Goal: Task Accomplishment & Management: Complete application form

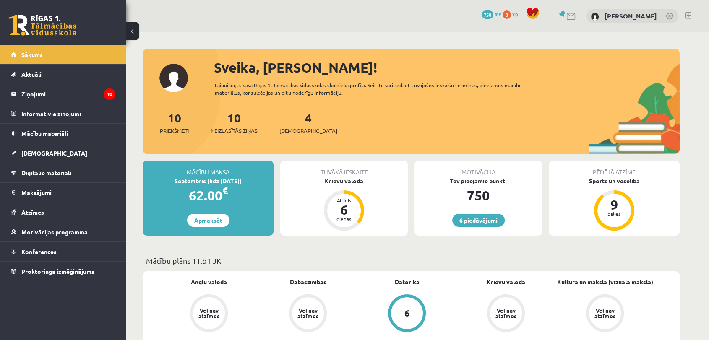
click at [338, 182] on div "Krievu valoda" at bounding box center [343, 181] width 127 height 9
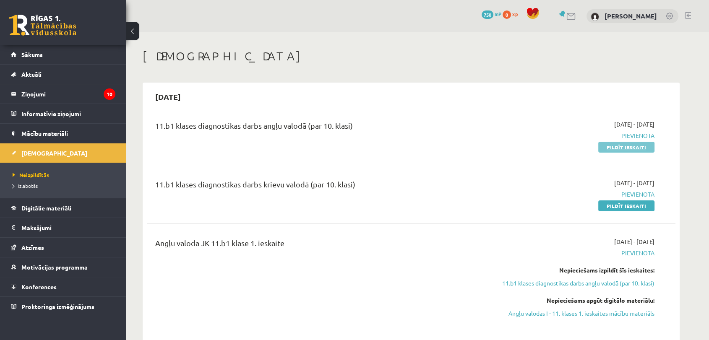
click at [640, 145] on link "Pildīt ieskaiti" at bounding box center [626, 147] width 56 height 11
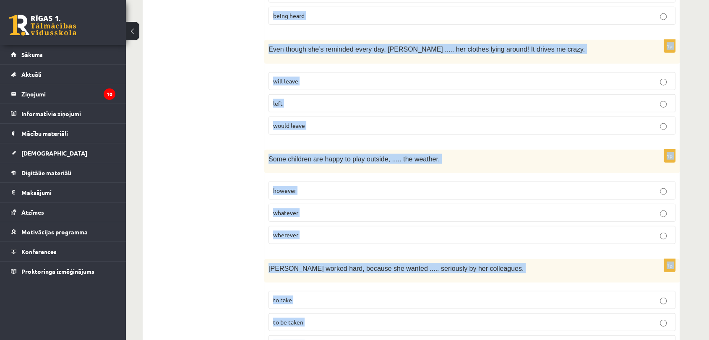
scroll to position [2058, 0]
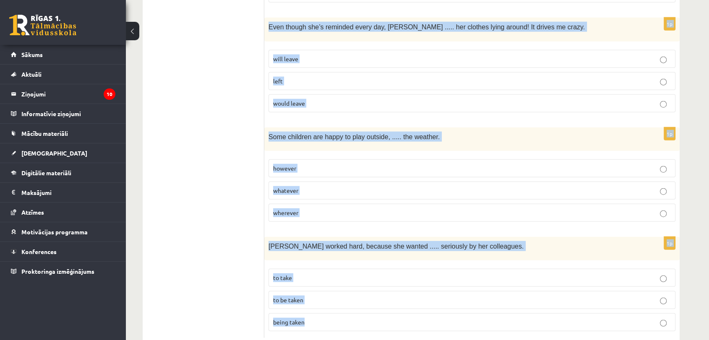
drag, startPoint x: 272, startPoint y: 155, endPoint x: 500, endPoint y: 361, distance: 308.1
copy form "Read the sentence and choose the correct answer. 1p It’s embarrassing that ....…"
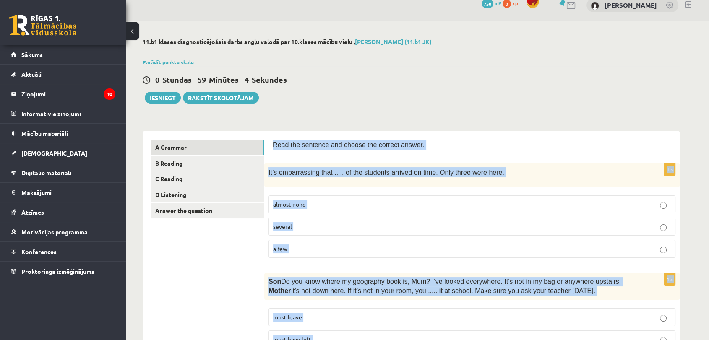
scroll to position [0, 0]
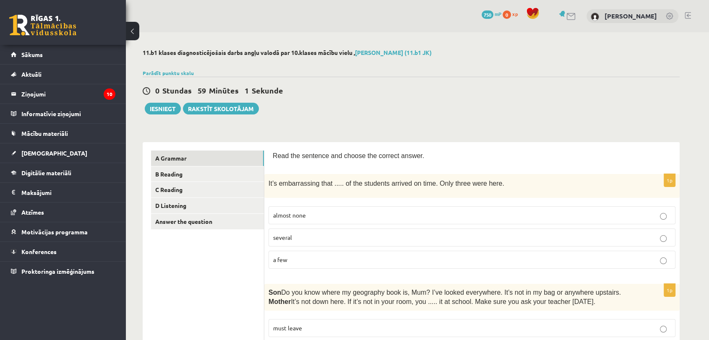
click at [384, 213] on p "almost none" at bounding box center [471, 215] width 397 height 9
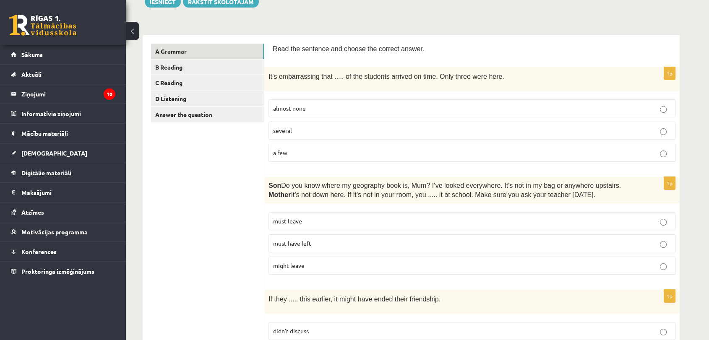
scroll to position [107, 0]
click at [312, 246] on p "must have left" at bounding box center [471, 243] width 397 height 9
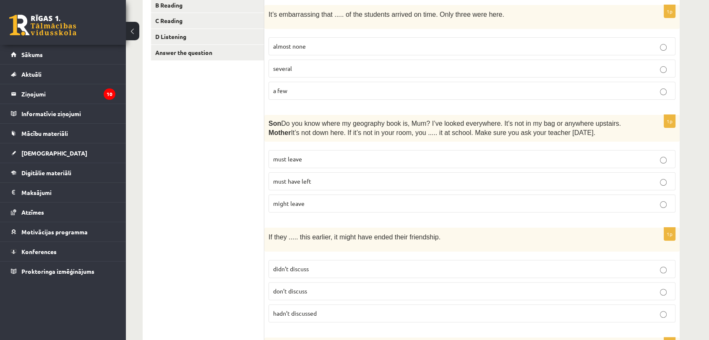
scroll to position [177, 0]
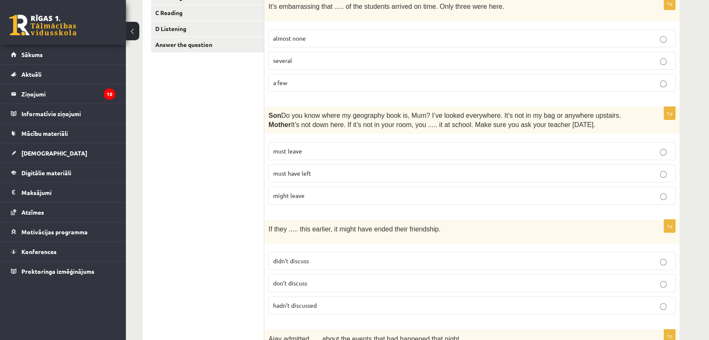
click at [331, 301] on p "hadn’t discussed" at bounding box center [471, 305] width 397 height 9
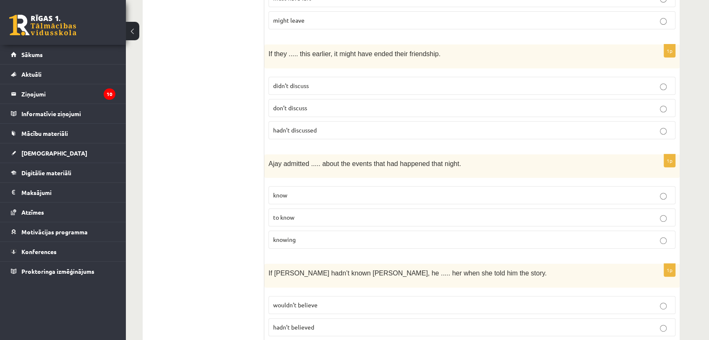
scroll to position [352, 0]
click at [274, 236] on span "knowing" at bounding box center [284, 240] width 23 height 8
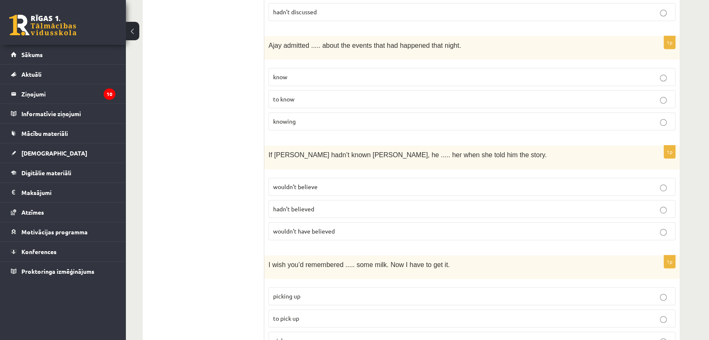
scroll to position [500, 0]
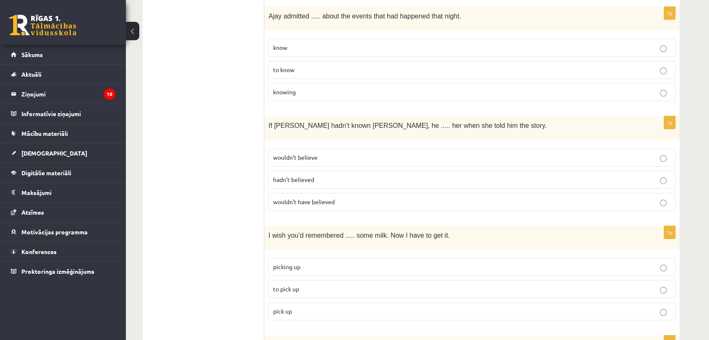
click at [325, 199] on span "wouldn’t have believed" at bounding box center [304, 202] width 62 height 8
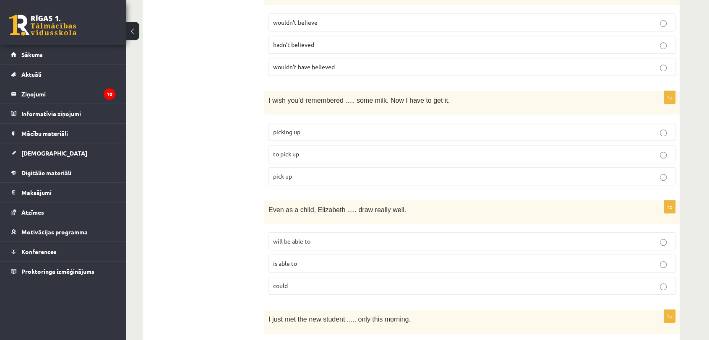
scroll to position [574, 0]
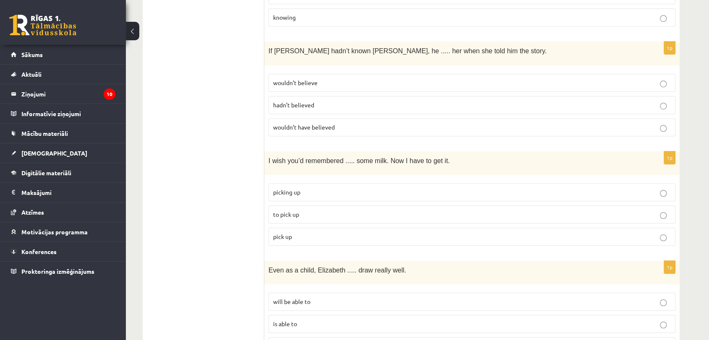
click at [310, 210] on p "to pick up" at bounding box center [471, 214] width 397 height 9
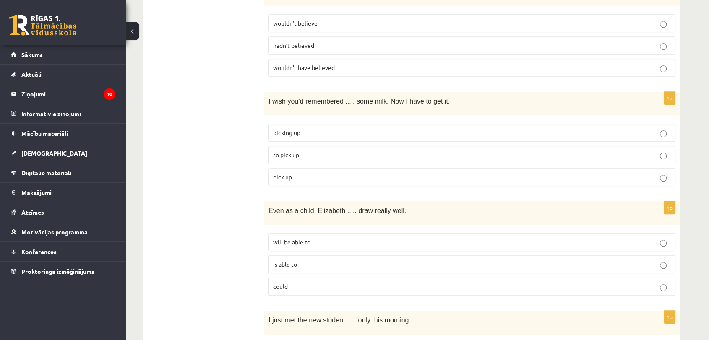
scroll to position [646, 0]
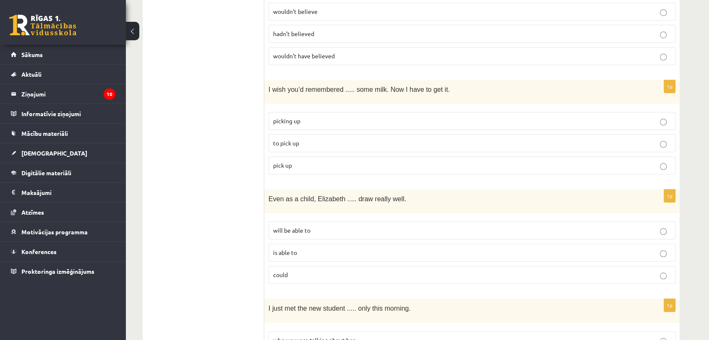
click at [316, 270] on p "could" at bounding box center [471, 274] width 397 height 9
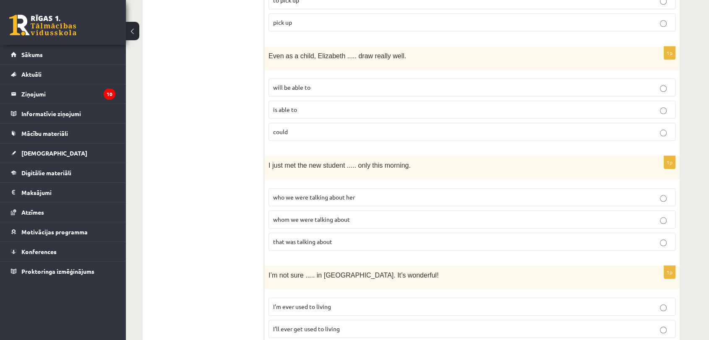
scroll to position [802, 0]
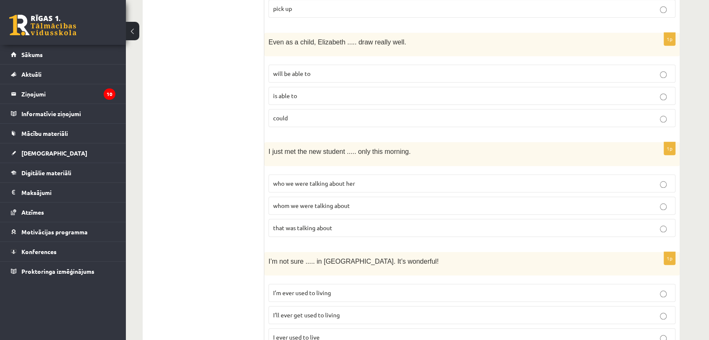
click at [301, 204] on p "whom we were talking about" at bounding box center [471, 205] width 397 height 9
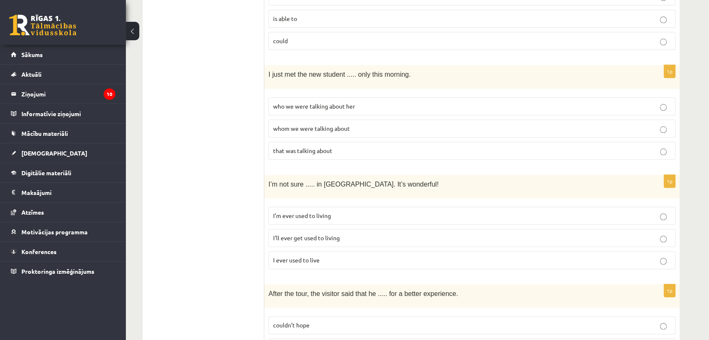
scroll to position [952, 0]
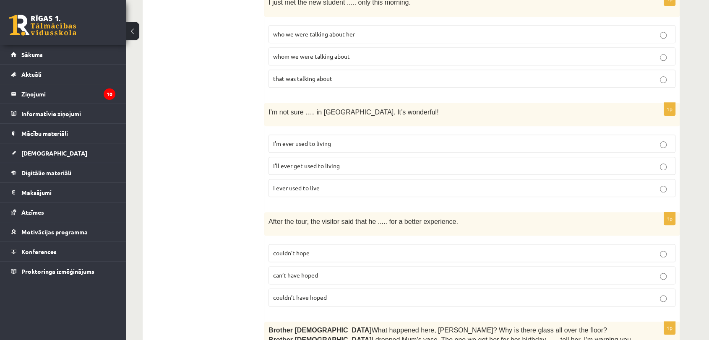
click at [350, 161] on p "I’ll ever get used to living" at bounding box center [471, 165] width 397 height 9
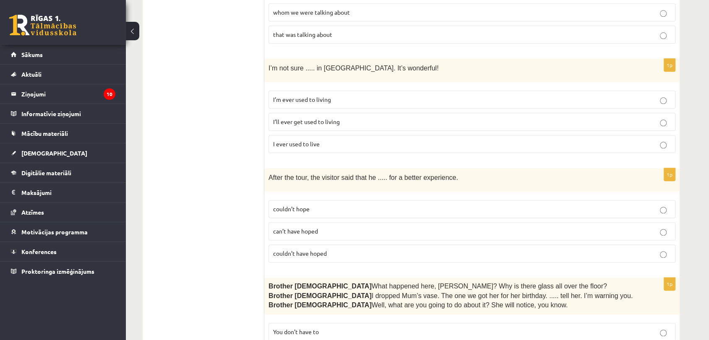
scroll to position [1006, 0]
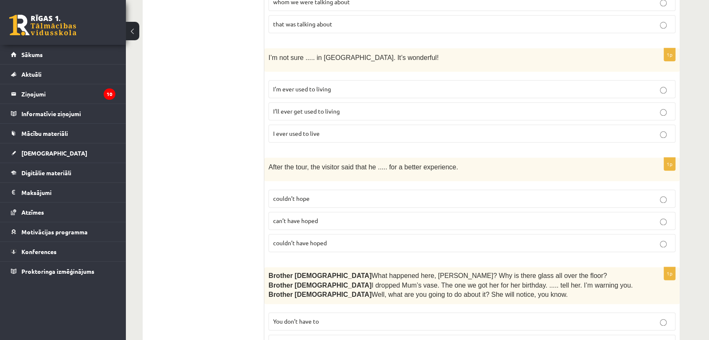
click at [327, 239] on p "couldn’t have hoped" at bounding box center [471, 243] width 397 height 9
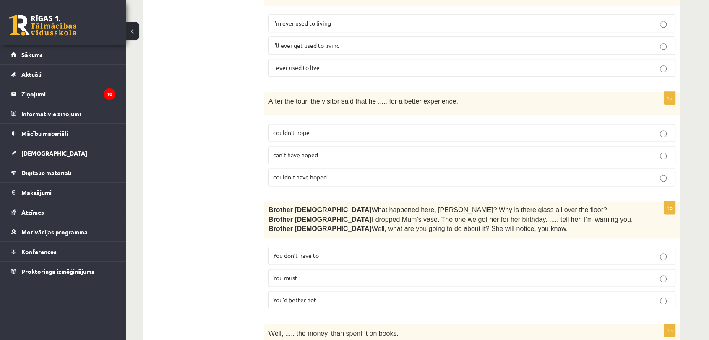
scroll to position [1074, 0]
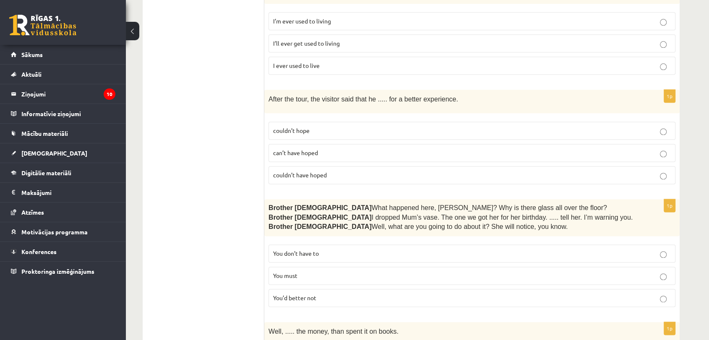
click at [338, 293] on p "You’d better not" at bounding box center [471, 297] width 397 height 9
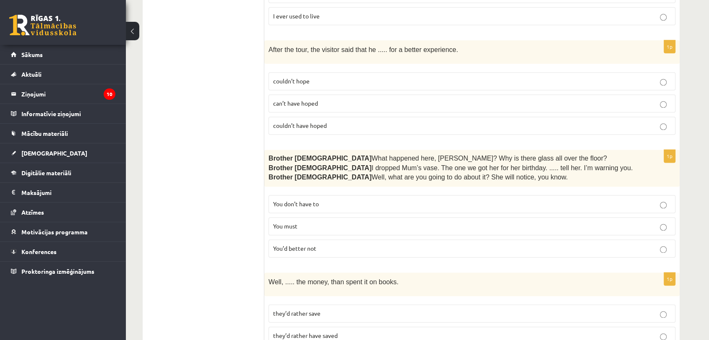
scroll to position [1211, 0]
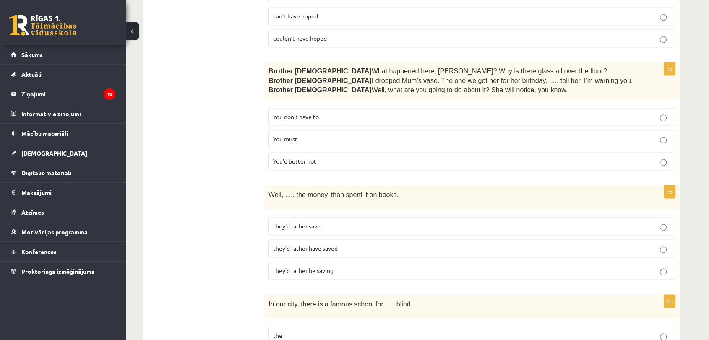
click at [309, 244] on span "they’d rather have saved" at bounding box center [305, 248] width 65 height 8
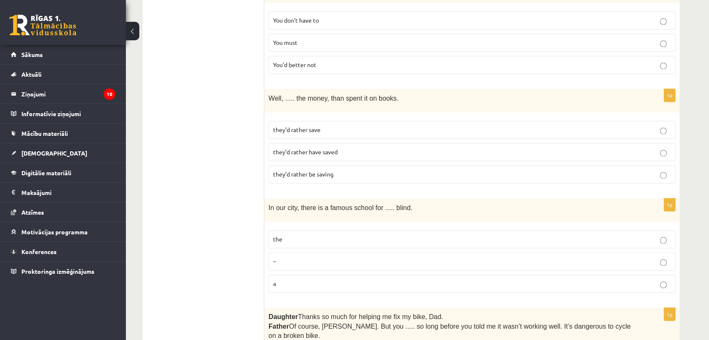
scroll to position [1322, 0]
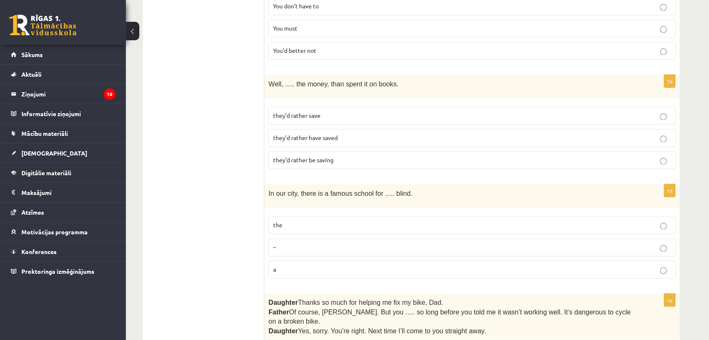
click at [307, 216] on label "the" at bounding box center [471, 225] width 407 height 18
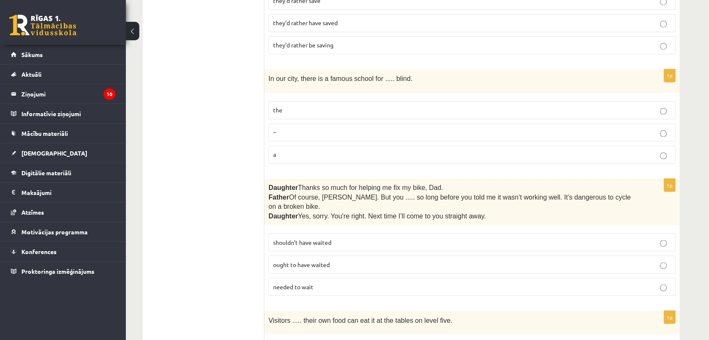
scroll to position [1441, 0]
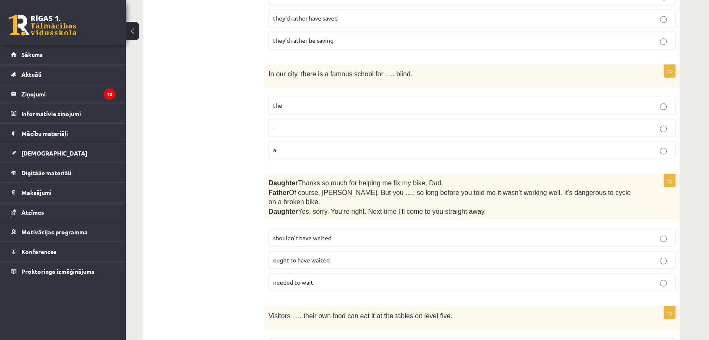
click at [323, 229] on label "shouldn’t have waited" at bounding box center [471, 238] width 407 height 18
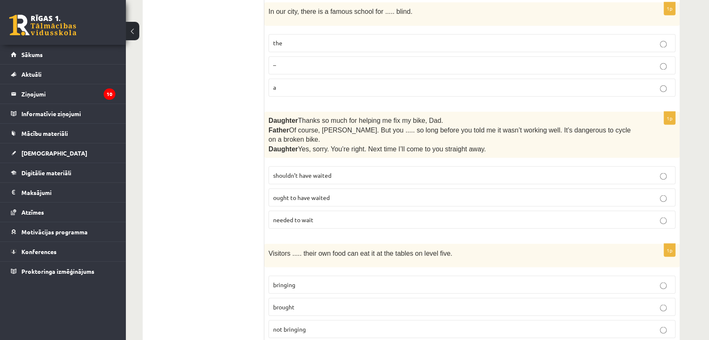
scroll to position [1546, 0]
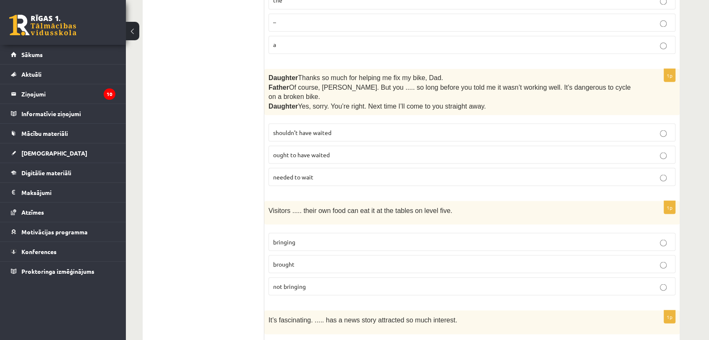
click at [322, 237] on p "bringing" at bounding box center [471, 241] width 397 height 9
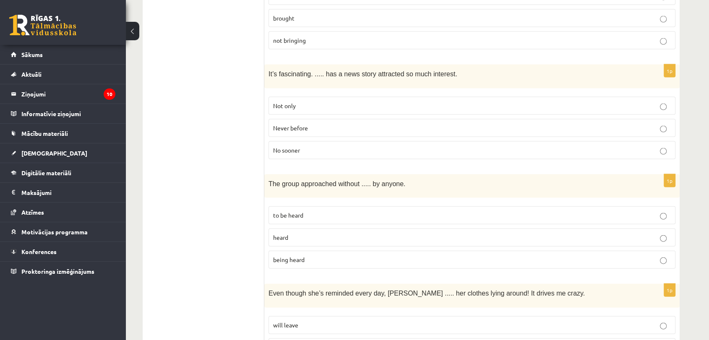
scroll to position [1794, 0]
click at [316, 122] on p "Never before" at bounding box center [471, 126] width 397 height 9
click at [322, 254] on p "being heard" at bounding box center [471, 258] width 397 height 9
click at [316, 319] on p "will leave" at bounding box center [471, 323] width 397 height 9
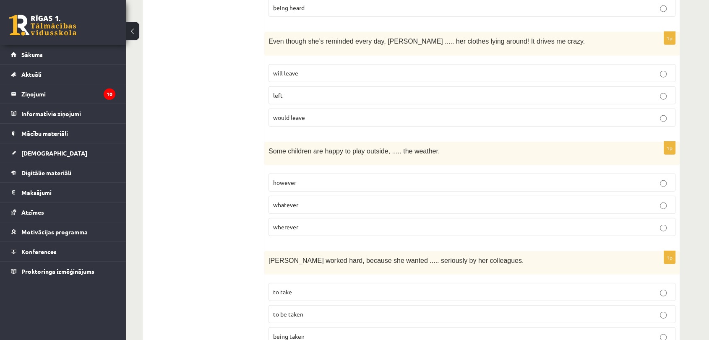
scroll to position [2058, 0]
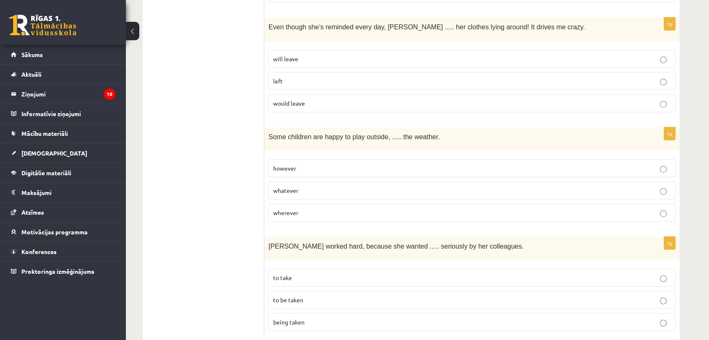
click at [329, 186] on p "whatever" at bounding box center [471, 190] width 397 height 9
click at [330, 296] on p "to be taken" at bounding box center [471, 300] width 397 height 9
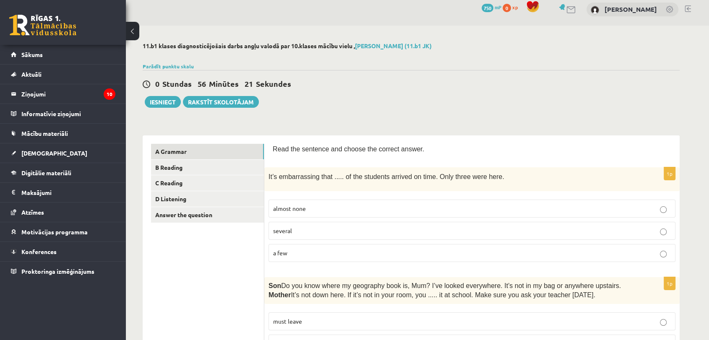
scroll to position [0, 0]
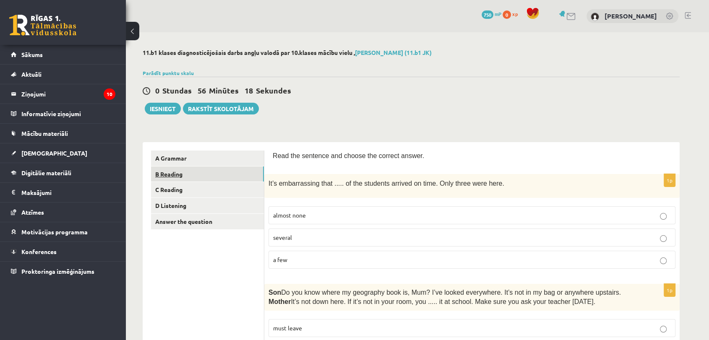
click at [194, 173] on link "B Reading" at bounding box center [207, 174] width 113 height 16
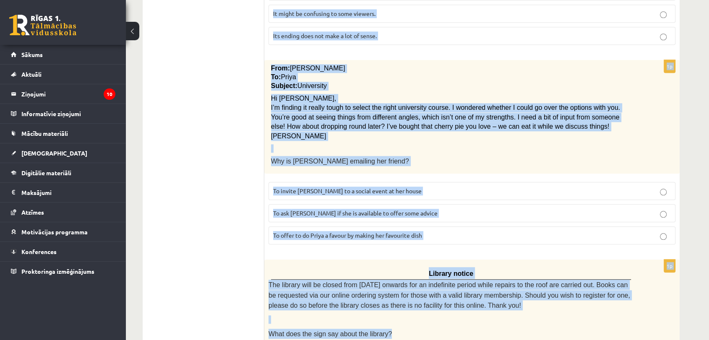
scroll to position [937, 0]
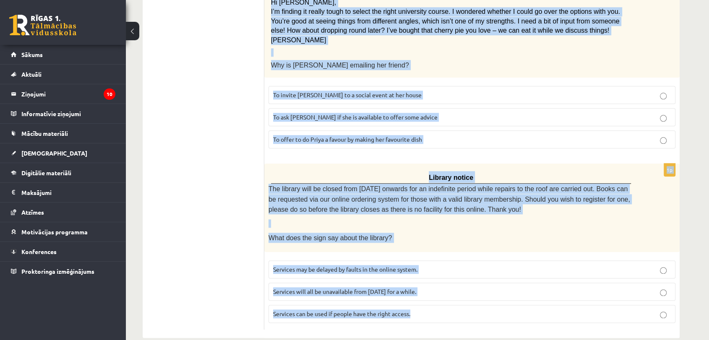
drag, startPoint x: 269, startPoint y: 153, endPoint x: 506, endPoint y: 361, distance: 316.1
copy form "Read the text and choose the correct answer. 1p Electric scooter for sale £1,00…"
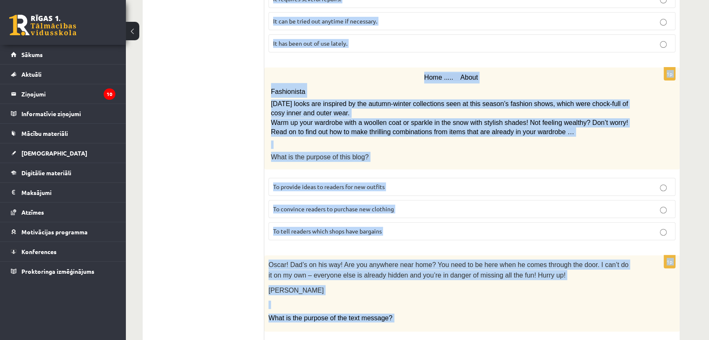
scroll to position [298, 0]
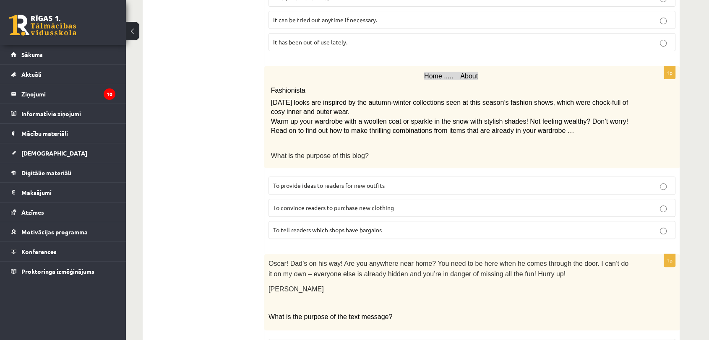
click at [323, 40] on p "It has been out of use lately." at bounding box center [471, 42] width 397 height 9
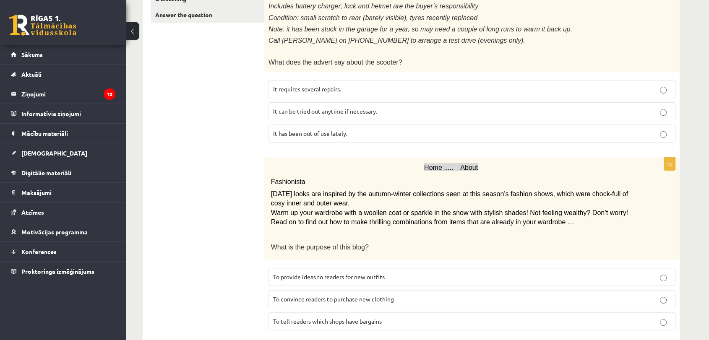
scroll to position [219, 0]
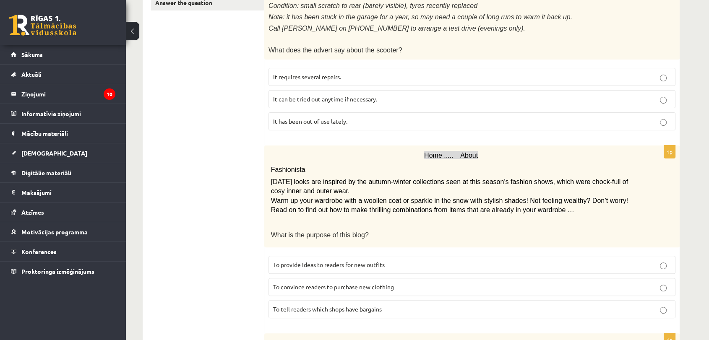
click at [375, 261] on span "To provide ideas to readers for new outfits" at bounding box center [329, 265] width 112 height 8
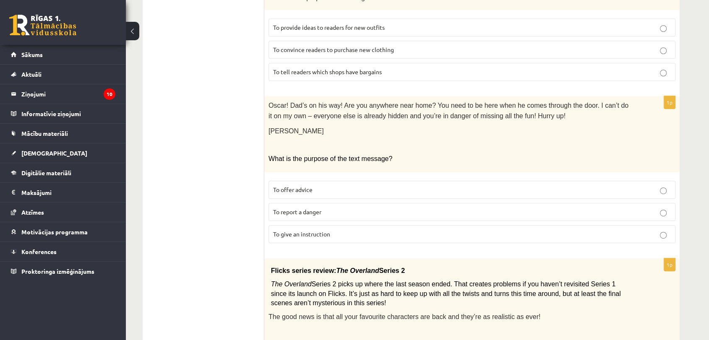
scroll to position [460, 0]
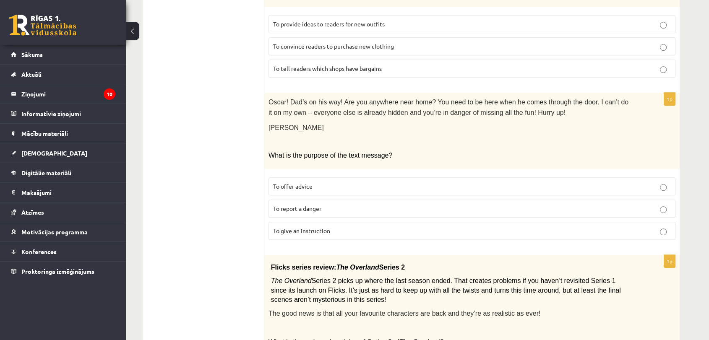
click at [319, 227] on span "To give an instruction" at bounding box center [301, 231] width 57 height 8
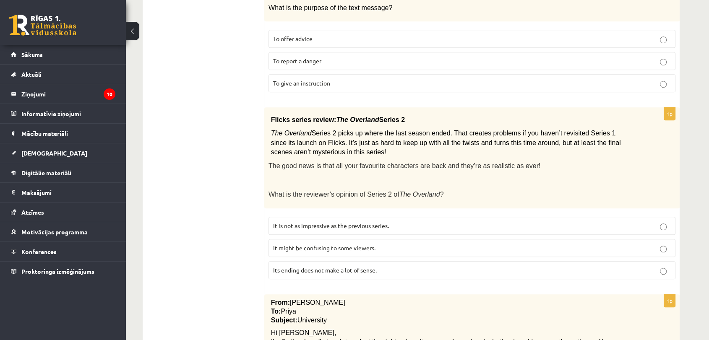
scroll to position [651, 0]
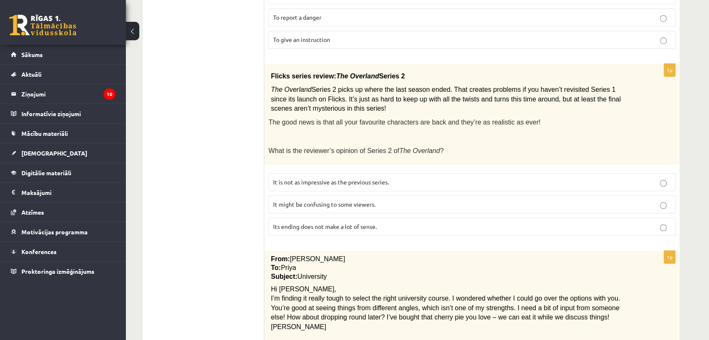
click at [373, 200] on span "It might be confusing to some viewers." at bounding box center [324, 204] width 102 height 8
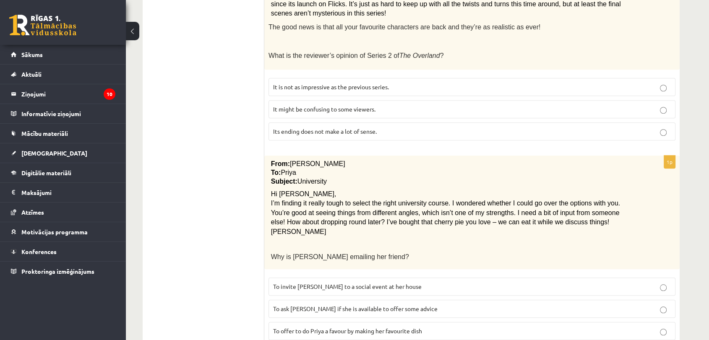
scroll to position [821, 0]
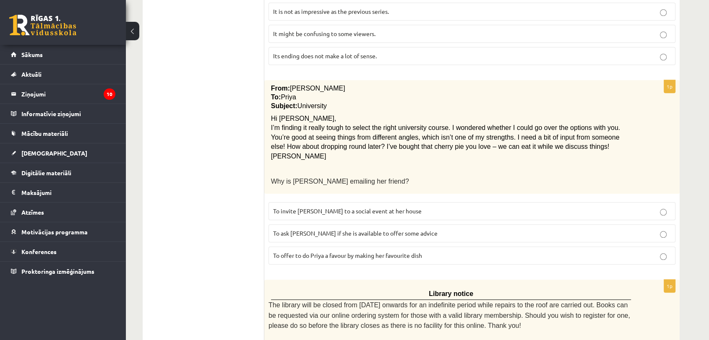
click at [377, 226] on label "To ask Priya if she is available to offer some advice" at bounding box center [471, 233] width 407 height 18
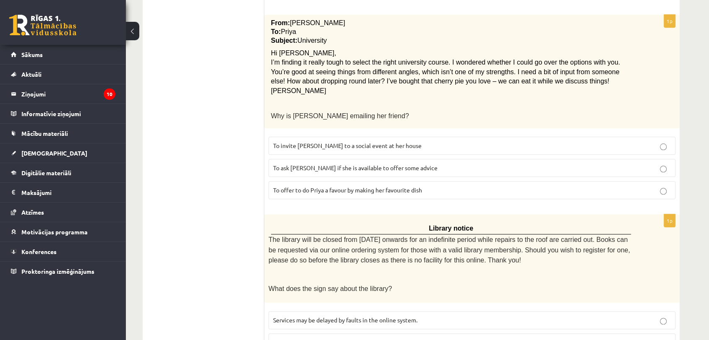
scroll to position [937, 0]
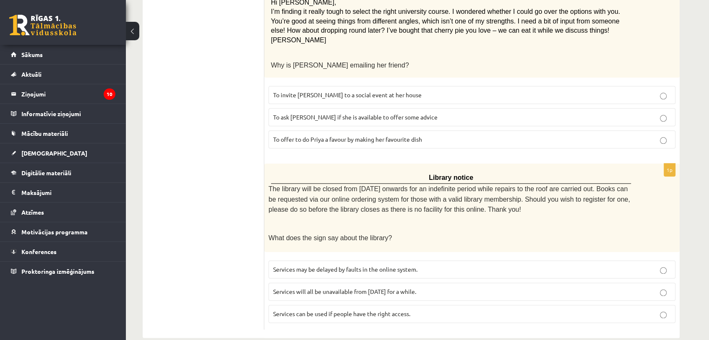
click at [418, 309] on p "Services can be used if people have the right access." at bounding box center [471, 313] width 397 height 9
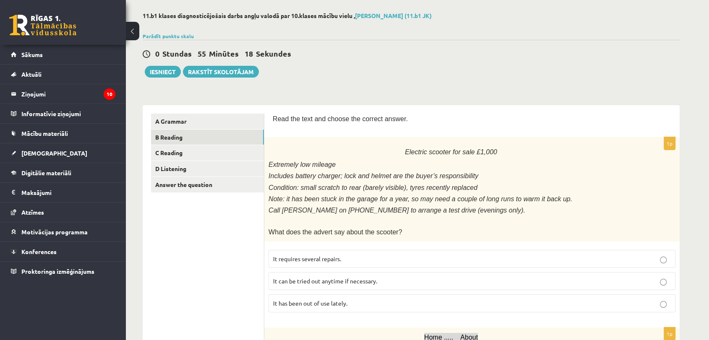
scroll to position [0, 0]
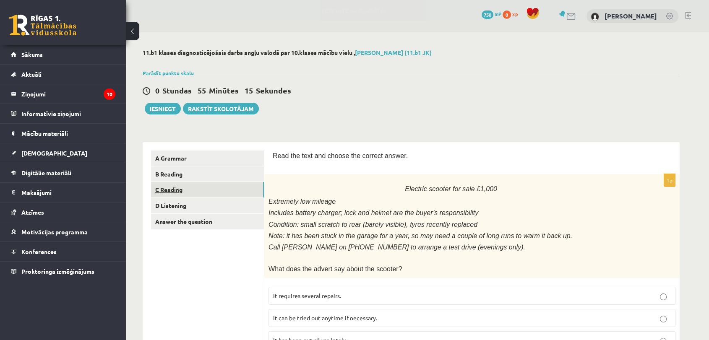
click at [219, 192] on link "C Reading" at bounding box center [207, 190] width 113 height 16
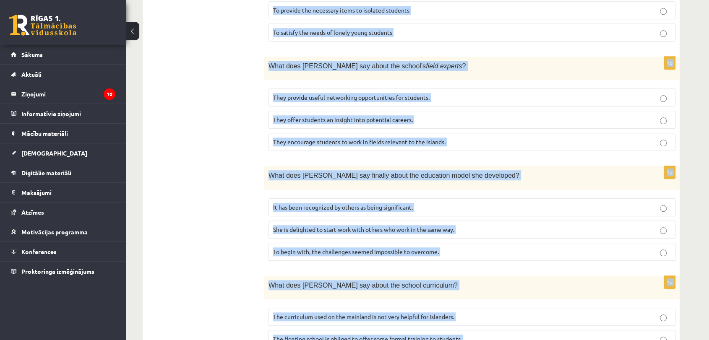
scroll to position [755, 0]
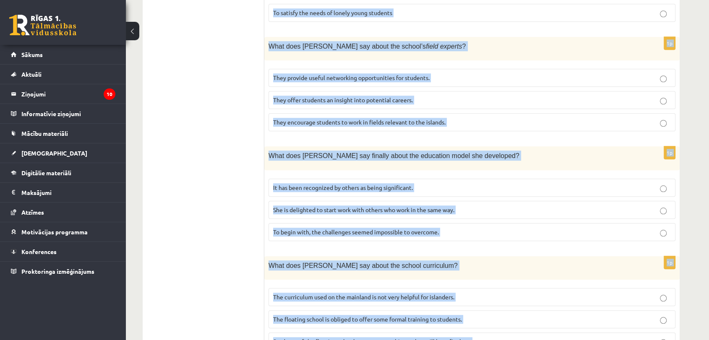
drag, startPoint x: 272, startPoint y: 155, endPoint x: 568, endPoint y: 361, distance: 360.8
copy form "Read the article about an unusual school and choose the correct answer for each…"
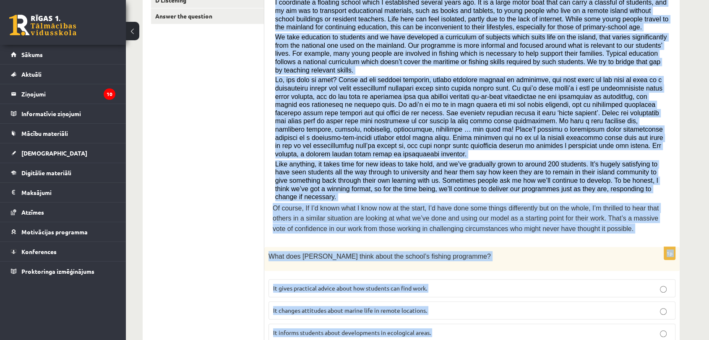
scroll to position [353, 0]
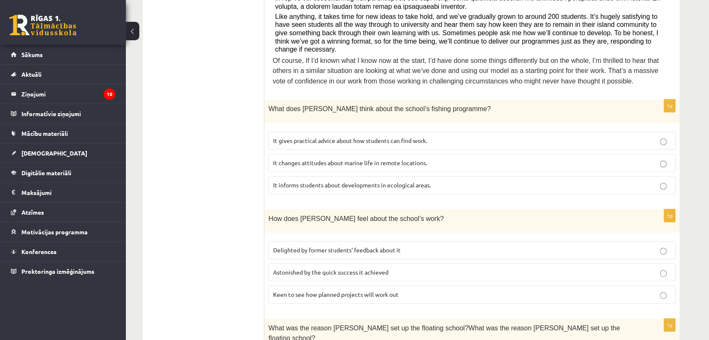
click at [250, 120] on ul "A Grammar B Reading C Reading D Listening Answer the question" at bounding box center [207, 277] width 113 height 961
click at [286, 176] on label "It informs students about developments in ecological areas." at bounding box center [471, 185] width 407 height 18
click at [278, 246] on span "Delighted by former students’ feedback about it" at bounding box center [336, 250] width 127 height 8
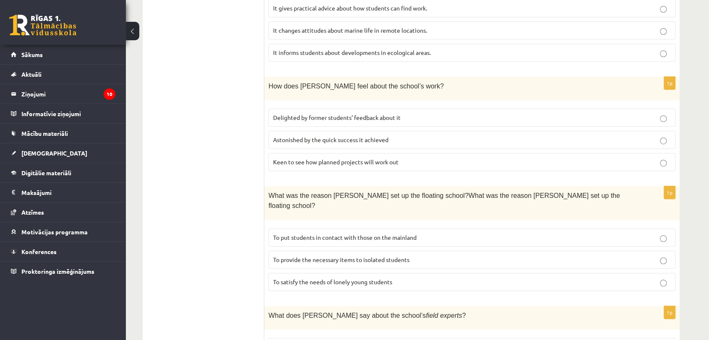
scroll to position [491, 0]
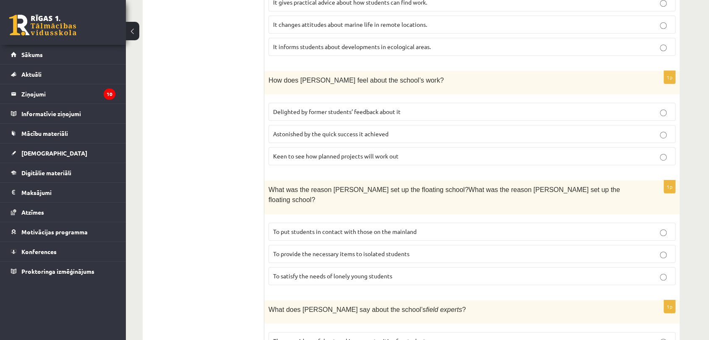
click at [336, 250] on span "To provide the necessary items to isolated students" at bounding box center [341, 254] width 136 height 8
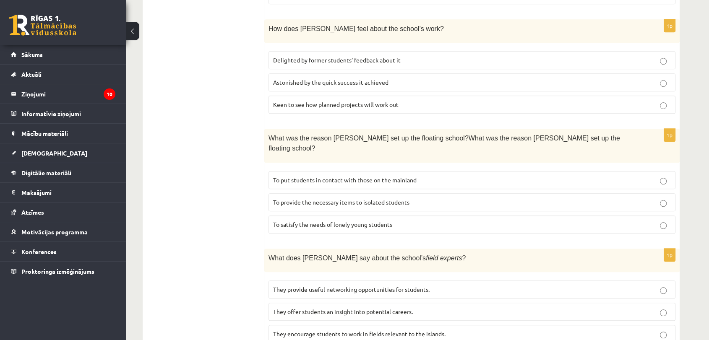
scroll to position [575, 0]
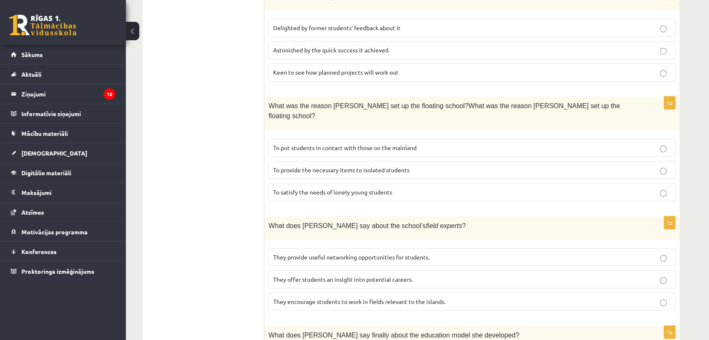
click at [384, 275] on span "They offer students an insight into potential careers." at bounding box center [343, 279] width 140 height 8
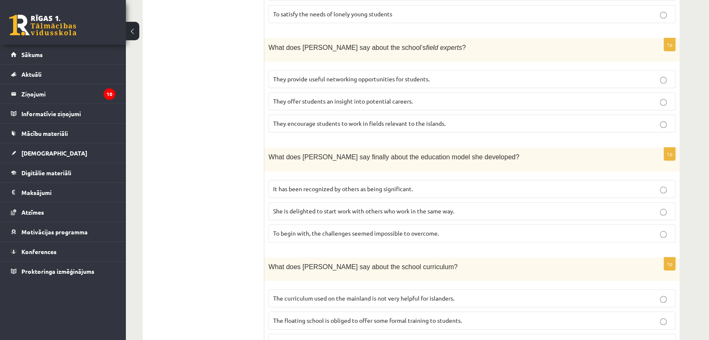
scroll to position [754, 0]
click at [367, 184] on span "It has been recognized by others as being significant." at bounding box center [343, 188] width 140 height 8
click at [397, 294] on span "The curriculum used on the mainland is not very helpful for islanders." at bounding box center [363, 298] width 181 height 8
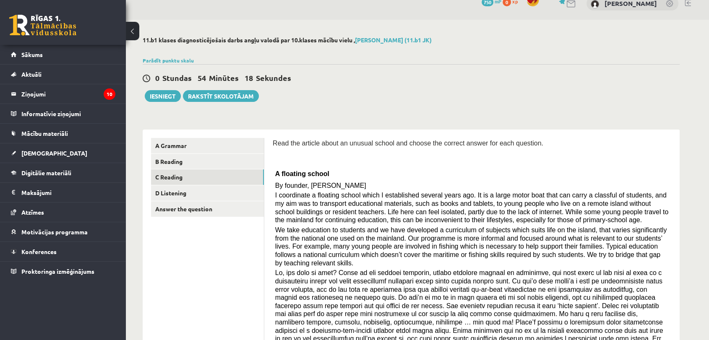
scroll to position [0, 0]
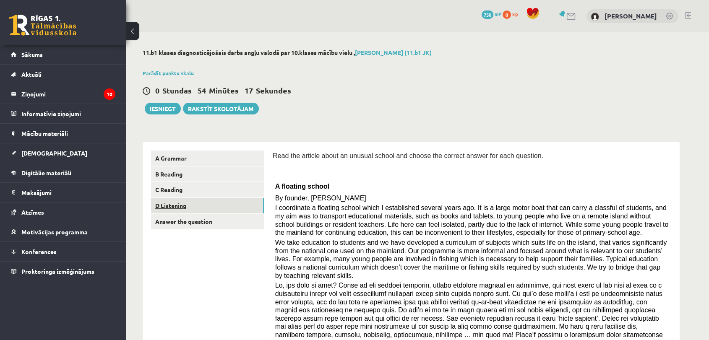
click at [238, 209] on link "D Listening" at bounding box center [207, 206] width 113 height 16
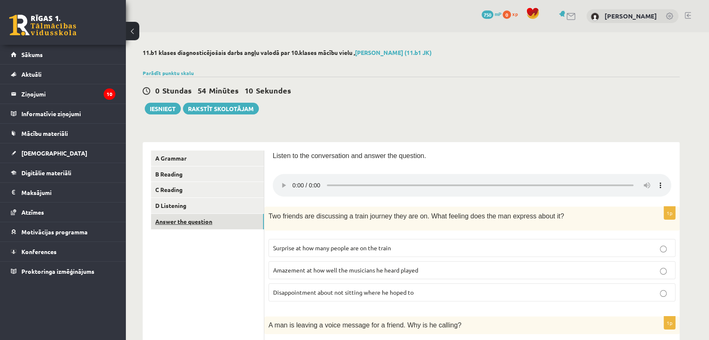
click at [216, 216] on link "Answer the question" at bounding box center [207, 222] width 113 height 16
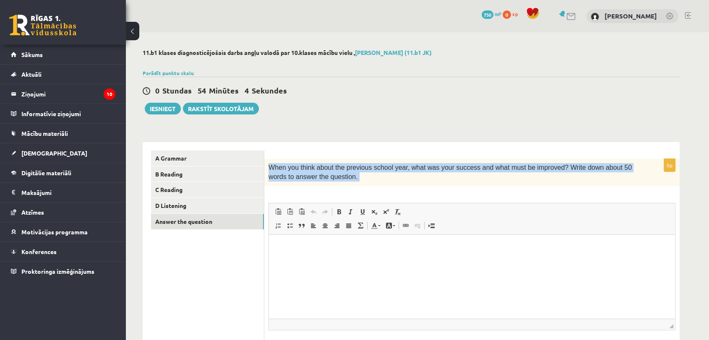
drag, startPoint x: 269, startPoint y: 166, endPoint x: 354, endPoint y: 190, distance: 88.4
click at [354, 190] on div "0p When you think about the previous school year, what was your success and wha…" at bounding box center [471, 268] width 415 height 218
copy div "When you think about the previous school year, what was your success and what m…"
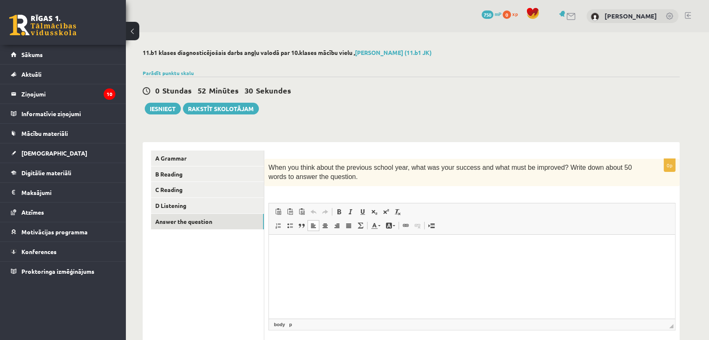
click at [282, 260] on html at bounding box center [472, 247] width 406 height 26
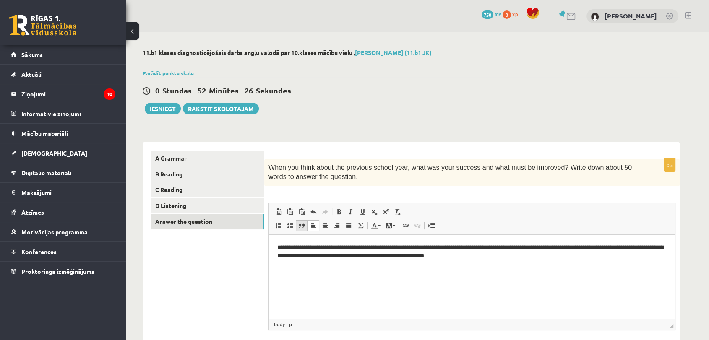
scroll to position [63, 0]
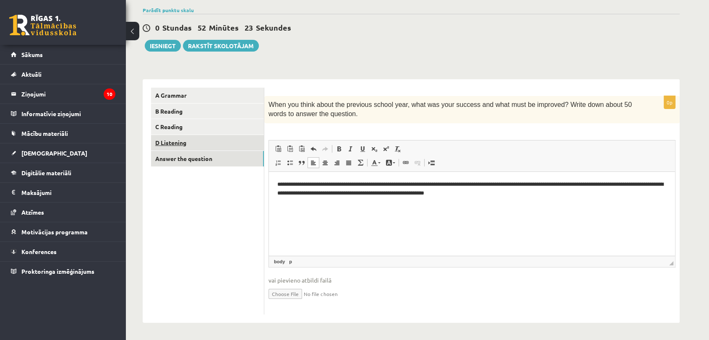
click at [231, 144] on link "D Listening" at bounding box center [207, 143] width 113 height 16
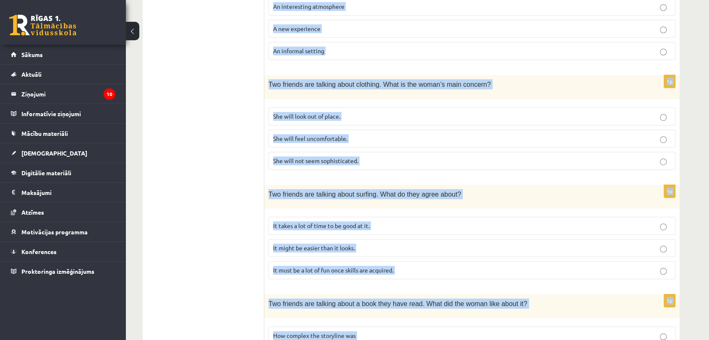
scroll to position [526, 0]
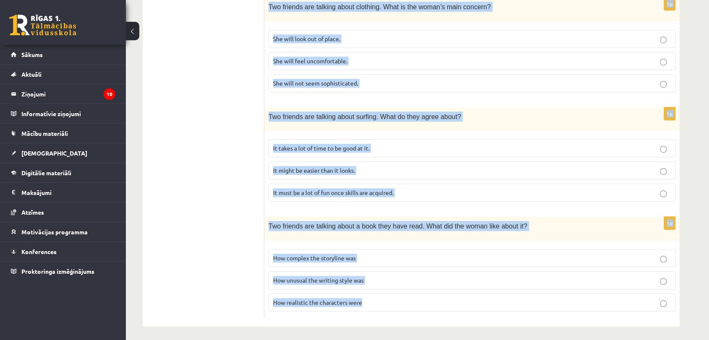
drag, startPoint x: 267, startPoint y: 152, endPoint x: 635, endPoint y: 361, distance: 423.3
copy form "Two friends are discussing a train journey they are on. What feeling does the m…"
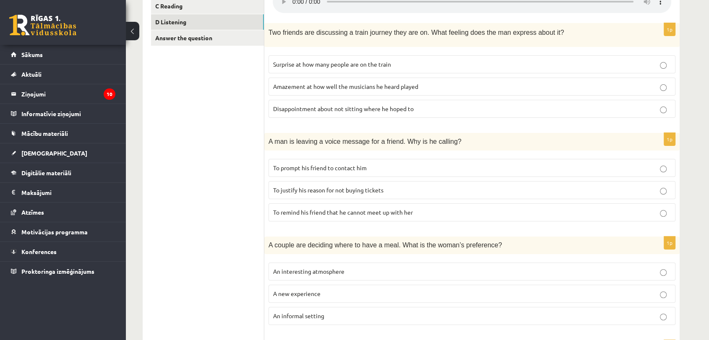
scroll to position [96, 0]
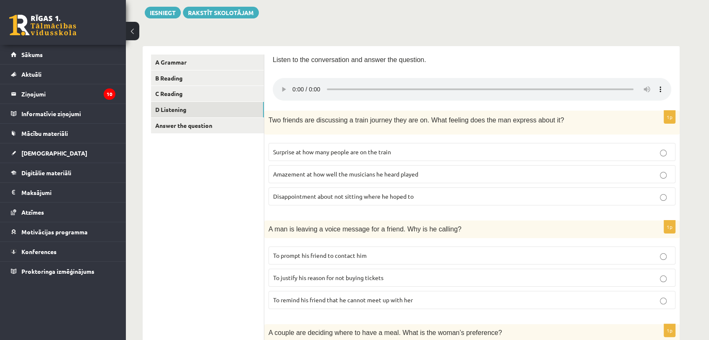
click at [323, 194] on span "Disappointment about not sitting where he hoped to" at bounding box center [343, 196] width 140 height 8
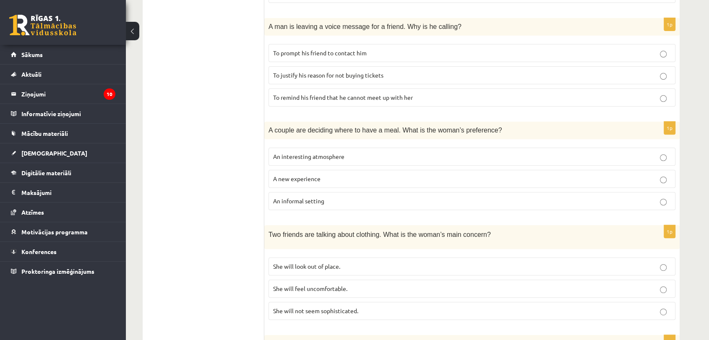
scroll to position [301, 0]
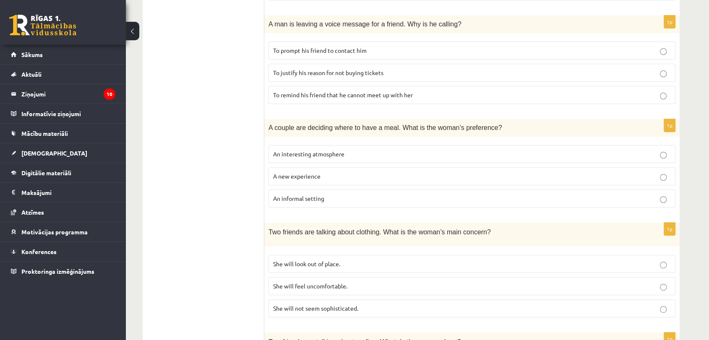
click at [357, 47] on span "To prompt his friend to contact him" at bounding box center [319, 51] width 93 height 8
click at [303, 155] on span "An interesting atmosphere" at bounding box center [308, 154] width 71 height 8
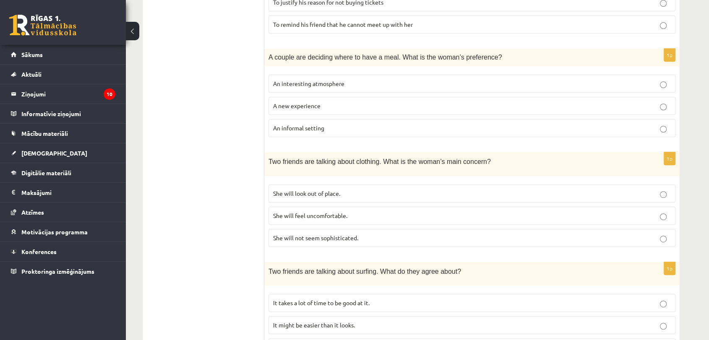
scroll to position [400, 0]
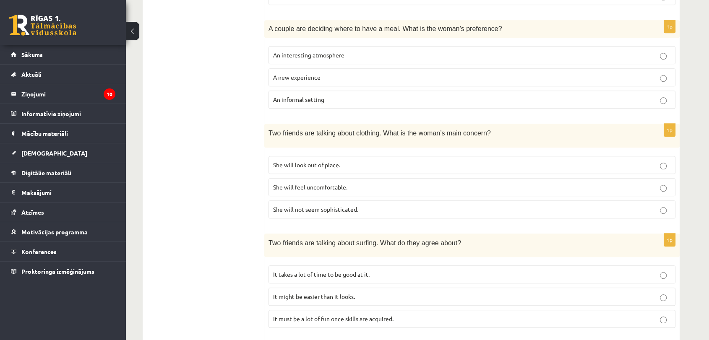
click at [288, 161] on p "She will look out of place." at bounding box center [471, 165] width 397 height 9
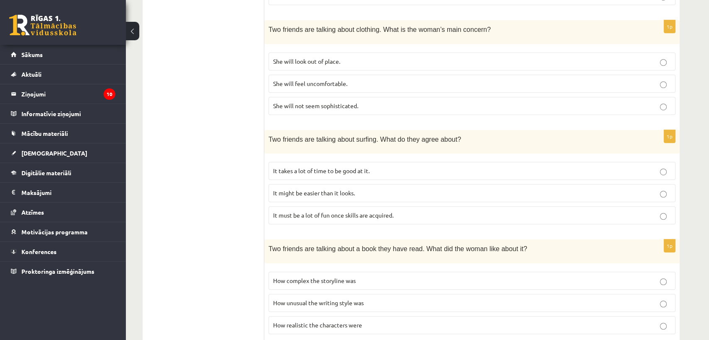
scroll to position [526, 0]
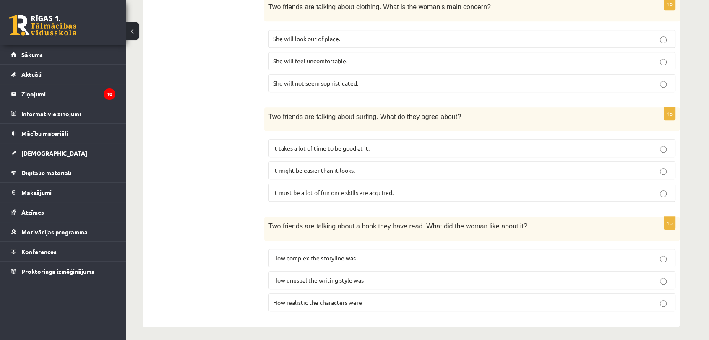
click at [373, 190] on span "It must be a lot of fun once skills are acquired." at bounding box center [333, 193] width 120 height 8
click at [359, 260] on label "How complex the storyline was" at bounding box center [471, 258] width 407 height 18
click at [333, 304] on label "How realistic the characters were" at bounding box center [471, 302] width 407 height 18
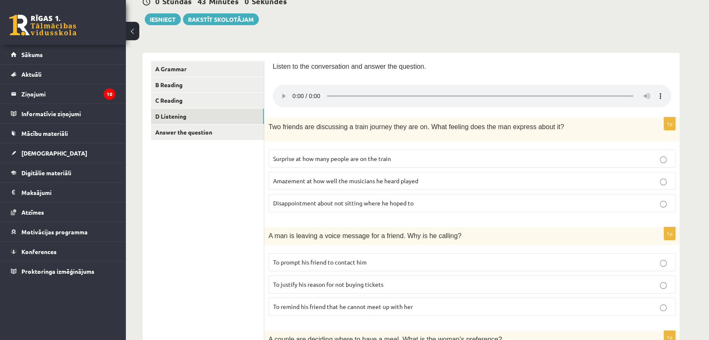
scroll to position [0, 0]
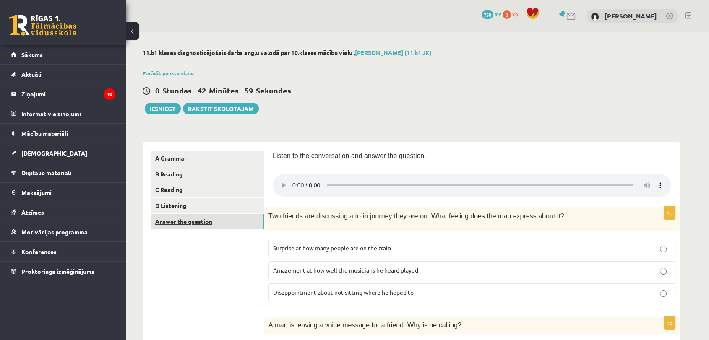
click at [224, 216] on link "Answer the question" at bounding box center [207, 222] width 113 height 16
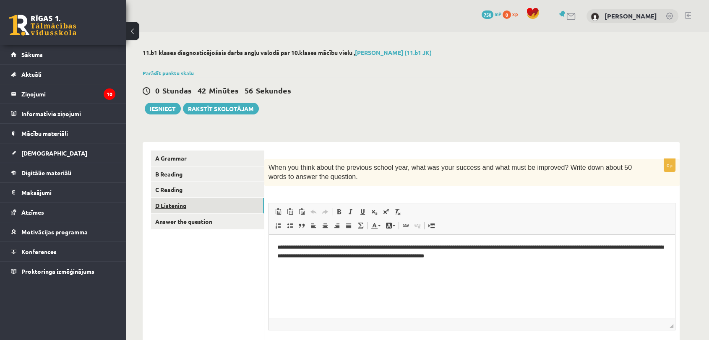
click at [224, 209] on link "D Listening" at bounding box center [207, 206] width 113 height 16
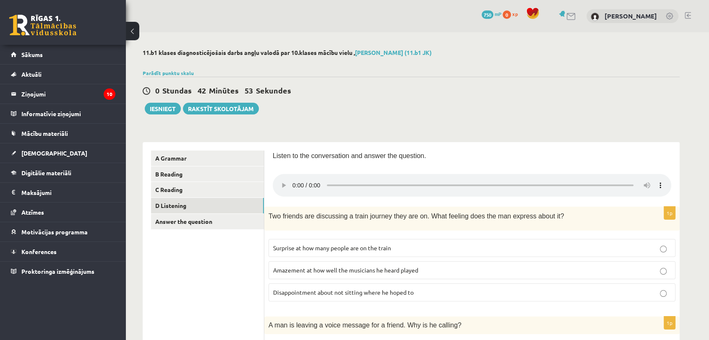
click at [348, 293] on span "Disappointment about not sitting where he hoped to" at bounding box center [343, 292] width 140 height 8
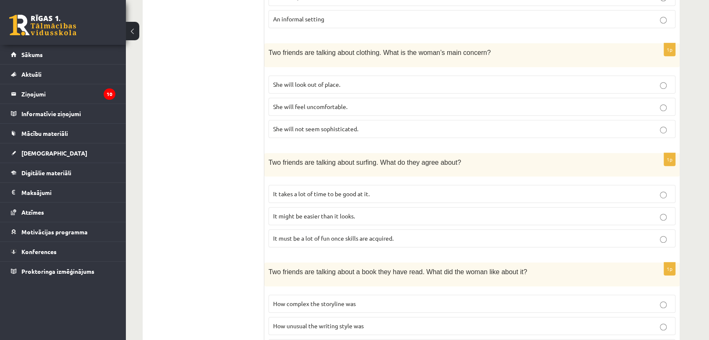
scroll to position [526, 0]
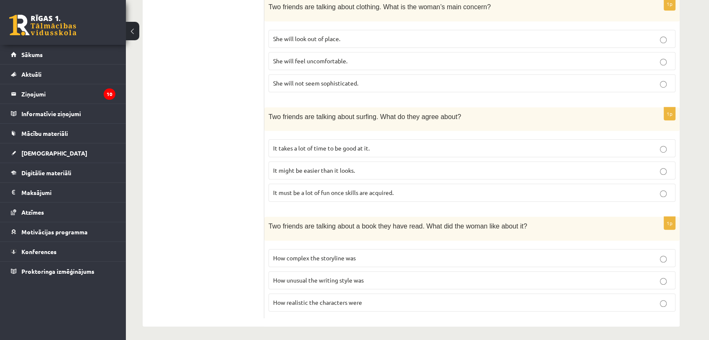
click at [352, 298] on p "How realistic the characters were" at bounding box center [471, 302] width 397 height 9
click at [392, 189] on span "It must be a lot of fun once skills are acquired." at bounding box center [333, 193] width 120 height 8
click at [340, 42] on label "She will look out of place." at bounding box center [471, 39] width 407 height 18
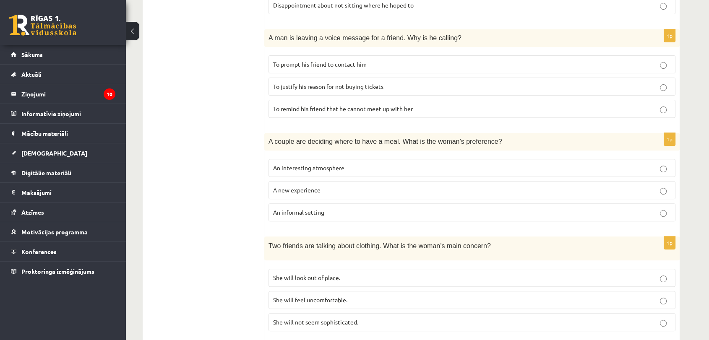
scroll to position [287, 0]
click at [379, 69] on label "To prompt his friend to contact him" at bounding box center [471, 65] width 407 height 18
click at [372, 160] on label "An interesting atmosphere" at bounding box center [471, 168] width 407 height 18
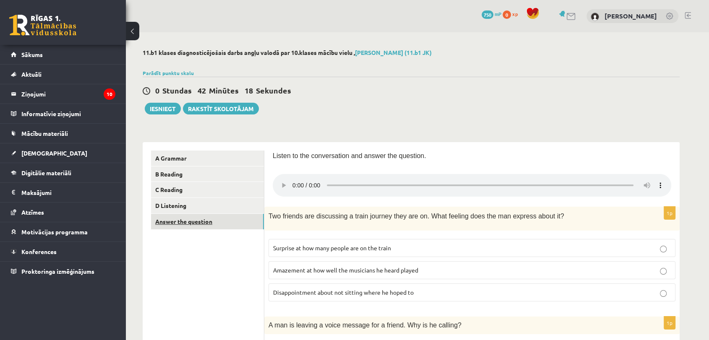
click at [236, 226] on link "Answer the question" at bounding box center [207, 222] width 113 height 16
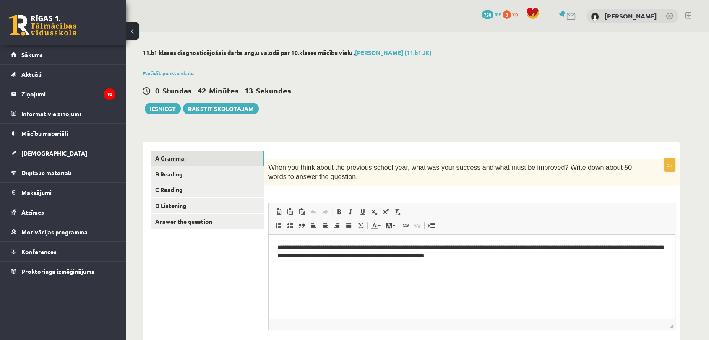
click at [228, 161] on link "A Grammar" at bounding box center [207, 159] width 113 height 16
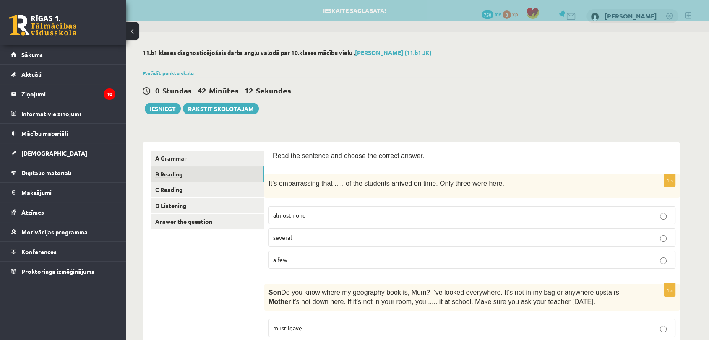
click at [230, 176] on link "B Reading" at bounding box center [207, 174] width 113 height 16
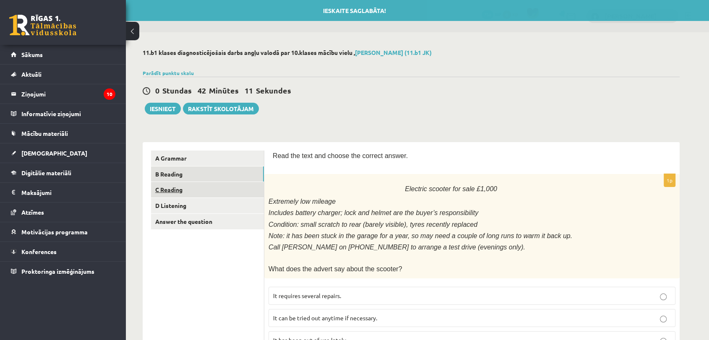
click at [230, 196] on link "C Reading" at bounding box center [207, 190] width 113 height 16
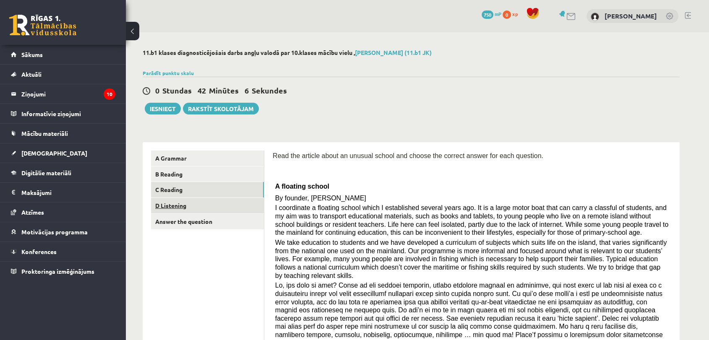
click at [255, 203] on link "D Listening" at bounding box center [207, 206] width 113 height 16
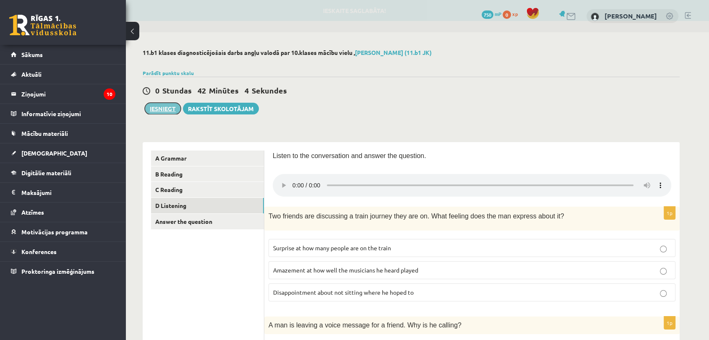
click at [159, 106] on button "Iesniegt" at bounding box center [163, 109] width 36 height 12
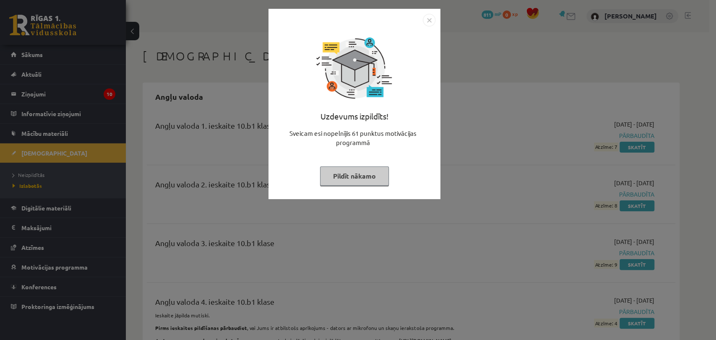
click at [430, 15] on img "Close" at bounding box center [429, 20] width 13 height 13
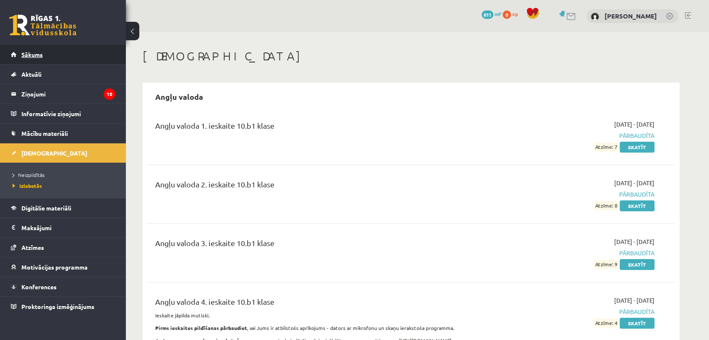
click at [29, 57] on span "Sākums" at bounding box center [31, 55] width 21 height 8
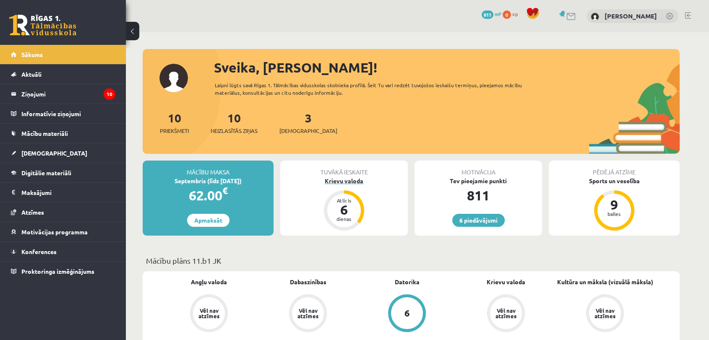
click at [343, 177] on div "Krievu valoda" at bounding box center [343, 181] width 127 height 9
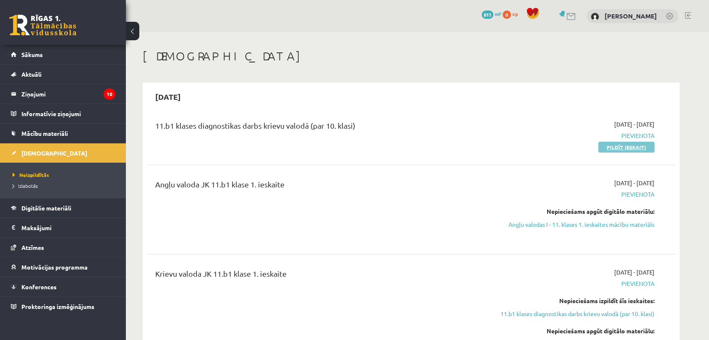
click at [640, 146] on link "Pildīt ieskaiti" at bounding box center [626, 147] width 56 height 11
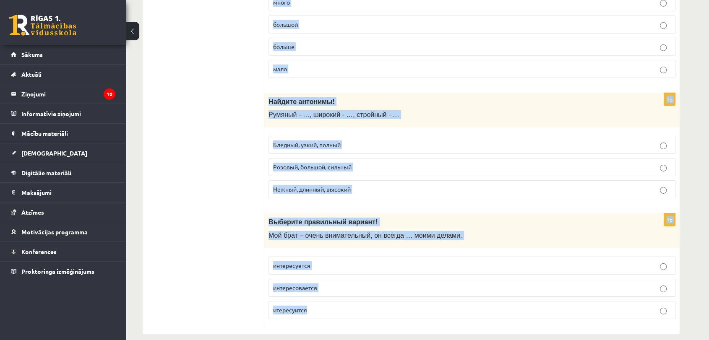
scroll to position [2677, 0]
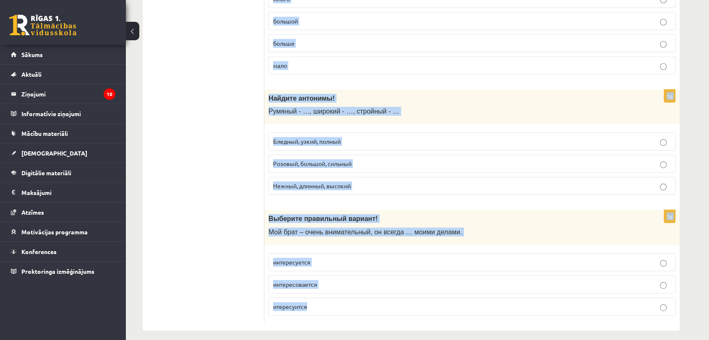
drag, startPoint x: 268, startPoint y: 164, endPoint x: 580, endPoint y: 361, distance: 368.8
copy form "Выберите правильный вариант! Мама моей мамы – моя … тётя сестра бабушка 1p Выбе…"
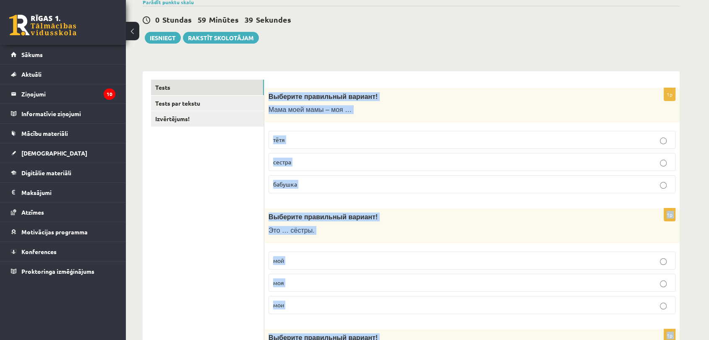
scroll to position [0, 0]
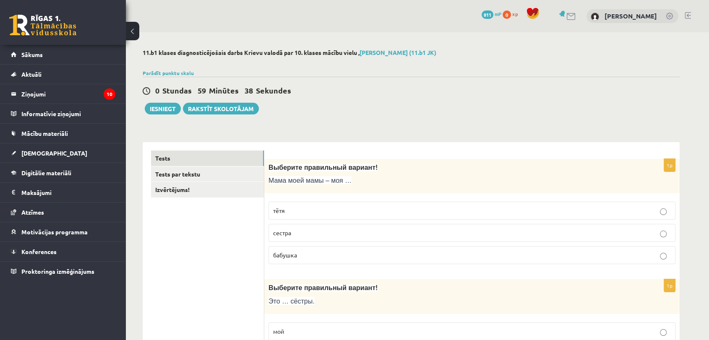
click at [409, 103] on div "0 Stundas 59 Minūtes 38 Sekundes Iesniegt Rakstīt skolotājam" at bounding box center [411, 96] width 537 height 38
click at [415, 260] on label "бабушка" at bounding box center [471, 255] width 407 height 18
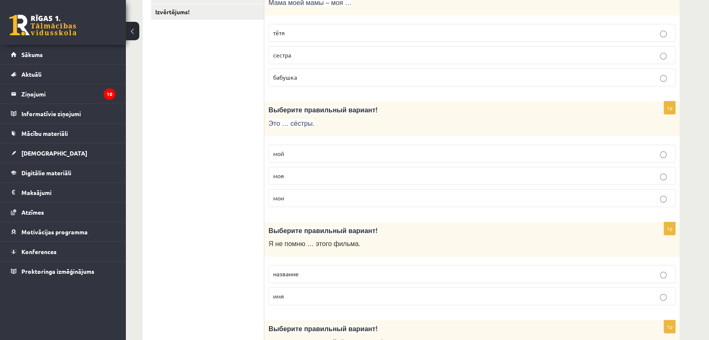
scroll to position [216, 0]
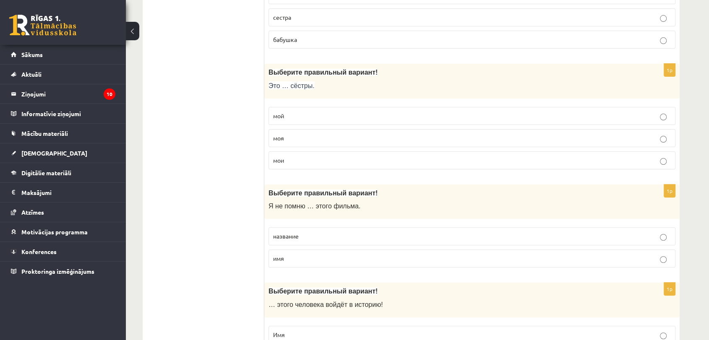
click at [357, 159] on p "мои" at bounding box center [471, 160] width 397 height 9
click at [366, 228] on label "название" at bounding box center [471, 236] width 407 height 18
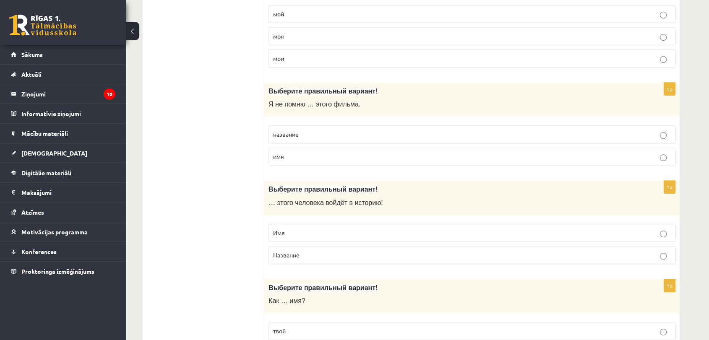
scroll to position [325, 0]
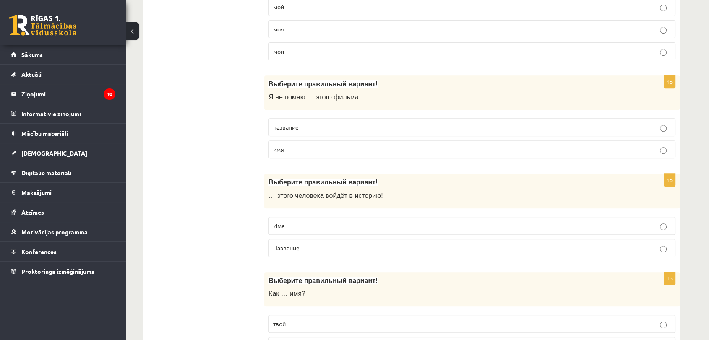
click at [280, 146] on span "имя" at bounding box center [278, 149] width 11 height 8
click at [288, 126] on span "название" at bounding box center [286, 127] width 26 height 8
click at [305, 229] on label "Имя" at bounding box center [471, 226] width 407 height 18
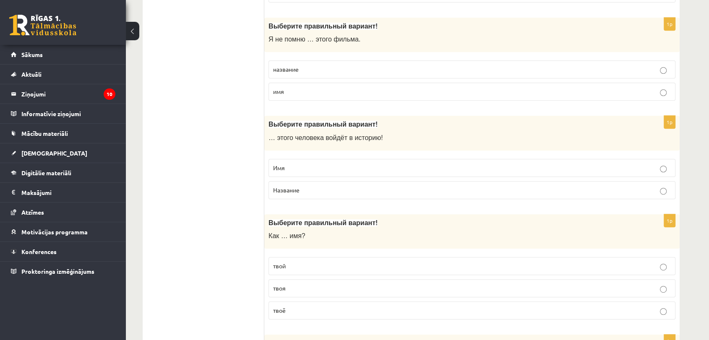
scroll to position [446, 0]
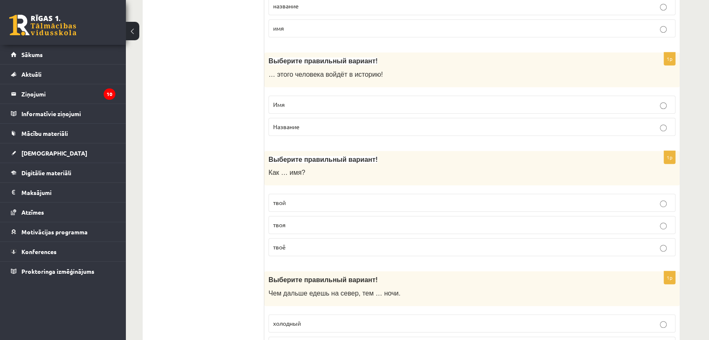
click at [304, 244] on p "твоё" at bounding box center [471, 247] width 397 height 9
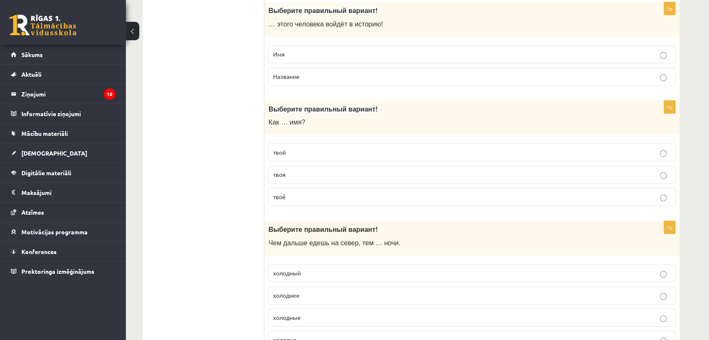
scroll to position [550, 0]
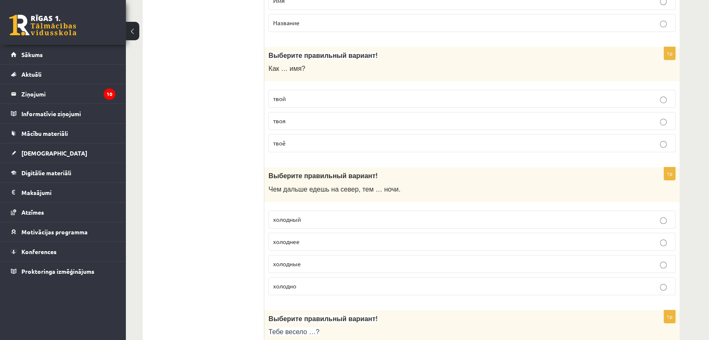
click at [361, 245] on label "холоднее" at bounding box center [471, 242] width 407 height 18
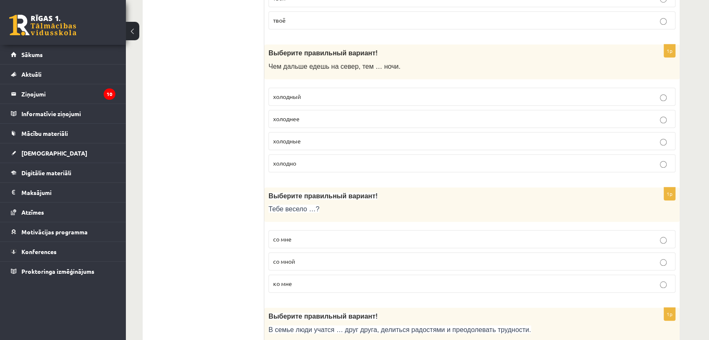
scroll to position [709, 0]
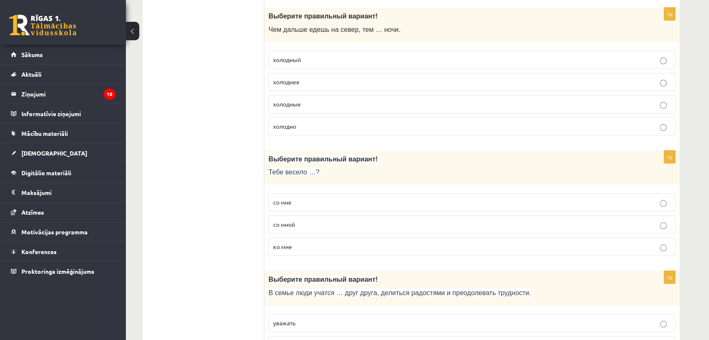
click at [296, 226] on p "со мной" at bounding box center [471, 224] width 397 height 9
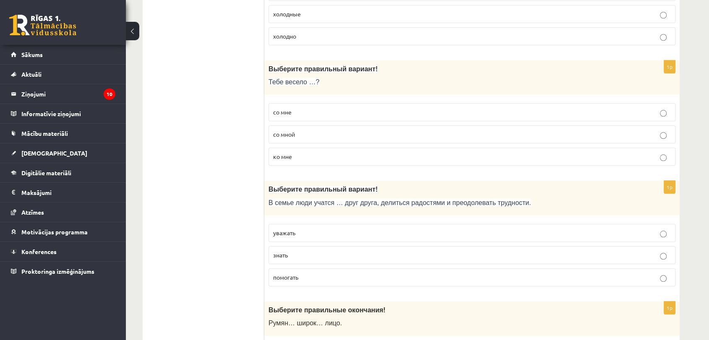
scroll to position [825, 0]
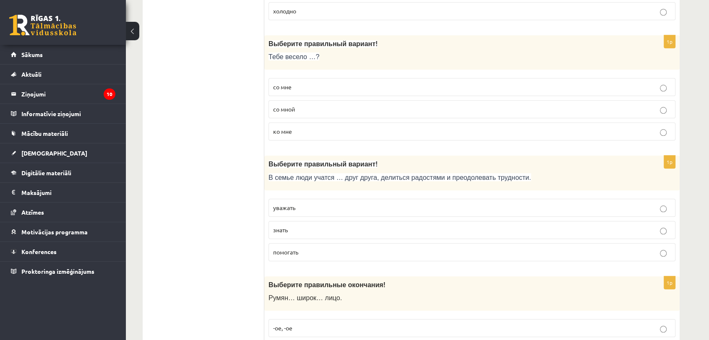
click at [289, 204] on span "уважать" at bounding box center [284, 208] width 22 height 8
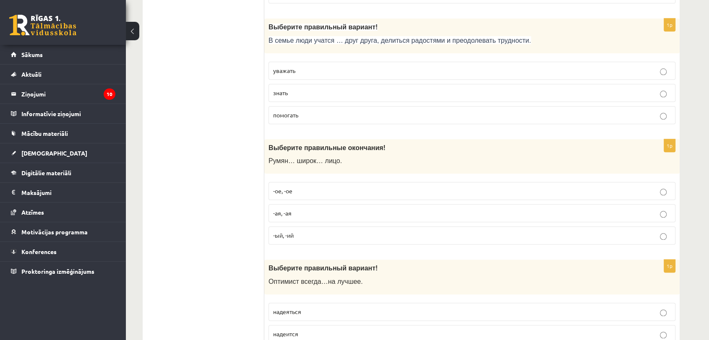
scroll to position [963, 0]
click at [299, 186] on p "-ое, -ое" at bounding box center [471, 190] width 397 height 9
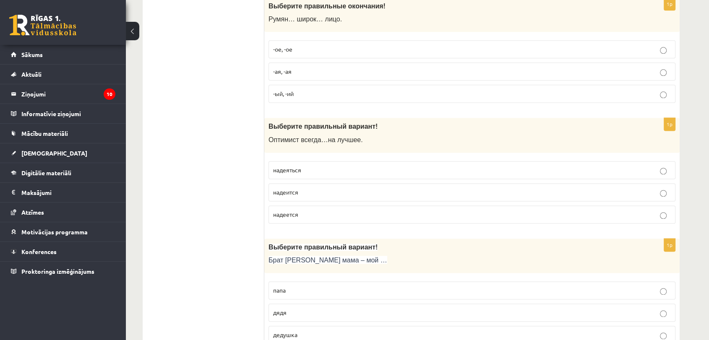
scroll to position [1106, 0]
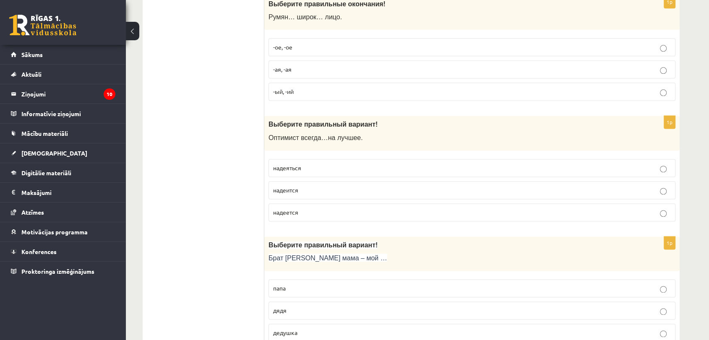
click at [291, 191] on p "надеится" at bounding box center [471, 190] width 397 height 9
click at [321, 208] on p "надеется" at bounding box center [471, 212] width 397 height 9
click at [306, 309] on p "дядя" at bounding box center [471, 310] width 397 height 9
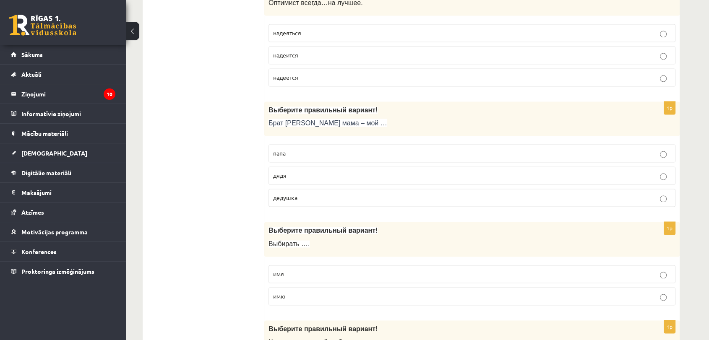
scroll to position [1242, 0]
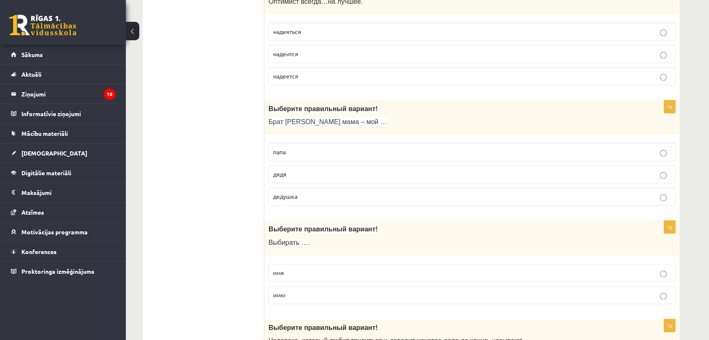
click at [296, 271] on p "имя" at bounding box center [471, 272] width 397 height 9
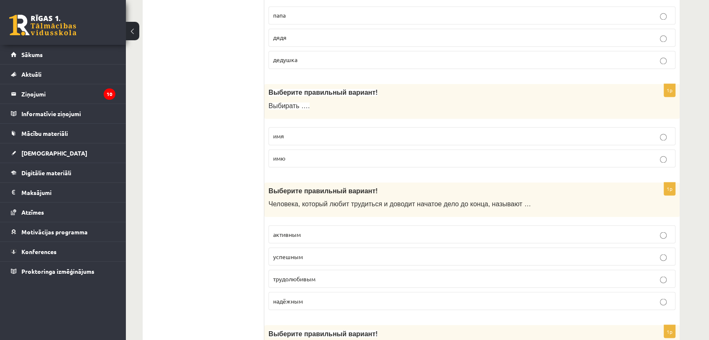
scroll to position [1405, 0]
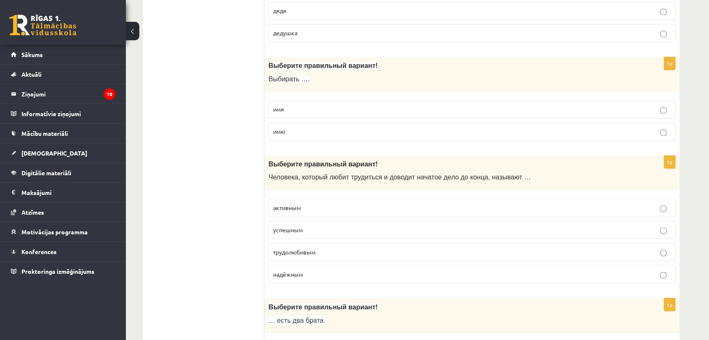
click at [323, 249] on p "трудолюбивым" at bounding box center [471, 251] width 397 height 9
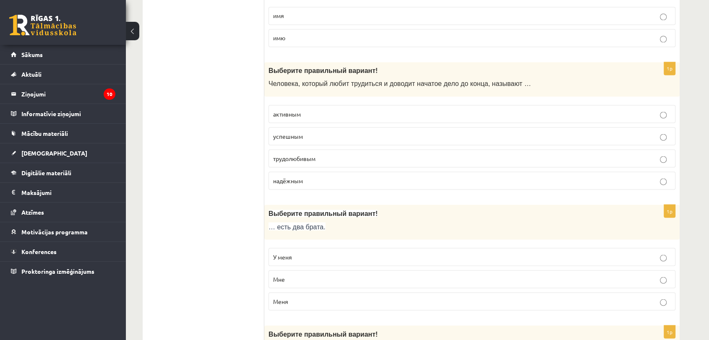
scroll to position [1509, 0]
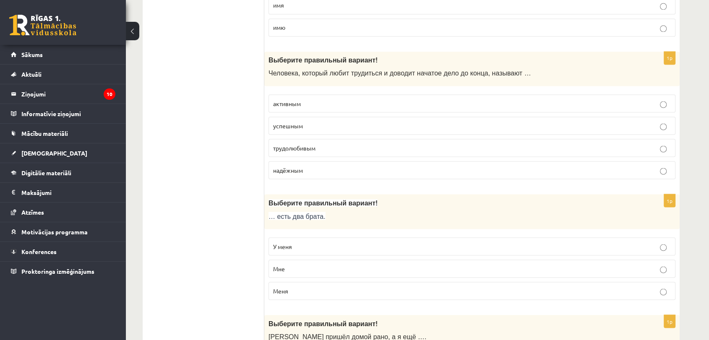
click at [325, 245] on p "У меня" at bounding box center [471, 246] width 397 height 9
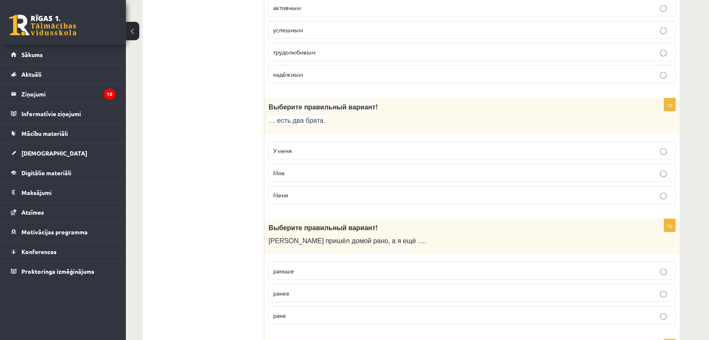
scroll to position [1632, 0]
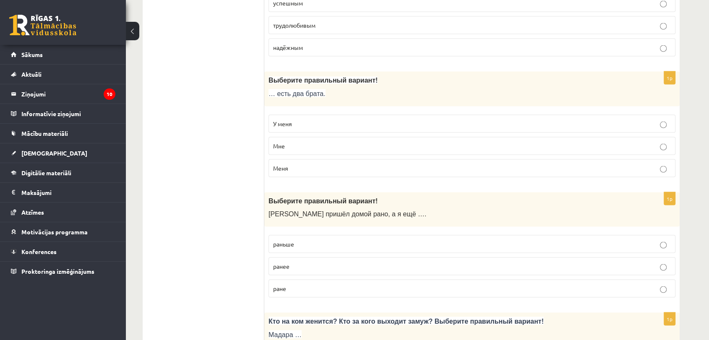
click at [331, 240] on p "раньше" at bounding box center [471, 244] width 397 height 9
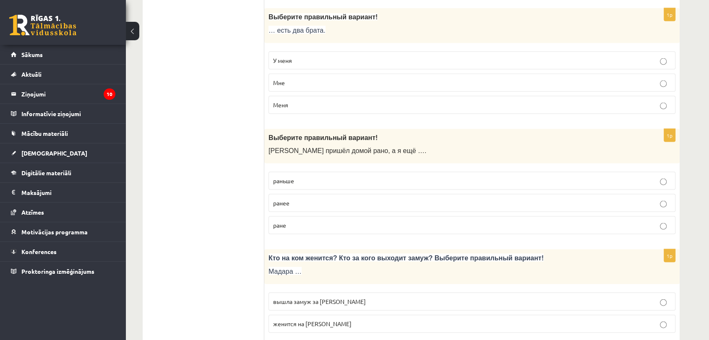
scroll to position [1754, 0]
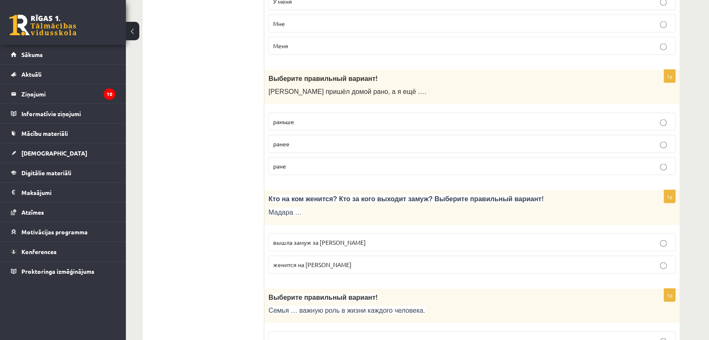
click at [294, 262] on span "женится на Марке" at bounding box center [312, 265] width 78 height 8
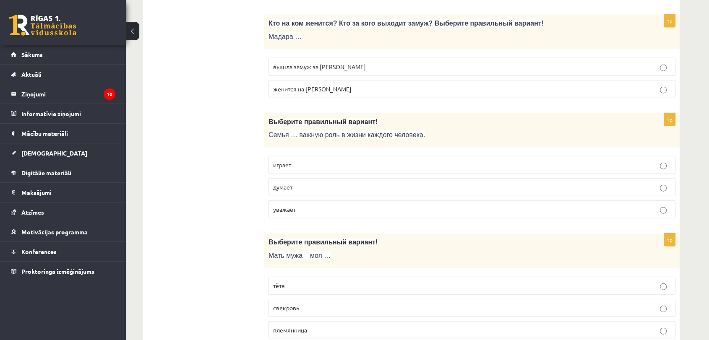
scroll to position [1915, 0]
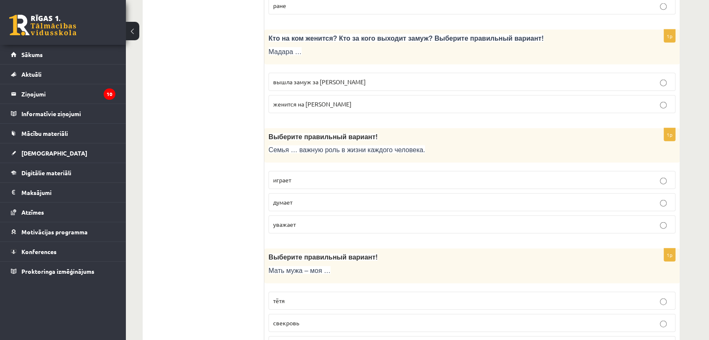
click at [316, 80] on p "вышла замуж за Марка" at bounding box center [471, 82] width 397 height 9
click at [308, 176] on p "играет" at bounding box center [471, 180] width 397 height 9
click at [346, 319] on p "свекровь" at bounding box center [471, 323] width 397 height 9
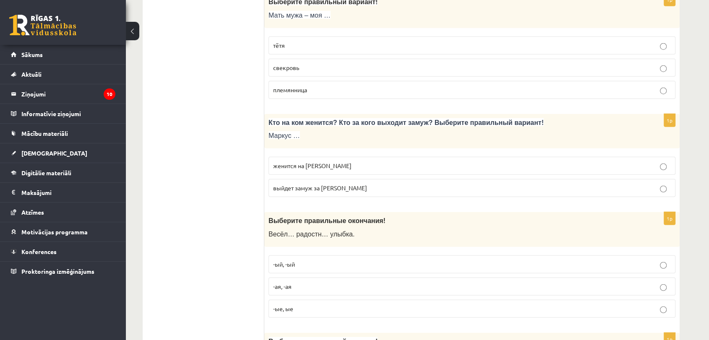
scroll to position [2202, 0]
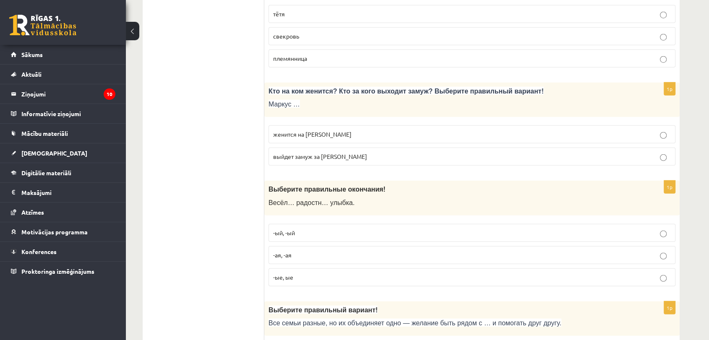
click at [320, 130] on span "женится на Агнии" at bounding box center [312, 134] width 78 height 8
click at [333, 257] on label "-ая, -ая" at bounding box center [471, 255] width 407 height 18
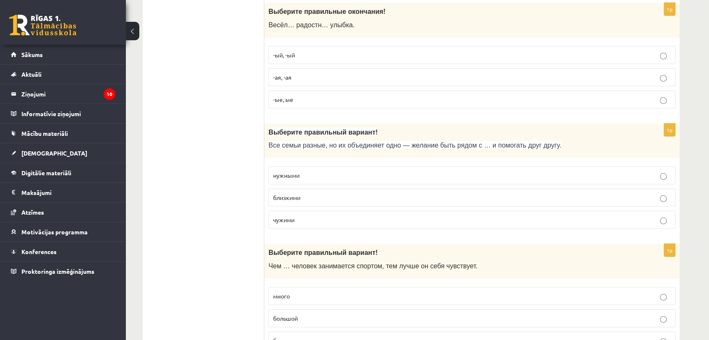
scroll to position [2392, 0]
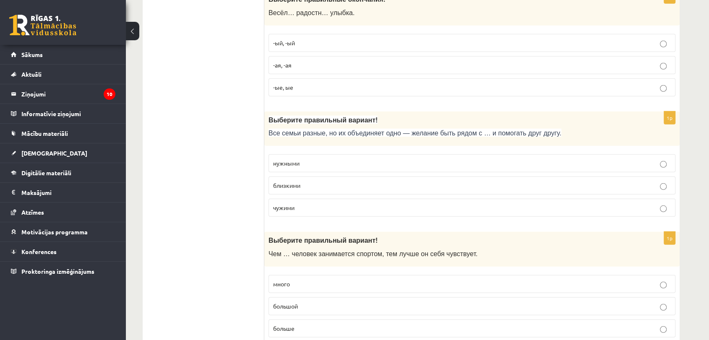
click at [332, 177] on label "близкими" at bounding box center [471, 186] width 407 height 18
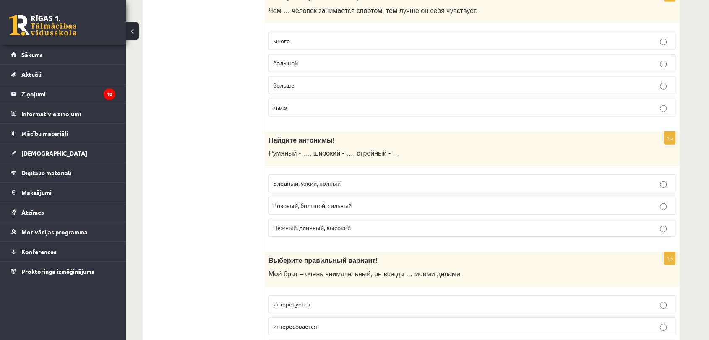
scroll to position [2646, 0]
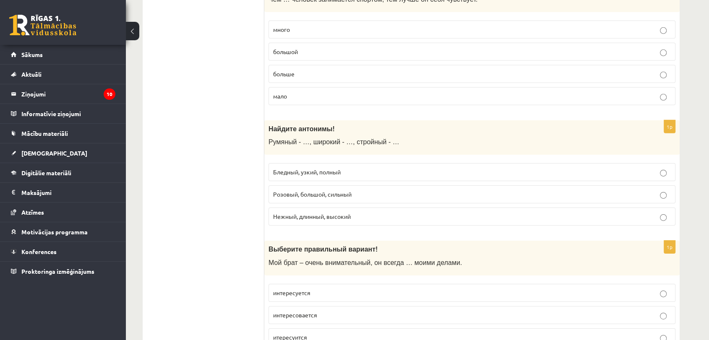
click at [314, 70] on p "больше" at bounding box center [471, 74] width 397 height 9
click at [322, 171] on label "Бледный, узкий, полный" at bounding box center [471, 172] width 407 height 18
click at [300, 289] on p "интересуется" at bounding box center [471, 292] width 397 height 9
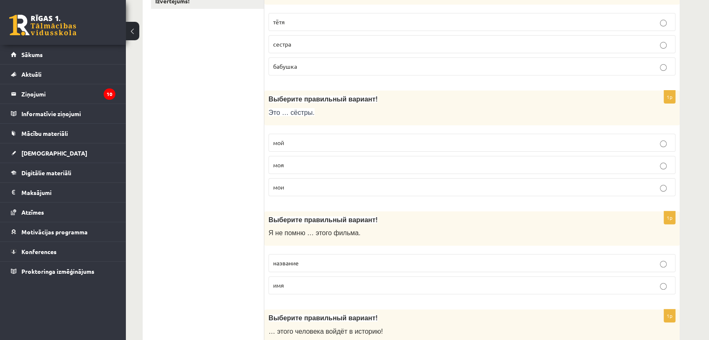
scroll to position [0, 0]
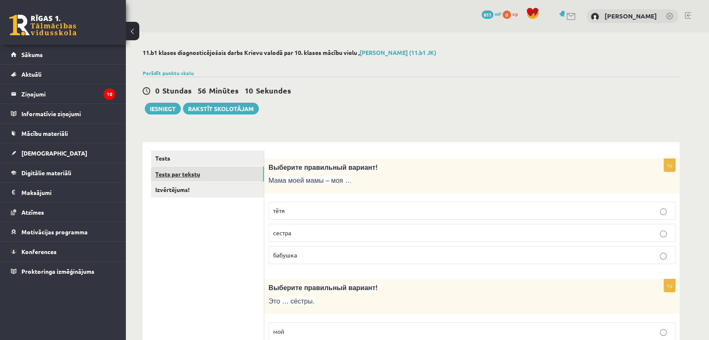
click at [199, 174] on link "Tests par tekstu" at bounding box center [207, 174] width 113 height 16
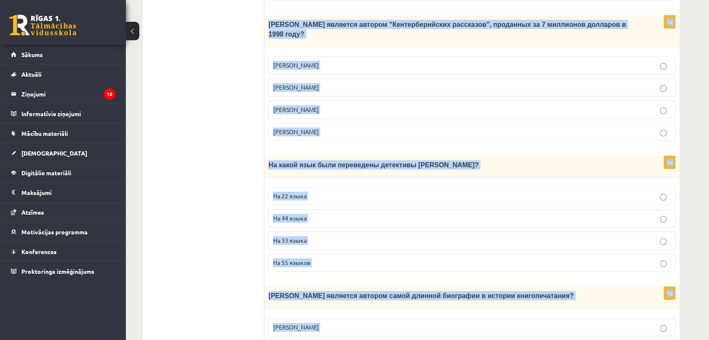
scroll to position [774, 0]
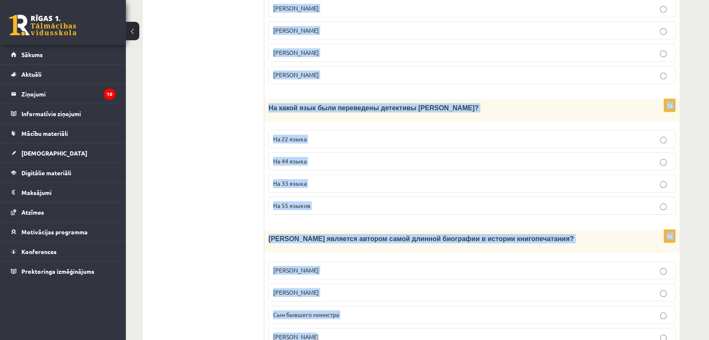
drag, startPoint x: 270, startPoint y: 151, endPoint x: 617, endPoint y: 361, distance: 405.0
copy form "Прочитайте текст «Интересные факты о книгах», выберите правильный вариант! Инте…"
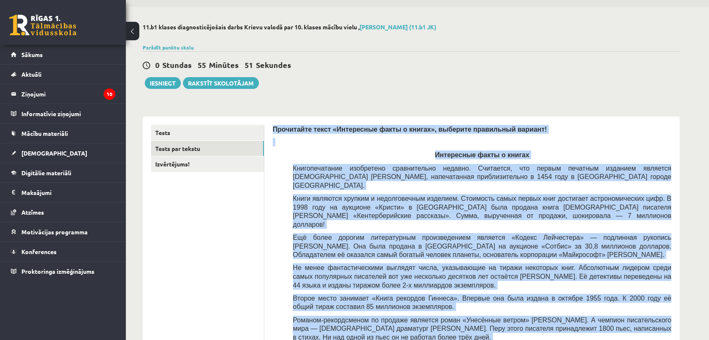
scroll to position [0, 0]
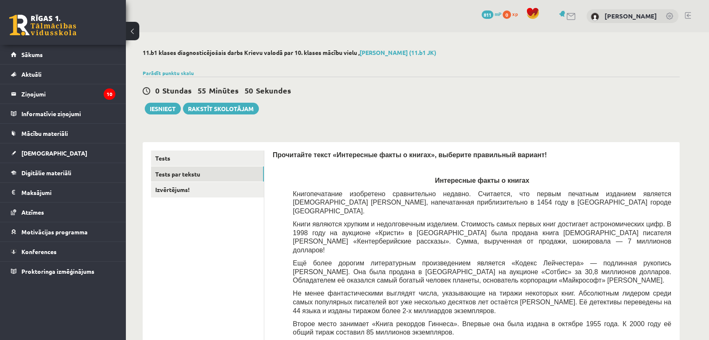
click at [304, 112] on div "0 Stundas 55 Minūtes 50 Sekundes Ieskaite saglabāta! Iesniegt Rakstīt skolotājam" at bounding box center [411, 96] width 537 height 38
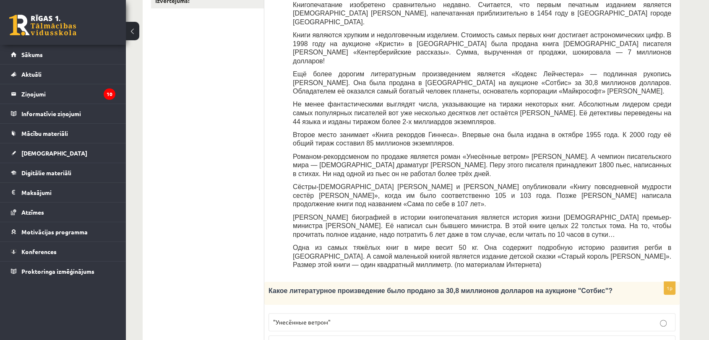
scroll to position [270, 0]
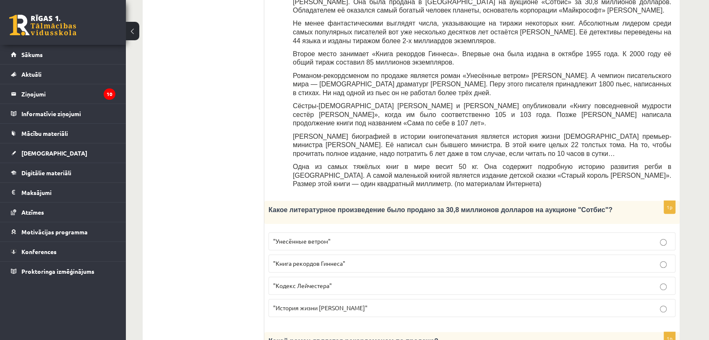
click at [315, 281] on p ""Кодекс Лейчестера"" at bounding box center [471, 285] width 397 height 9
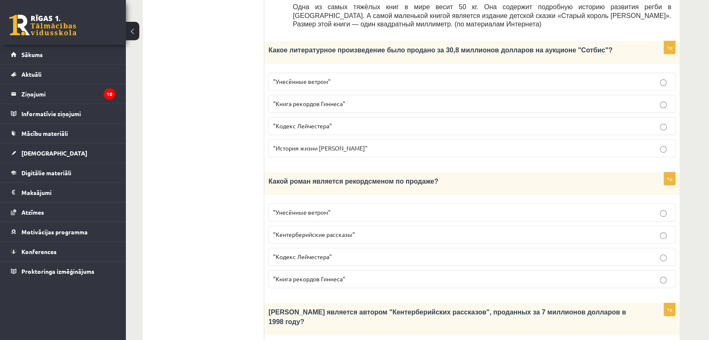
scroll to position [431, 0]
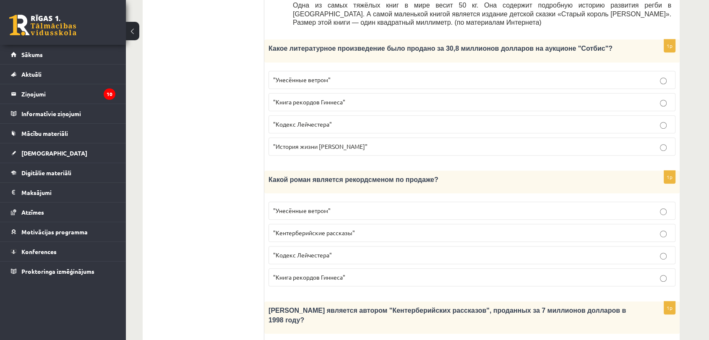
click at [362, 206] on p ""Унесённые ветром"" at bounding box center [471, 210] width 397 height 9
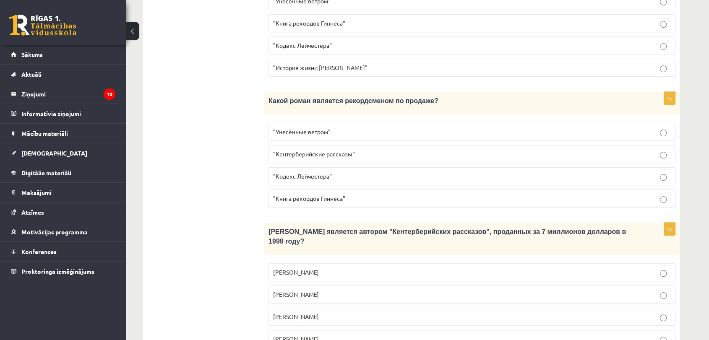
scroll to position [596, 0]
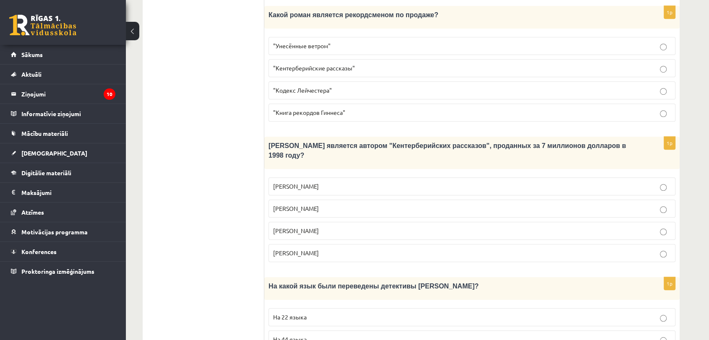
click at [311, 226] on p "Джефри Чосер" at bounding box center [471, 230] width 397 height 9
click at [315, 335] on p "На 44 языка" at bounding box center [471, 339] width 397 height 9
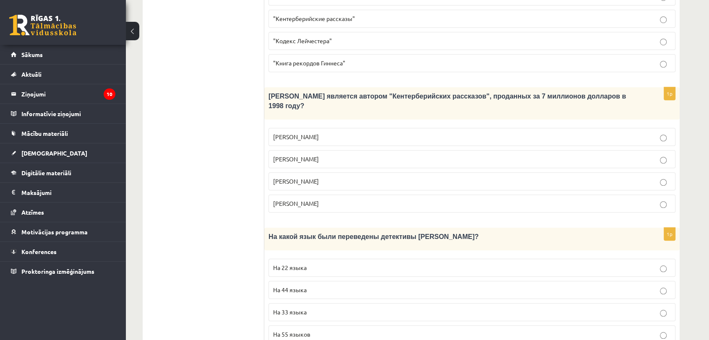
scroll to position [774, 0]
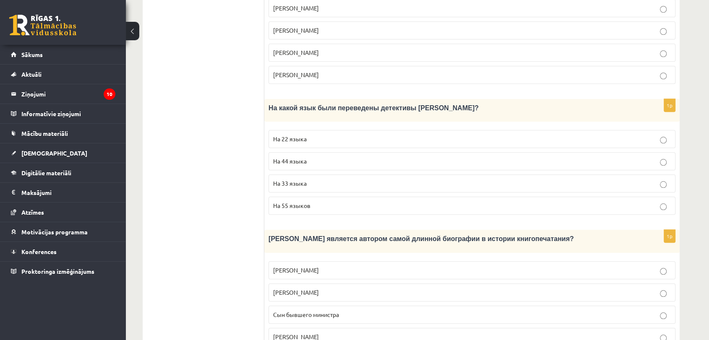
click at [329, 310] on p "Сын бывшего министра" at bounding box center [471, 314] width 397 height 9
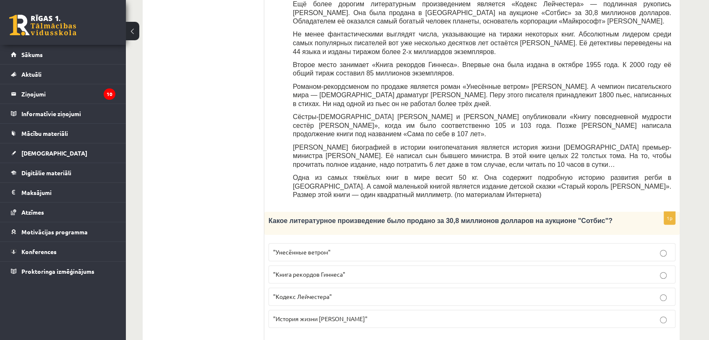
scroll to position [0, 0]
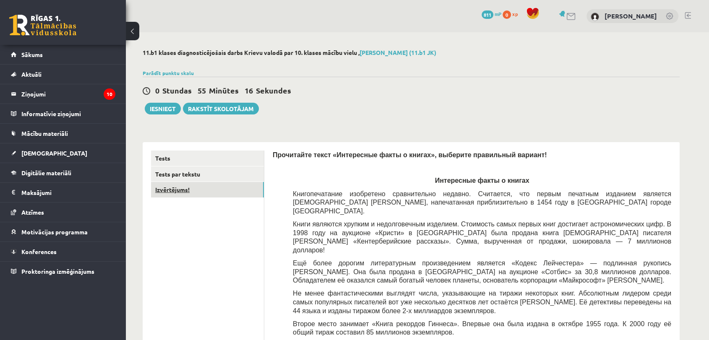
click at [206, 192] on link "Izvērtējums!" at bounding box center [207, 190] width 113 height 16
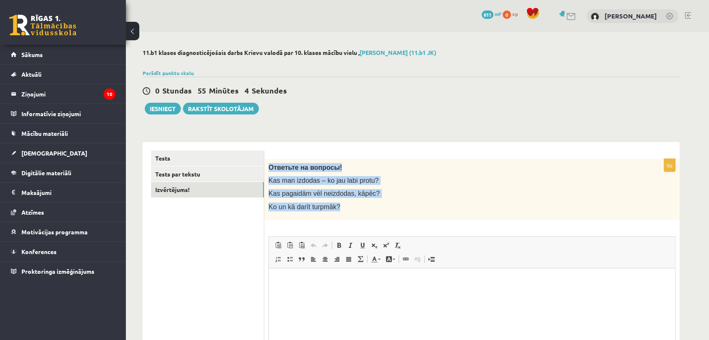
drag, startPoint x: 268, startPoint y: 166, endPoint x: 348, endPoint y: 212, distance: 92.4
click at [348, 212] on div "Ответьте на вопросы! Kas man izdodas – ko jau labi protu? Kas pagaidām vēl neiz…" at bounding box center [471, 189] width 415 height 61
copy div "Ответьте на вопросы! Kas man izdodas – ko jau labi protu? Kas pagaidām vēl neiz…"
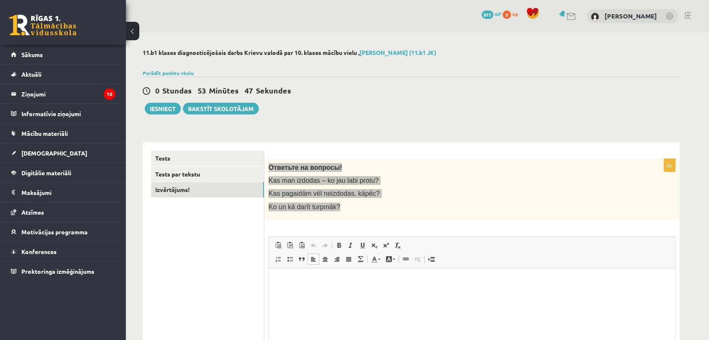
click at [299, 293] on html at bounding box center [472, 281] width 406 height 26
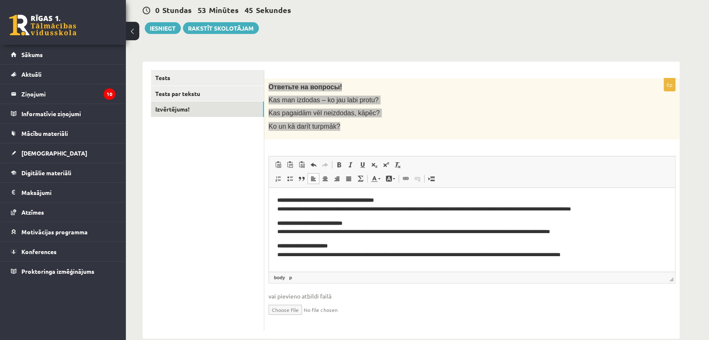
scroll to position [96, 0]
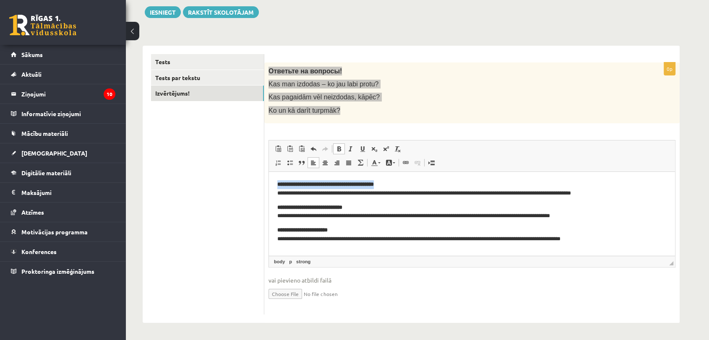
drag, startPoint x: 275, startPoint y: 181, endPoint x: 467, endPoint y: 181, distance: 191.2
click at [467, 181] on html "**********" at bounding box center [472, 211] width 406 height 80
click at [337, 145] on span at bounding box center [338, 148] width 7 height 7
click at [338, 151] on span at bounding box center [338, 148] width 7 height 7
click at [347, 145] on span at bounding box center [350, 148] width 7 height 7
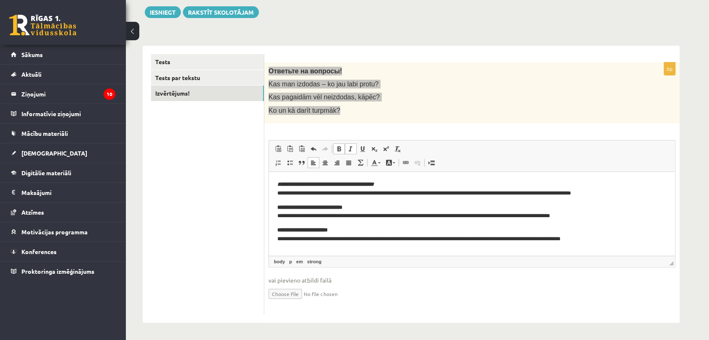
click at [347, 145] on span at bounding box center [350, 148] width 7 height 7
click at [338, 148] on span at bounding box center [338, 148] width 7 height 7
click at [659, 232] on p "**********" at bounding box center [471, 235] width 389 height 18
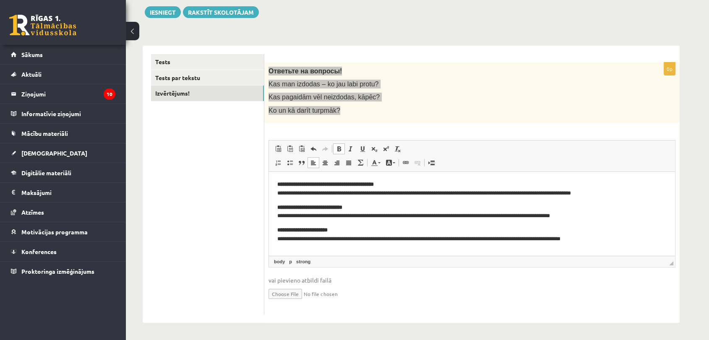
click at [658, 239] on p "**********" at bounding box center [471, 235] width 389 height 18
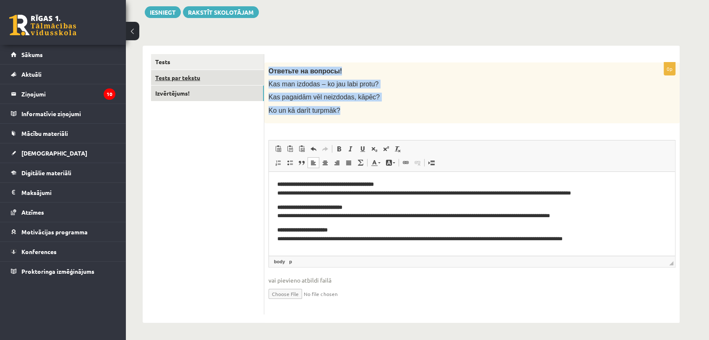
click at [214, 75] on link "Tests par tekstu" at bounding box center [207, 78] width 113 height 16
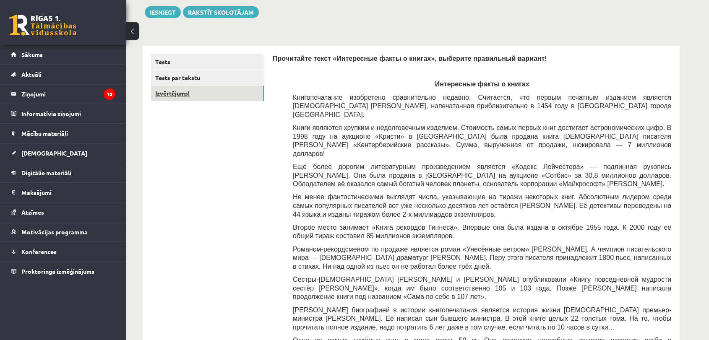
click at [216, 93] on link "Izvērtējums!" at bounding box center [207, 94] width 113 height 16
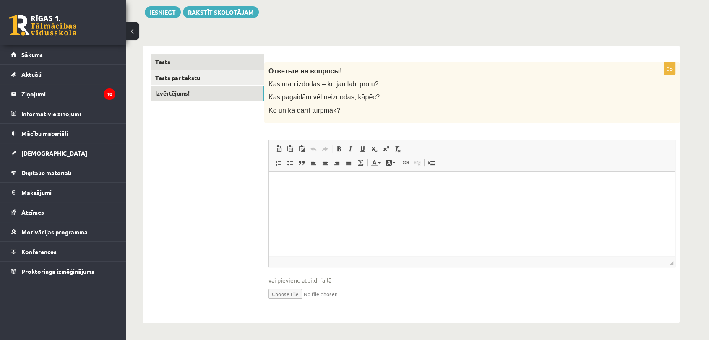
click at [189, 68] on link "Tests" at bounding box center [207, 62] width 113 height 16
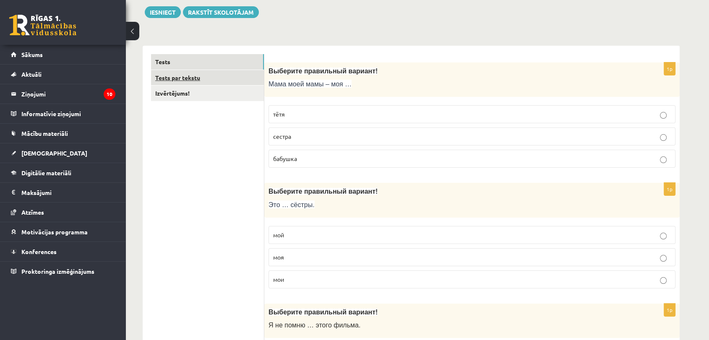
click at [191, 78] on link "Tests par tekstu" at bounding box center [207, 78] width 113 height 16
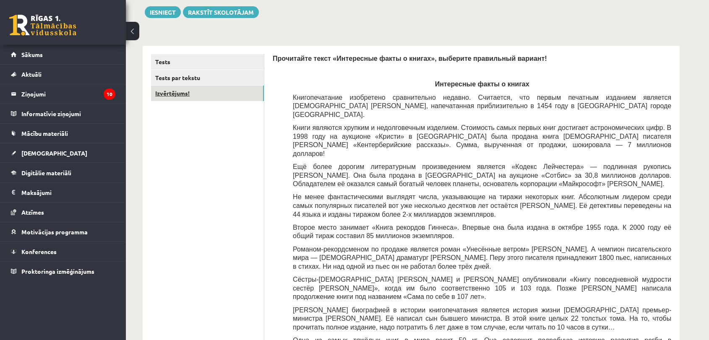
click at [194, 96] on link "Izvērtējums!" at bounding box center [207, 94] width 113 height 16
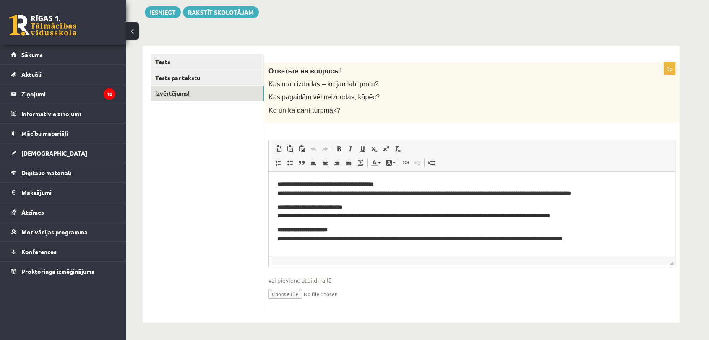
scroll to position [0, 0]
click at [186, 71] on link "Tests par tekstu" at bounding box center [207, 78] width 113 height 16
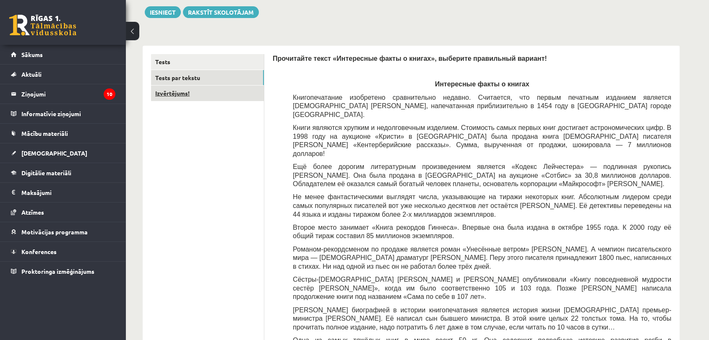
click at [192, 92] on link "Izvērtējums!" at bounding box center [207, 94] width 113 height 16
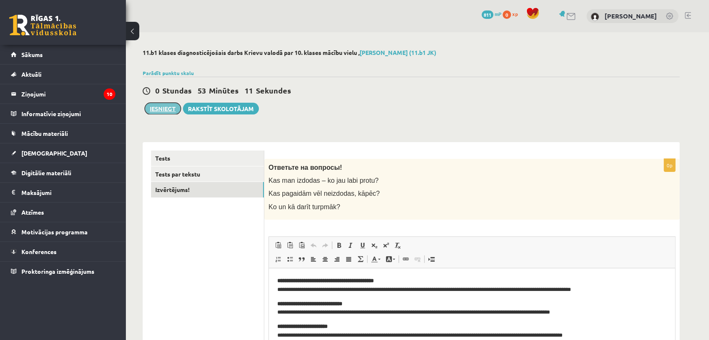
click at [166, 106] on button "Iesniegt" at bounding box center [163, 109] width 36 height 12
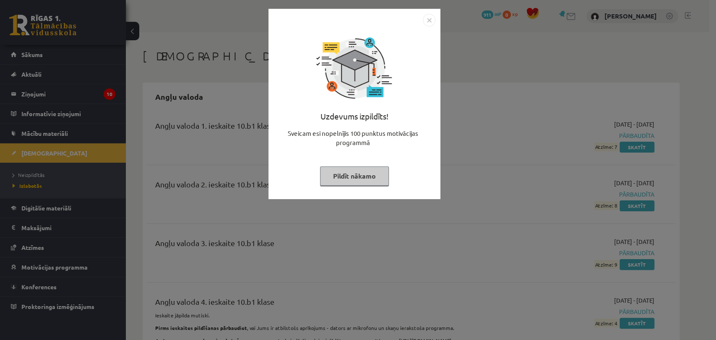
click at [377, 178] on button "Pildīt nākamo" at bounding box center [354, 175] width 69 height 19
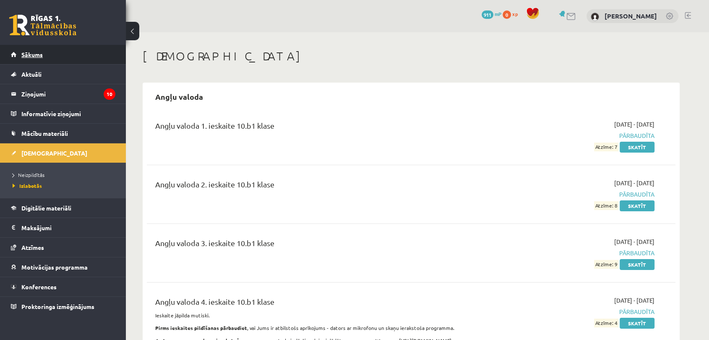
click at [71, 52] on link "Sākums" at bounding box center [63, 54] width 104 height 19
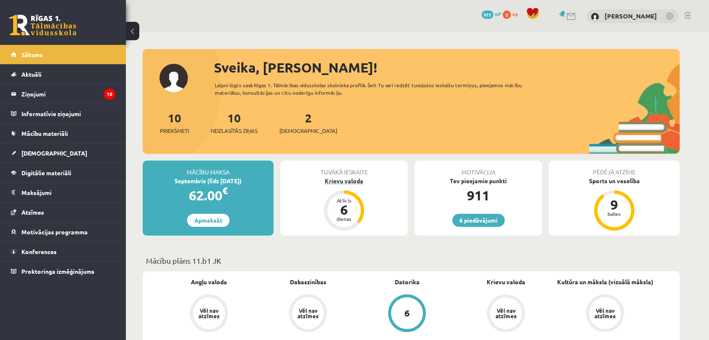
click at [359, 181] on div "Krievu valoda" at bounding box center [343, 181] width 127 height 9
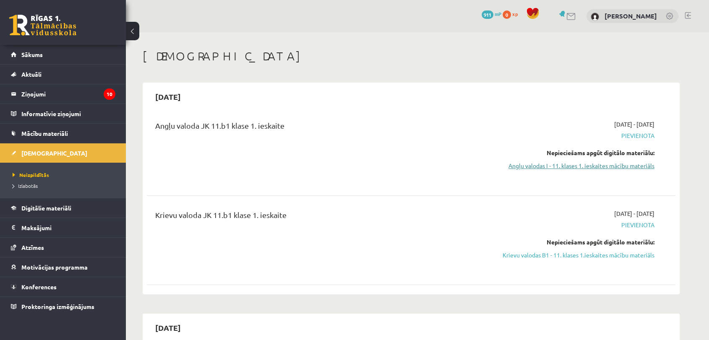
click at [612, 168] on link "Angļu valodas I - 11. klases 1. ieskaites mācību materiāls" at bounding box center [575, 165] width 158 height 9
click at [590, 166] on link "Angļu valodas I - 11. klases 1. ieskaites mācību materiāls" at bounding box center [575, 165] width 158 height 9
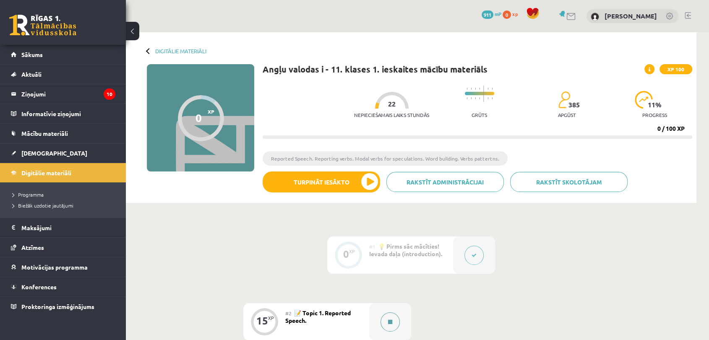
click at [388, 324] on icon at bounding box center [390, 321] width 4 height 5
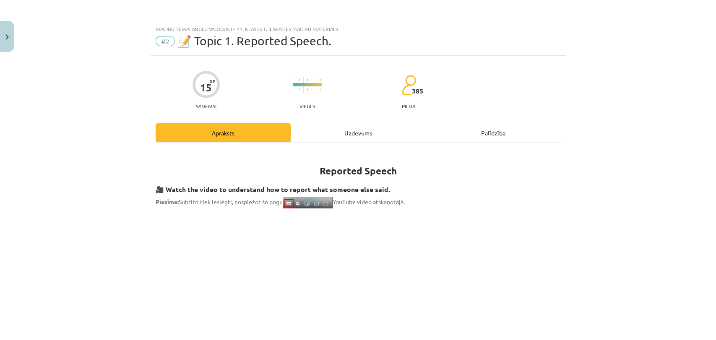
click at [364, 135] on div "Uzdevums" at bounding box center [358, 132] width 135 height 19
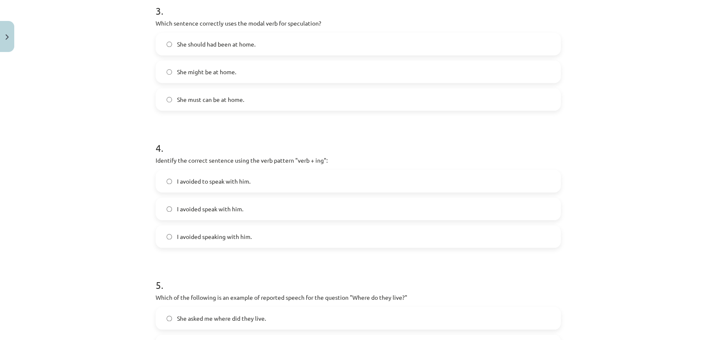
scroll to position [593, 0]
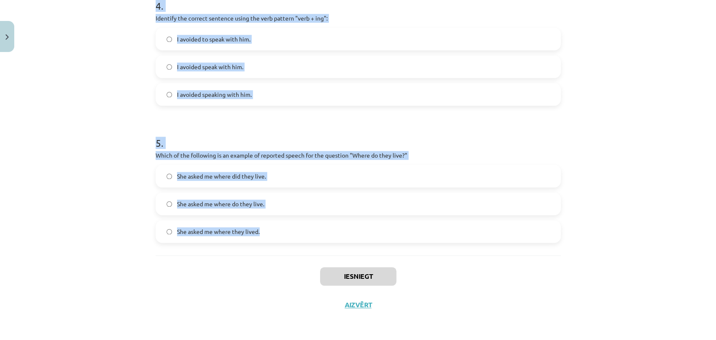
drag, startPoint x: 148, startPoint y: 162, endPoint x: 445, endPoint y: 239, distance: 306.7
copy form "1 . Which of the following sentences correctly uses reported speech? He says th…"
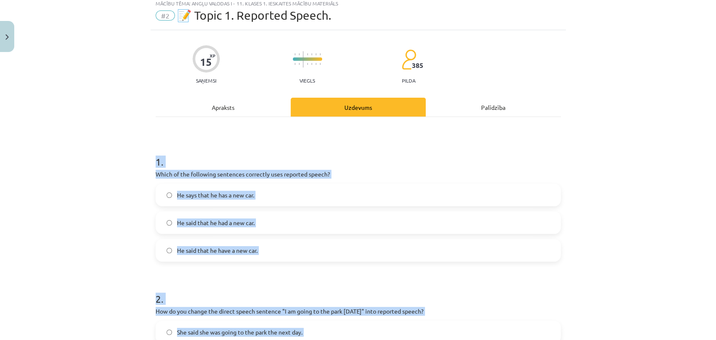
scroll to position [24, 0]
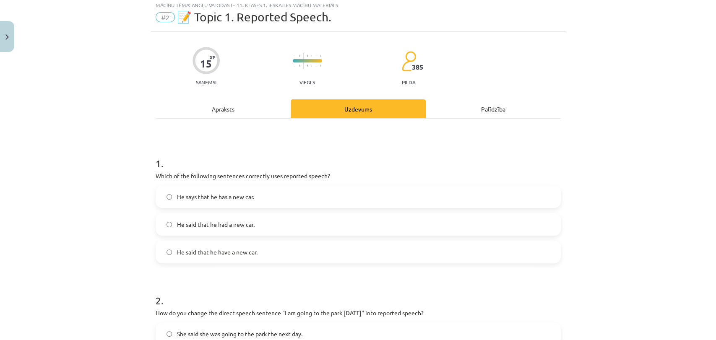
click at [239, 196] on span "He says that he has a new car." at bounding box center [215, 196] width 77 height 9
click at [242, 230] on label "He said that he had a new car." at bounding box center [357, 224] width 403 height 21
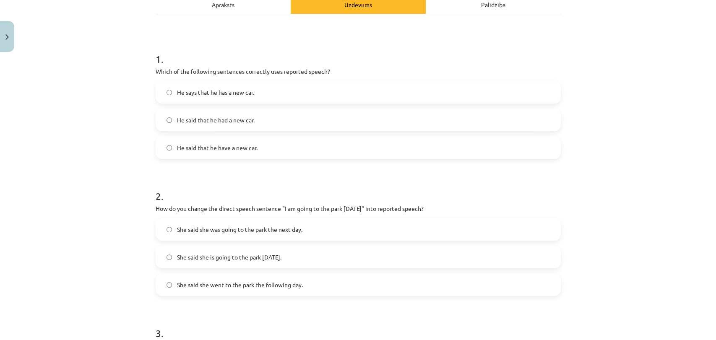
scroll to position [217, 0]
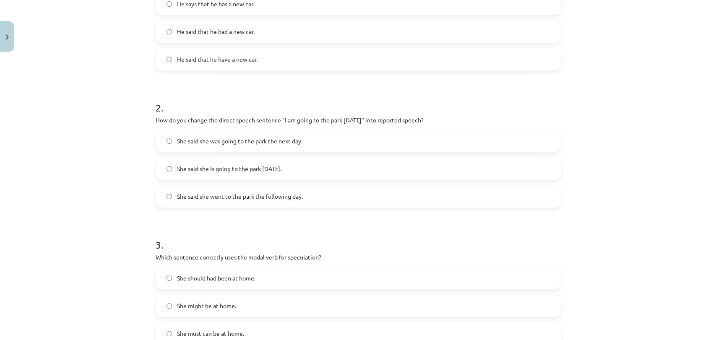
click at [312, 147] on label "She said she was going to the park the next day." at bounding box center [357, 140] width 403 height 21
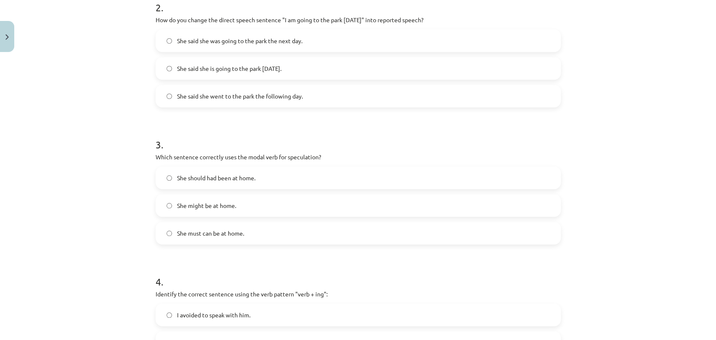
scroll to position [317, 0]
click at [242, 203] on label "She might be at home." at bounding box center [357, 205] width 403 height 21
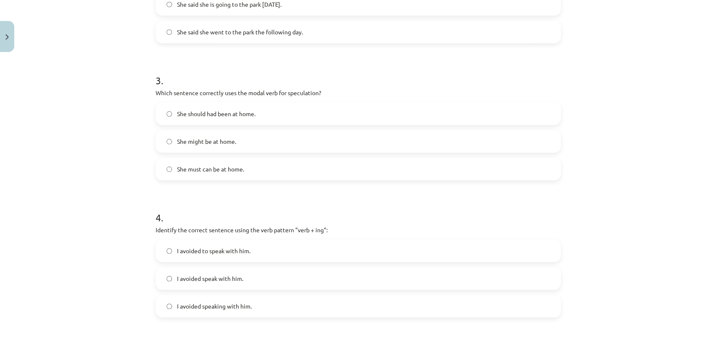
scroll to position [476, 0]
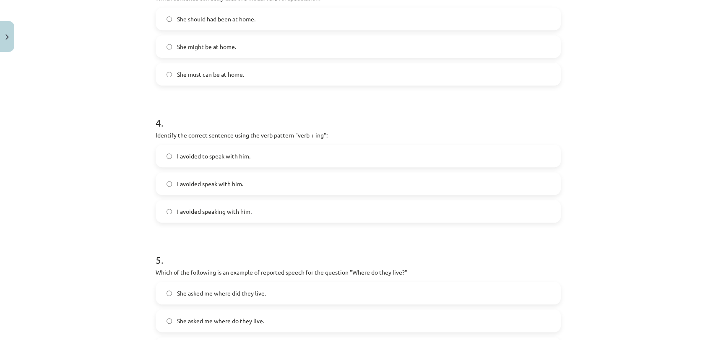
click at [237, 187] on span "I avoided speak with him." at bounding box center [210, 183] width 66 height 9
click at [203, 225] on form "1 . Which of the following sentences correctly uses reported speech? He says th…" at bounding box center [358, 25] width 405 height 669
click at [205, 213] on span "I avoided speaking with him." at bounding box center [214, 211] width 75 height 9
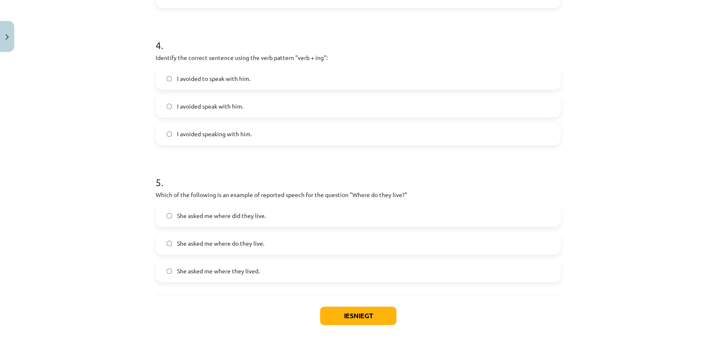
scroll to position [553, 0]
click at [243, 238] on label "She asked me where do they live." at bounding box center [357, 243] width 403 height 21
click at [333, 309] on button "Iesniegt" at bounding box center [358, 315] width 76 height 18
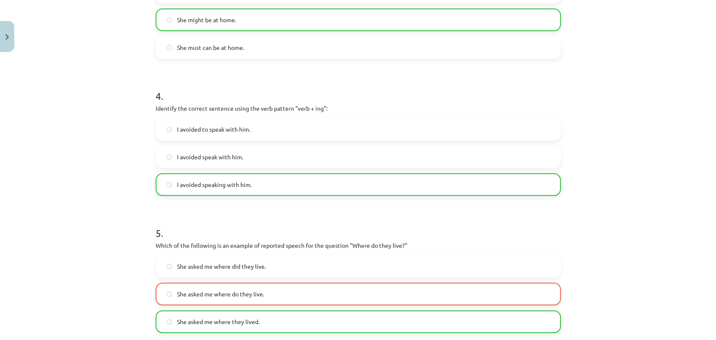
scroll to position [619, 0]
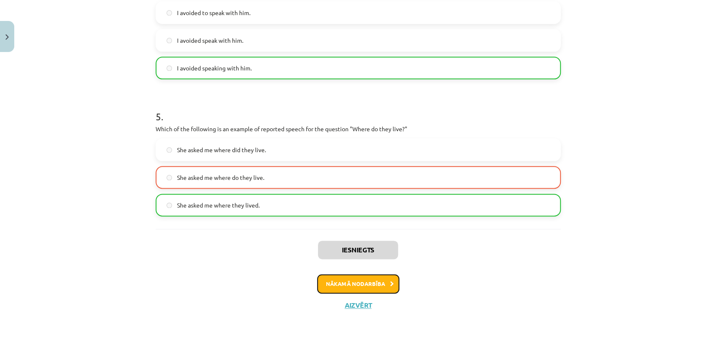
click at [359, 280] on button "Nākamā nodarbība" at bounding box center [358, 283] width 82 height 19
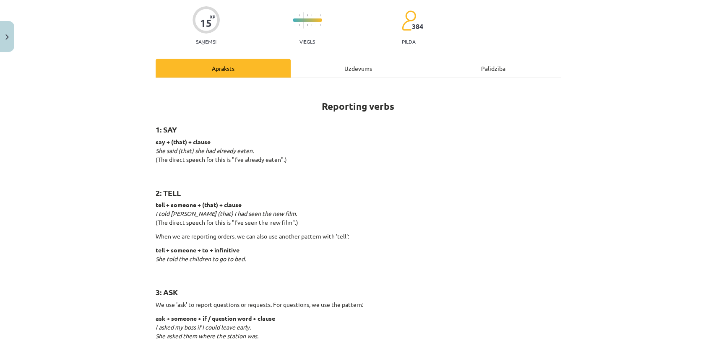
scroll to position [21, 0]
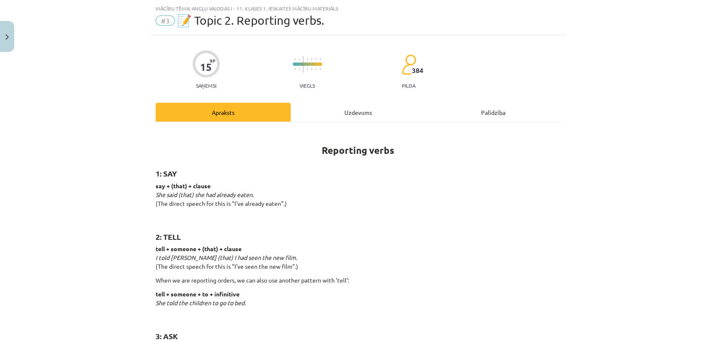
click at [356, 114] on div "Uzdevums" at bounding box center [358, 112] width 135 height 19
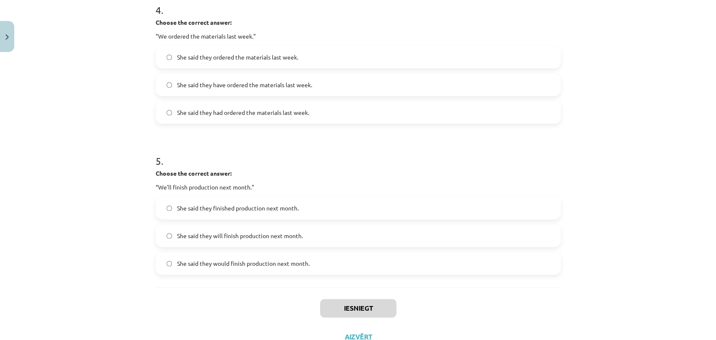
scroll to position [662, 0]
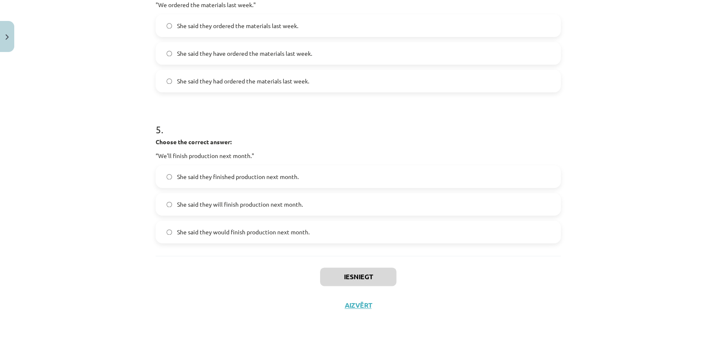
drag, startPoint x: 146, startPoint y: 160, endPoint x: 480, endPoint y: 361, distance: 390.4
click at [480, 340] on html "0 Dāvanas 911 mP 0 xp Krista Cimermane Sākums Aktuāli Kā mācīties eSKOLĀ Kontak…" at bounding box center [358, 170] width 716 height 340
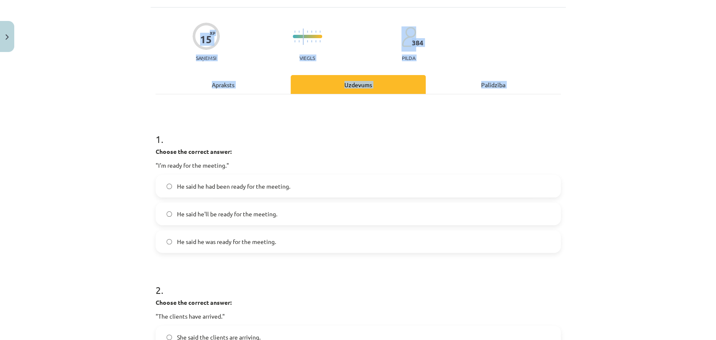
scroll to position [0, 0]
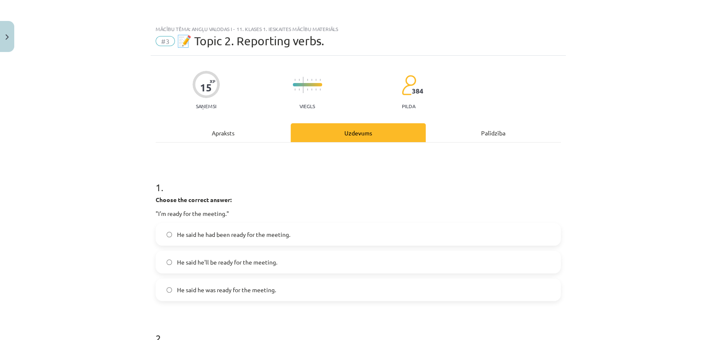
click at [198, 189] on h1 "1 ." at bounding box center [358, 180] width 405 height 26
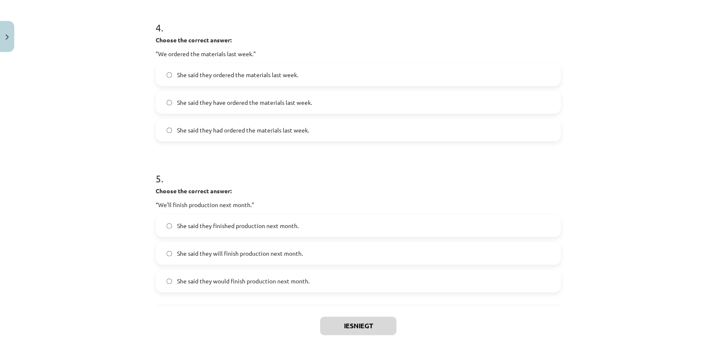
scroll to position [626, 0]
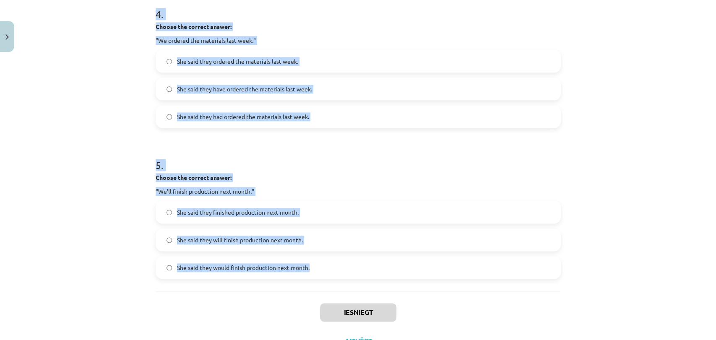
drag, startPoint x: 145, startPoint y: 178, endPoint x: 340, endPoint y: 276, distance: 218.1
click at [340, 276] on div "Mācību tēma: Angļu valodas i - 11. klases 1. ieskaites mācību materiāls #3 📝 To…" at bounding box center [358, 170] width 716 height 340
copy form "1 . Choose the correct answer: "I'm ready for the meeting." He said he had been…"
click at [223, 158] on h1 "5 ." at bounding box center [358, 158] width 405 height 26
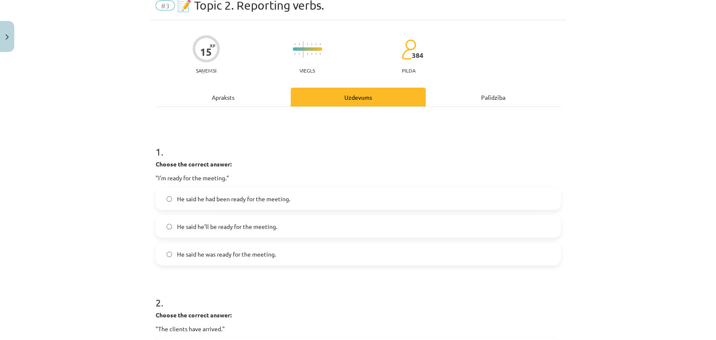
scroll to position [0, 0]
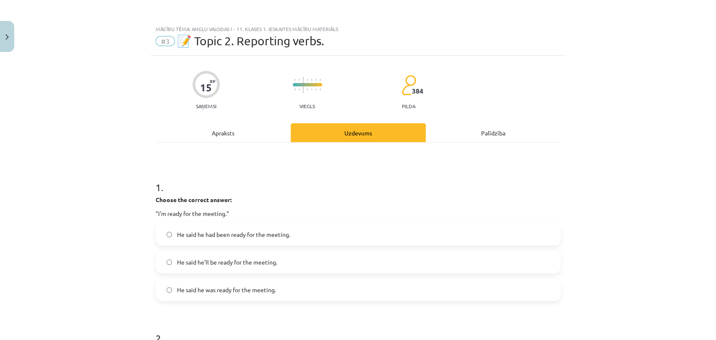
click at [208, 290] on span "He said he was ready for the meeting." at bounding box center [226, 290] width 99 height 9
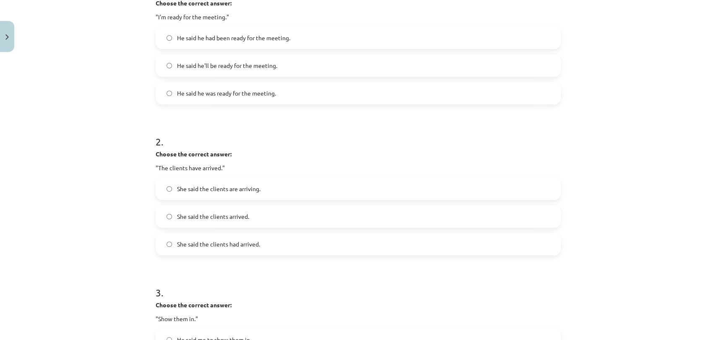
scroll to position [303, 0]
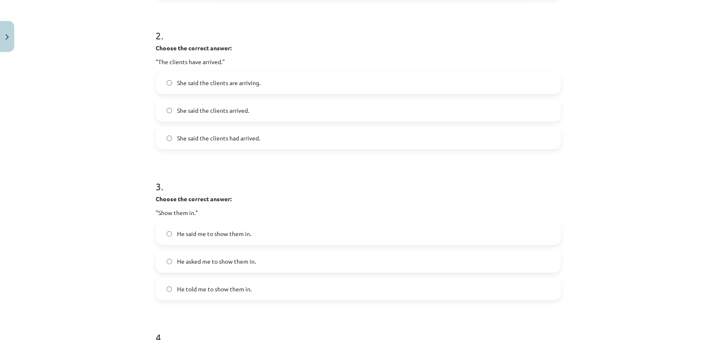
click at [210, 285] on span "He told me to show them in." at bounding box center [214, 289] width 75 height 9
click at [208, 140] on span "She said the clients had arrived." at bounding box center [218, 138] width 83 height 9
click at [171, 258] on label "He asked me to show them in." at bounding box center [357, 261] width 403 height 21
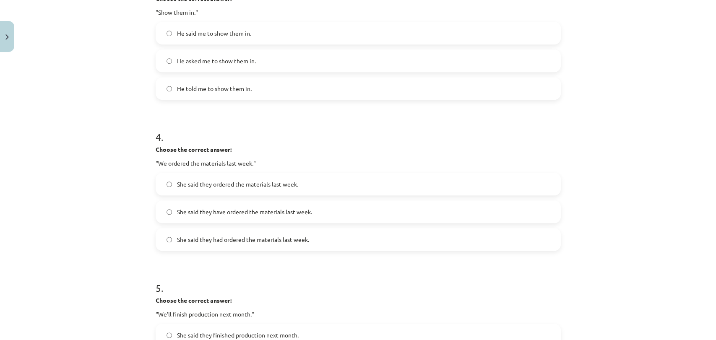
scroll to position [548, 0]
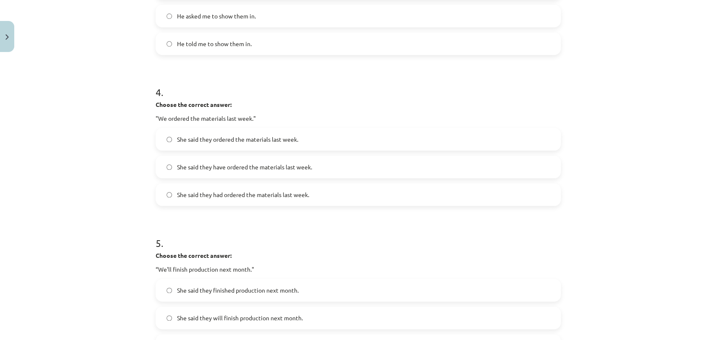
click at [198, 199] on label "She said they had ordered the materials last week." at bounding box center [357, 194] width 403 height 21
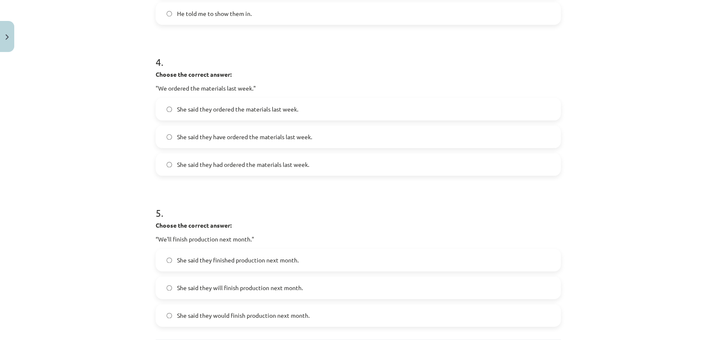
scroll to position [662, 0]
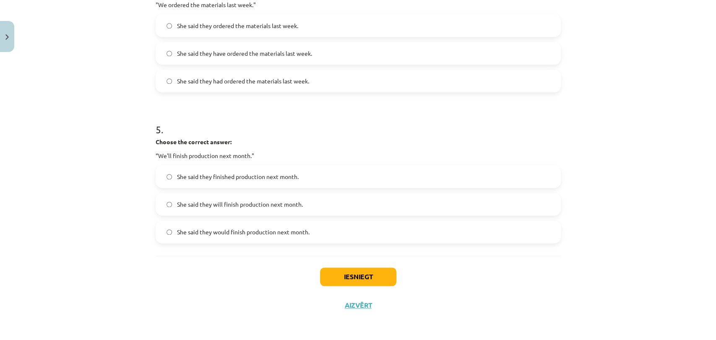
click at [217, 229] on span "She said they would finish production next month." at bounding box center [243, 232] width 132 height 9
click at [364, 281] on button "Iesniegt" at bounding box center [358, 276] width 76 height 18
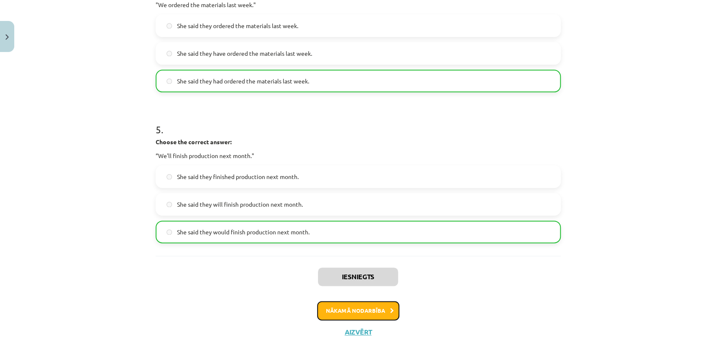
click at [352, 316] on button "Nākamā nodarbība" at bounding box center [358, 310] width 82 height 19
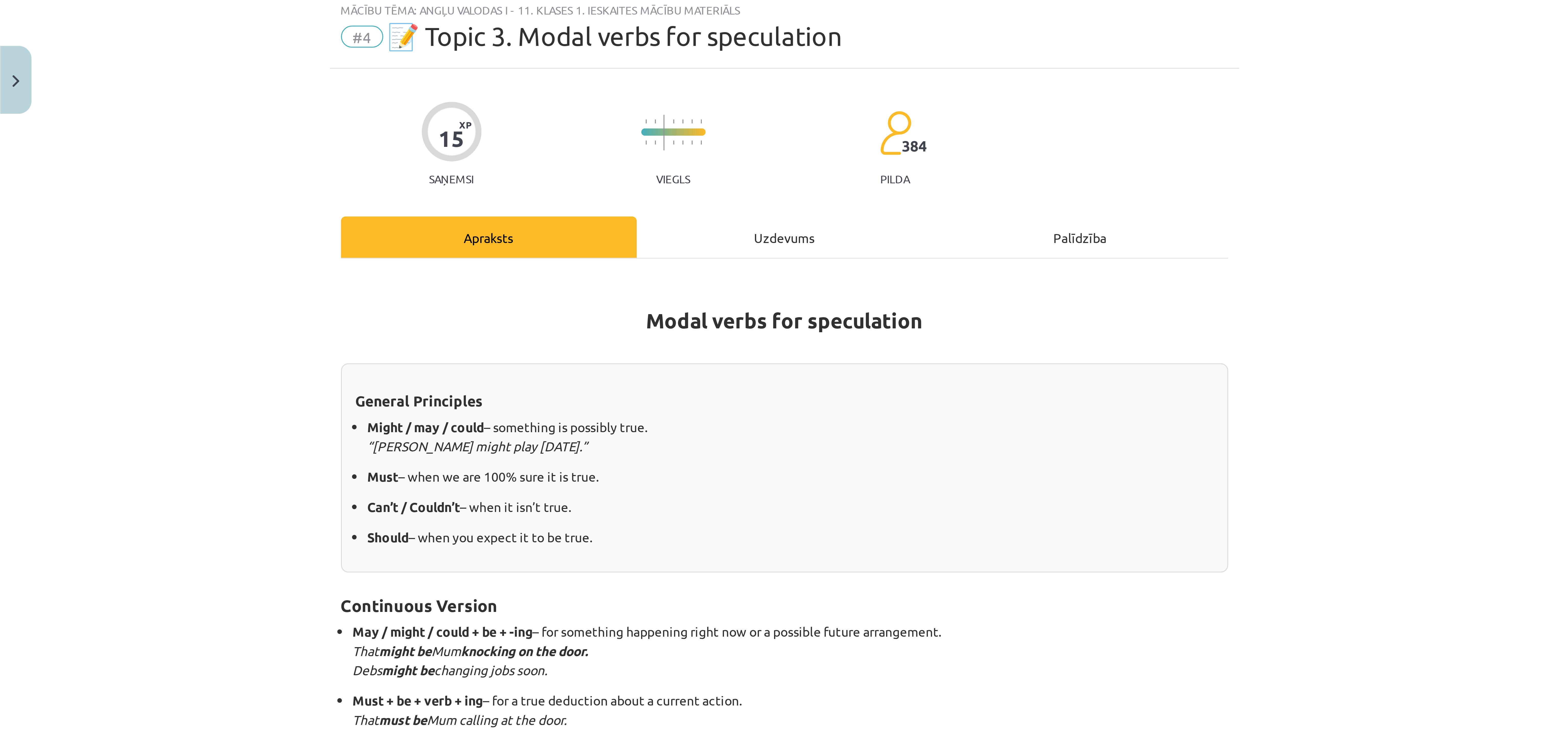
scroll to position [13, 0]
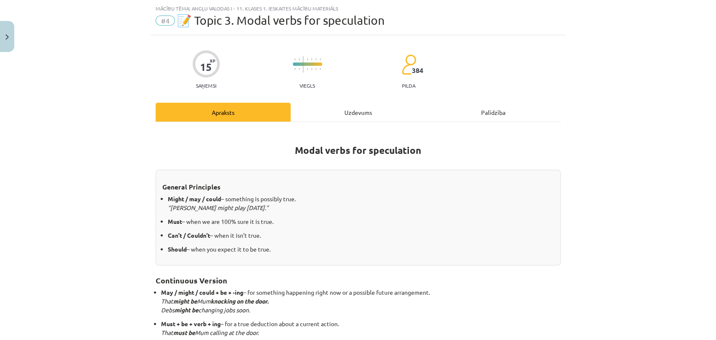
click at [361, 110] on div "Uzdevums" at bounding box center [358, 112] width 135 height 19
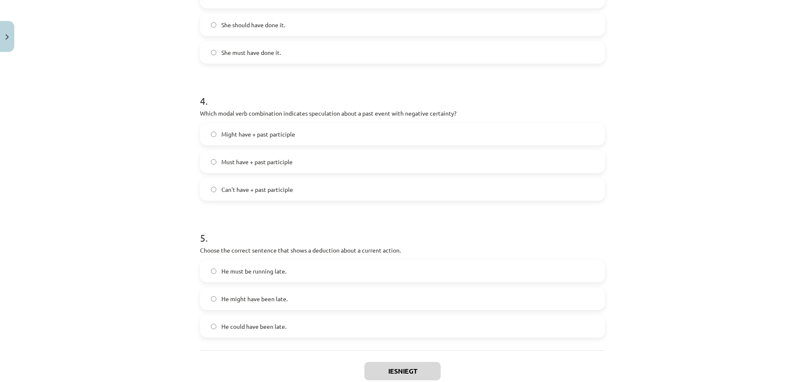
scroll to position [551, 0]
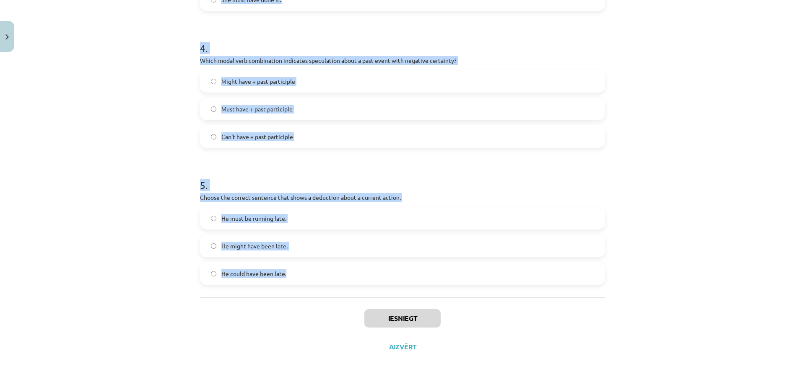
drag, startPoint x: 195, startPoint y: 173, endPoint x: 378, endPoint y: 269, distance: 206.1
copy form "1 . Which modal verb would you use to speculate about something that is possibl…"
click at [263, 182] on h1 "5 ." at bounding box center [402, 178] width 405 height 26
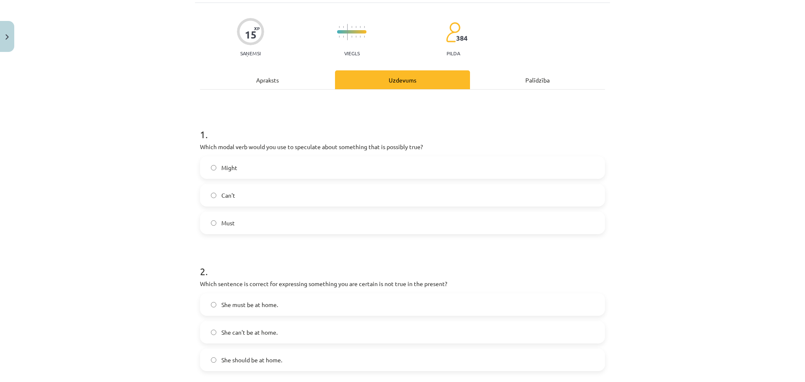
scroll to position [0, 0]
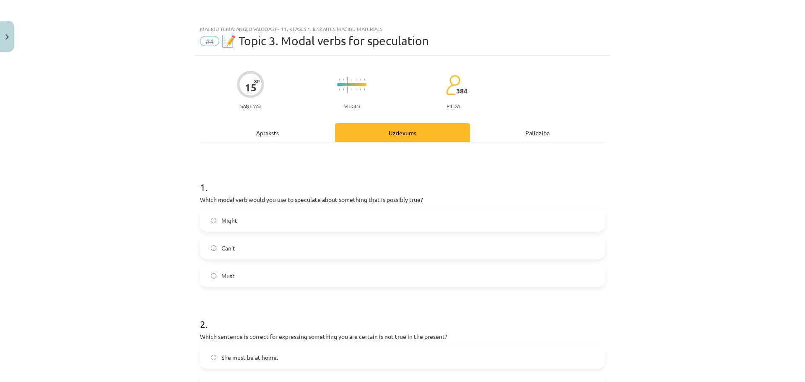
click at [242, 223] on label "Might" at bounding box center [402, 220] width 403 height 21
click at [254, 340] on span "She must be at home." at bounding box center [249, 357] width 57 height 9
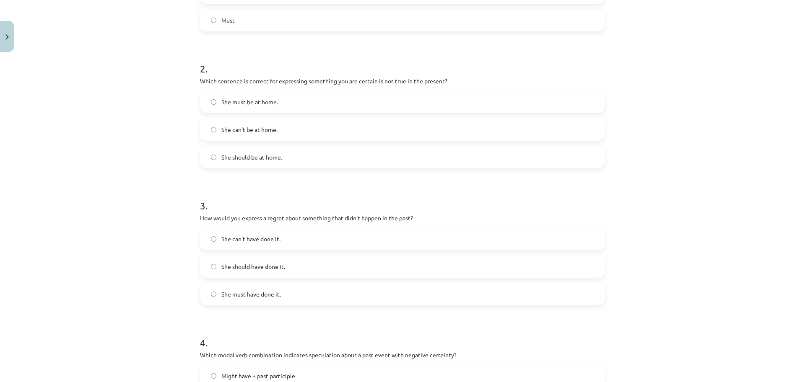
scroll to position [304, 0]
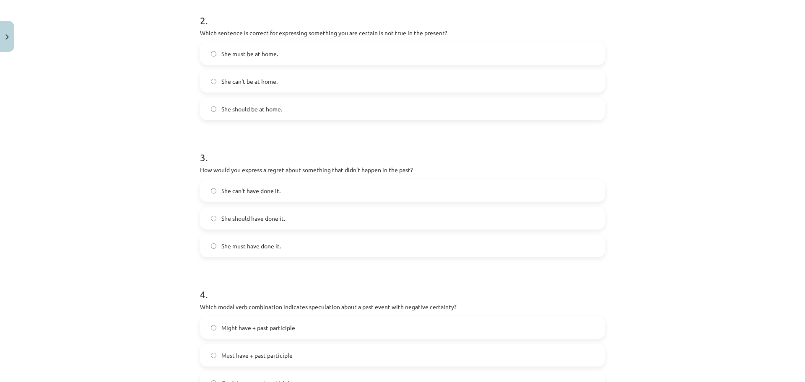
click at [234, 225] on label "She should have done it." at bounding box center [402, 218] width 403 height 21
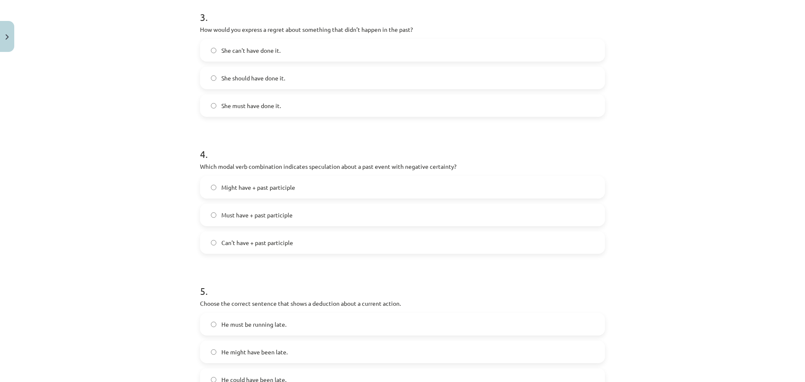
scroll to position [551, 0]
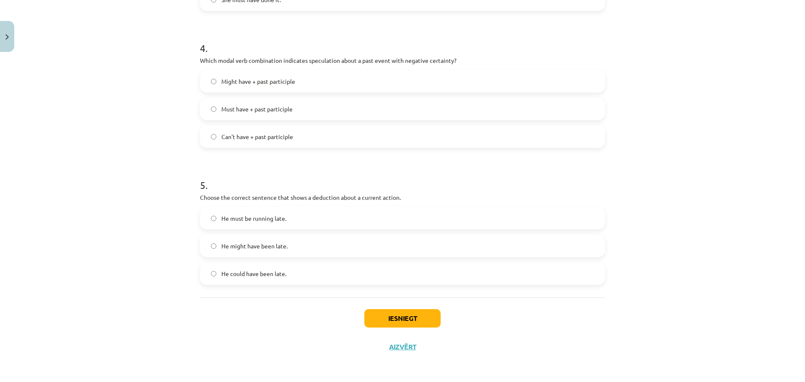
click at [234, 144] on label "Can't have + past participle" at bounding box center [402, 136] width 403 height 21
click at [244, 225] on label "He must be running late." at bounding box center [402, 218] width 403 height 21
click at [407, 317] on button "Iesniegt" at bounding box center [402, 318] width 76 height 18
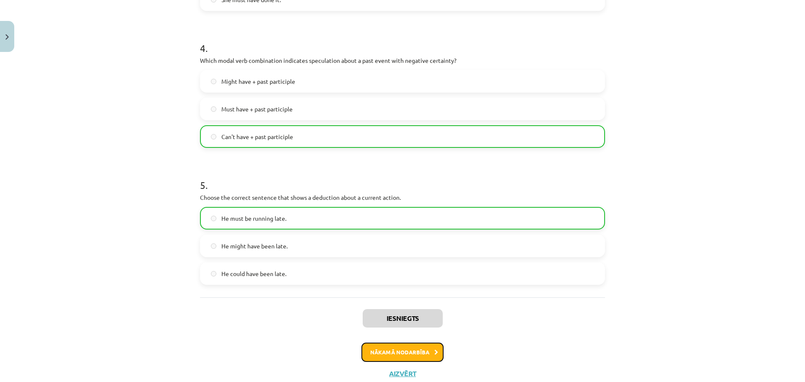
click at [414, 340] on button "Nākamā nodarbība" at bounding box center [402, 352] width 82 height 19
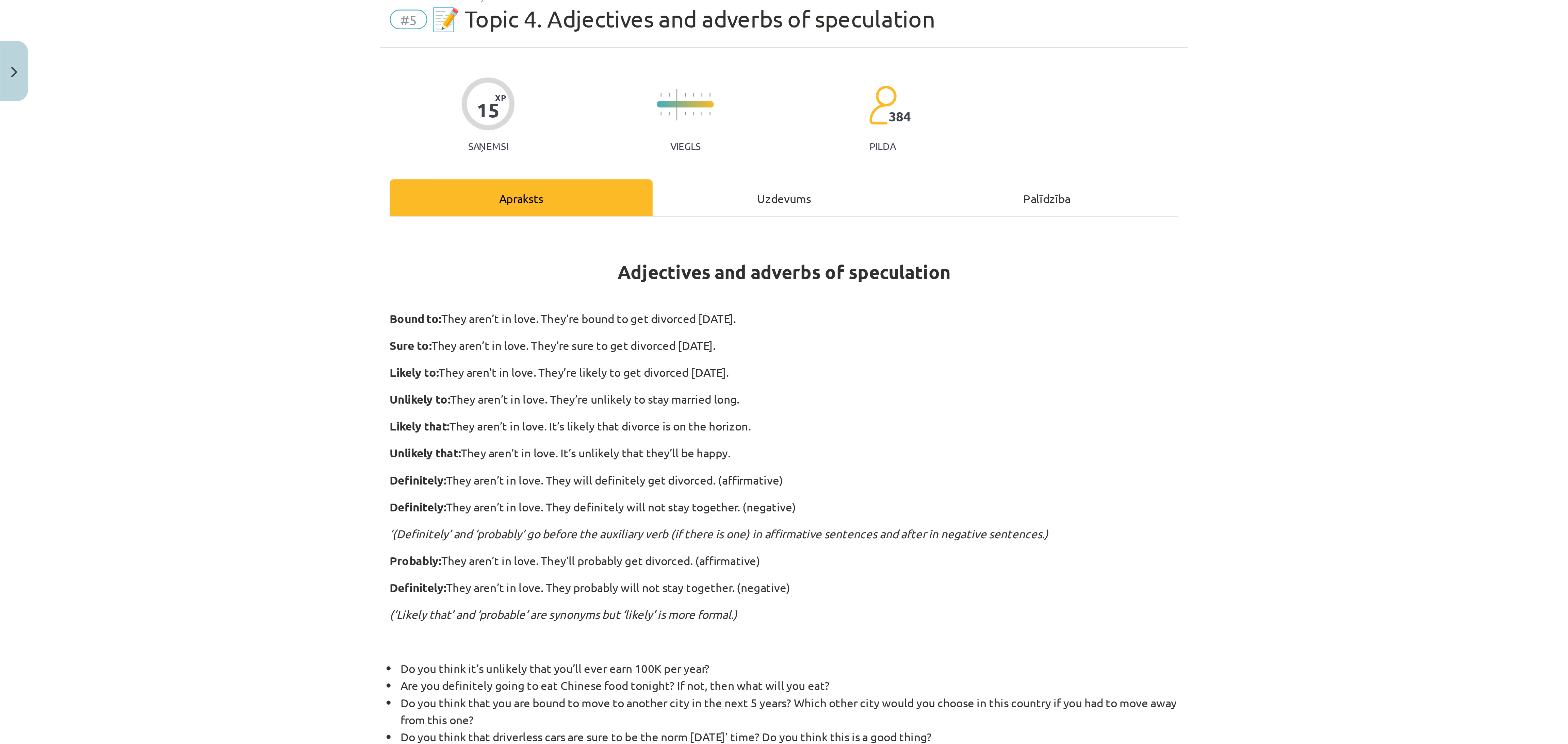
scroll to position [17, 0]
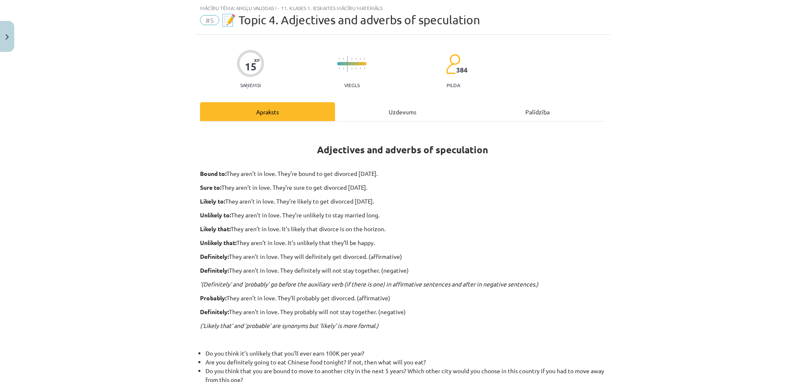
click at [395, 120] on div "Uzdevums" at bounding box center [402, 111] width 135 height 19
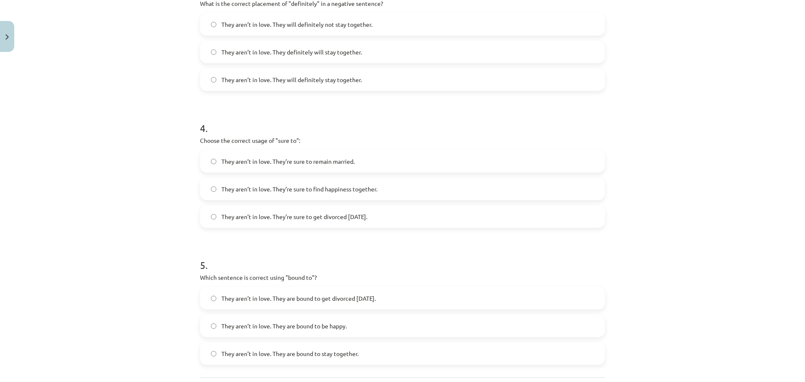
scroll to position [564, 0]
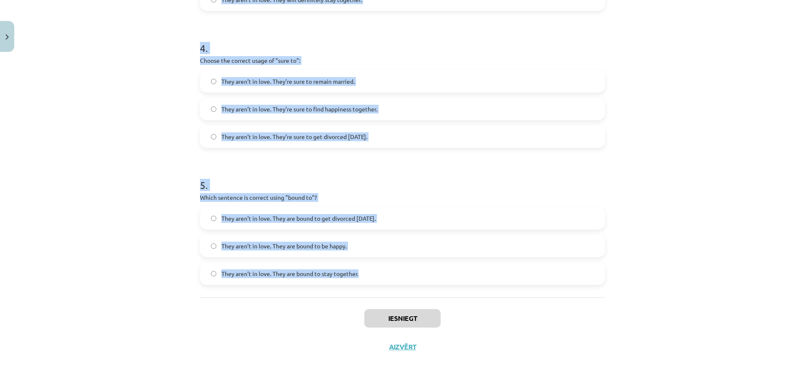
drag, startPoint x: 182, startPoint y: 155, endPoint x: 472, endPoint y: 262, distance: 308.4
click at [472, 262] on div "Mācību tēma: Angļu valodas i - 11. klases 1. ieskaites mācību materiāls #5 📝 To…" at bounding box center [402, 191] width 805 height 382
copy form "1 . Choose the correct sentence using "probably" in an affirmative context: The…"
click at [103, 171] on div "Mācību tēma: Angļu valodas i - 11. klases 1. ieskaites mācību materiāls #5 📝 To…" at bounding box center [402, 191] width 805 height 382
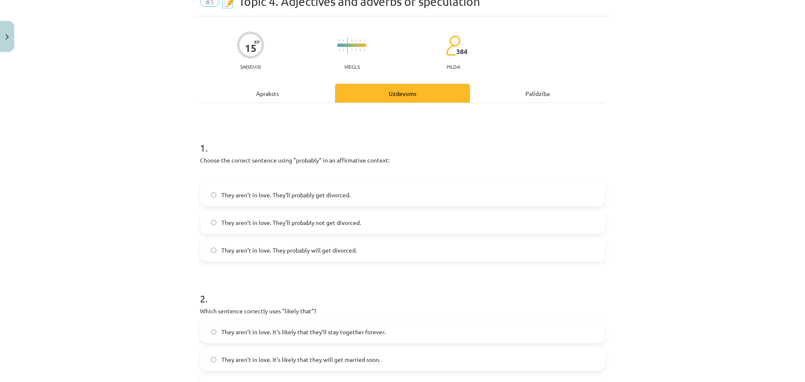
scroll to position [32, 0]
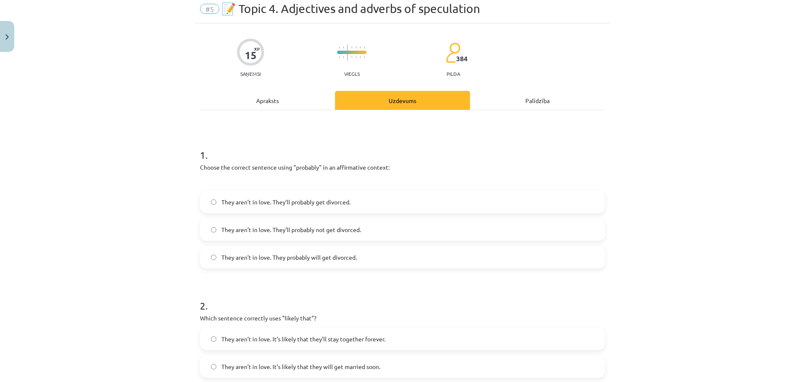
click at [240, 206] on span "They aren’t in love. They’ll probably get divorced." at bounding box center [285, 202] width 129 height 9
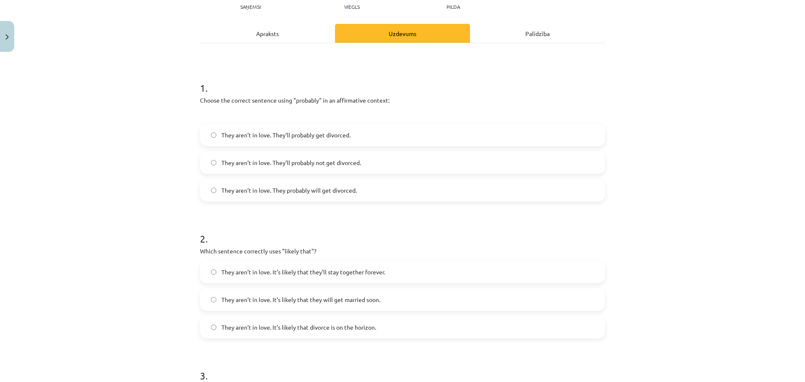
scroll to position [128, 0]
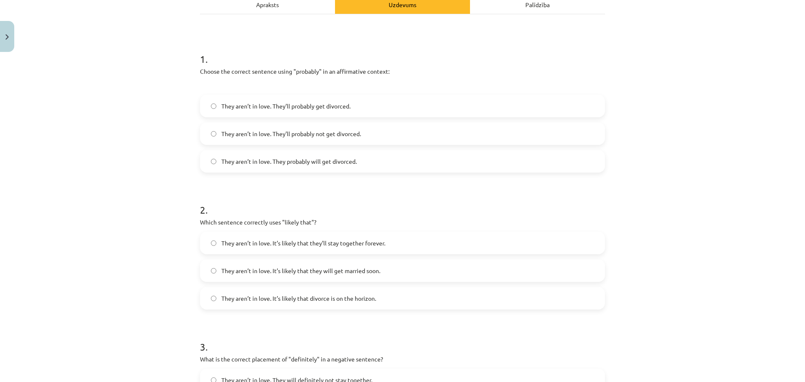
click at [236, 304] on label "They aren’t in love. It’s likely that divorce is on the horizon." at bounding box center [402, 298] width 403 height 21
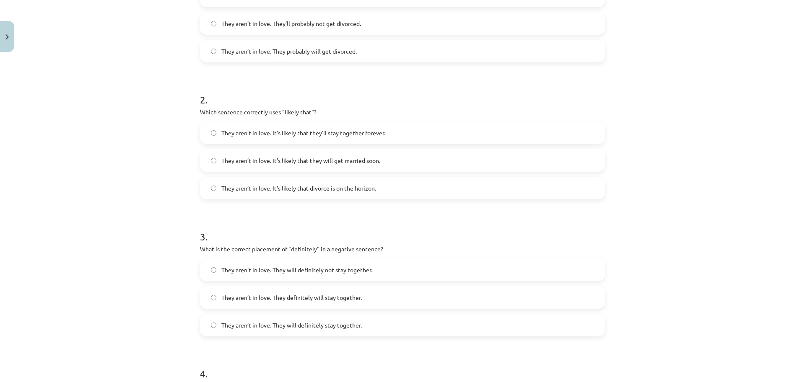
scroll to position [335, 0]
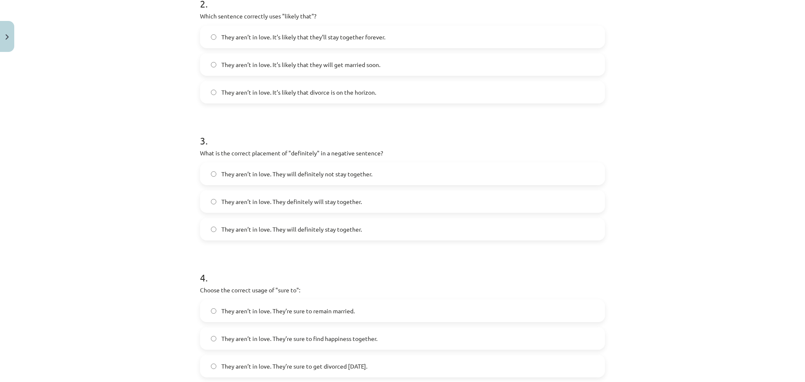
click at [288, 168] on label "They aren’t in love. They will definitely not stay together." at bounding box center [402, 174] width 403 height 21
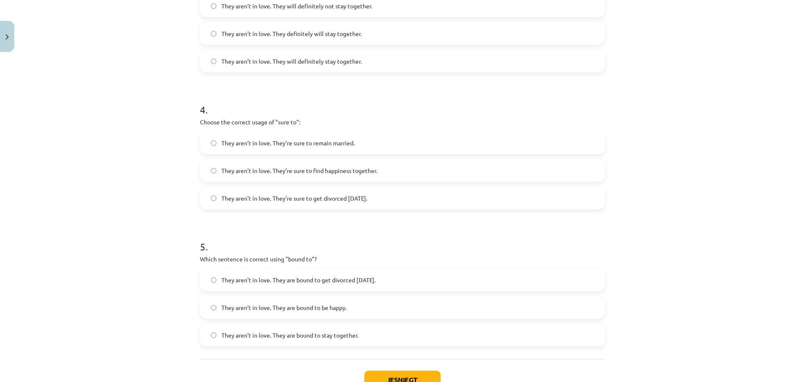
scroll to position [513, 0]
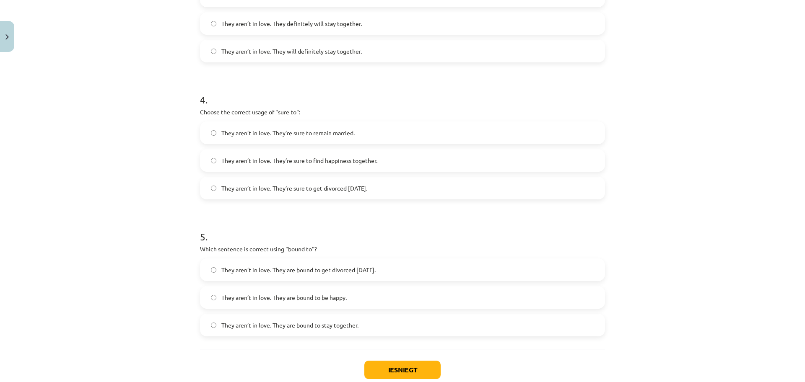
click at [288, 187] on span "They aren’t in love. They’re sure to get divorced within six months." at bounding box center [294, 188] width 146 height 9
click at [303, 267] on span "They aren’t in love. They are bound to get divorced within six months." at bounding box center [298, 270] width 154 height 9
click at [400, 340] on button "Iesniegt" at bounding box center [402, 370] width 76 height 18
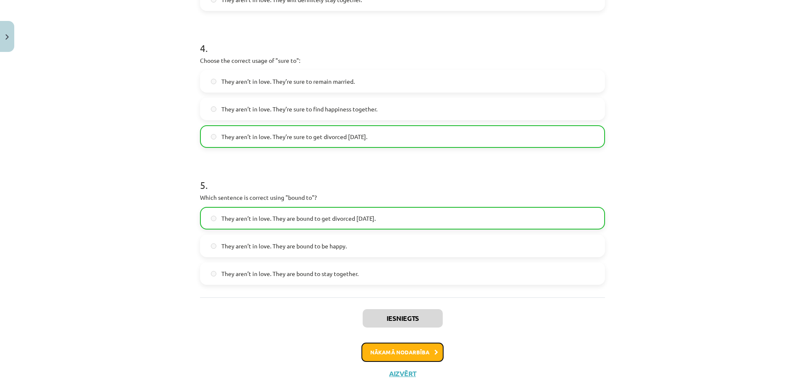
click at [397, 340] on button "Nākamā nodarbība" at bounding box center [402, 352] width 82 height 19
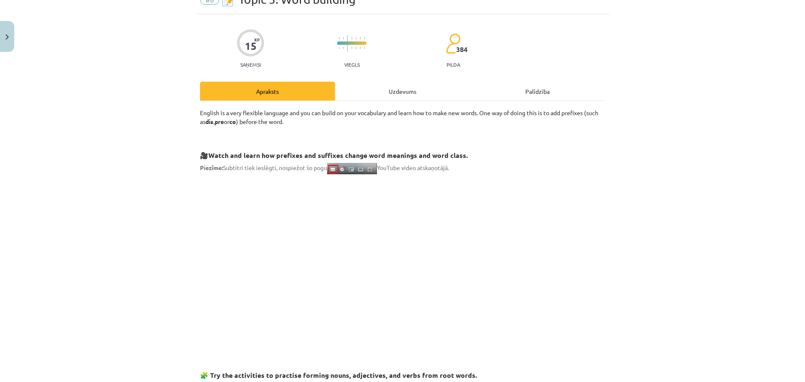
scroll to position [21, 0]
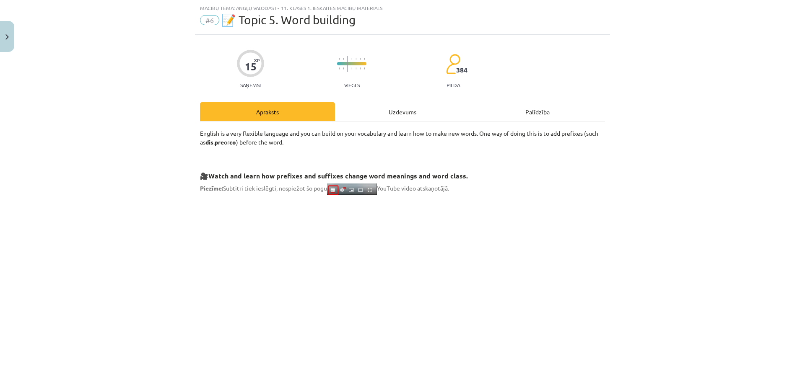
click at [396, 114] on div "Uzdevums" at bounding box center [402, 111] width 135 height 19
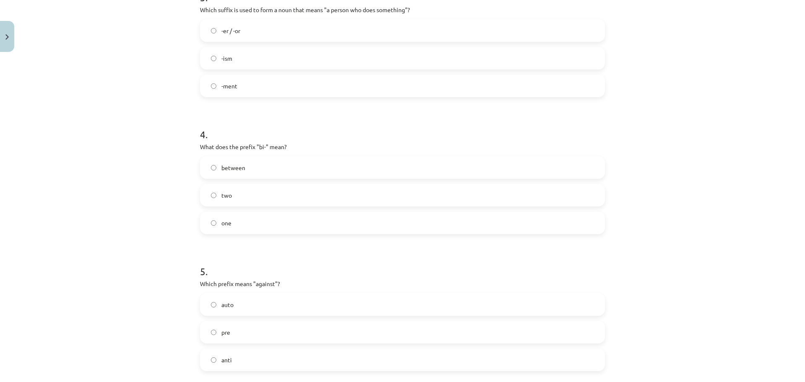
scroll to position [564, 0]
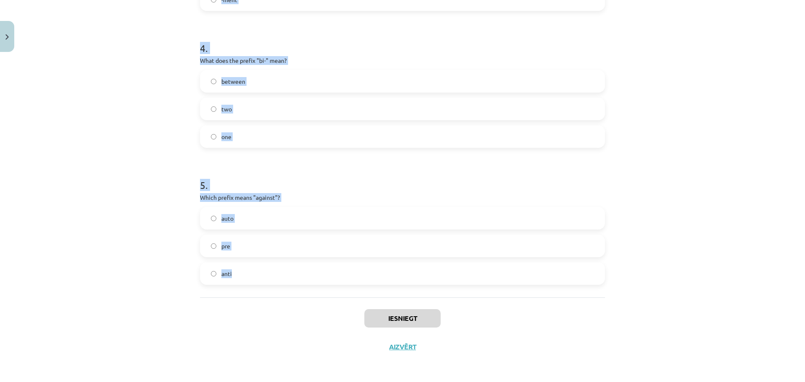
drag, startPoint x: 195, startPoint y: 157, endPoint x: 338, endPoint y: 293, distance: 196.9
copy form "1 . What does the prefix "sub-" mean? across above under 2 . Which of the follo…"
click at [101, 119] on div "Mācību tēma: Angļu valodas i - 11. klases 1. ieskaites mācību materiāls #6 📝 To…" at bounding box center [402, 191] width 805 height 382
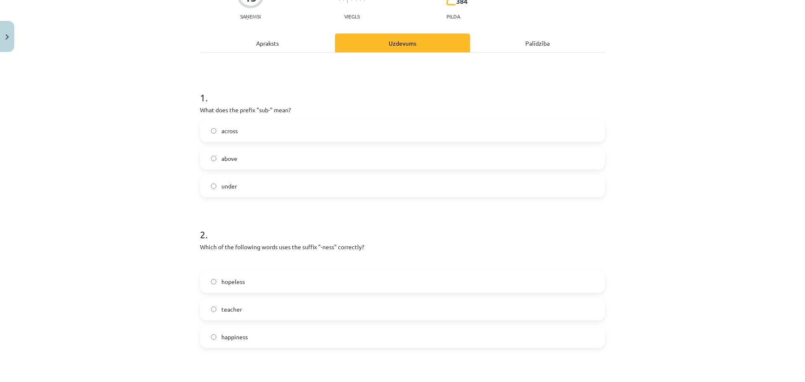
scroll to position [82, 0]
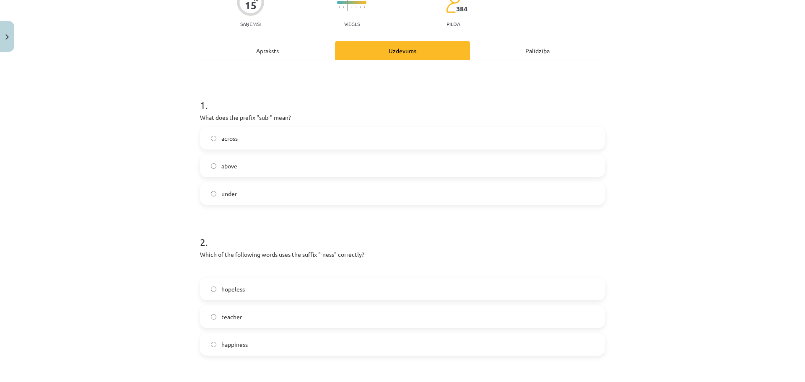
click at [213, 190] on label "under" at bounding box center [402, 193] width 403 height 21
click at [227, 340] on span "happiness" at bounding box center [234, 344] width 26 height 9
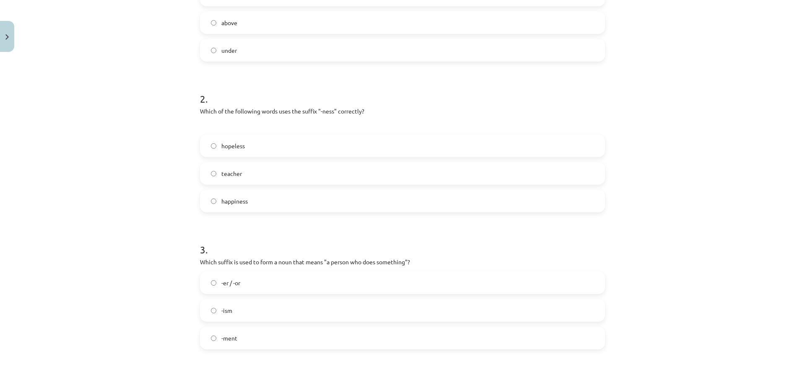
scroll to position [280, 0]
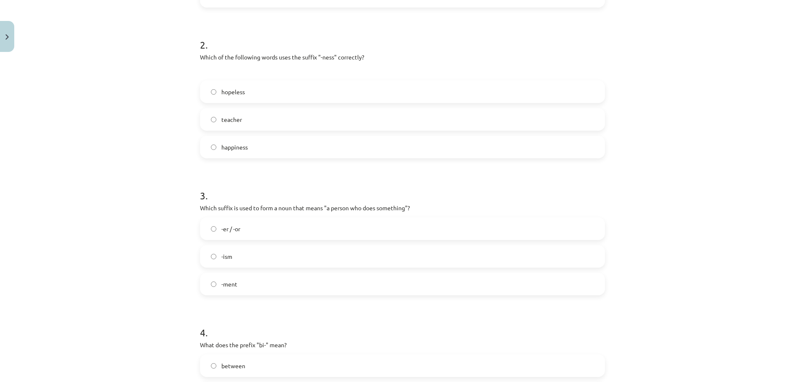
click at [231, 225] on span "-er / -or" at bounding box center [230, 229] width 19 height 9
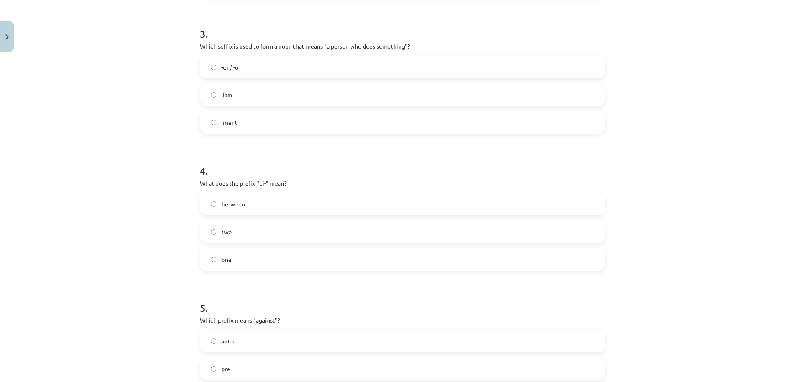
scroll to position [458, 0]
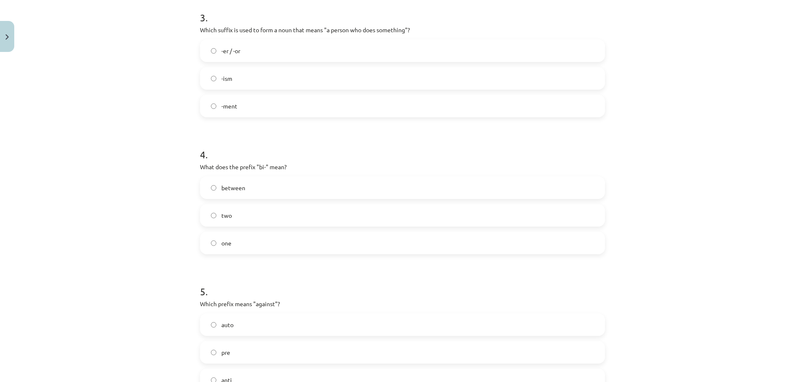
click at [251, 221] on label "two" at bounding box center [402, 215] width 403 height 21
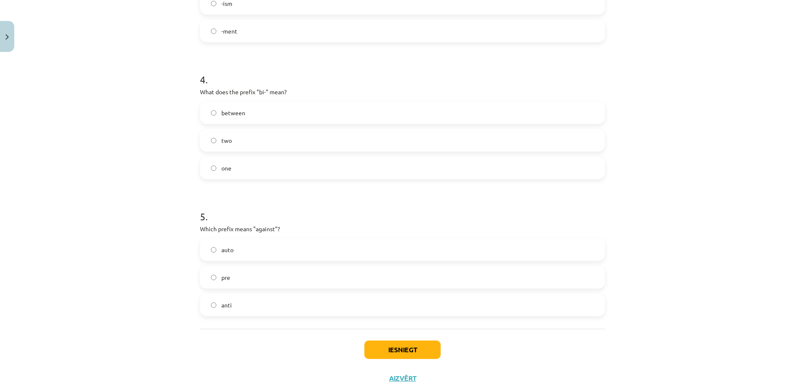
scroll to position [538, 0]
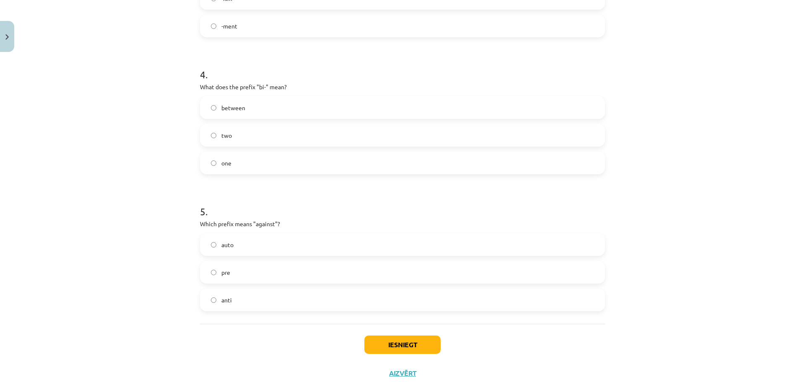
click at [236, 301] on label "anti" at bounding box center [402, 300] width 403 height 21
click at [406, 340] on button "Iesniegt" at bounding box center [402, 345] width 76 height 18
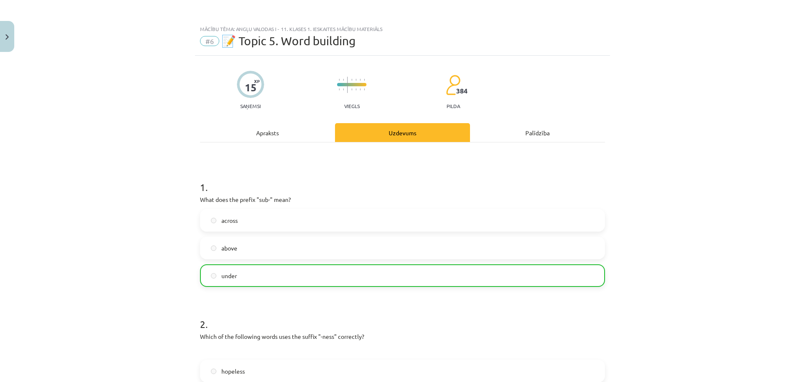
scroll to position [591, 0]
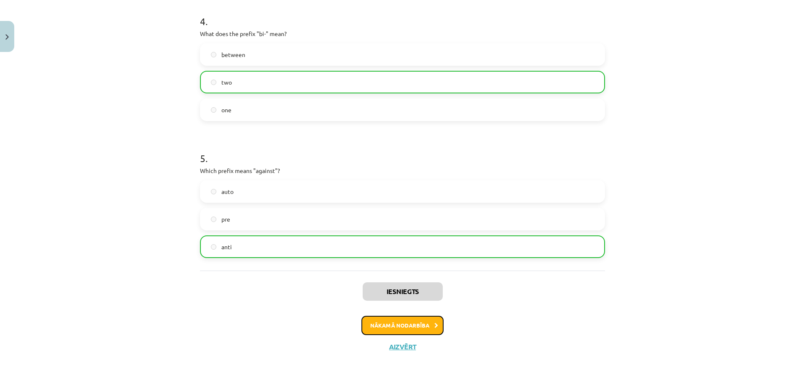
click at [408, 316] on button "Nākamā nodarbība" at bounding box center [402, 325] width 82 height 19
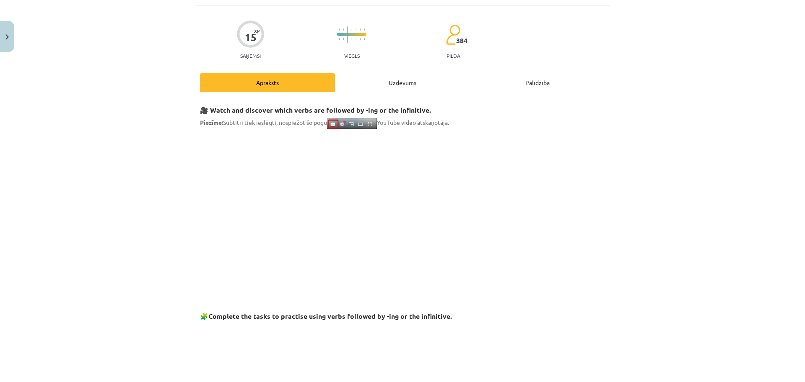
scroll to position [21, 0]
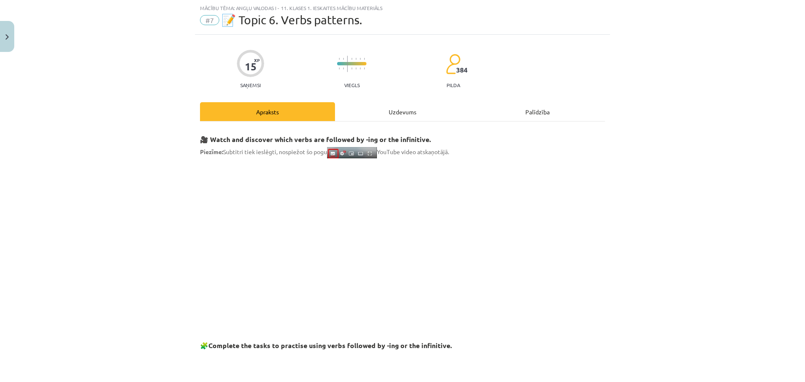
click at [394, 112] on div "Uzdevums" at bounding box center [402, 111] width 135 height 19
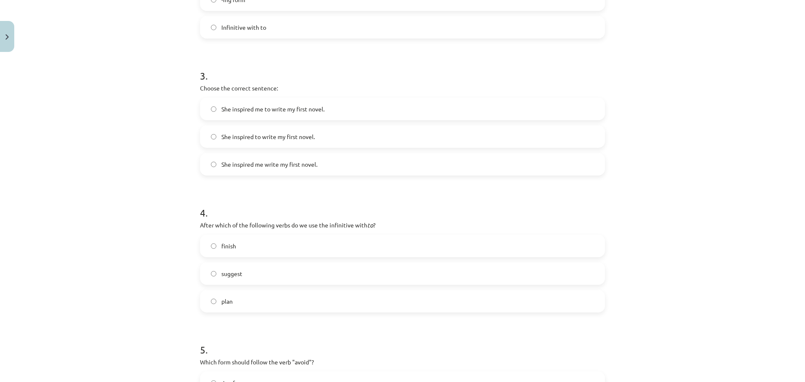
scroll to position [551, 0]
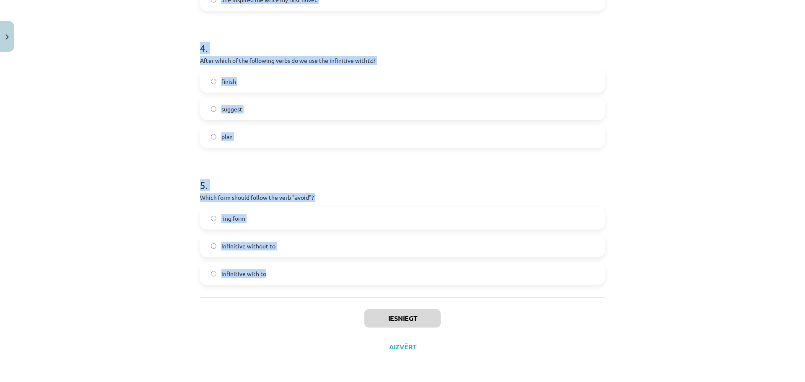
drag, startPoint x: 192, startPoint y: 164, endPoint x: 543, endPoint y: 290, distance: 372.3
copy form "1 . What is the difference in meaning between "stop talking" and "stop to talk"…"
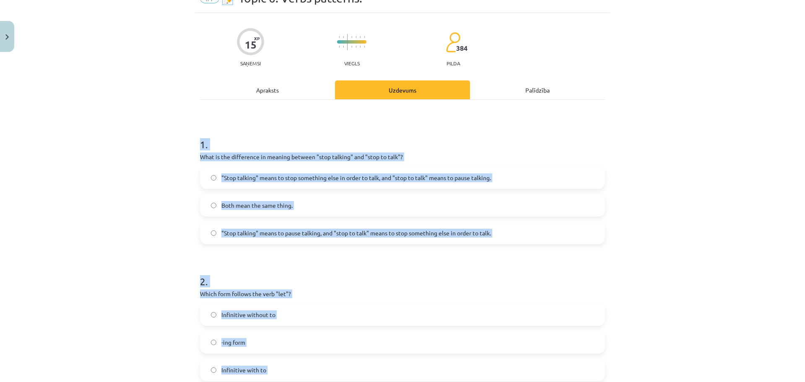
scroll to position [0, 0]
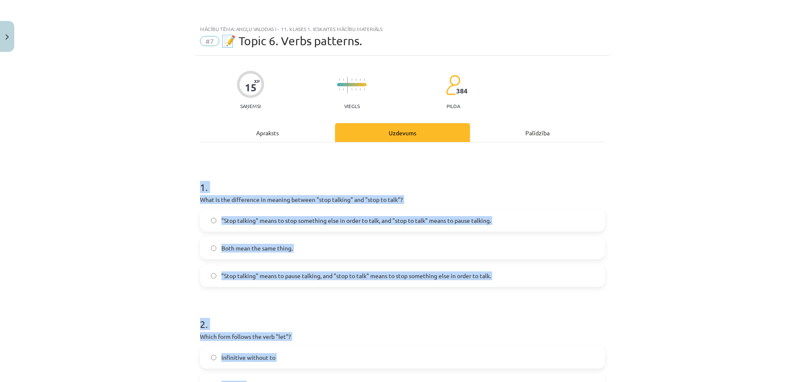
click at [213, 217] on label ""Stop talking" means to stop something else in order to talk, and "stop to talk…" at bounding box center [402, 220] width 403 height 21
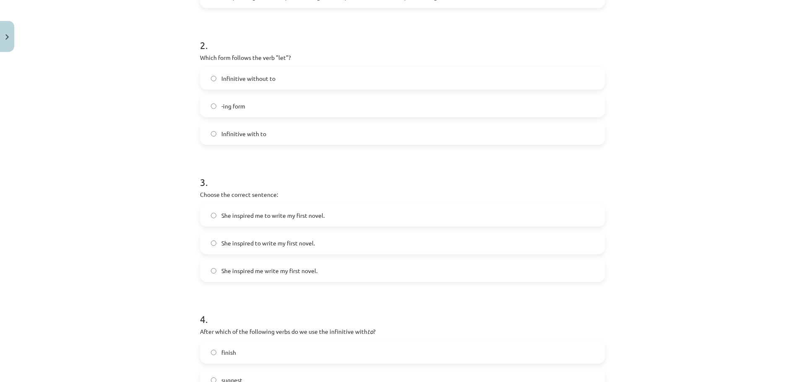
scroll to position [309, 0]
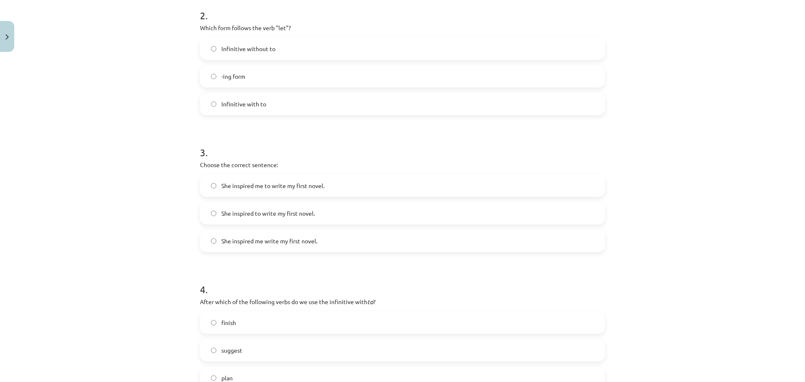
click at [231, 44] on label "Infinitive without to" at bounding box center [402, 48] width 403 height 21
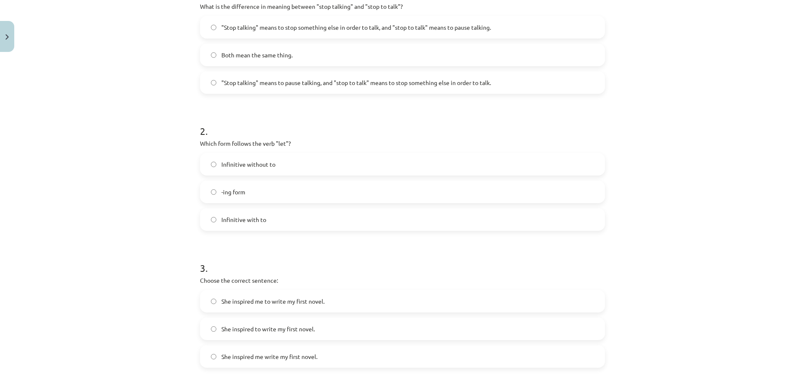
scroll to position [190, 0]
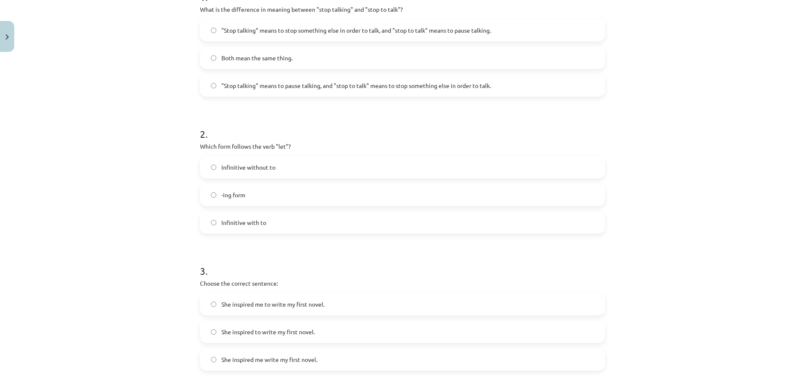
click at [231, 88] on span ""Stop talking" means to pause talking, and "stop to talk" means to stop somethi…" at bounding box center [356, 85] width 270 height 9
click at [227, 308] on span "She inspired me to write my first novel." at bounding box center [272, 304] width 103 height 9
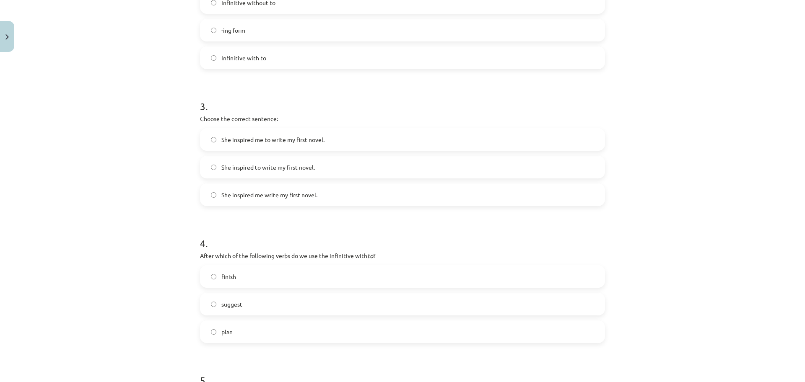
scroll to position [388, 0]
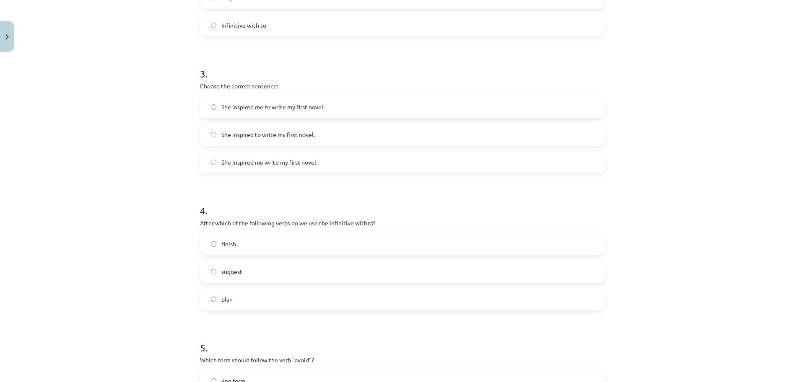
click at [221, 300] on span "plan" at bounding box center [226, 299] width 11 height 9
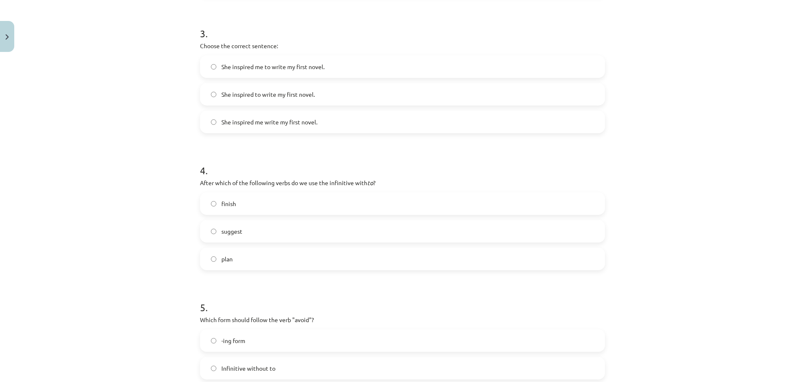
scroll to position [551, 0]
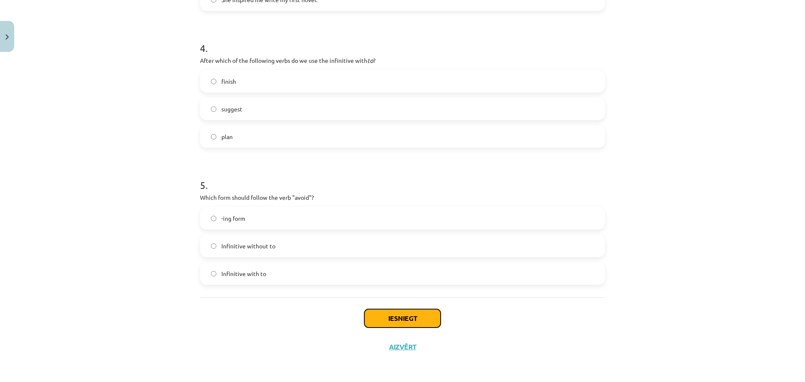
click at [380, 326] on button "Iesniegt" at bounding box center [402, 318] width 76 height 18
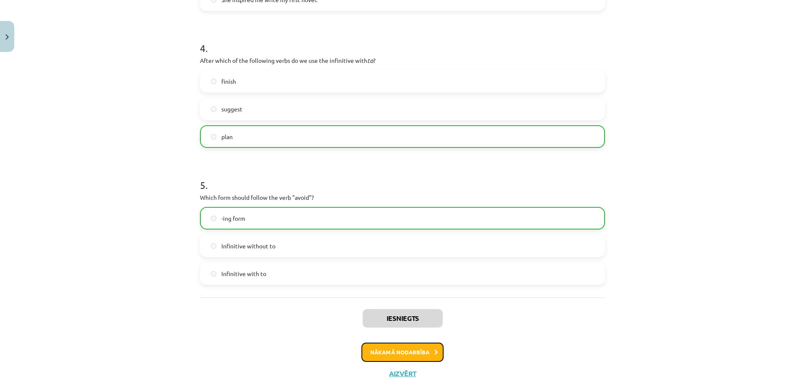
click at [385, 340] on button "Nākamā nodarbība" at bounding box center [402, 352] width 82 height 19
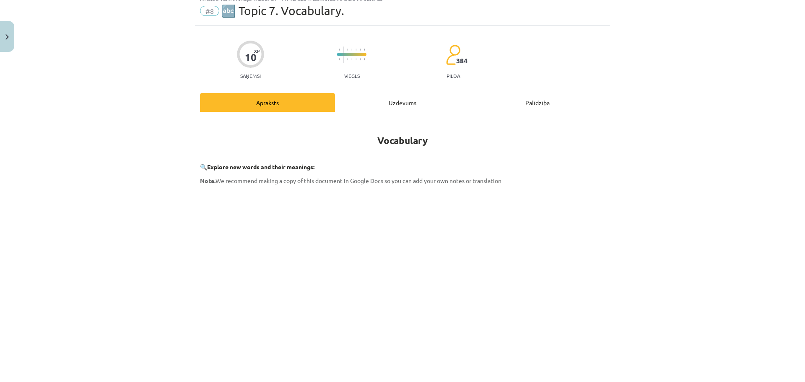
scroll to position [21, 0]
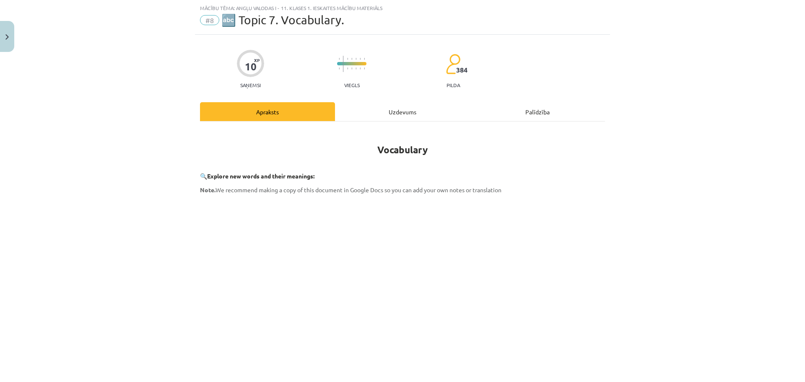
click at [388, 112] on div "Uzdevums" at bounding box center [402, 111] width 135 height 19
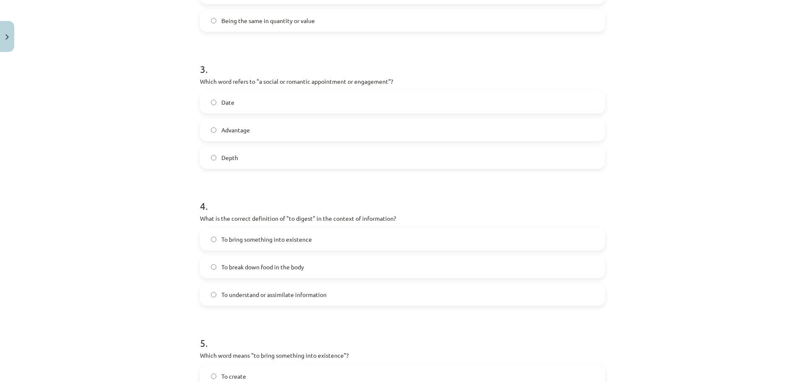
scroll to position [578, 0]
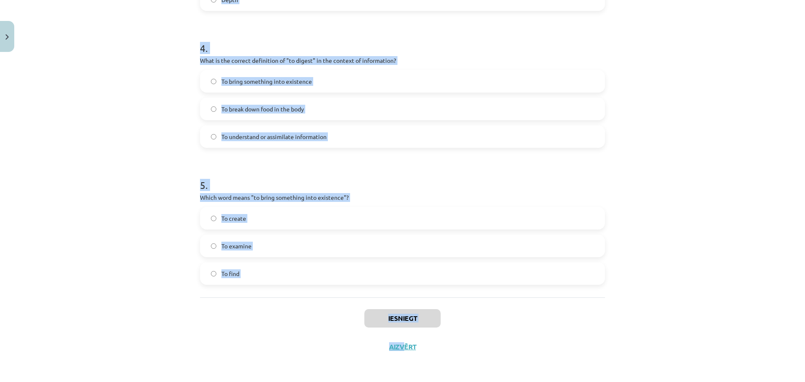
copy div "1 . Which of the following means "the surroundings or conditions in which a per…"
click at [183, 135] on div "Mācību tēma: Angļu valodas i - 11. klases 1. ieskaites mācību materiāls #8 🔤 To…" at bounding box center [402, 191] width 805 height 382
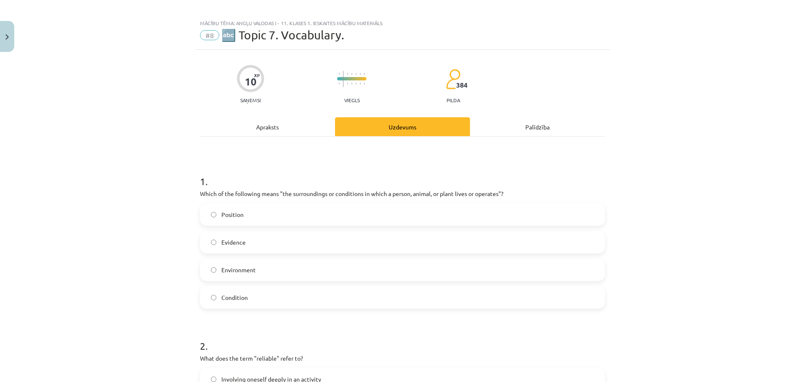
scroll to position [0, 0]
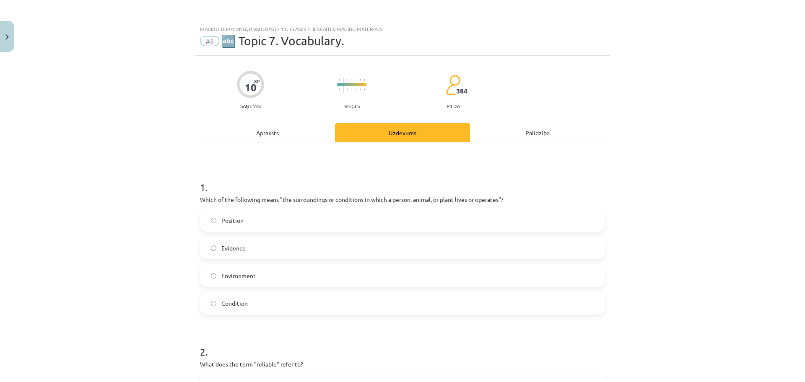
click at [270, 280] on label "Environment" at bounding box center [402, 275] width 403 height 21
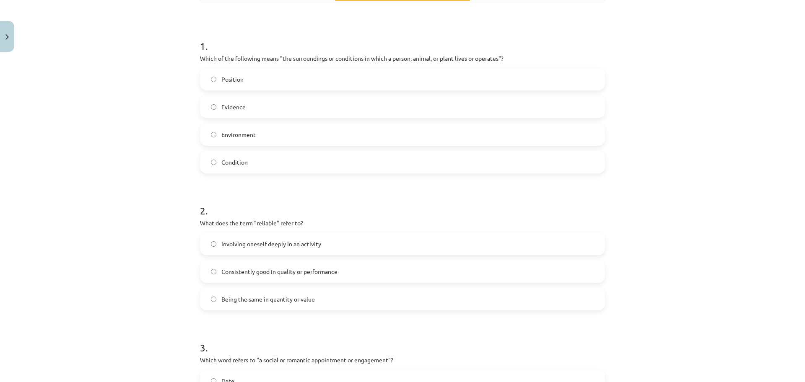
scroll to position [210, 0]
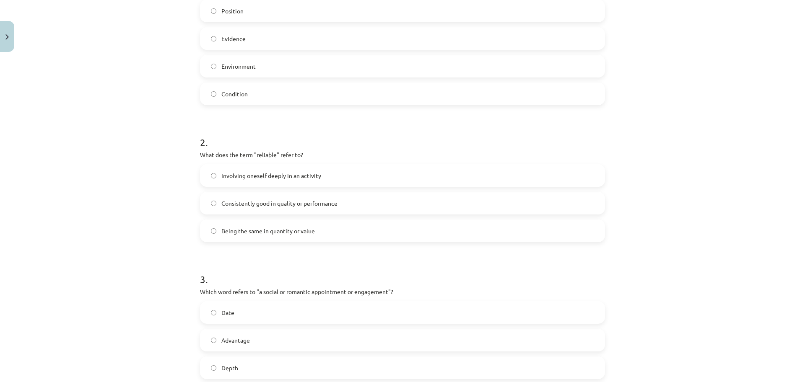
click at [259, 207] on span "Consistently good in quality or performance" at bounding box center [279, 203] width 116 height 9
click at [256, 311] on label "Date" at bounding box center [402, 312] width 403 height 21
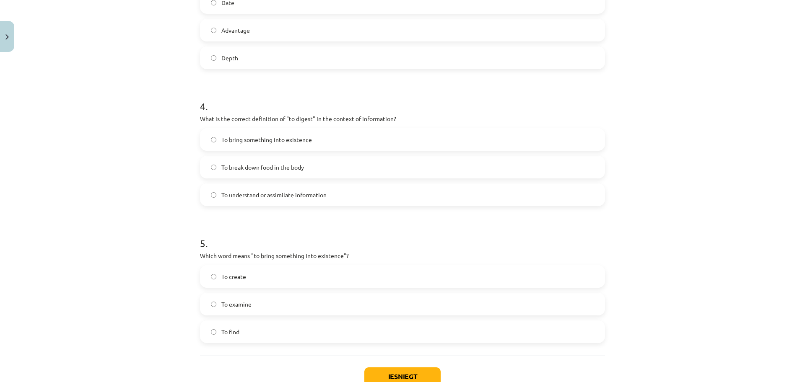
scroll to position [568, 0]
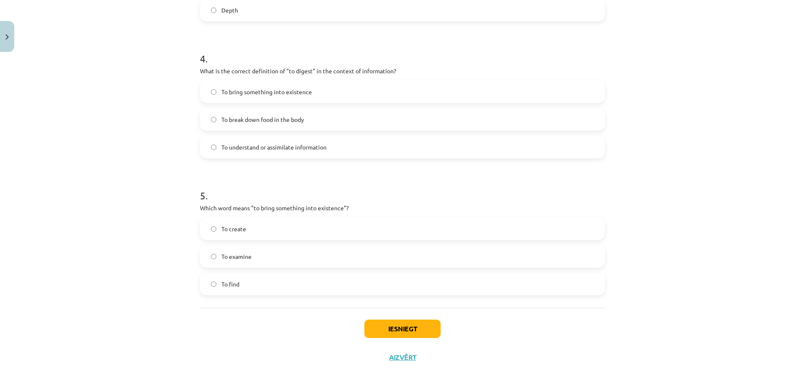
click at [235, 150] on span "To understand or assimilate information" at bounding box center [273, 147] width 105 height 9
click at [253, 232] on label "To create" at bounding box center [402, 228] width 403 height 21
click at [401, 333] on button "Iesniegt" at bounding box center [402, 329] width 76 height 18
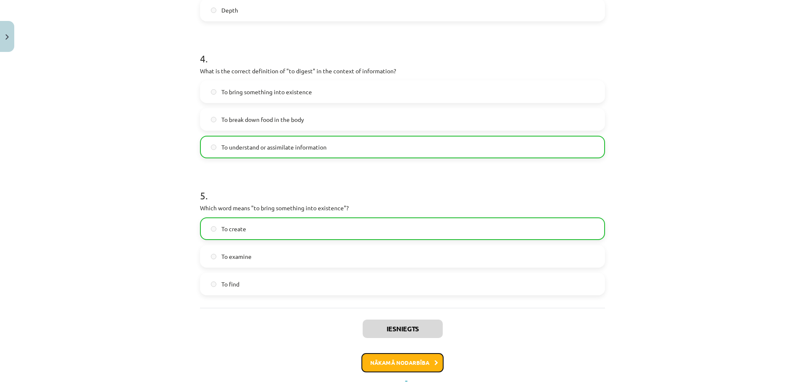
click at [406, 340] on button "Nākamā nodarbība" at bounding box center [402, 362] width 82 height 19
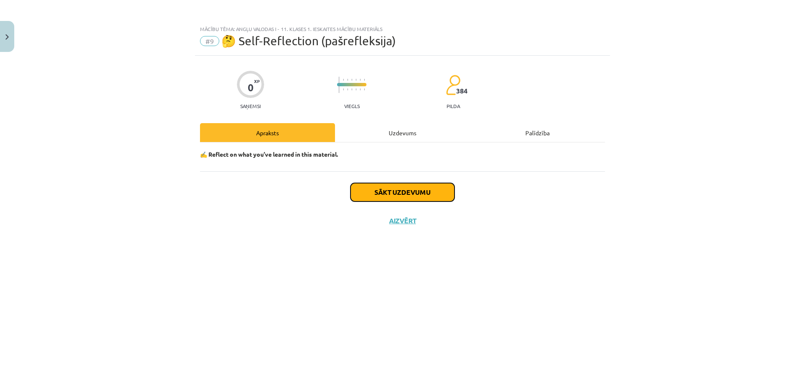
click at [398, 196] on button "Sākt uzdevumu" at bounding box center [403, 192] width 104 height 18
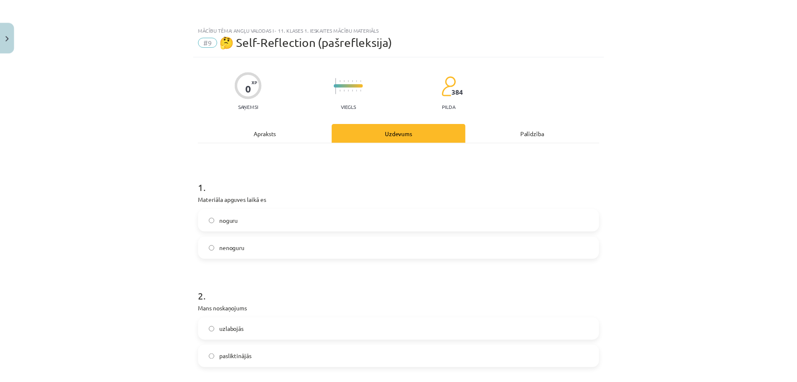
scroll to position [440, 0]
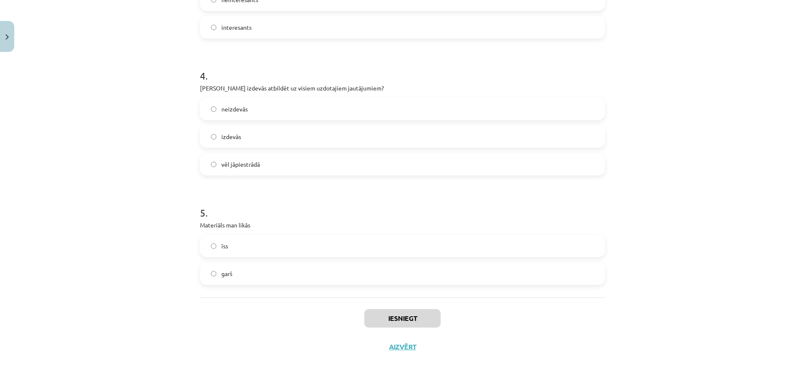
click at [385, 246] on label "īss" at bounding box center [402, 246] width 403 height 21
click at [412, 324] on button "Iesniegt" at bounding box center [402, 318] width 76 height 18
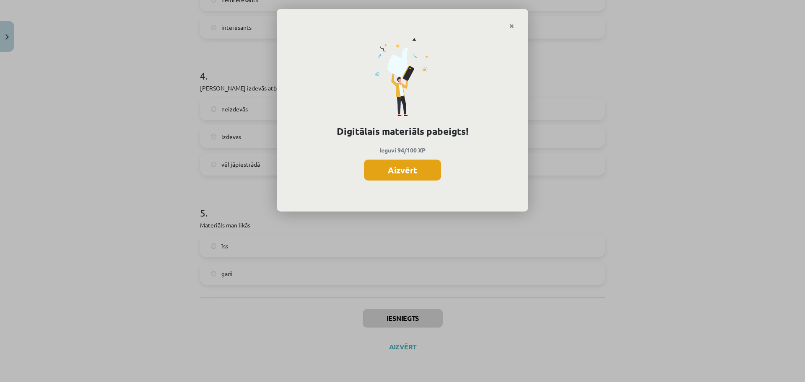
click at [414, 169] on button "Aizvērt" at bounding box center [402, 170] width 77 height 21
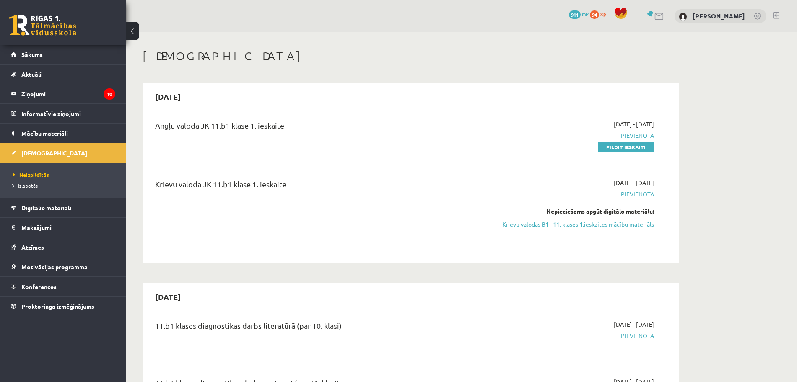
click at [474, 116] on div "Angļu valoda JK 11.b1 klase 1. ieskaite [DATE] - [DATE] [GEOGRAPHIC_DATA] Pildī…" at bounding box center [411, 136] width 528 height 48
click at [596, 223] on link "Krievu valodas B1 - 11. klases 1.ieskaites mācību materiāls" at bounding box center [575, 224] width 158 height 9
click at [613, 148] on link "Pildīt ieskaiti" at bounding box center [626, 147] width 56 height 11
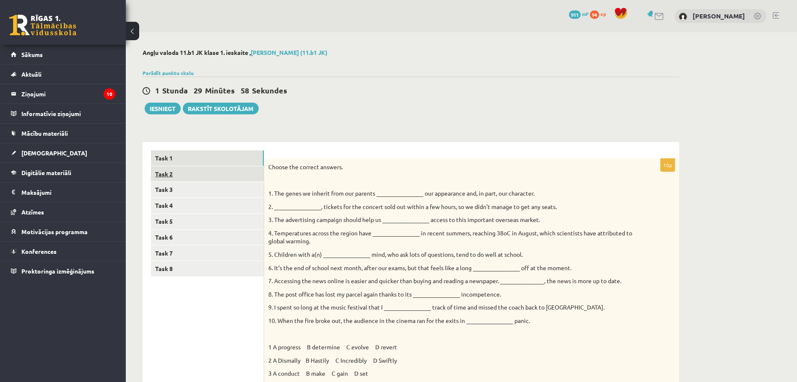
click at [220, 172] on link "Task 2" at bounding box center [207, 174] width 113 height 16
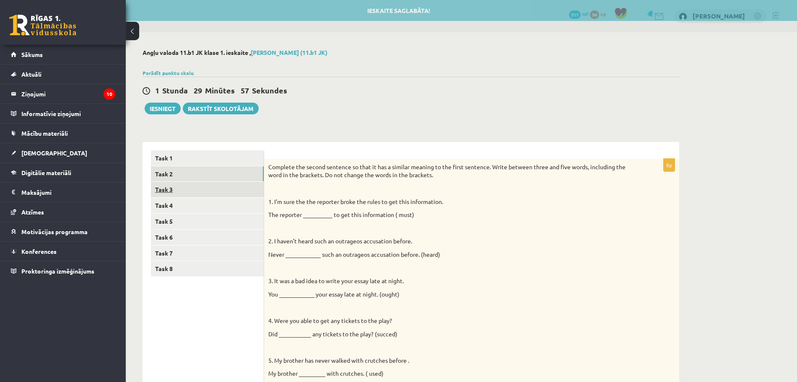
click at [223, 193] on link "Task 3" at bounding box center [207, 190] width 113 height 16
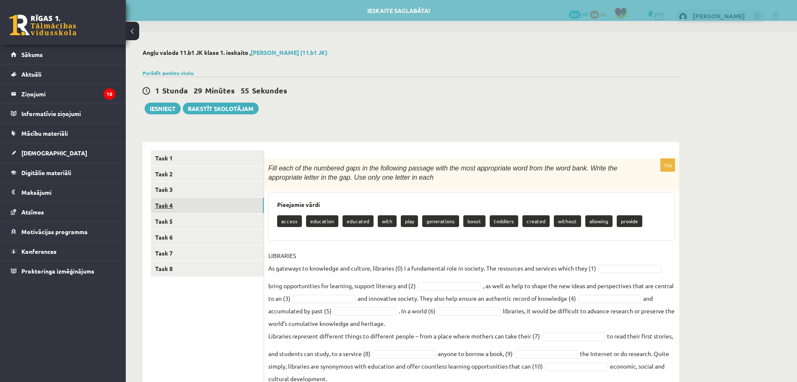
click at [224, 208] on link "Task 4" at bounding box center [207, 206] width 113 height 16
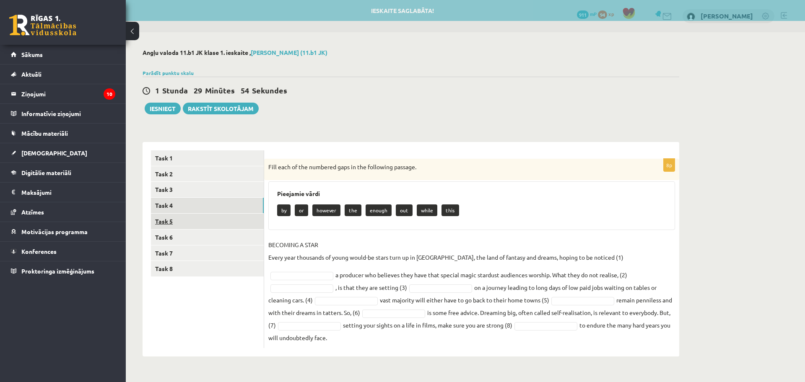
click at [226, 216] on link "Task 5" at bounding box center [207, 222] width 113 height 16
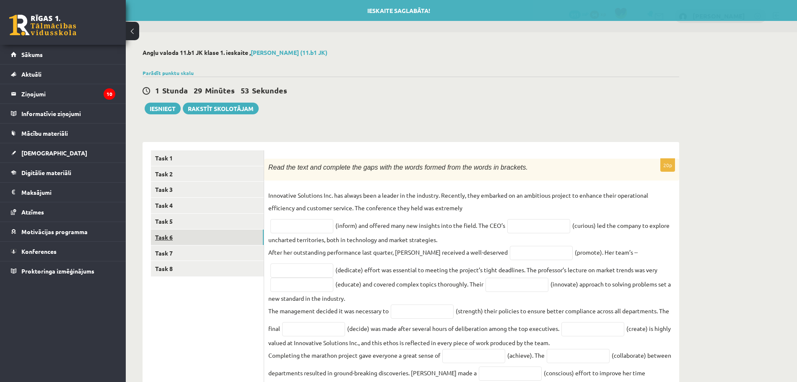
click at [227, 234] on link "Task 6" at bounding box center [207, 238] width 113 height 16
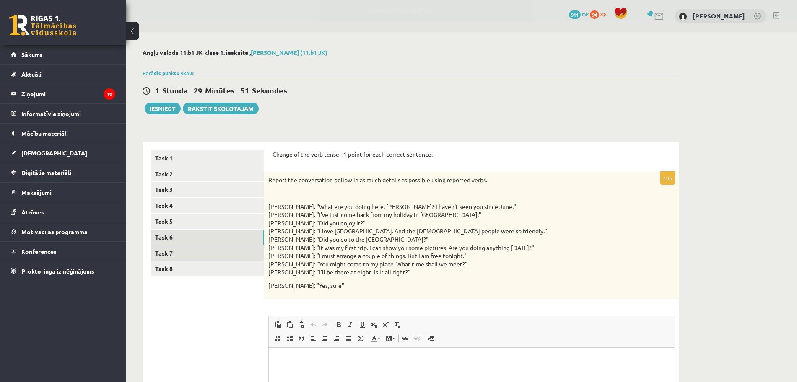
click at [226, 253] on link "Task 7" at bounding box center [207, 254] width 113 height 16
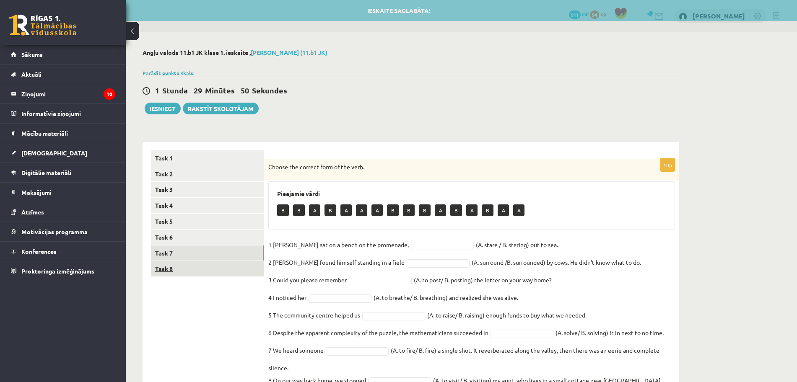
click at [226, 275] on link "Task 8" at bounding box center [207, 269] width 113 height 16
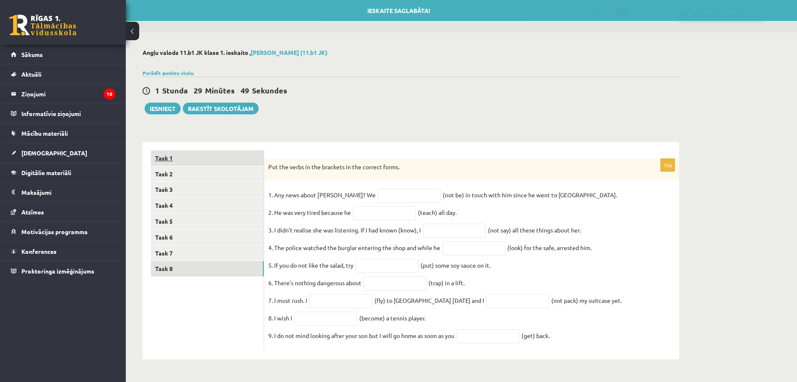
click at [224, 153] on link "Task 1" at bounding box center [207, 159] width 113 height 16
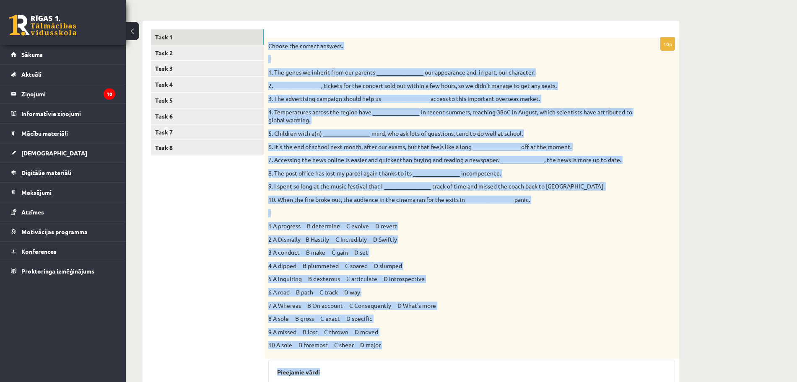
scroll to position [362, 0]
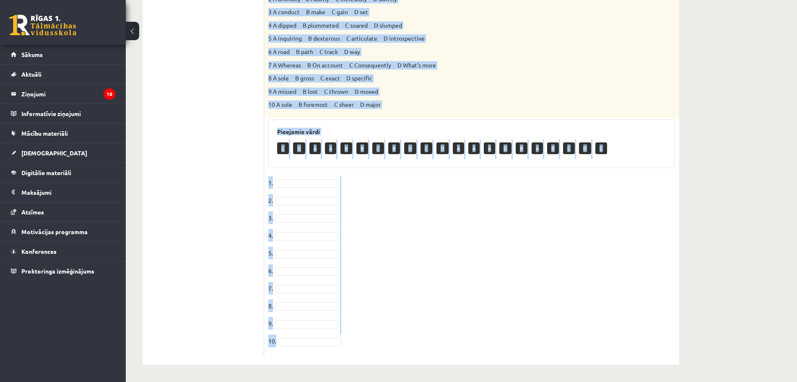
drag, startPoint x: 268, startPoint y: 166, endPoint x: 502, endPoint y: 407, distance: 335.6
copy div "Loremi dol sitamet consect. 0. Adi elits do eiusmod temp inc utlabor __________…"
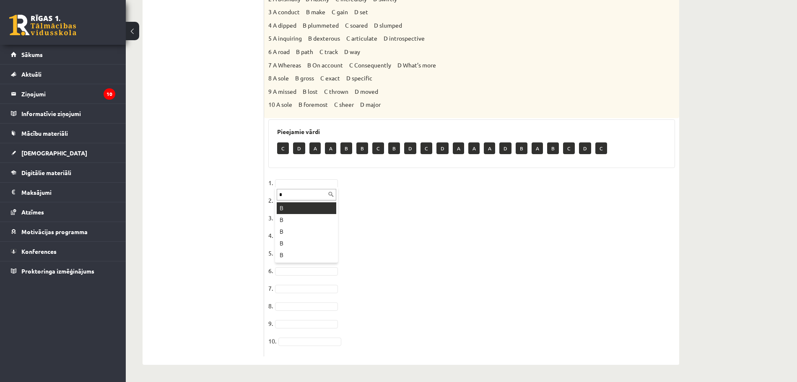
type input "*"
drag, startPoint x: 297, startPoint y: 299, endPoint x: 244, endPoint y: 93, distance: 212.5
click at [244, 93] on div "****** ****** ****** ****** ****** ****** ****** ****** Task 1 Task 2 Task 3 Ta…" at bounding box center [411, 72] width 537 height 585
click at [244, 93] on ul "Task 1 Task 2 Task 3 Task 4 Task 5 Task 6 Task 7 Task 8" at bounding box center [207, 73] width 113 height 568
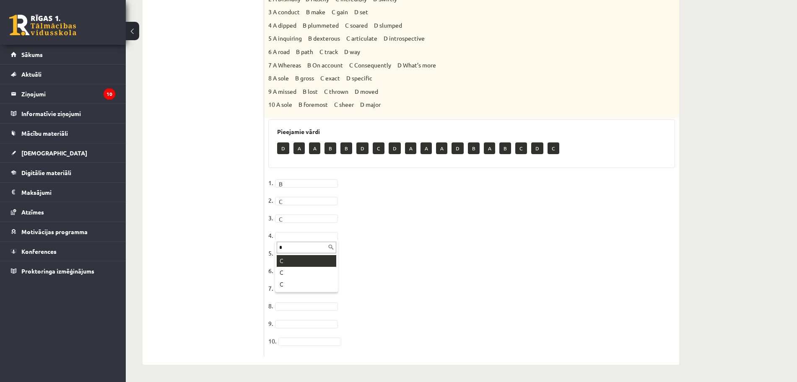
type input "*"
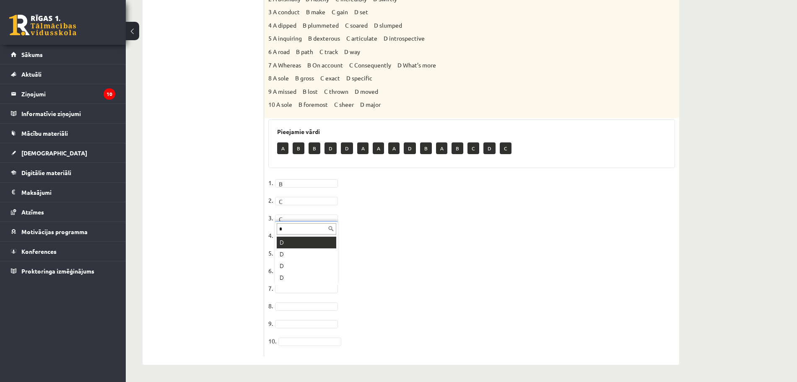
type input "*"
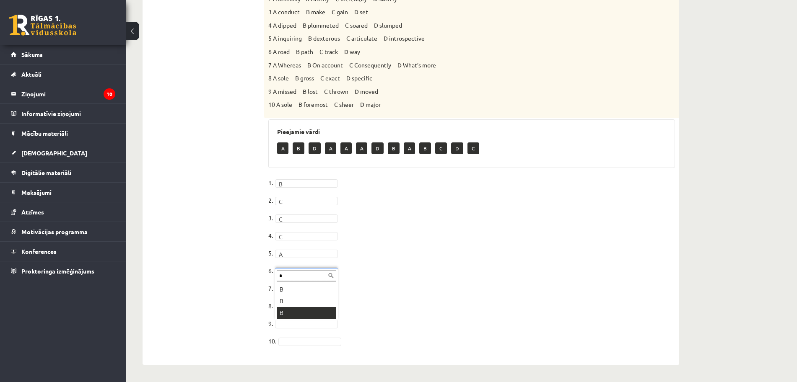
type input "*"
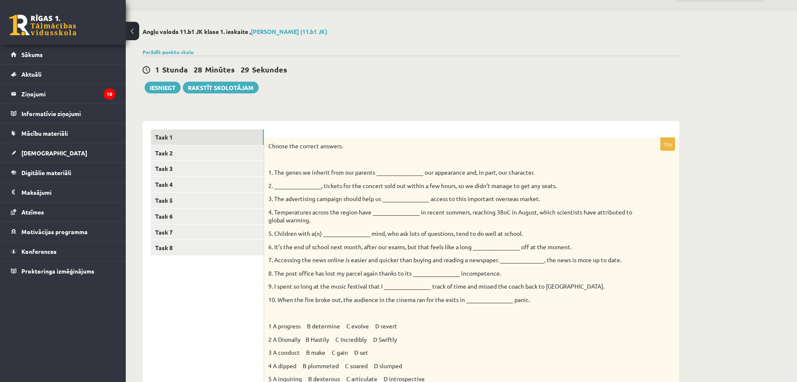
scroll to position [0, 0]
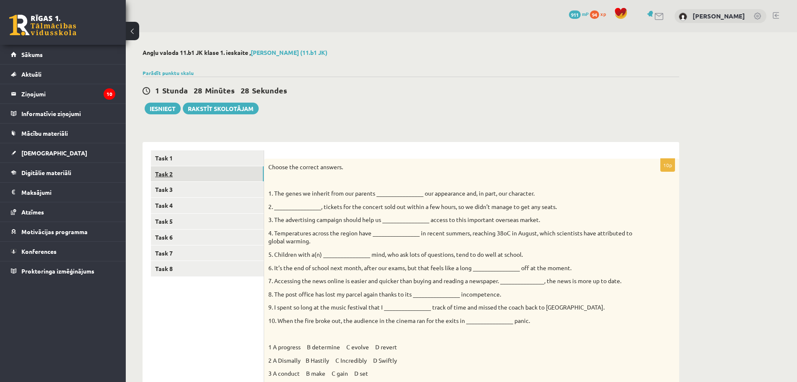
click at [198, 171] on link "Task 2" at bounding box center [207, 174] width 113 height 16
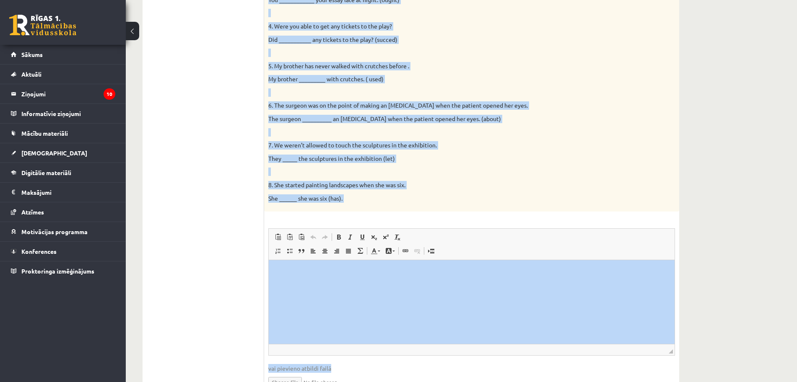
scroll to position [341, 0]
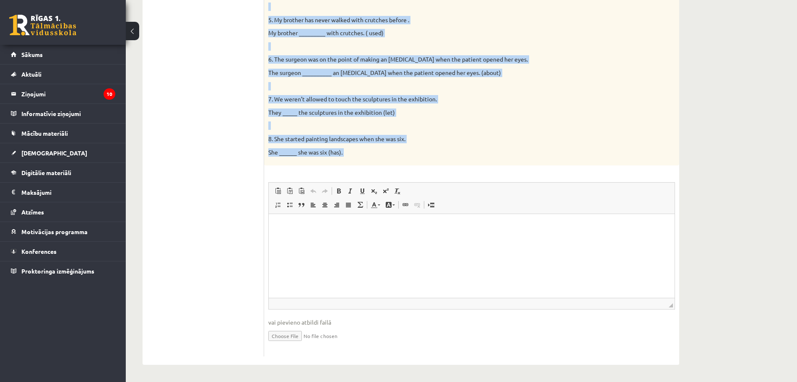
drag, startPoint x: 267, startPoint y: 165, endPoint x: 533, endPoint y: 186, distance: 267.5
click at [533, 186] on div "8p Complete the second sentence so that it has a similar meaning to the first s…" at bounding box center [471, 87] width 415 height 539
copy div "Loremips dol sitame consecte ad elit se doe t incidid utlabor et dol magna aliq…"
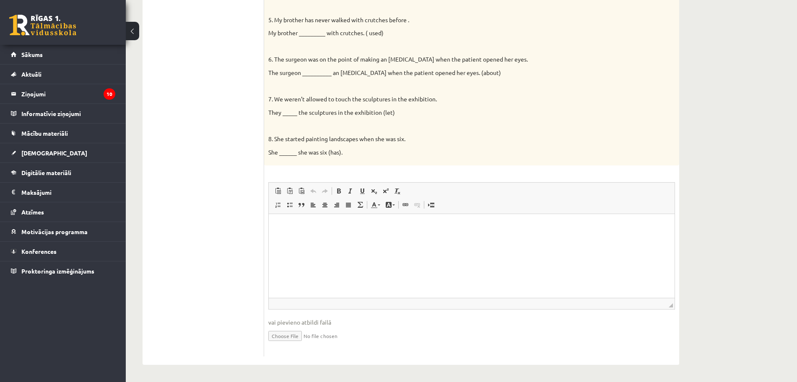
click at [223, 163] on ul "Task 1 Task 2 Task 3 Task 4 Task 5 Task 6 Task 7 Task 8" at bounding box center [207, 83] width 113 height 547
click at [293, 234] on html at bounding box center [472, 227] width 406 height 26
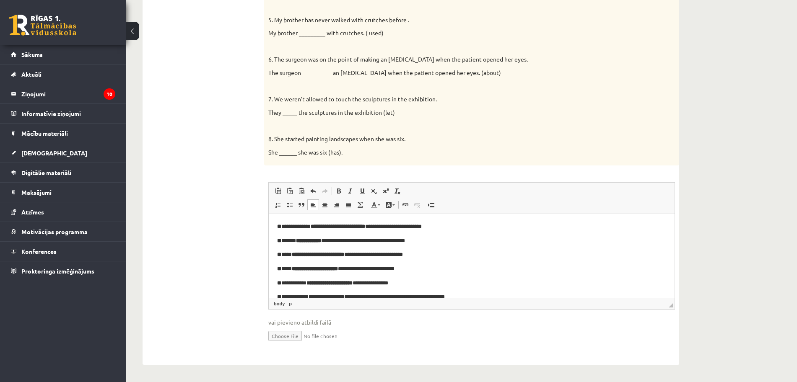
scroll to position [31, 0]
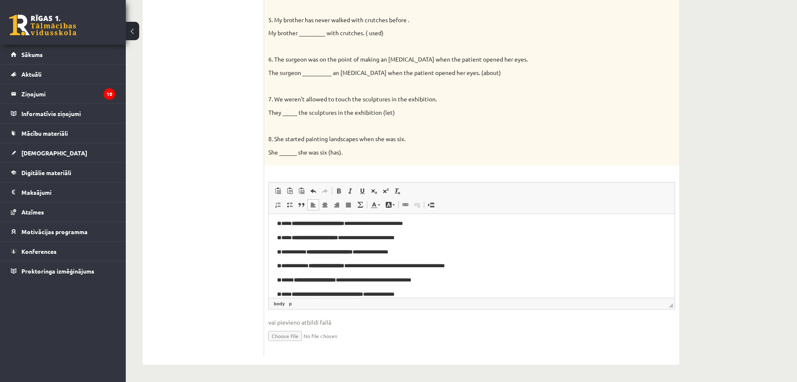
click at [436, 230] on body "**********" at bounding box center [471, 246] width 389 height 108
click at [436, 223] on p "**********" at bounding box center [467, 224] width 381 height 9
click at [491, 263] on p "**********" at bounding box center [467, 266] width 381 height 9
click at [464, 253] on p "**********" at bounding box center [467, 252] width 381 height 9
click at [461, 286] on body "**********" at bounding box center [471, 246] width 389 height 108
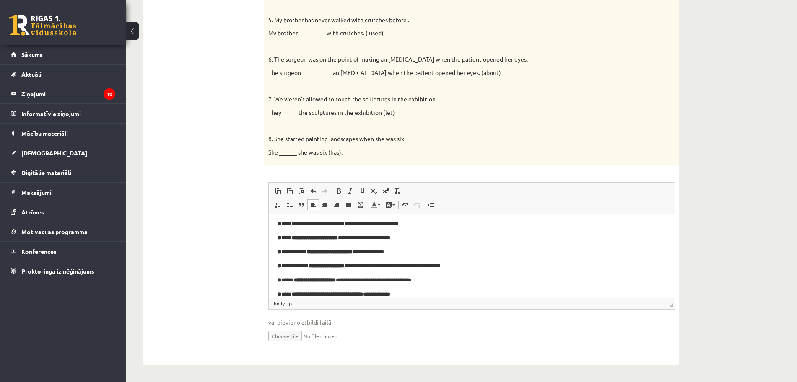
click at [461, 283] on p "**********" at bounding box center [467, 280] width 381 height 9
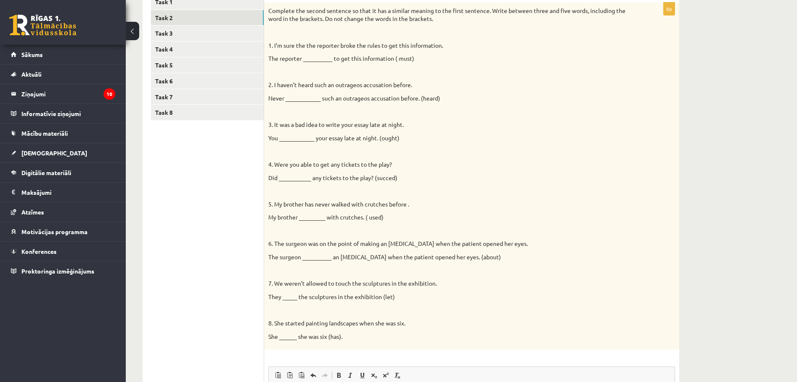
scroll to position [0, 0]
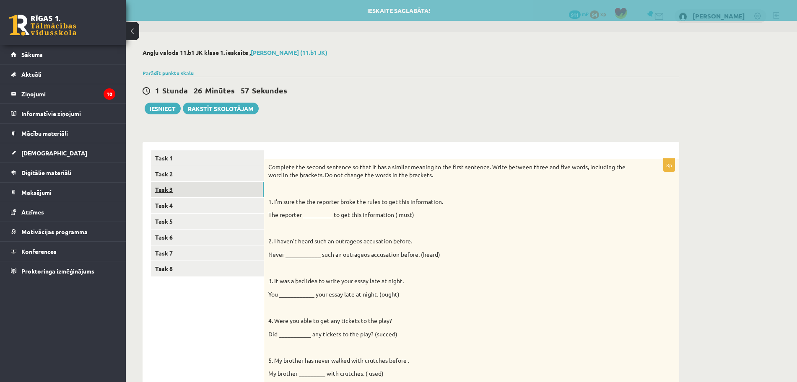
click at [242, 182] on link "Task 3" at bounding box center [207, 190] width 113 height 16
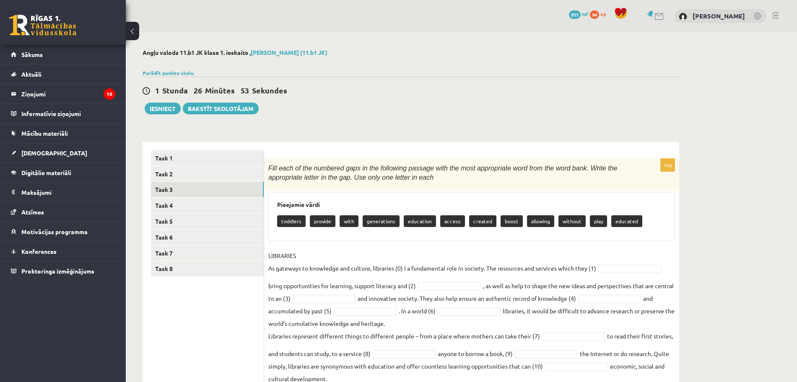
scroll to position [33, 0]
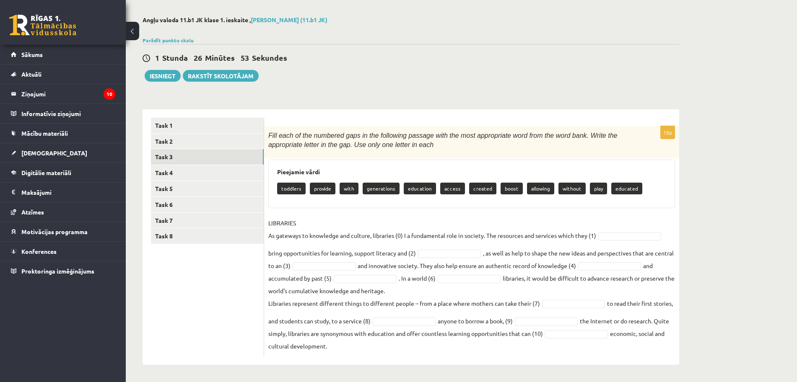
drag, startPoint x: 268, startPoint y: 166, endPoint x: 620, endPoint y: 402, distance: 424.1
click at [620, 350] on html "0 Dāvanas 911 mP 94 xp Krista Cimermane Sākums Aktuāli Kā mācīties eSKOLĀ Konta…" at bounding box center [398, 158] width 797 height 382
copy div "Fill each of the numbered gaps in the following passage with the most appropria…"
click at [334, 221] on p "LIBRARIES As gateways to knowledge and culture, libraries (0) I a fundamental r…" at bounding box center [432, 229] width 328 height 25
type input "**"
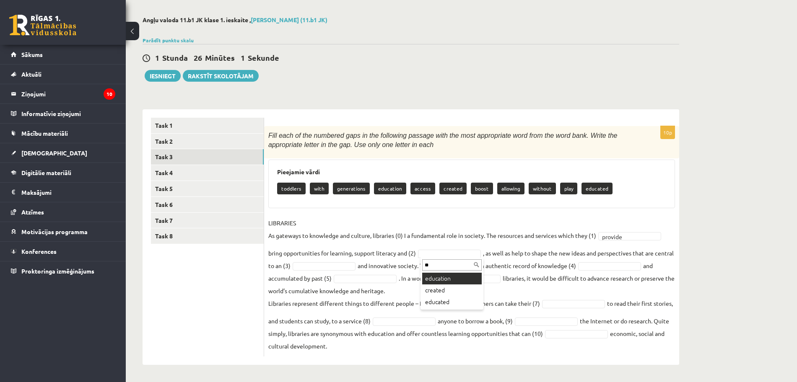
type input "**"
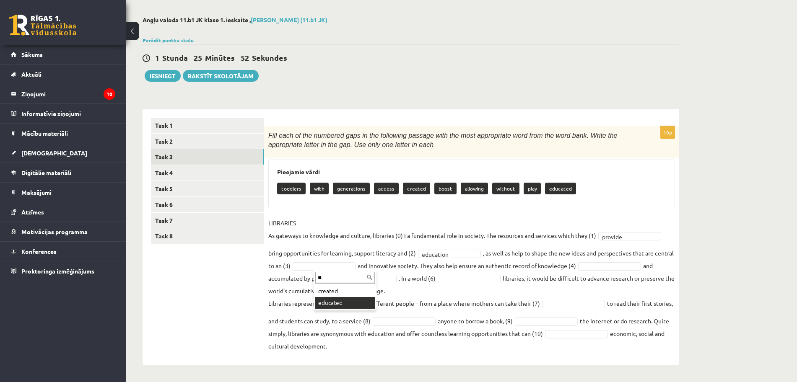
type input "**"
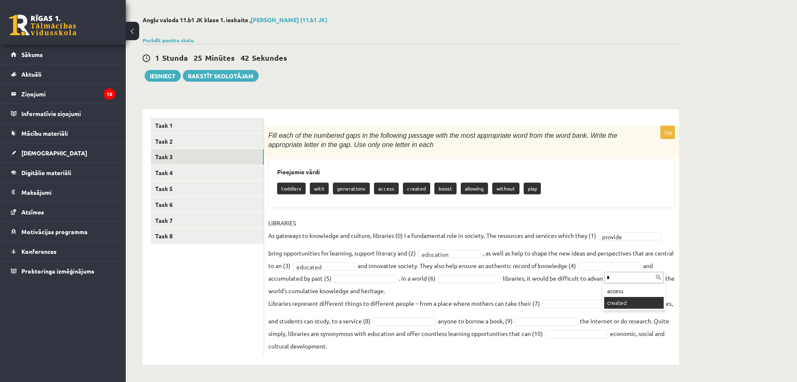
type input "*"
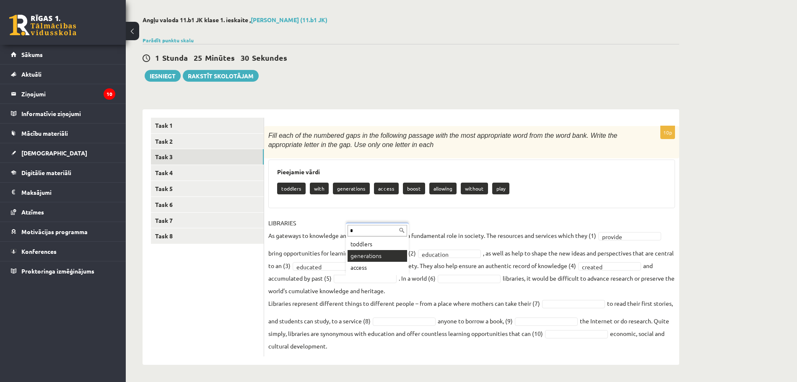
type input "*"
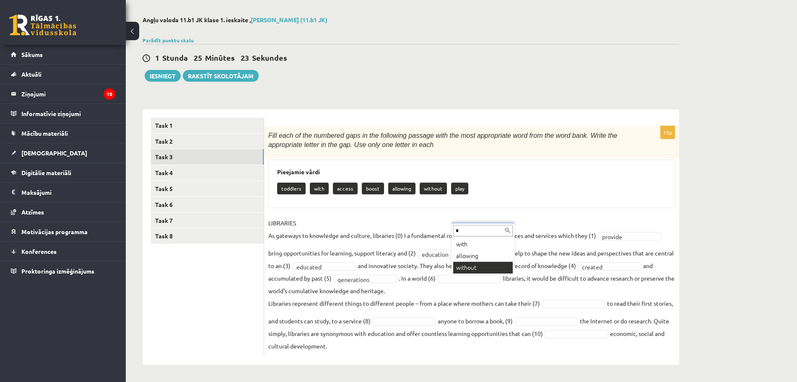
type input "*"
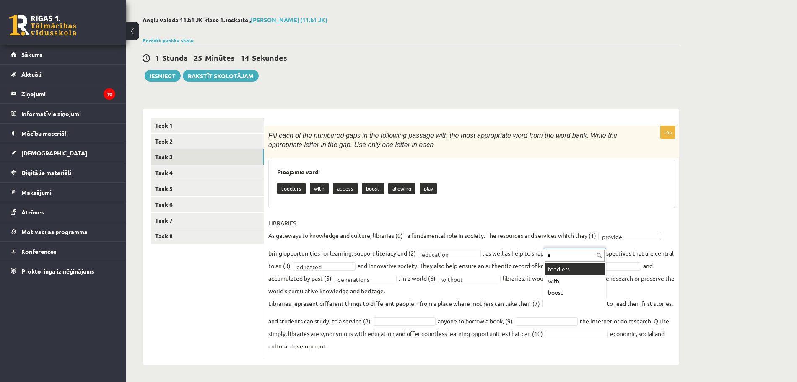
type input "*"
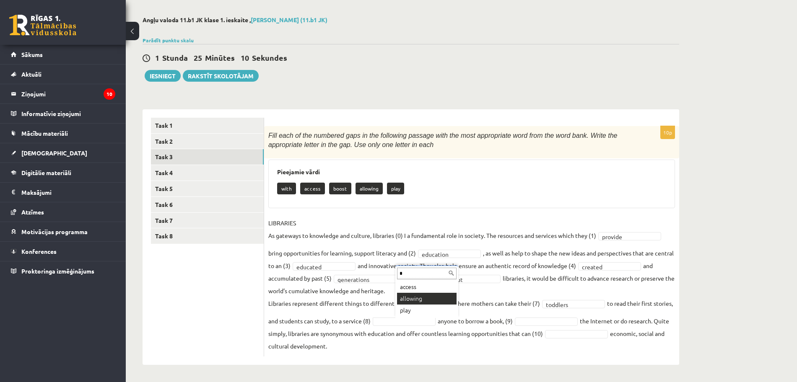
type input "*"
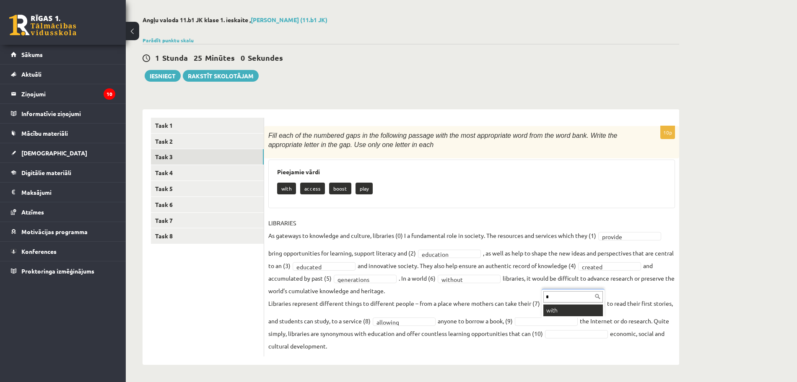
type input "*"
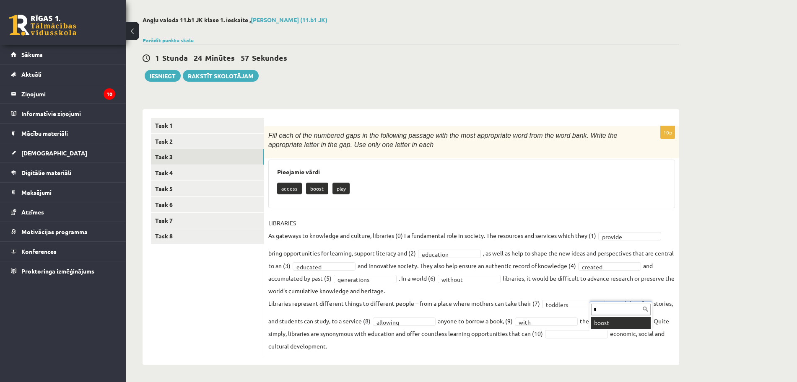
type input "*"
click at [280, 192] on p "access" at bounding box center [289, 189] width 25 height 12
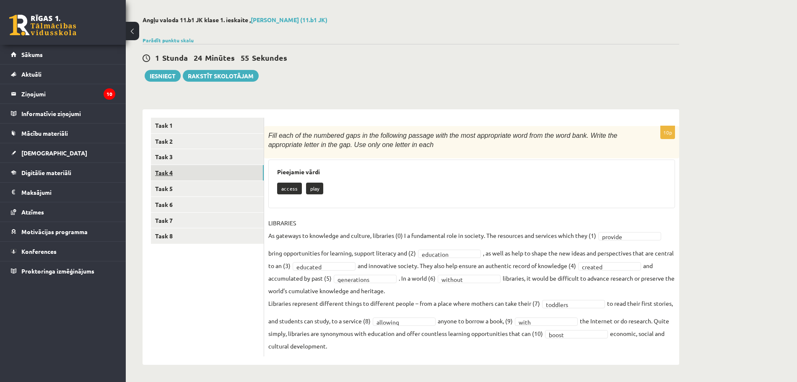
click at [249, 177] on link "Task 4" at bounding box center [207, 173] width 113 height 16
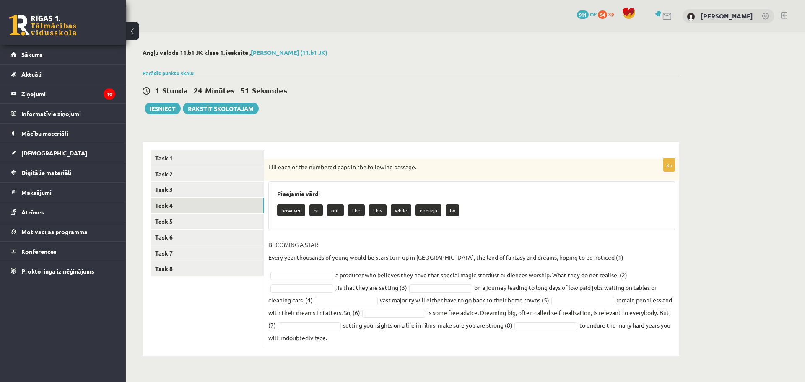
drag, startPoint x: 267, startPoint y: 166, endPoint x: 692, endPoint y: 342, distance: 460.2
click at [692, 342] on div "Angļu valoda 11.b1 JK klase 1. ieskaite , Krista Cimermane (11.b1 JK) Parādīt p…" at bounding box center [411, 202] width 570 height 341
copy div "Fill each of the numbered gaps in the following passage. Pieejamie vārdi howeve…"
click at [470, 155] on form "8p Fill each of the numbered gaps in the following passage. Pieejamie vārdi how…" at bounding box center [472, 250] width 398 height 198
type input "*"
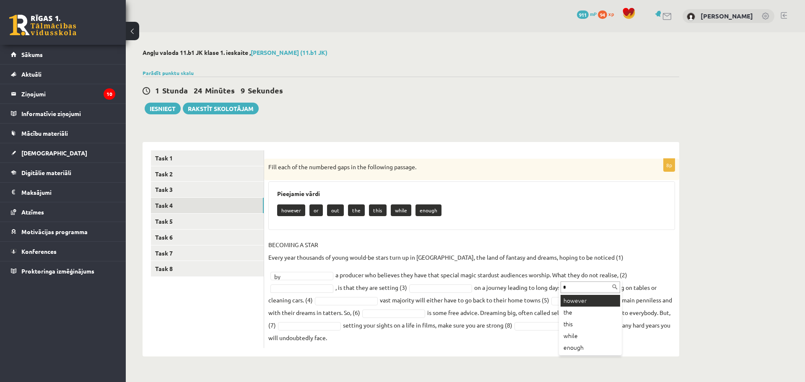
type input "*"
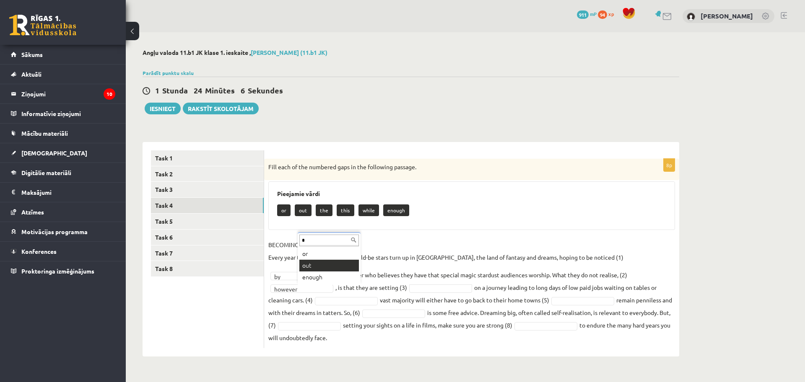
type input "*"
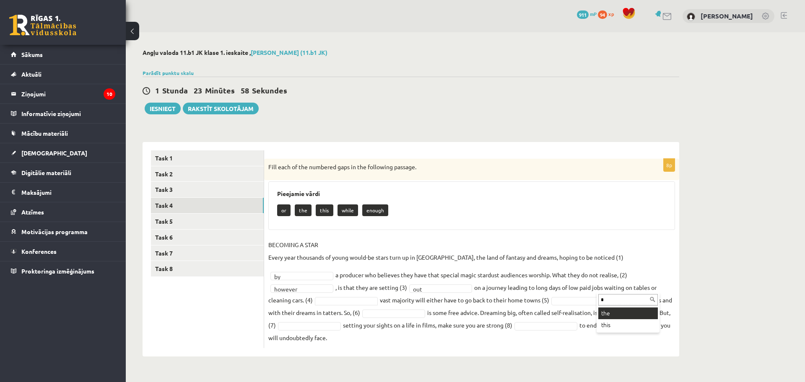
type input "*"
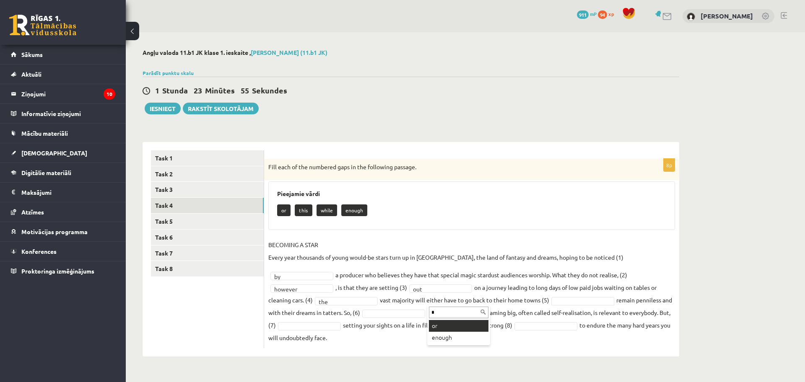
type input "*"
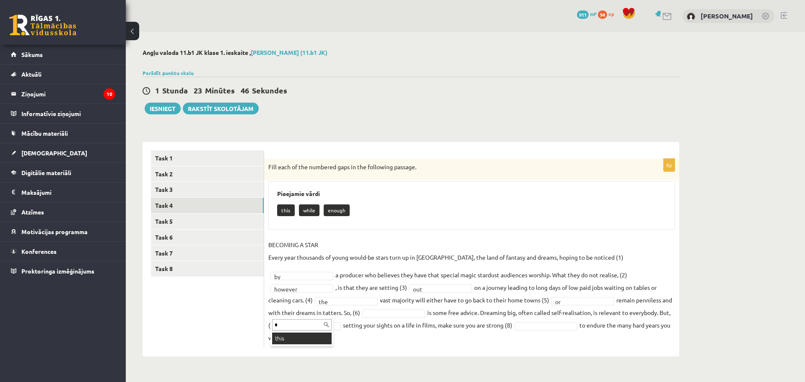
type input "*"
type input "****"
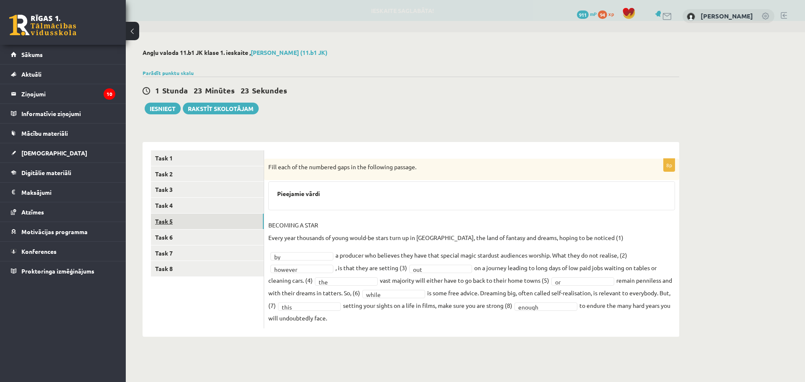
click at [205, 218] on link "Task 5" at bounding box center [207, 222] width 113 height 16
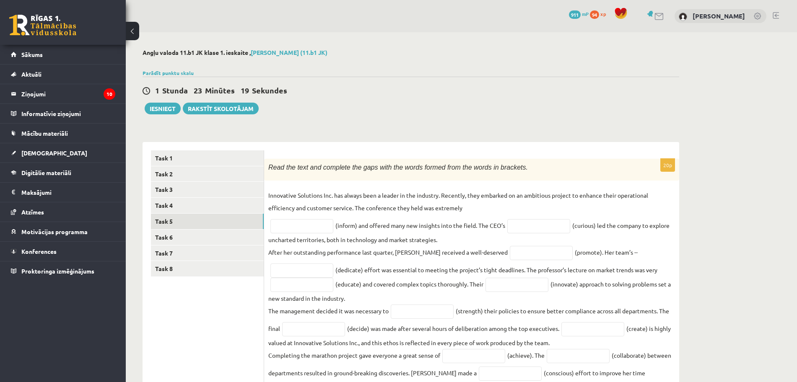
click at [267, 161] on div "Read the text and complete the gaps with the words formed from the words in bra…" at bounding box center [471, 170] width 415 height 22
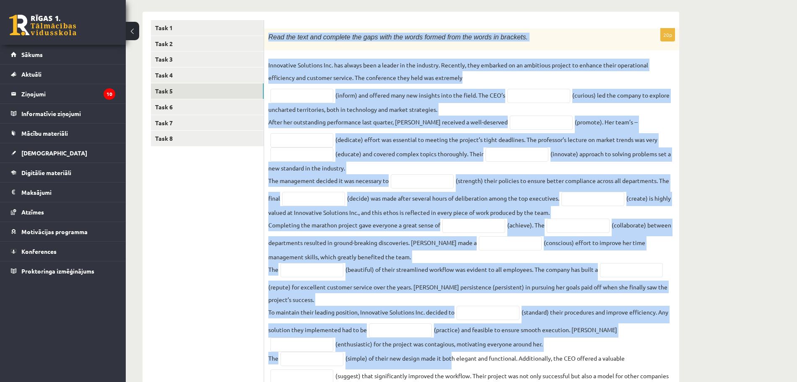
scroll to position [178, 0]
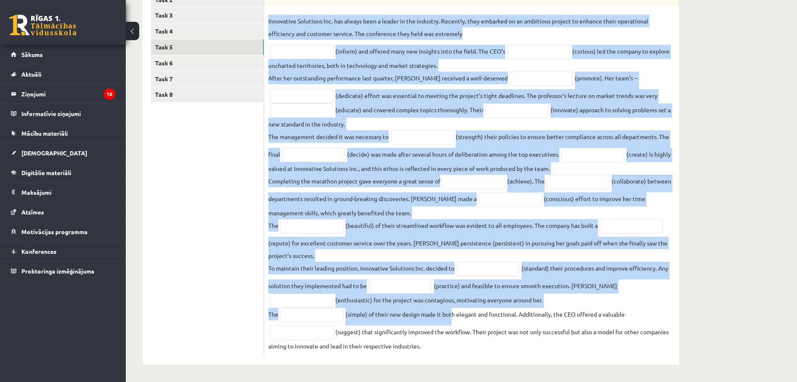
drag, startPoint x: 268, startPoint y: 169, endPoint x: 450, endPoint y: 407, distance: 300.0
click at [450, 208] on html "0 Dāvanas 911 mP 94 xp Krista Cimermane Sākums Aktuāli Kā mācīties eSKOLĀ Konta…" at bounding box center [398, 17] width 797 height 382
copy div "Read the text and complete the gaps with the words formed from the words in bra…"
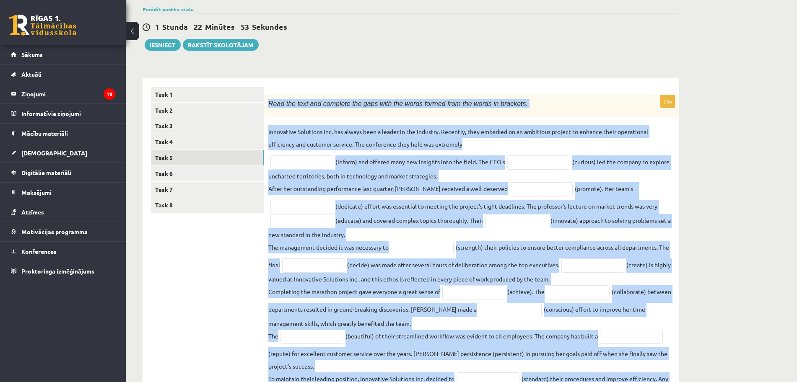
scroll to position [93, 0]
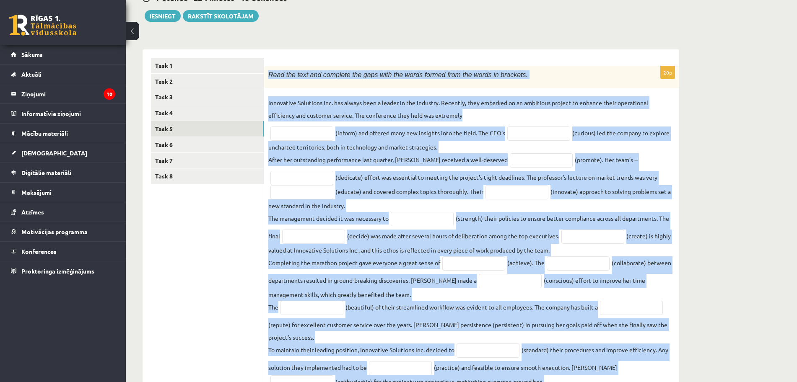
click at [576, 36] on div "Angļu valoda 11.b1 JK klase 1. ieskaite , Krista Cimermane (11.b1 JK) Parādīt p…" at bounding box center [411, 202] width 570 height 524
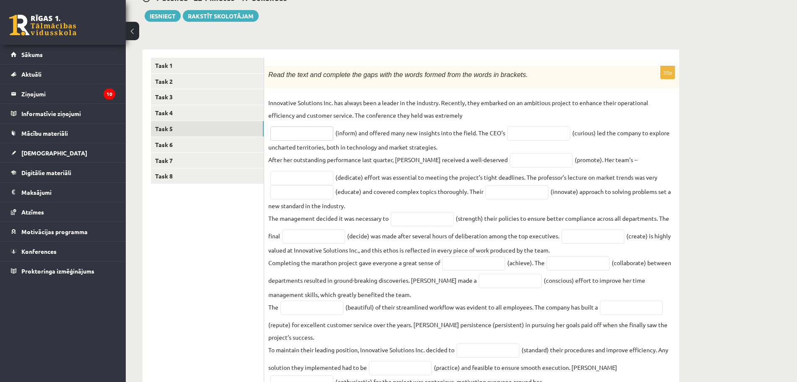
click at [299, 130] on input "text" at bounding box center [301, 134] width 63 height 14
paste input "**********"
type input "**********"
click at [565, 133] on input "text" at bounding box center [538, 134] width 63 height 14
paste input "*********"
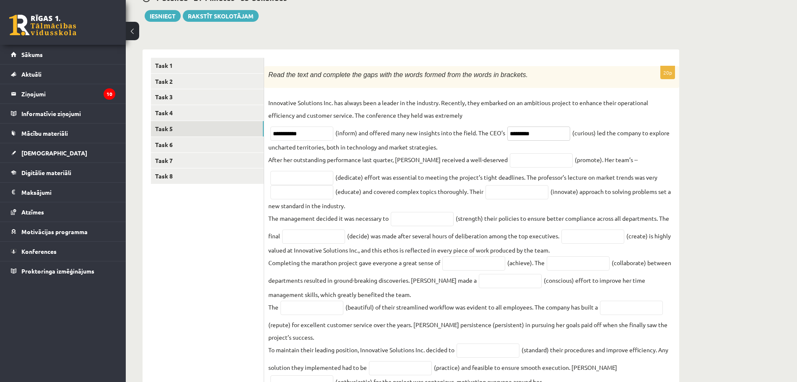
type input "*********"
click at [510, 163] on input "text" at bounding box center [541, 160] width 63 height 14
paste input "*********"
type input "*********"
click at [312, 179] on input "text" at bounding box center [301, 178] width 63 height 14
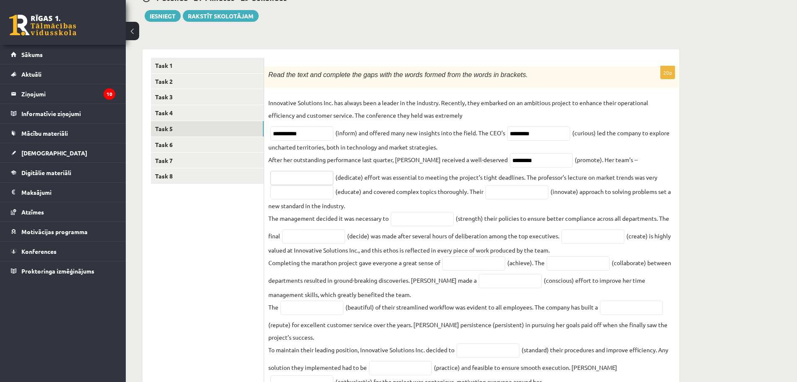
paste input "*********"
type input "*********"
click at [288, 195] on input "text" at bounding box center [301, 192] width 63 height 14
paste input "**********"
type input "**********"
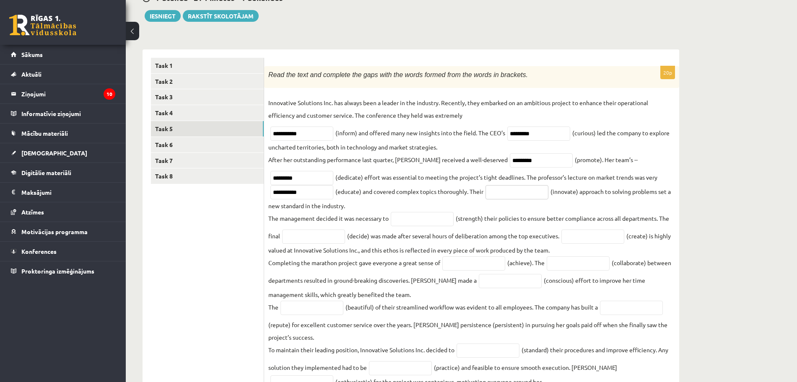
click at [503, 192] on input "text" at bounding box center [517, 192] width 63 height 14
paste input "**********"
type input "**********"
click at [404, 219] on input "text" at bounding box center [422, 219] width 63 height 14
paste input "**********"
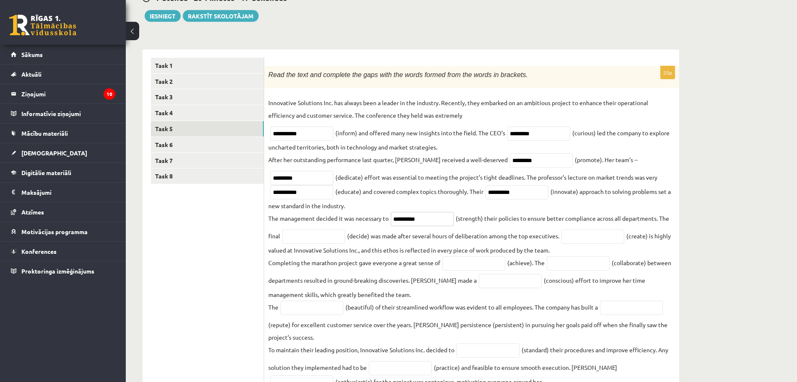
type input "**********"
click at [335, 242] on input "text" at bounding box center [313, 237] width 63 height 14
paste input "********"
type input "********"
click at [575, 243] on input "text" at bounding box center [592, 237] width 63 height 14
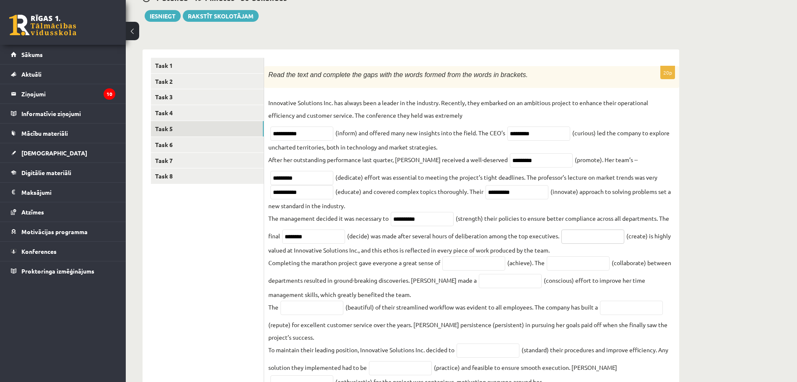
paste input "**********"
type input "**********"
click at [454, 267] on input "text" at bounding box center [473, 264] width 63 height 14
paste input "**********"
type input "**********"
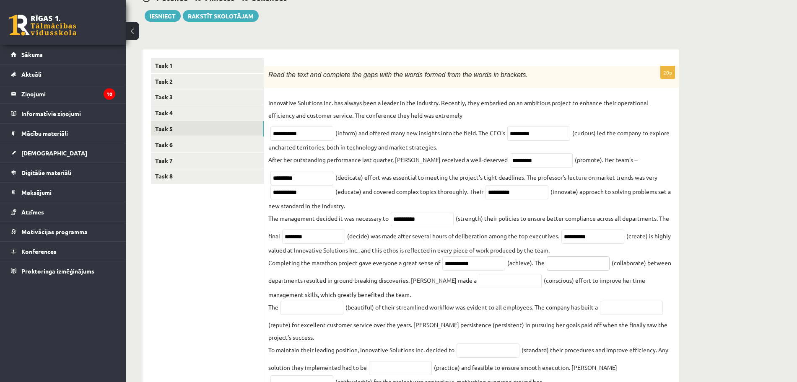
click at [581, 268] on input "text" at bounding box center [578, 264] width 63 height 14
type input "*"
paste input "**********"
type input "**********"
click at [493, 282] on input "text" at bounding box center [510, 281] width 63 height 14
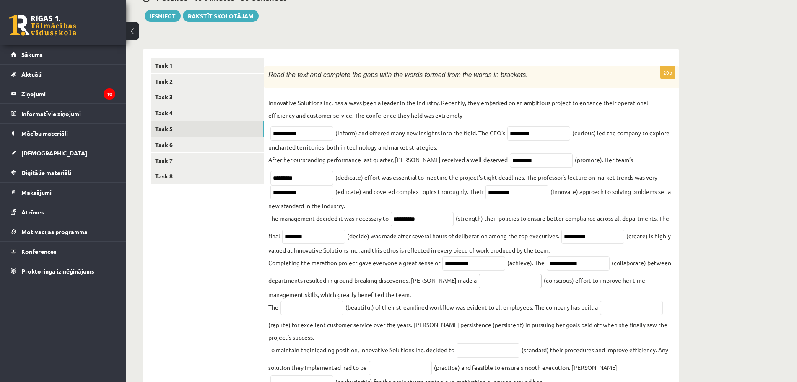
paste input "*********"
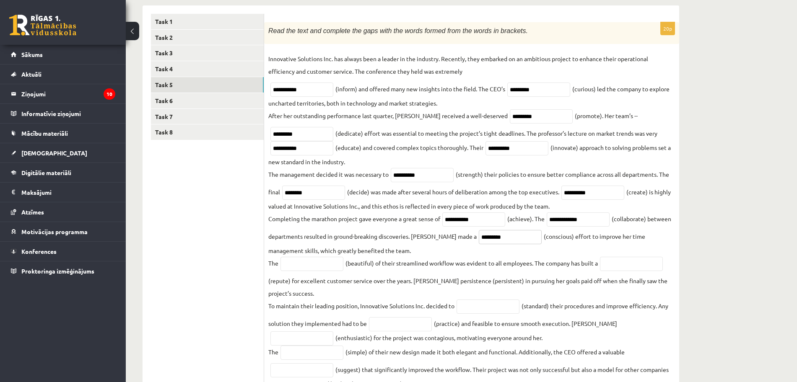
scroll to position [178, 0]
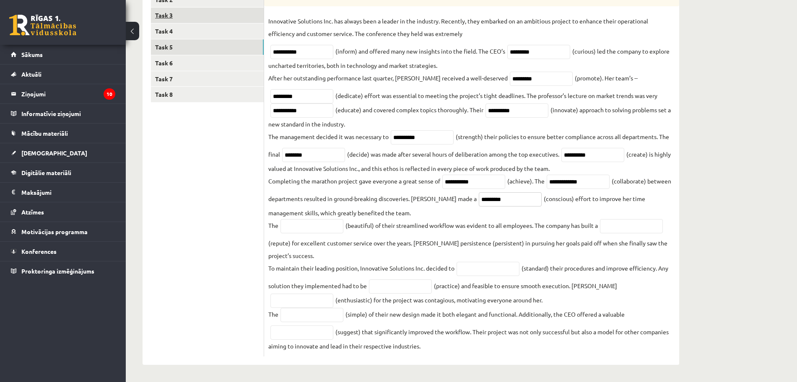
type input "*********"
click at [311, 226] on input "text" at bounding box center [311, 226] width 63 height 14
paste input "******"
type input "******"
click at [619, 226] on input "text" at bounding box center [631, 226] width 63 height 14
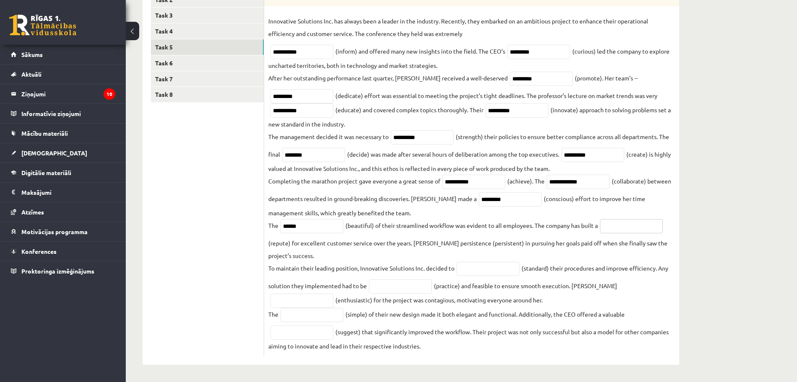
paste input "**********"
type input "**********"
click at [478, 269] on input "text" at bounding box center [488, 269] width 63 height 14
paste input "**********"
type input "**********"
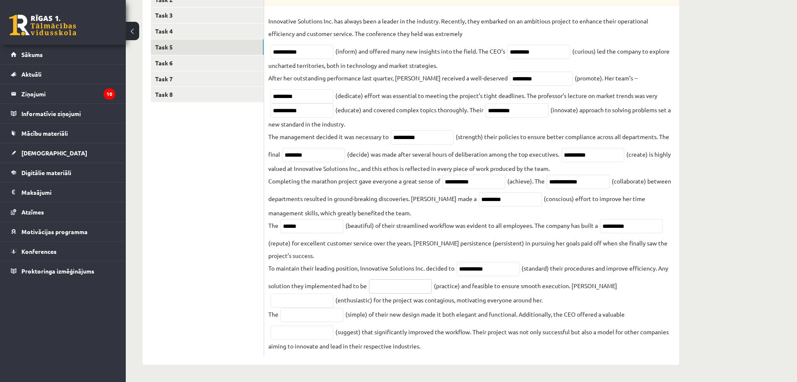
click at [415, 285] on input "text" at bounding box center [400, 287] width 63 height 14
paste input "**********"
type input "**********"
click at [505, 274] on input "**********" at bounding box center [488, 269] width 63 height 14
type input "*"
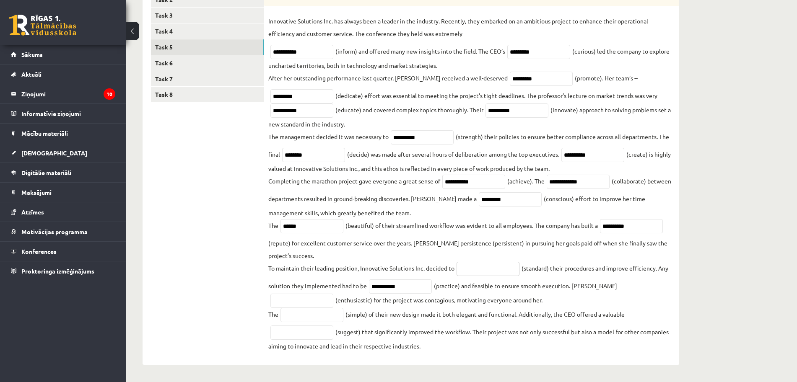
paste input "**********"
type input "**********"
click at [416, 291] on input "**********" at bounding box center [400, 287] width 63 height 14
type input "*"
paste input "*********"
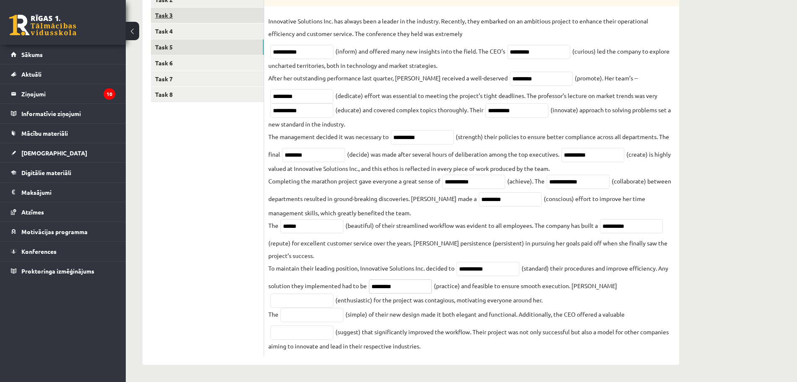
type input "*********"
click at [333, 294] on input "text" at bounding box center [301, 301] width 63 height 14
paste input "**********"
type input "**********"
click at [318, 308] on input "text" at bounding box center [311, 315] width 63 height 14
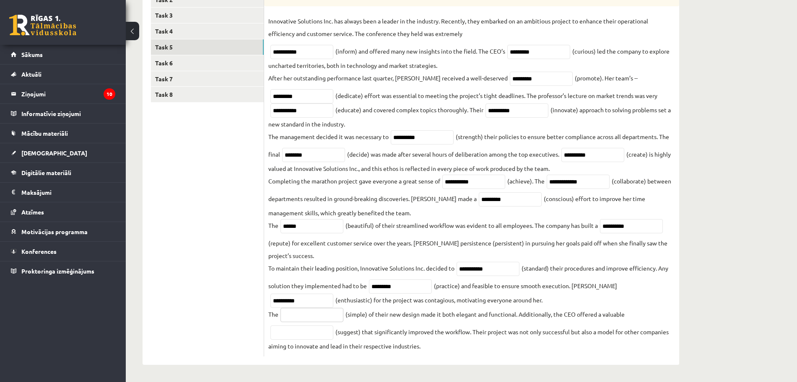
paste input "**********"
type input "**********"
click at [322, 336] on input "text" at bounding box center [301, 333] width 63 height 14
paste input "**********"
type input "**********"
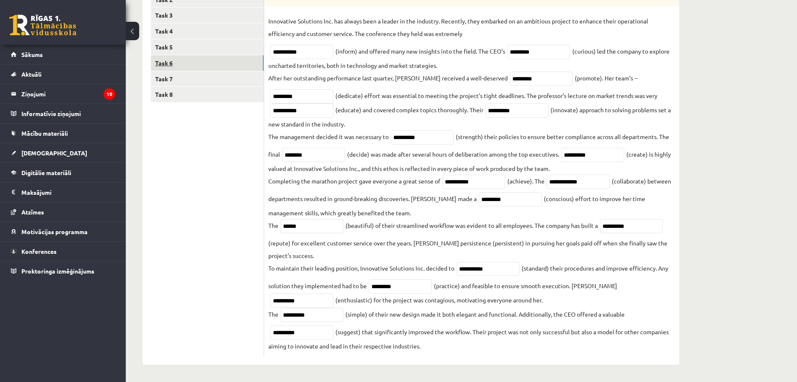
click at [234, 64] on link "Task 6" at bounding box center [207, 63] width 113 height 16
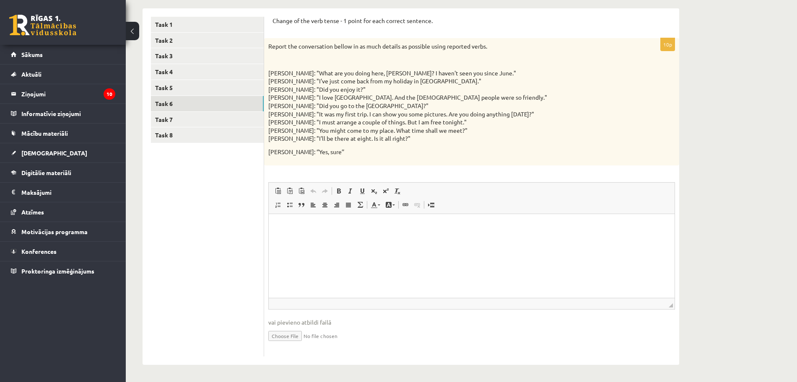
scroll to position [0, 0]
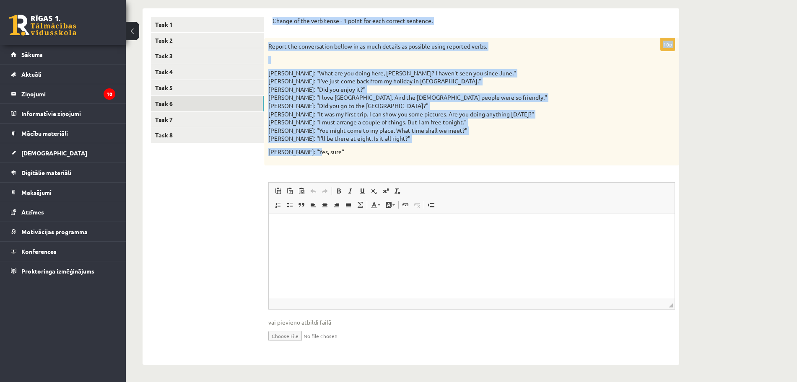
drag, startPoint x: 270, startPoint y: 20, endPoint x: 418, endPoint y: 162, distance: 204.6
click at [418, 162] on div "Change of the verb tense - 1 point for each correct sentence. 10p Report the co…" at bounding box center [471, 186] width 415 height 357
copy form "Change of the verb tense - 1 point for each correct sentence. 10p Report the co…"
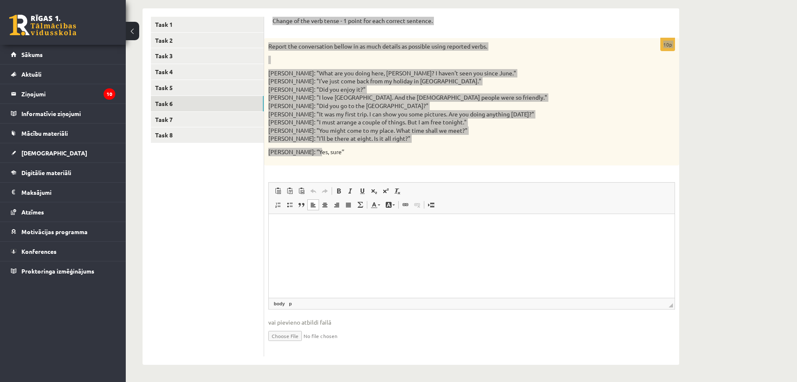
click at [314, 226] on p "Rich Text Editor, wiswyg-editor-user-answer-47024780306360" at bounding box center [471, 226] width 389 height 9
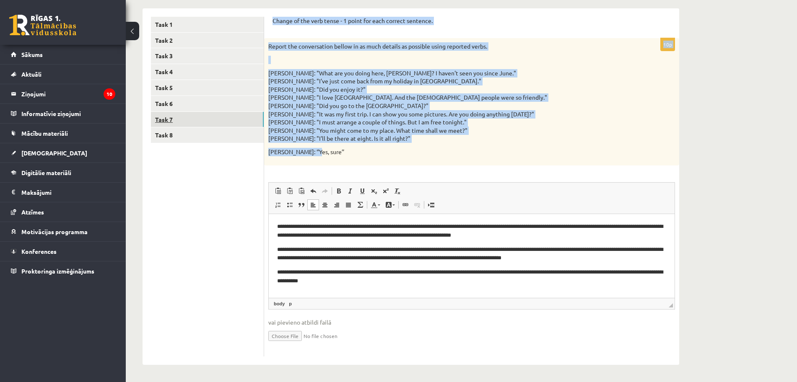
click at [217, 118] on link "Task 7" at bounding box center [207, 120] width 113 height 16
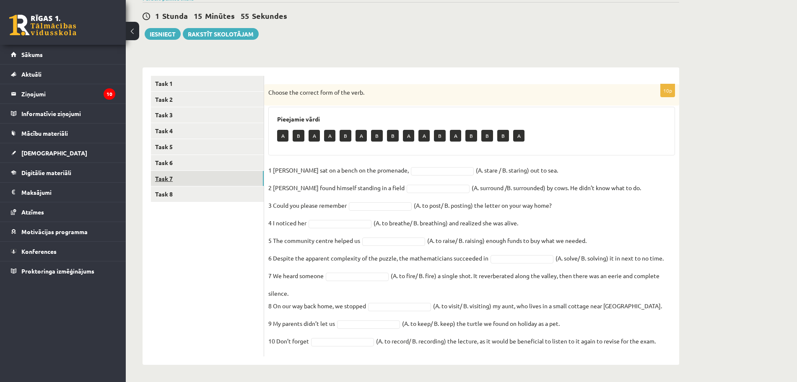
scroll to position [75, 0]
drag, startPoint x: 267, startPoint y: 90, endPoint x: 668, endPoint y: 347, distance: 475.9
click at [668, 347] on div "10p Choose the correct form of the verb. Pieejamie vārdi A B A A B A B B A A B …" at bounding box center [471, 220] width 415 height 273
click at [591, 344] on fieldset "1 Jill sat on a bench on the promenade, (A. stare / B. staring) out to sea. 2 J…" at bounding box center [471, 258] width 407 height 189
drag, startPoint x: 267, startPoint y: 88, endPoint x: 689, endPoint y: 340, distance: 491.5
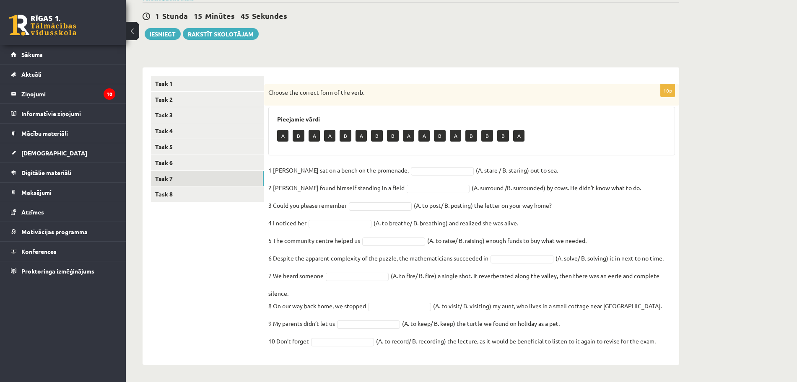
click at [689, 340] on div "Angļu valoda 11.b1 JK klase 1. ieskaite , Krista Cimermane (11.b1 JK) Parādīt p…" at bounding box center [411, 170] width 570 height 424
click at [558, 334] on fieldset "1 Jill sat on a bench on the promenade, (A. stare / B. staring) out to sea. 2 J…" at bounding box center [471, 258] width 407 height 189
drag, startPoint x: 268, startPoint y: 90, endPoint x: 694, endPoint y: 343, distance: 495.4
click at [694, 343] on div "Angļu valoda 11.b1 JK klase 1. ieskaite , Krista Cimermane (11.b1 JK) Parādīt p…" at bounding box center [411, 170] width 570 height 424
click at [540, 309] on fieldset "1 Jill sat on a bench on the promenade, (A. stare / B. staring) out to sea. 2 J…" at bounding box center [471, 258] width 407 height 189
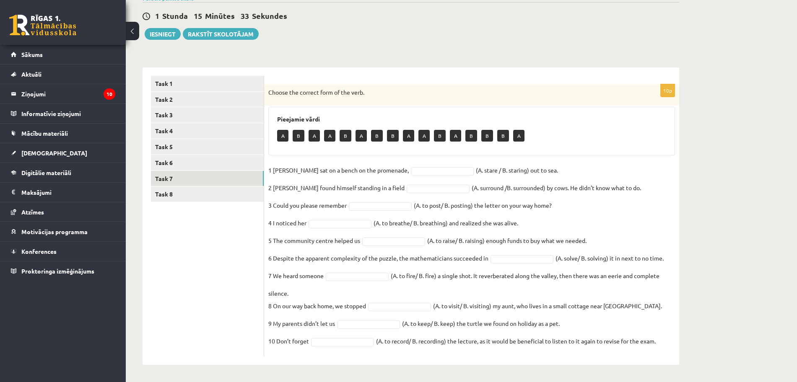
drag, startPoint x: 267, startPoint y: 91, endPoint x: 685, endPoint y: 358, distance: 495.5
click at [685, 358] on div "Angļu valoda 11.b1 JK klase 1. ieskaite , Krista Cimermane (11.b1 JK) Parādīt p…" at bounding box center [411, 170] width 570 height 424
click at [597, 256] on fieldset "1 Jill sat on a bench on the promenade, (A. stare / B. staring) out to sea. 2 J…" at bounding box center [471, 258] width 407 height 189
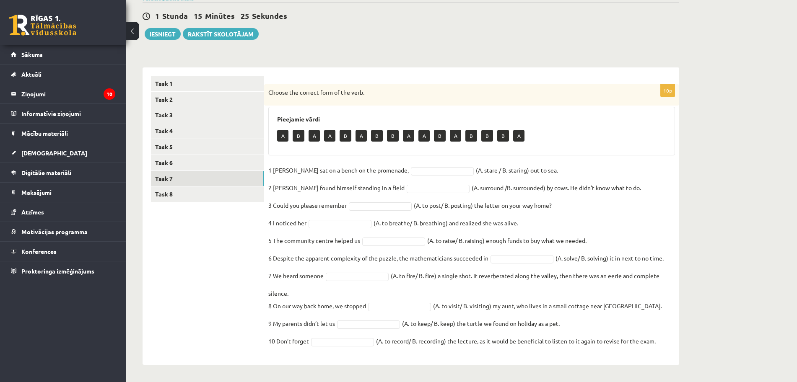
drag, startPoint x: 597, startPoint y: 256, endPoint x: 743, endPoint y: 384, distance: 194.0
click at [743, 308] on html "0 Dāvanas 911 mP 94 xp Krista Cimermane Sākums Aktuāli Kā mācīties eSKOLĀ Konta…" at bounding box center [398, 116] width 797 height 382
copy div "Choose the correct form of the verb. Pieejamie vārdi A B A A B A B B A A B A B …"
type input "*"
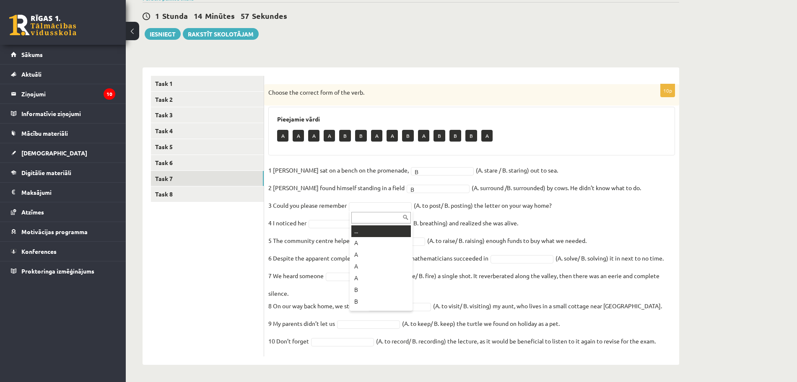
type input "*"
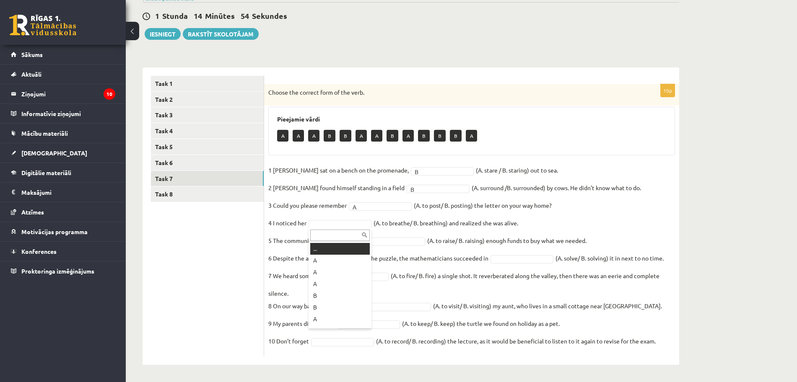
type input "*"
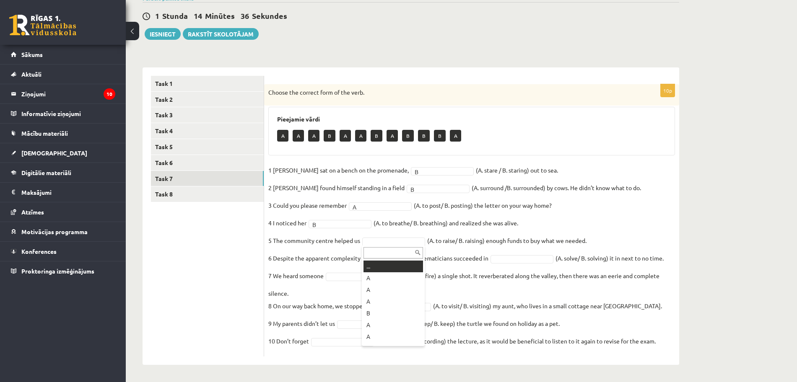
type input "*"
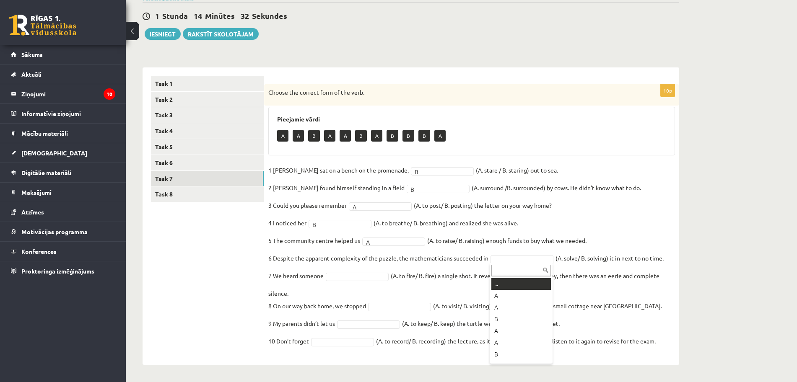
type input "*"
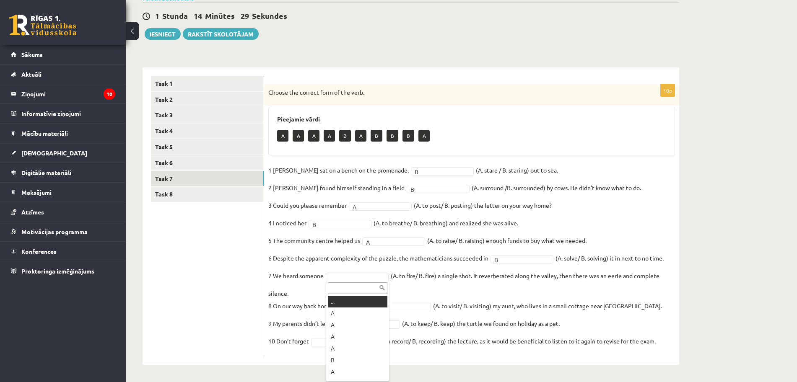
type input "*"
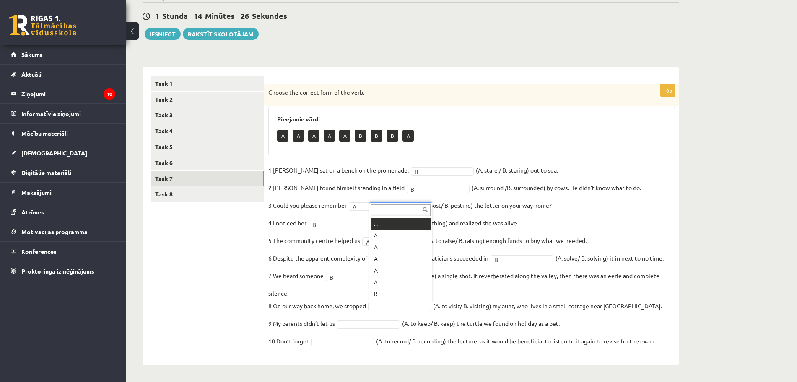
type input "*"
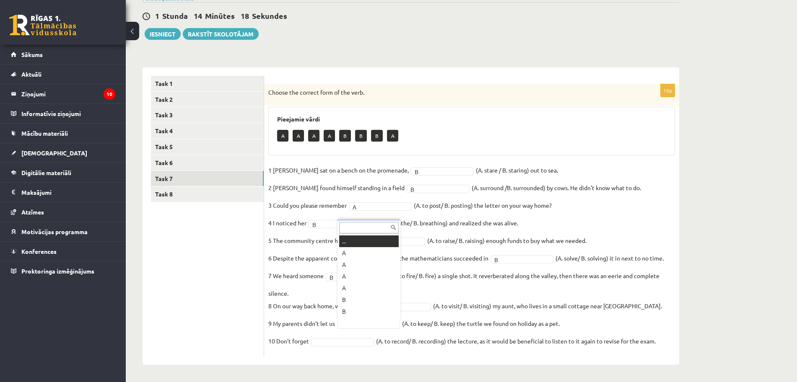
type input "*"
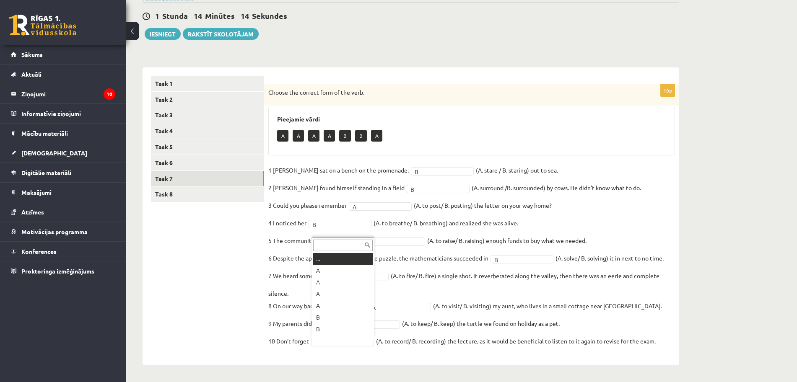
type input "*"
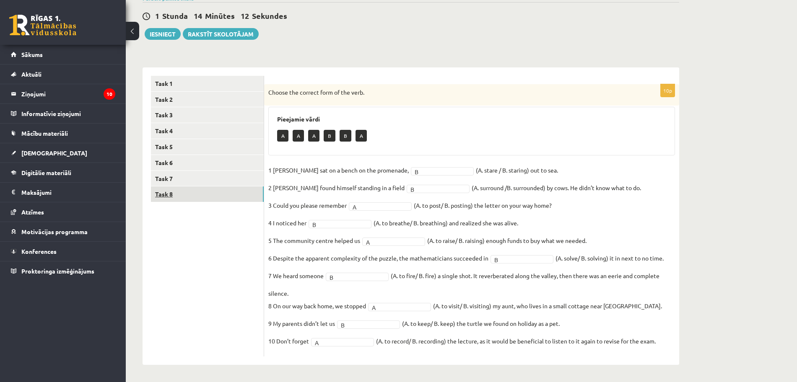
click at [237, 189] on link "Task 8" at bounding box center [207, 195] width 113 height 16
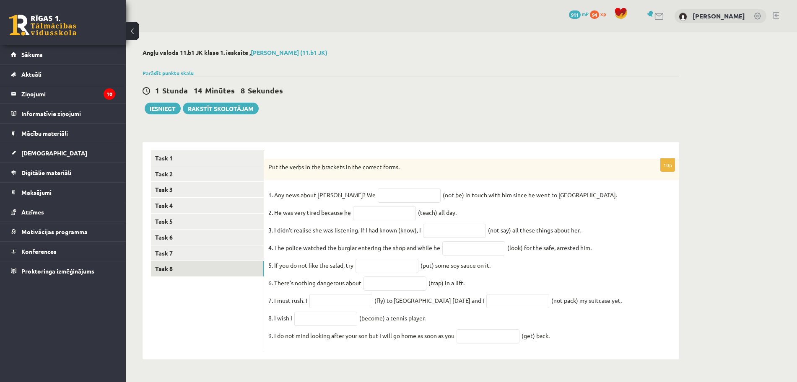
drag, startPoint x: 270, startPoint y: 161, endPoint x: 581, endPoint y: 356, distance: 367.9
click at [581, 352] on div "10p Put the verbs in the brackets in the correct forms. 1. Any news about Georg…" at bounding box center [471, 255] width 415 height 193
copy div "Put the verbs in the brackets in the correct forms. 1. Any news about George? W…"
click at [384, 191] on input "text" at bounding box center [409, 196] width 63 height 14
paste input "**********"
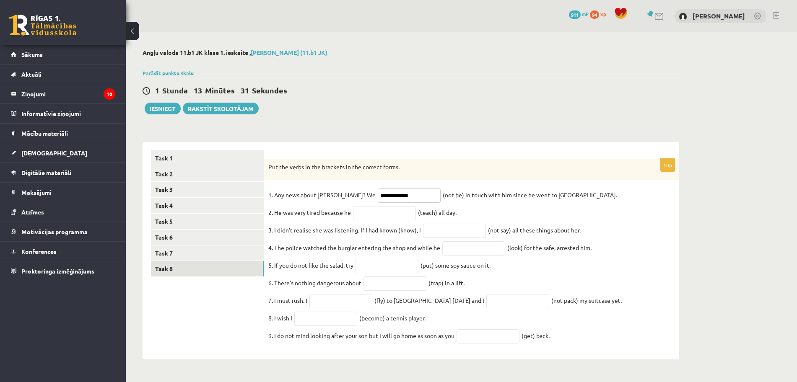
type input "**********"
click at [388, 211] on input "text" at bounding box center [384, 213] width 63 height 14
paste input "**********"
type input "**********"
click at [474, 229] on input "text" at bounding box center [454, 231] width 63 height 14
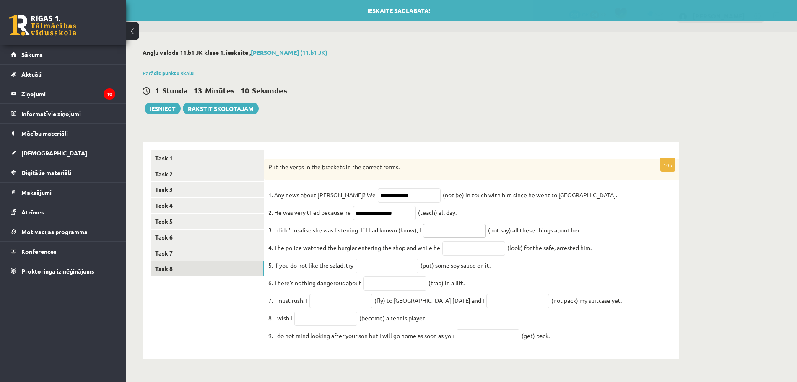
paste input "**********"
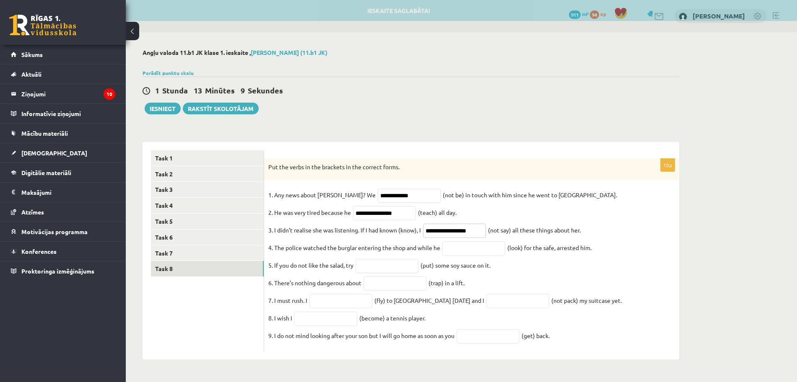
type input "**********"
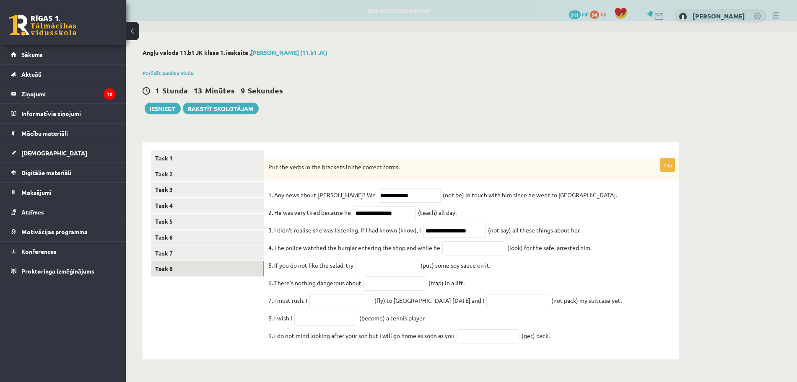
click at [476, 257] on fieldset "**********" at bounding box center [471, 268] width 407 height 158
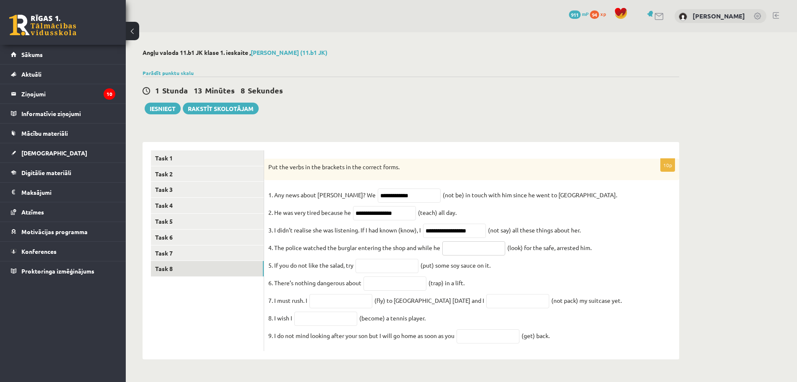
click at [482, 249] on input "text" at bounding box center [473, 249] width 63 height 14
paste input "**********"
type input "**********"
click at [405, 266] on input "text" at bounding box center [387, 266] width 63 height 14
paste input "*******"
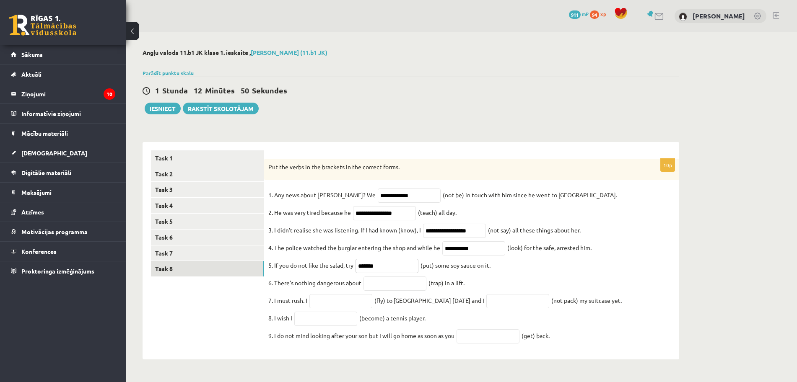
type input "*******"
click at [383, 285] on input "text" at bounding box center [395, 284] width 63 height 14
paste input "**********"
type input "**********"
click at [315, 304] on input "text" at bounding box center [340, 301] width 63 height 14
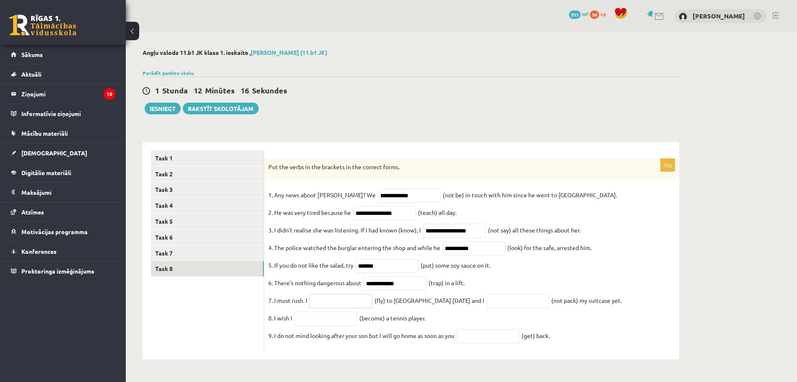
paste input "*********"
type input "*********"
click at [486, 303] on input "text" at bounding box center [517, 301] width 63 height 14
paste input "**********"
type input "**********"
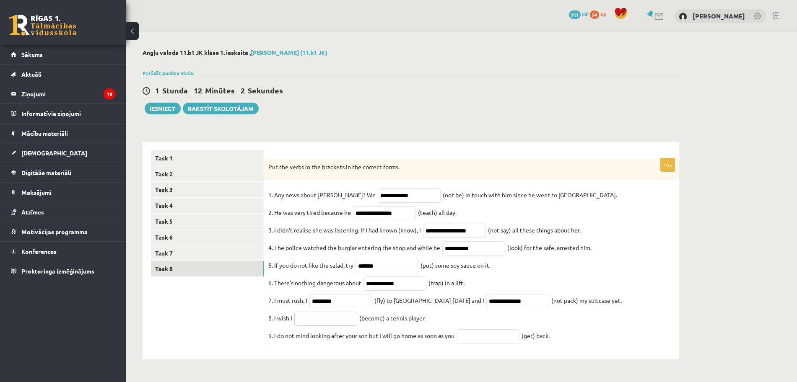
click at [311, 319] on input "text" at bounding box center [325, 319] width 63 height 14
paste input "**********"
type input "**********"
click at [485, 343] on input "text" at bounding box center [488, 337] width 63 height 14
type input "***"
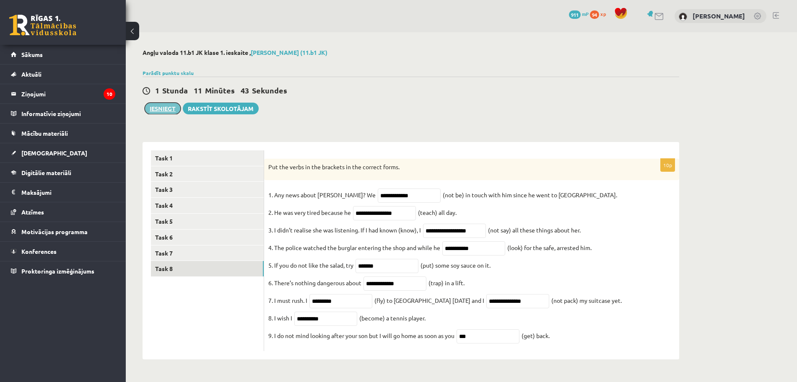
click at [167, 104] on button "Iesniegt" at bounding box center [163, 109] width 36 height 12
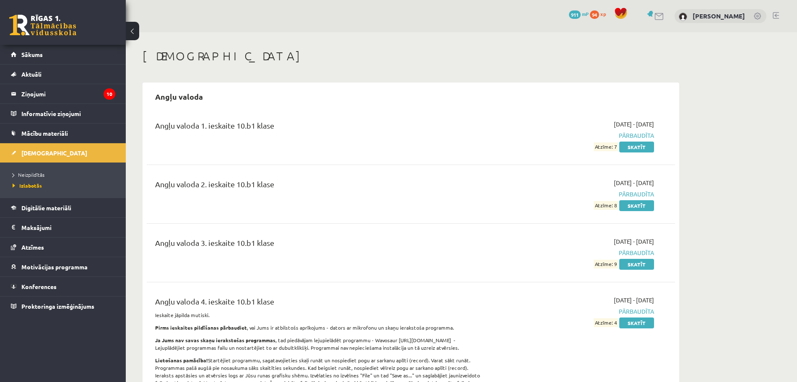
click at [29, 55] on span "Sākums" at bounding box center [31, 55] width 21 height 8
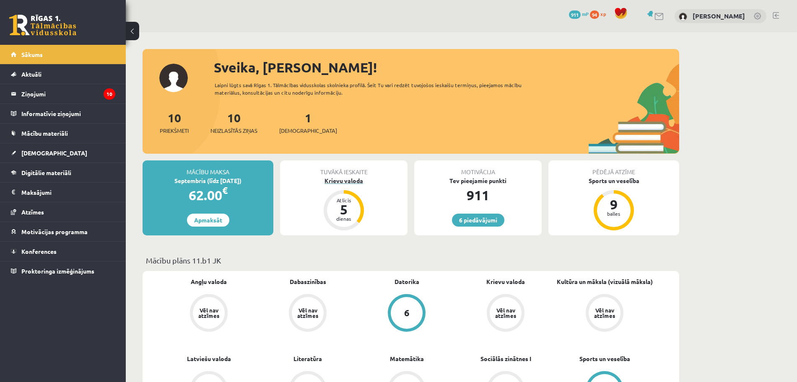
click at [357, 181] on div "Krievu valoda" at bounding box center [343, 181] width 127 height 9
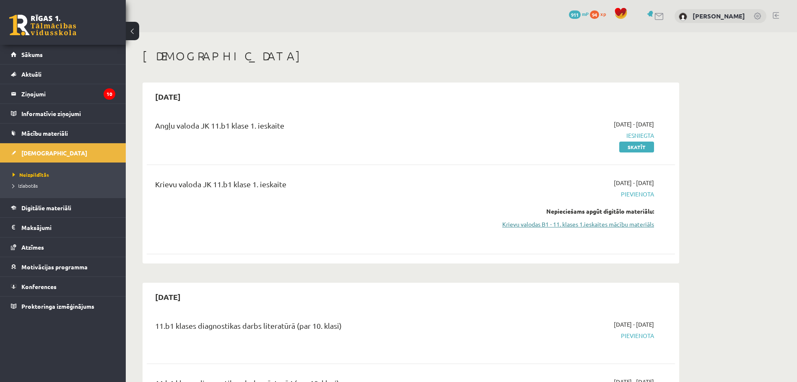
click at [634, 226] on link "Krievu valodas B1 - 11. klases 1.ieskaites mācību materiāls" at bounding box center [575, 224] width 158 height 9
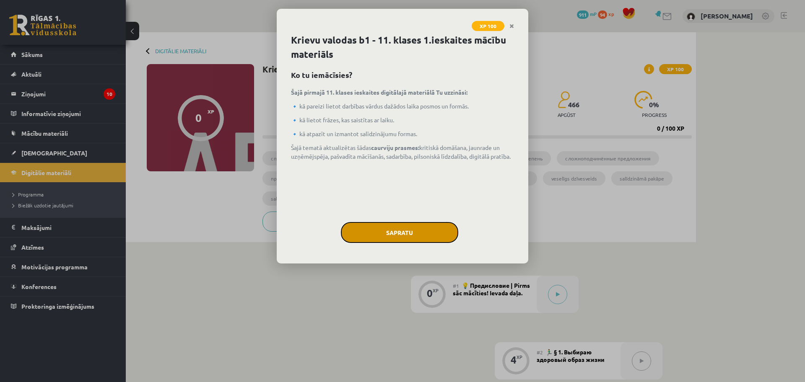
click at [423, 223] on button "Sapratu" at bounding box center [399, 232] width 117 height 21
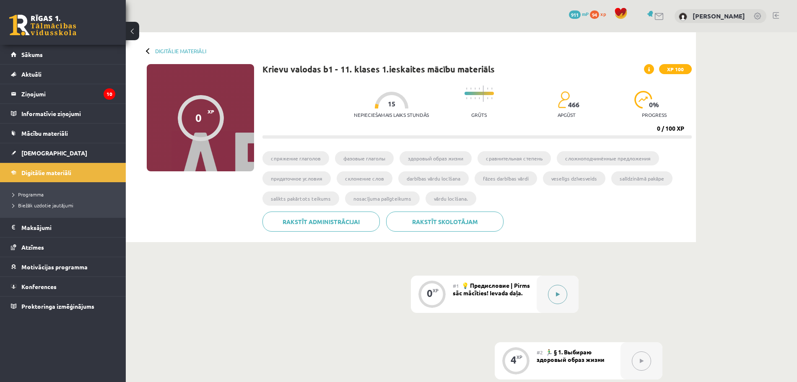
click at [553, 294] on button at bounding box center [557, 294] width 19 height 19
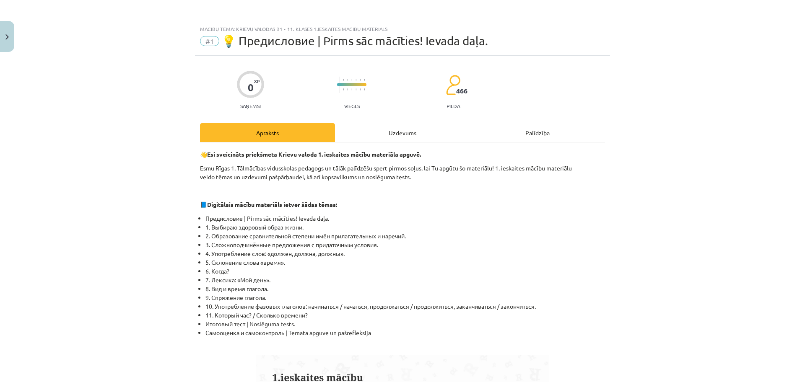
click at [405, 127] on div "Uzdevums" at bounding box center [402, 132] width 135 height 19
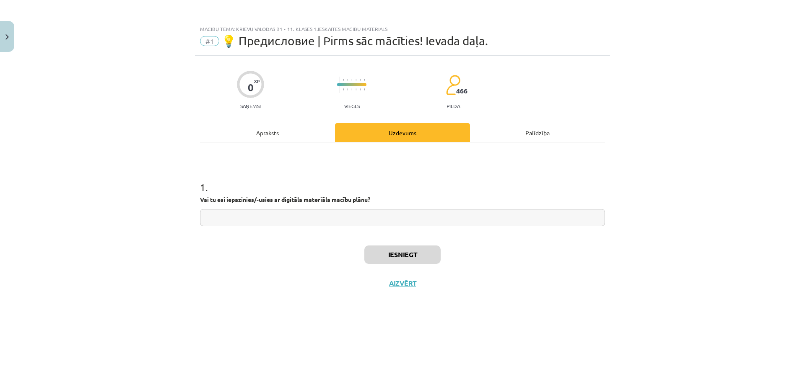
click at [414, 221] on input "text" at bounding box center [402, 217] width 405 height 17
type input "***"
click at [420, 249] on button "Iesniegt" at bounding box center [402, 255] width 76 height 18
click at [393, 287] on button "Nākamā nodarbība" at bounding box center [402, 288] width 82 height 19
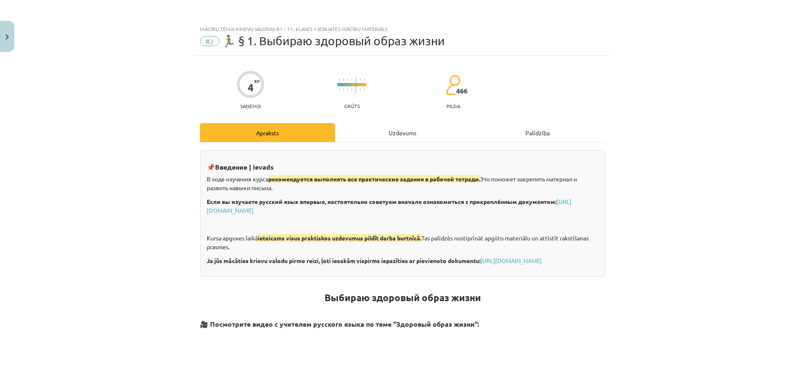
click at [402, 136] on div "Uzdevums" at bounding box center [402, 132] width 135 height 19
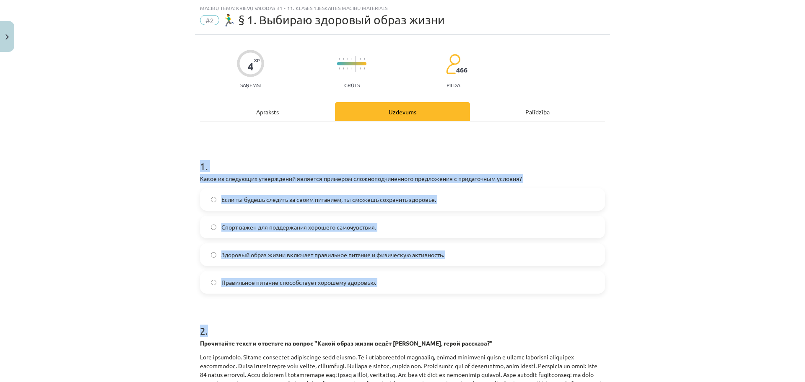
scroll to position [244, 0]
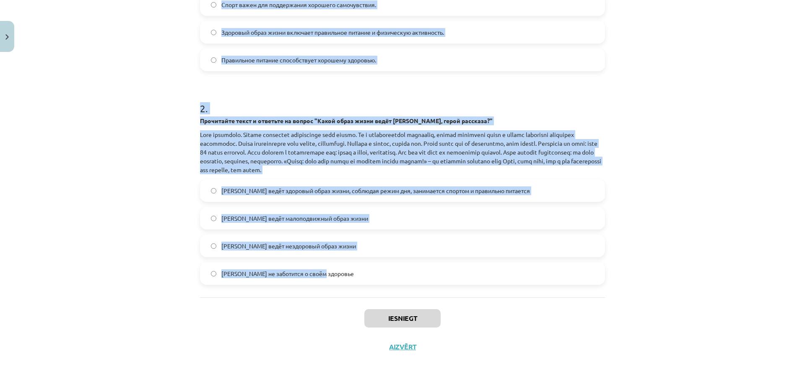
drag, startPoint x: 195, startPoint y: 156, endPoint x: 462, endPoint y: 288, distance: 297.4
click at [462, 288] on div "4 XP Saņemsi Grūts 466 pilda Apraksts Uzdevums Palīdzība 1 . Какое из следующих…" at bounding box center [402, 86] width 415 height 549
click at [379, 145] on p at bounding box center [402, 152] width 405 height 44
drag, startPoint x: 192, startPoint y: 187, endPoint x: 538, endPoint y: 284, distance: 359.3
click at [538, 284] on div "4 XP Saņemsi Grūts 466 pilda Apraksts Uzdevums Palīdzība 1 . Какое из следующих…" at bounding box center [402, 86] width 415 height 549
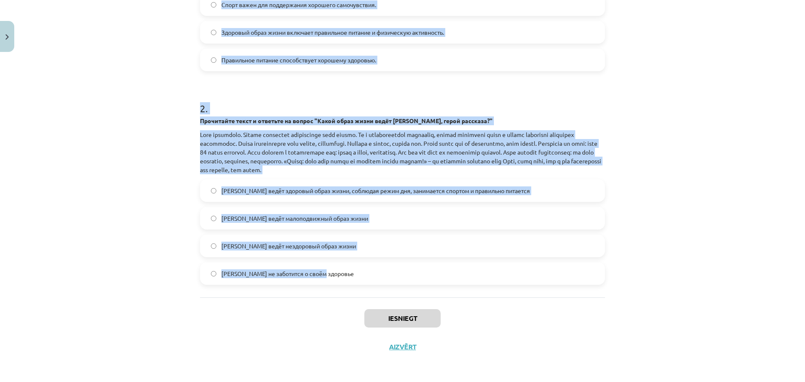
copy form "1 . Какое из следующих утверждений является примером сложноподчиненного предлож…"
click at [142, 158] on div "Mācību tēma: Krievu valodas b1 - 11. klases 1.ieskaites mācību materiāls #2 🏃‍♂…" at bounding box center [402, 191] width 805 height 382
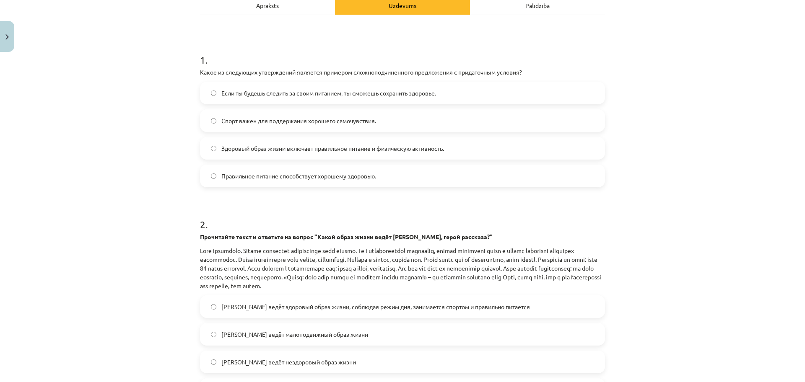
scroll to position [121, 0]
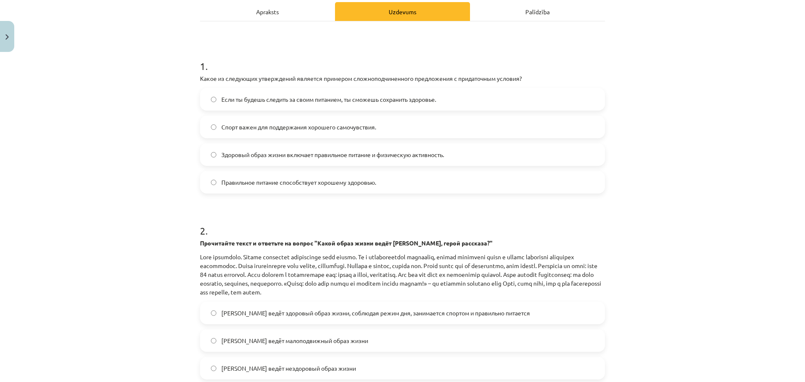
click at [206, 101] on label "Если ты будешь следить за своим питанием, ты сможешь сохранить здоровье." at bounding box center [402, 99] width 403 height 21
click at [266, 314] on span "Олег ведёт здоровый образ жизни, соблюдая режим дня, занимается спортом и прави…" at bounding box center [375, 313] width 309 height 9
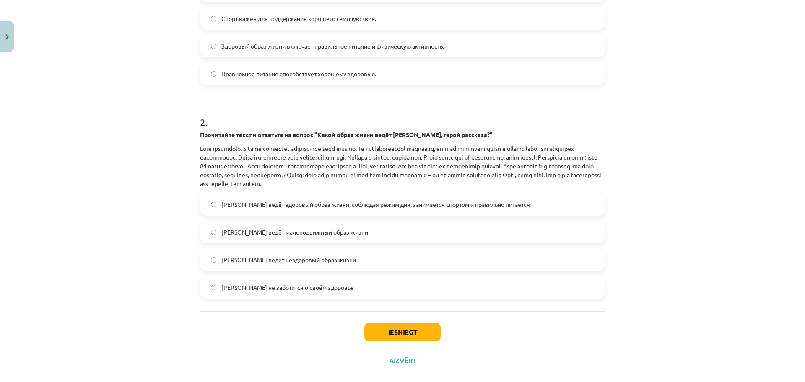
scroll to position [244, 0]
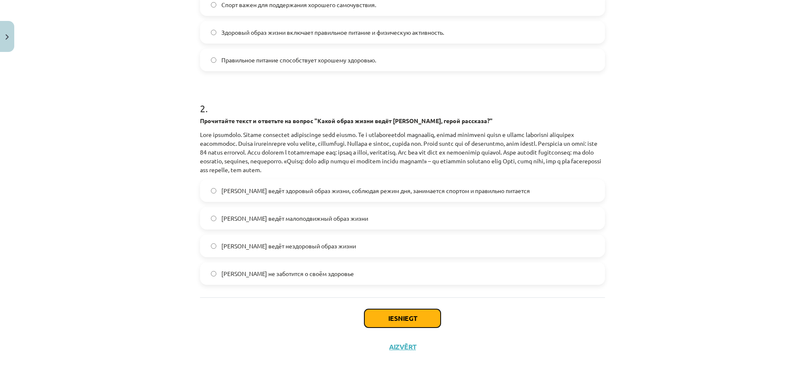
click at [414, 315] on button "Iesniegt" at bounding box center [402, 318] width 76 height 18
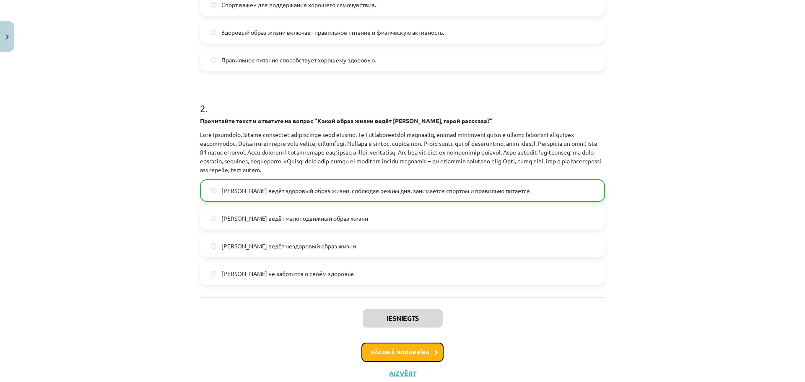
click at [406, 356] on button "Nākamā nodarbība" at bounding box center [402, 352] width 82 height 19
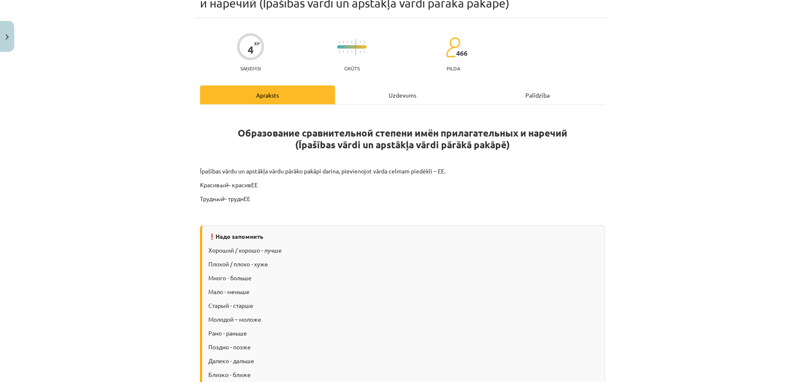
scroll to position [21, 0]
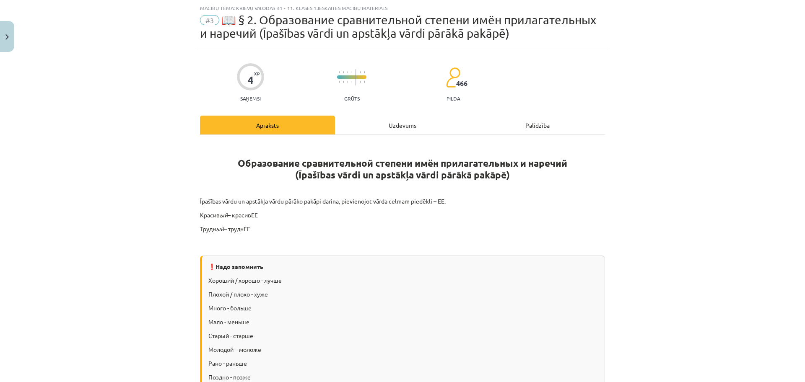
click at [394, 127] on div "Uzdevums" at bounding box center [402, 125] width 135 height 19
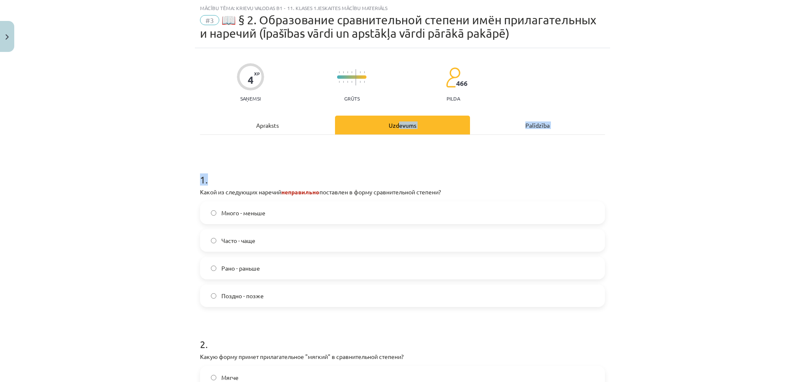
drag, startPoint x: 394, startPoint y: 127, endPoint x: 221, endPoint y: 161, distance: 176.5
click at [340, 135] on div "Apraksts Uzdevums Palīdzība 1 . Какой из следующих наречий неправильно поставле…" at bounding box center [402, 273] width 405 height 314
click at [187, 174] on div "Mācību tēma: Krievu valodas b1 - 11. klases 1.ieskaites mācību materiāls #3 📖 §…" at bounding box center [402, 191] width 805 height 382
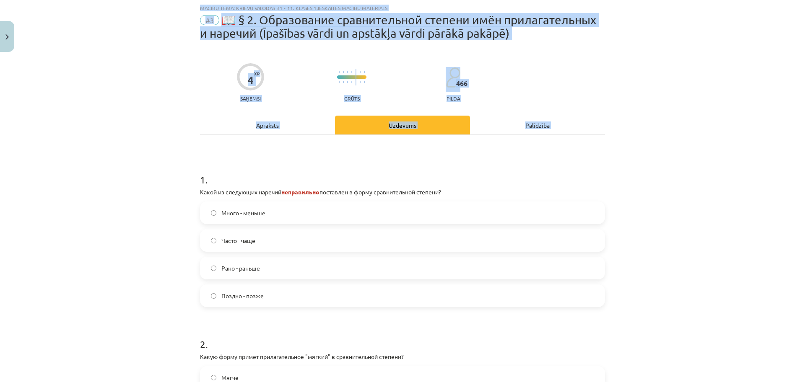
scroll to position [153, 0]
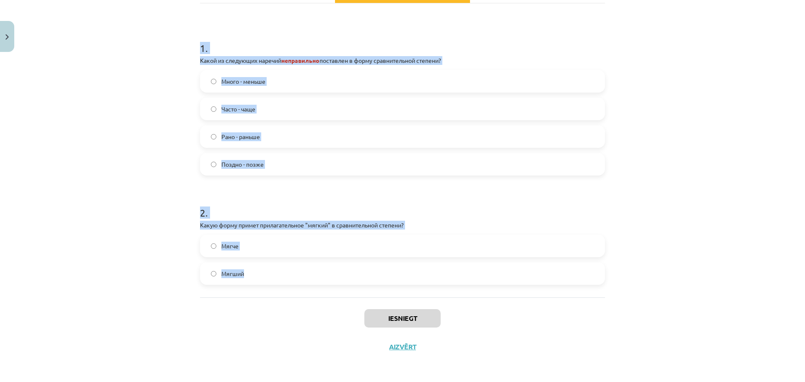
drag, startPoint x: 190, startPoint y: 174, endPoint x: 421, endPoint y: 264, distance: 247.7
click at [421, 264] on div "Mācību tēma: Krievu valodas b1 - 11. klases 1.ieskaites mācību materiāls #3 📖 §…" at bounding box center [402, 191] width 805 height 382
copy form "1 . Какой из следующих наречий неправильно поставлен в форму сравнительной степ…"
click at [410, 323] on button "Iesniegt" at bounding box center [402, 318] width 76 height 18
click at [620, 213] on div "Mācību tēma: Krievu valodas b1 - 11. klases 1.ieskaites mācību materiāls #3 📖 §…" at bounding box center [402, 191] width 805 height 382
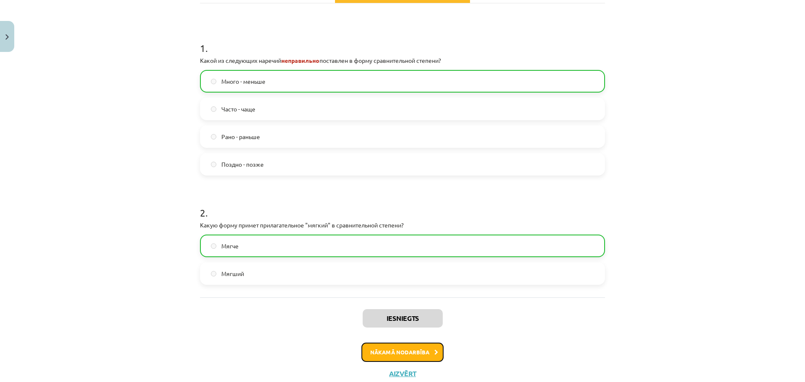
click at [428, 348] on button "Nākamā nodarbība" at bounding box center [402, 352] width 82 height 19
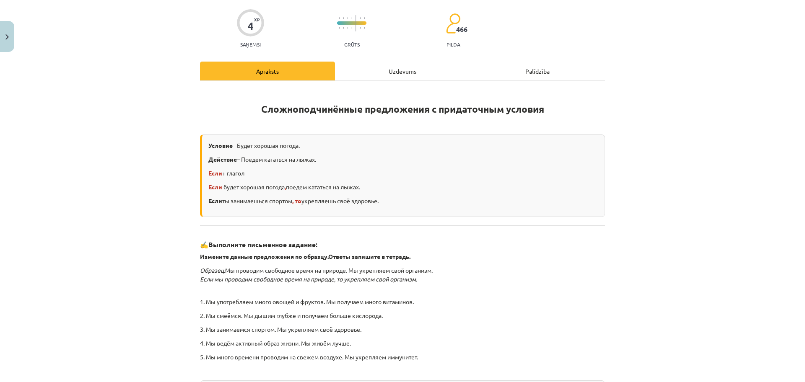
scroll to position [21, 0]
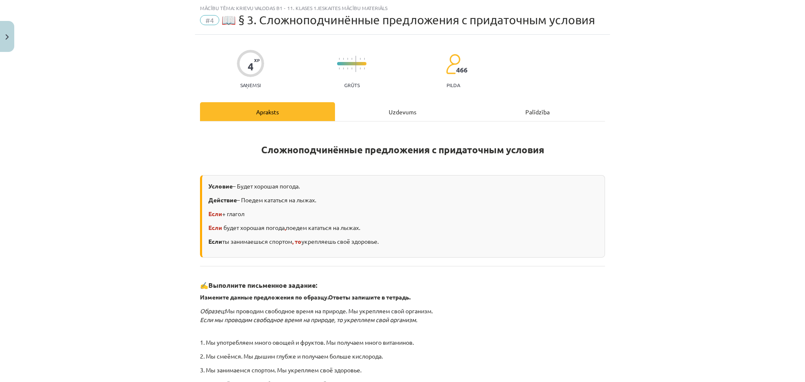
click at [398, 109] on div "Uzdevums" at bounding box center [402, 111] width 135 height 19
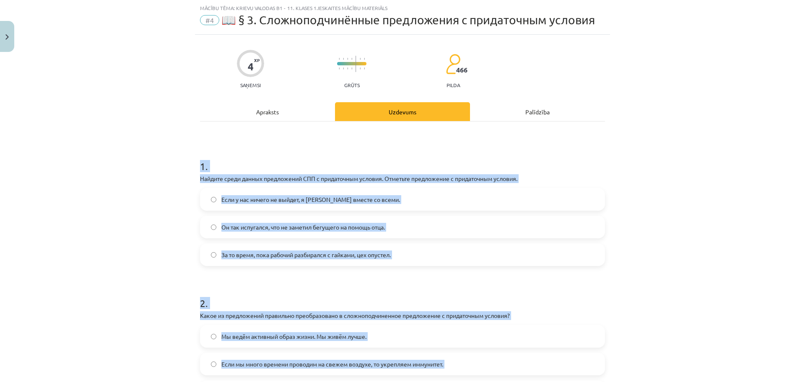
scroll to position [139, 0]
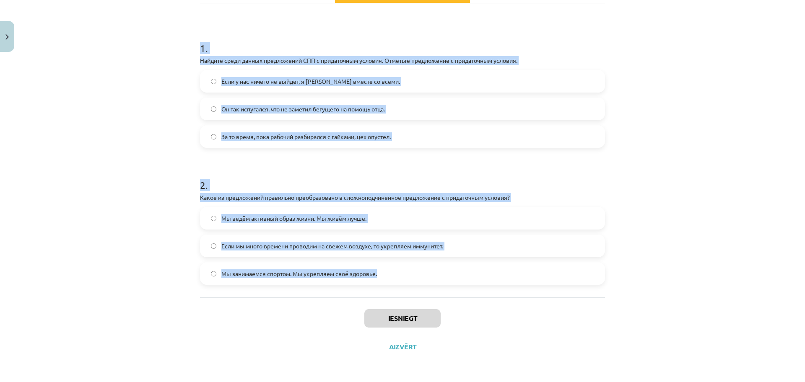
drag, startPoint x: 192, startPoint y: 163, endPoint x: 523, endPoint y: 267, distance: 347.0
click at [523, 267] on div "4 XP Saņemsi Grūts 466 pilda Apraksts Uzdevums Palīdzība 1 . Найдите среди данн…" at bounding box center [402, 139] width 415 height 445
copy form "1 . Найдите среди данных предложений СПП с придаточным условия. Отметьте предло…"
click at [211, 242] on label "Если мы много времени проводим на свежем воздухе, то укрепляем иммунитет." at bounding box center [402, 246] width 403 height 21
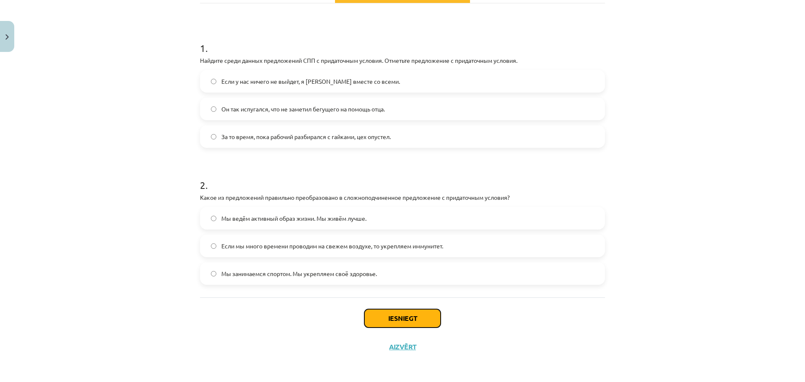
click at [373, 317] on button "Iesniegt" at bounding box center [402, 318] width 76 height 18
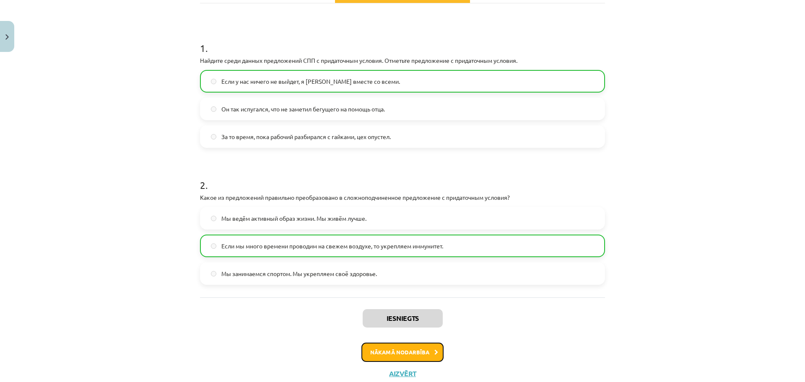
click at [402, 354] on button "Nākamā nodarbība" at bounding box center [402, 352] width 82 height 19
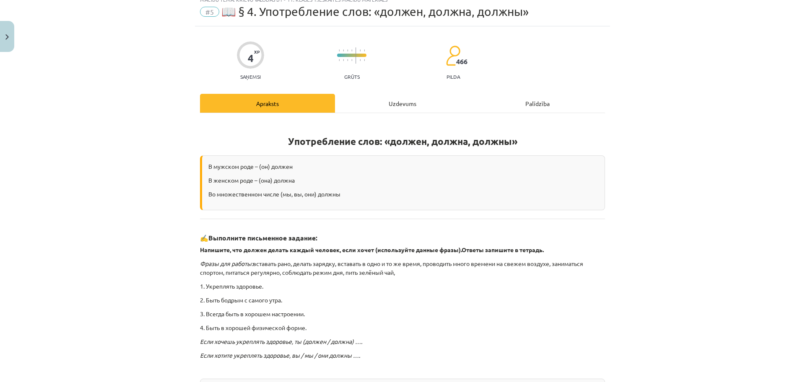
scroll to position [21, 0]
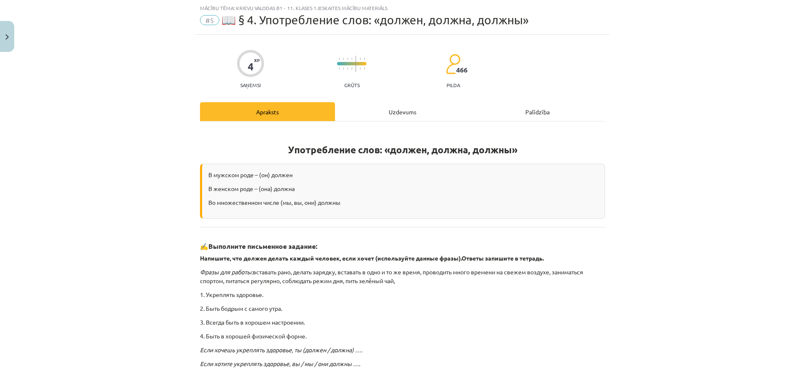
click at [365, 110] on div "Uzdevums" at bounding box center [402, 111] width 135 height 19
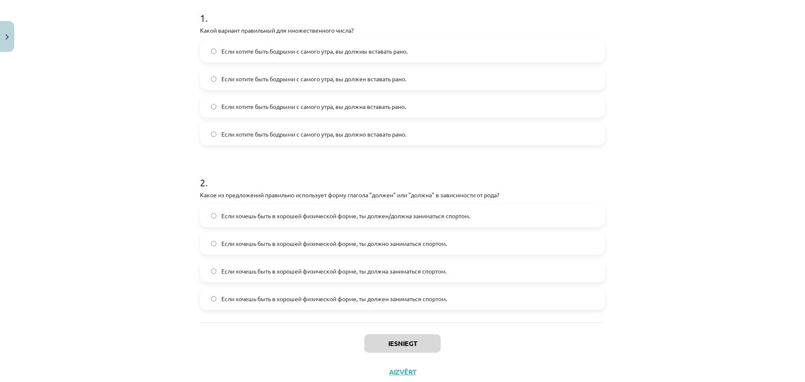
scroll to position [195, 0]
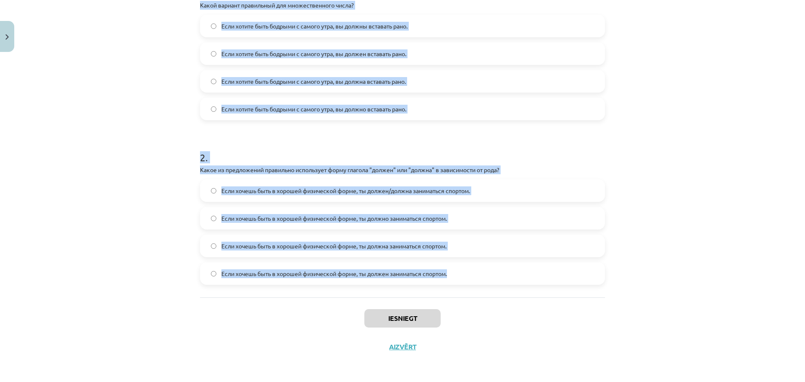
drag, startPoint x: 191, startPoint y: 159, endPoint x: 508, endPoint y: 294, distance: 344.3
click at [508, 294] on div "4 XP Saņemsi Grūts 466 pilda Apraksts Uzdevums Palīdzība 1 . Какой вариант прав…" at bounding box center [402, 111] width 415 height 500
drag, startPoint x: 467, startPoint y: 172, endPoint x: 462, endPoint y: 172, distance: 5.0
copy form "1 . Какой вариант правильный для множественного числа? Если хотите быть бодрыми…"
click at [213, 273] on label "Если хочешь быть в хорошей физической форме, ты должен заниматься спортом." at bounding box center [402, 273] width 403 height 21
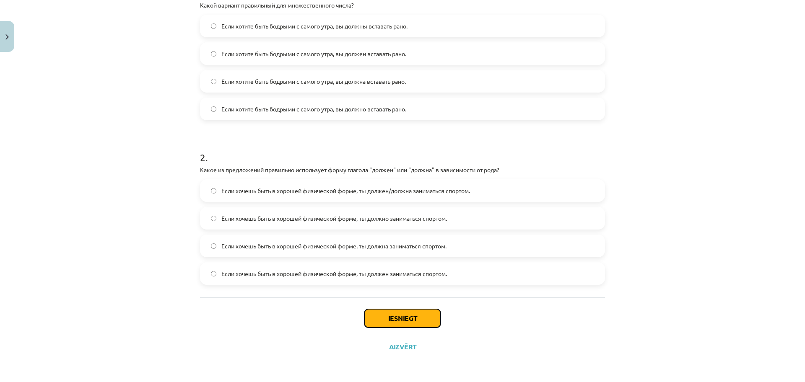
click at [396, 314] on button "Iesniegt" at bounding box center [402, 318] width 76 height 18
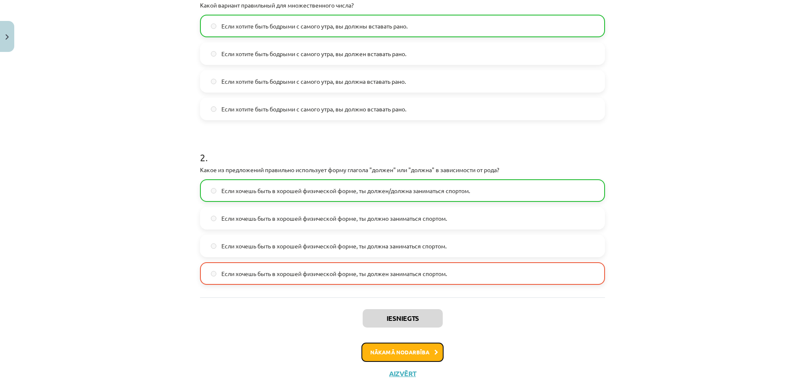
click at [398, 353] on button "Nākamā nodarbība" at bounding box center [402, 352] width 82 height 19
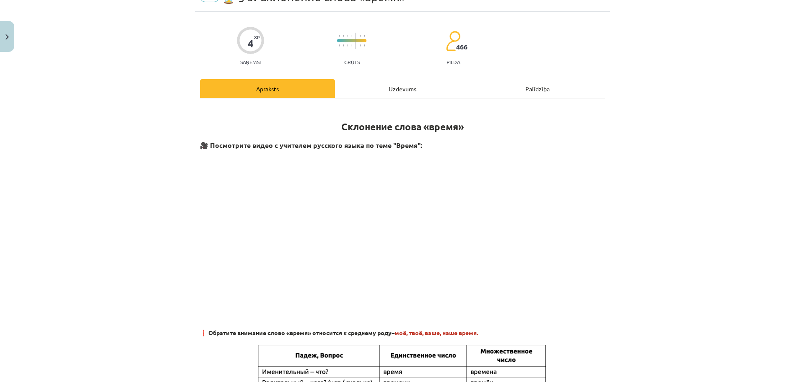
scroll to position [21, 0]
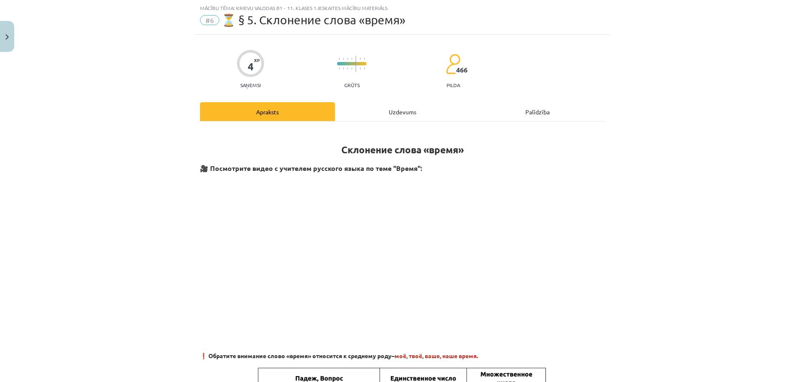
click at [402, 112] on div "Uzdevums" at bounding box center [402, 111] width 135 height 19
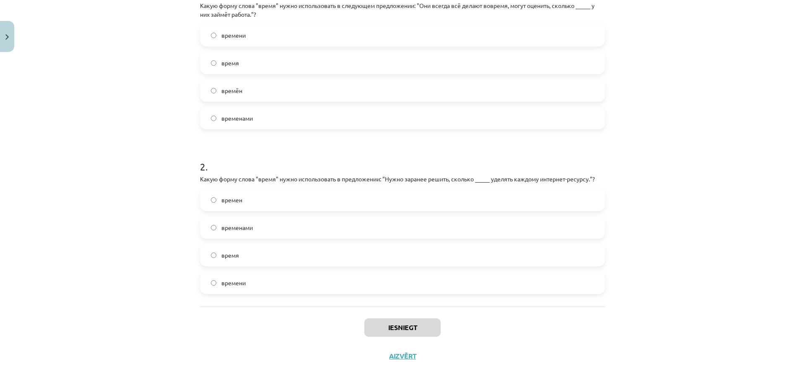
scroll to position [203, 0]
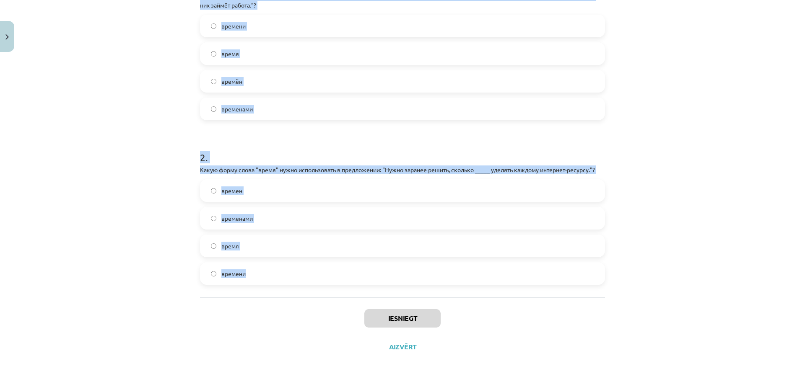
drag, startPoint x: 193, startPoint y: 164, endPoint x: 508, endPoint y: 292, distance: 339.8
click at [508, 292] on div "4 XP Saņemsi Grūts 466 pilda Apraksts Uzdevums Palīdzība 1 . Какую форму слова …" at bounding box center [402, 106] width 415 height 509
copy form "1 . Какую форму слова "время" нужно использовать в следующем предложении: "Они …"
click at [276, 104] on label "временами" at bounding box center [402, 109] width 403 height 21
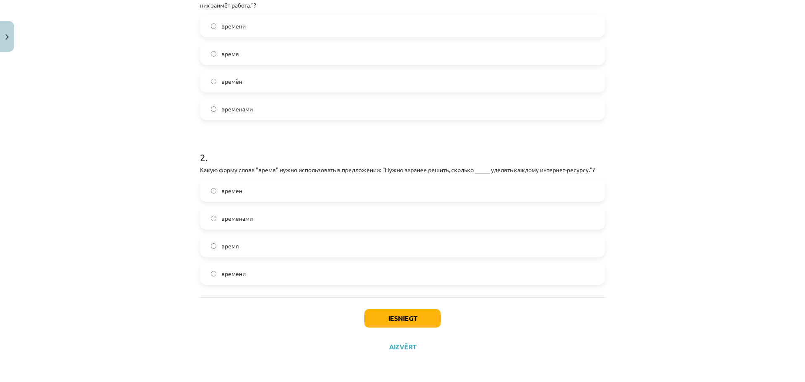
click at [265, 212] on label "временами" at bounding box center [402, 218] width 403 height 21
click at [395, 296] on div "1 . Какую форму слова "время" нужно использовать в следующем предложении: "Они …" at bounding box center [402, 118] width 405 height 358
click at [311, 27] on label "времени" at bounding box center [402, 26] width 403 height 21
click at [306, 280] on label "времени" at bounding box center [402, 273] width 403 height 21
click at [387, 320] on button "Iesniegt" at bounding box center [402, 318] width 76 height 18
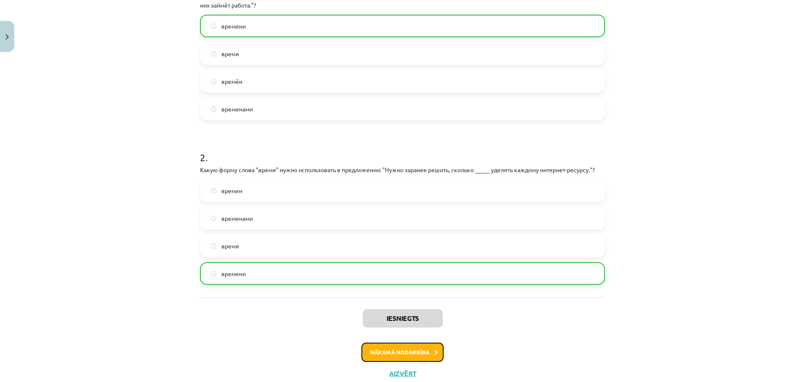
click at [391, 351] on button "Nākamā nodarbība" at bounding box center [402, 352] width 82 height 19
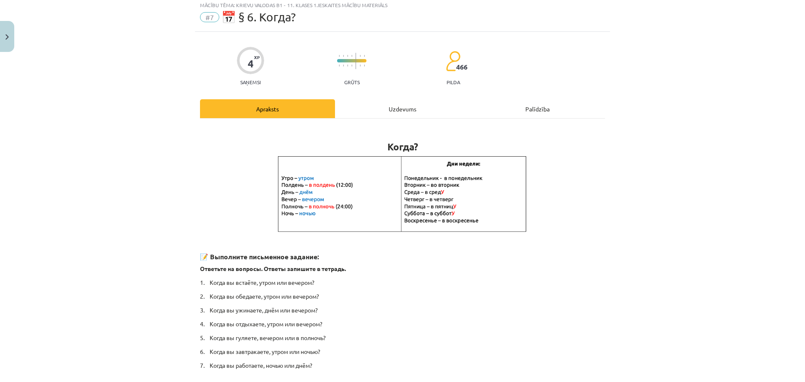
scroll to position [21, 0]
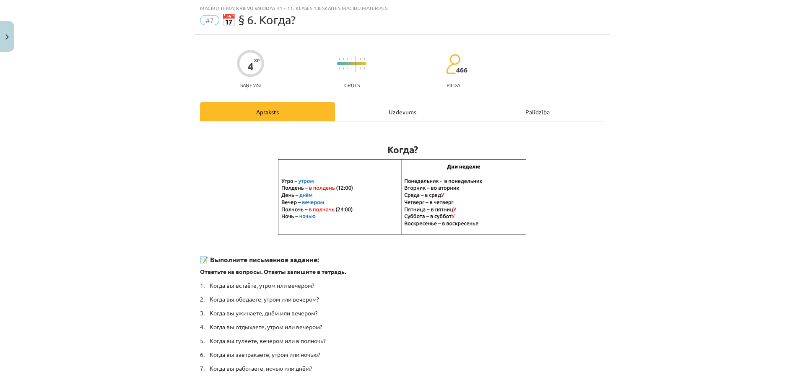
click at [396, 109] on div "Uzdevums" at bounding box center [402, 111] width 135 height 19
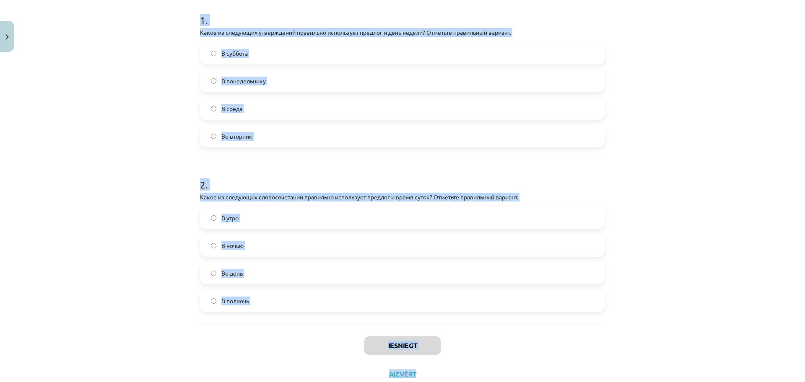
scroll to position [195, 0]
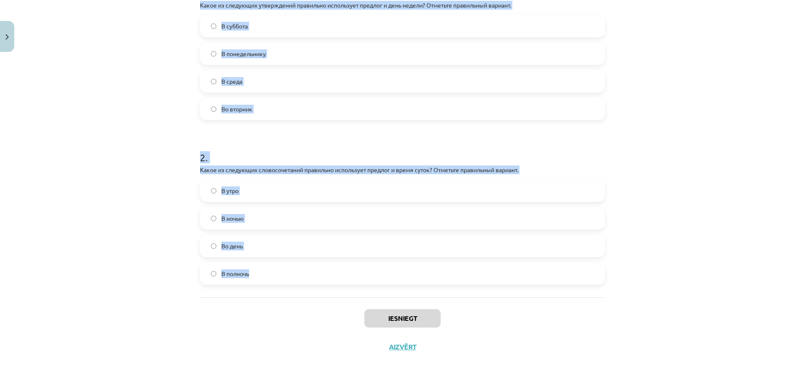
drag, startPoint x: 194, startPoint y: 161, endPoint x: 428, endPoint y: 288, distance: 266.2
click at [428, 288] on div "4 XP Saņemsi Grūts 466 pilda Apraksts Uzdevums Palīdzība 1 . Какое из следующих…" at bounding box center [402, 111] width 415 height 500
copy form "1 . Какое из следующих утверждений правильно использует предлог и день недели? …"
click at [257, 114] on label "Во вторник" at bounding box center [402, 109] width 403 height 21
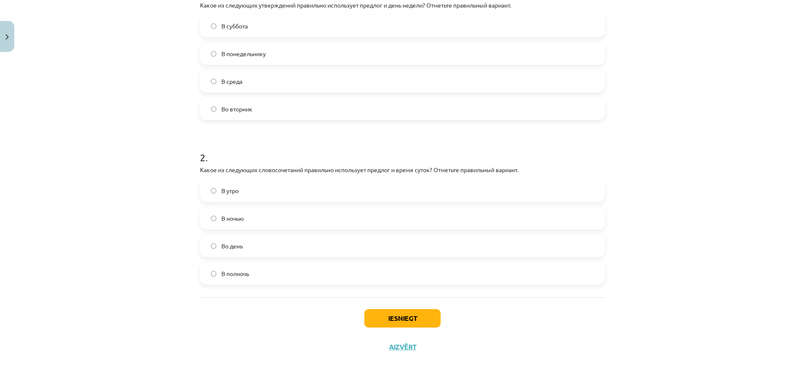
click at [318, 281] on label "В полночь" at bounding box center [402, 273] width 403 height 21
click at [386, 316] on button "Iesniegt" at bounding box center [402, 318] width 76 height 18
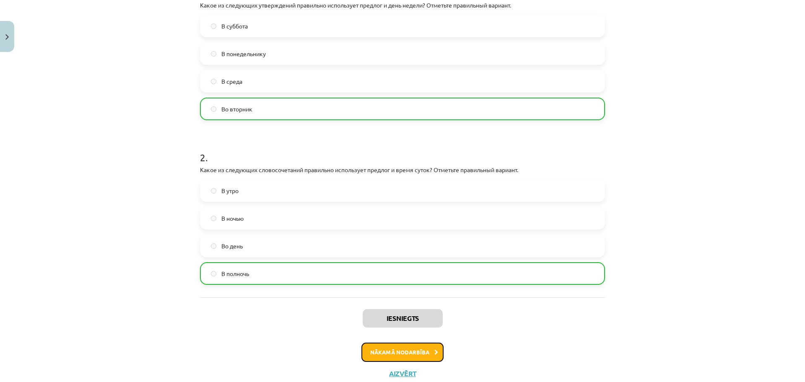
click at [394, 354] on button "Nākamā nodarbība" at bounding box center [402, 352] width 82 height 19
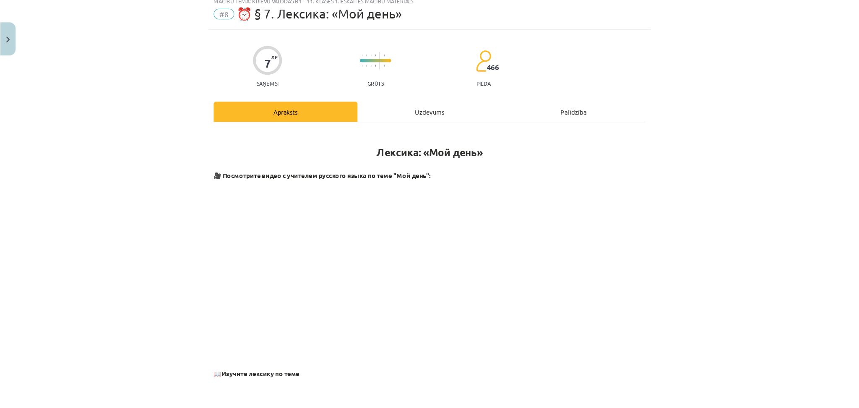
scroll to position [21, 0]
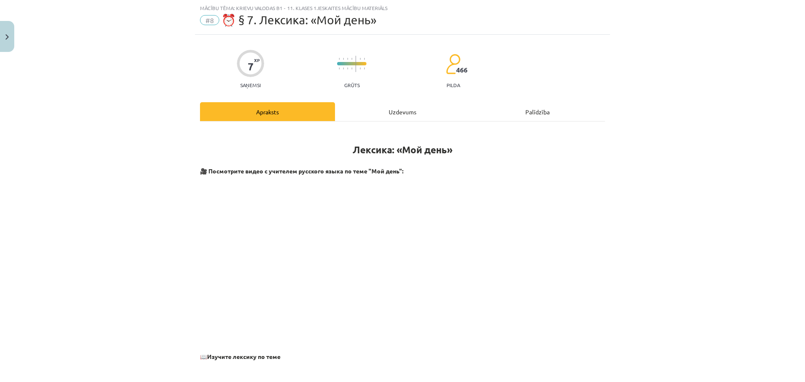
click at [384, 114] on div "Uzdevums" at bounding box center [402, 111] width 135 height 19
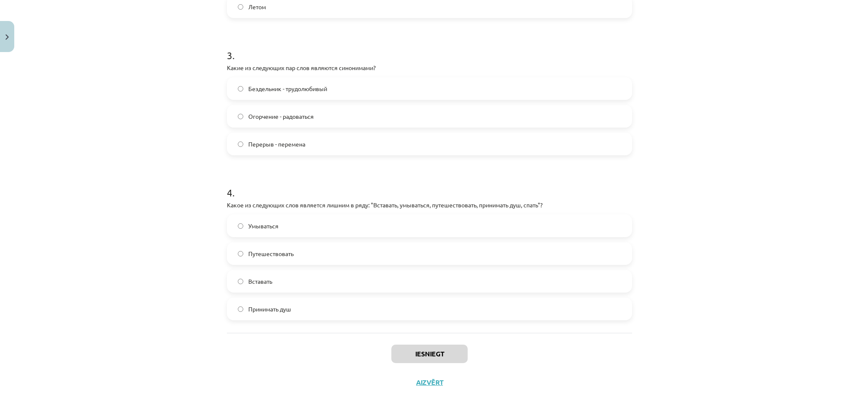
scroll to position [471, 0]
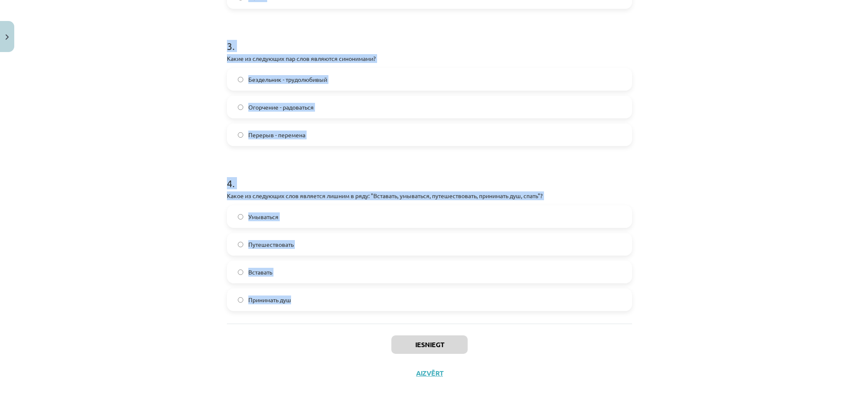
drag, startPoint x: 218, startPoint y: 161, endPoint x: 458, endPoint y: 304, distance: 279.0
copy form "1 . Какие из следующих пар слов являются антонимами? Одеваться - раздеваться Ра…"
click at [216, 84] on div "Mācību tēma: Krievu valodas b1 - 11. klases 1.ieskaites mācību materiāls #8 ⏰ §…" at bounding box center [429, 204] width 859 height 408
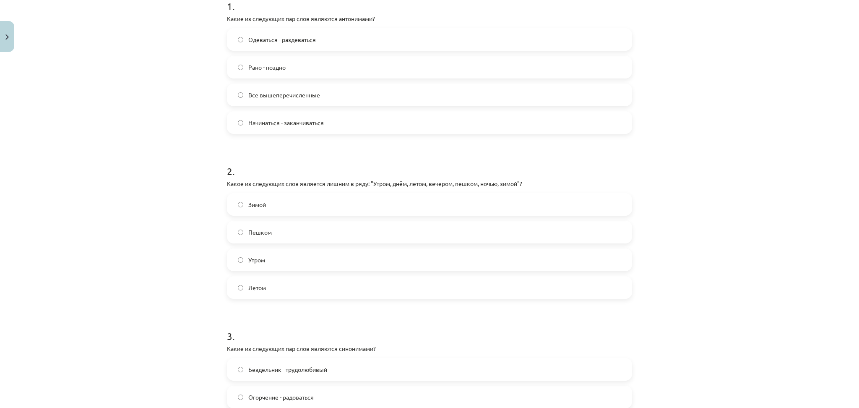
scroll to position [156, 0]
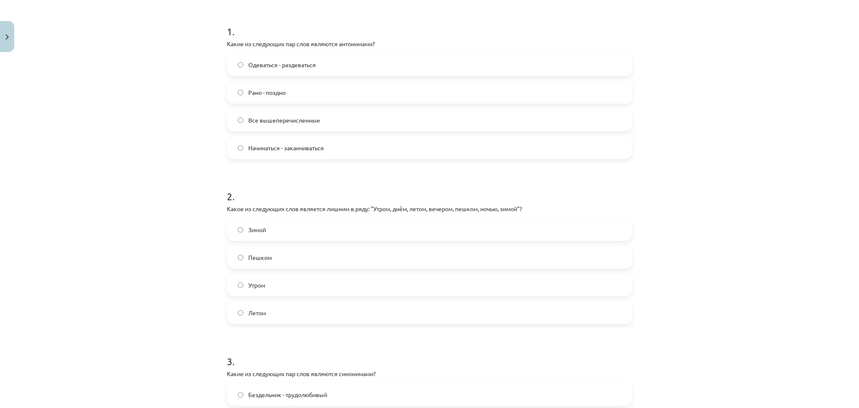
click at [230, 120] on label "Все вышеперечисленные" at bounding box center [429, 119] width 403 height 21
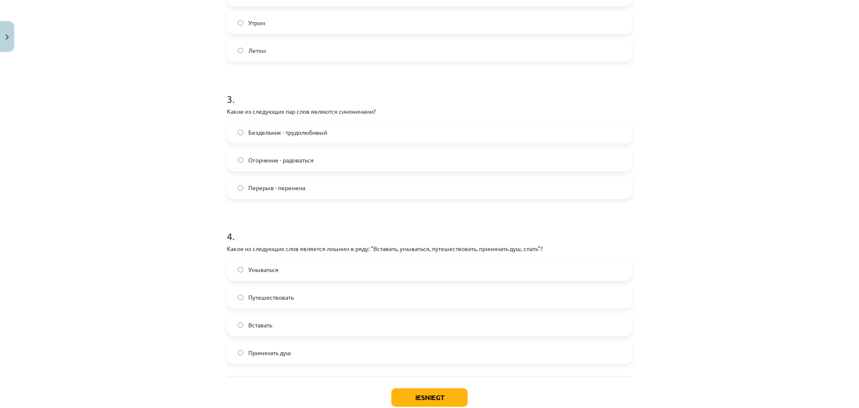
scroll to position [439, 0]
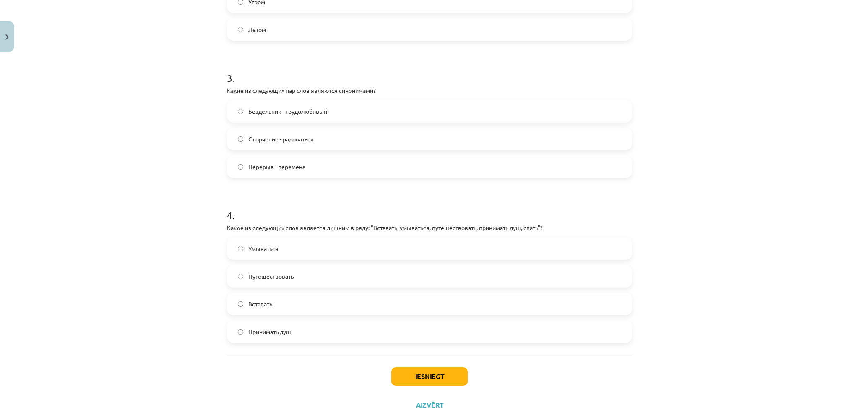
click at [233, 173] on label "Перерыв - перемена" at bounding box center [429, 166] width 403 height 21
click at [235, 279] on label "Путешествовать" at bounding box center [429, 275] width 403 height 21
click at [438, 369] on button "Iesniegt" at bounding box center [429, 376] width 76 height 18
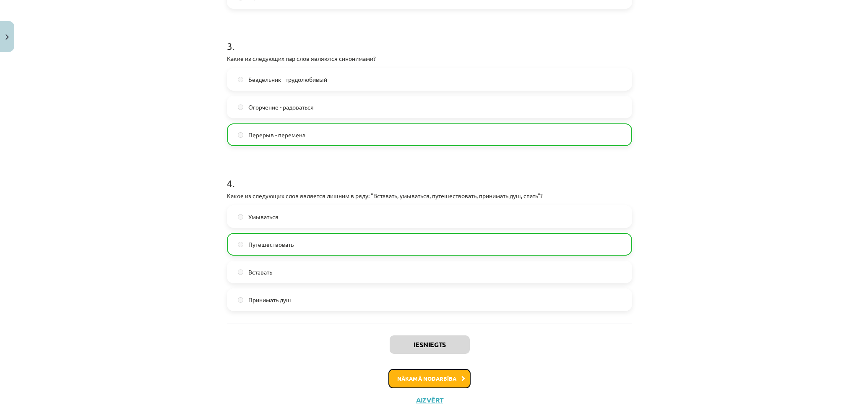
click at [406, 378] on button "Nākamā nodarbība" at bounding box center [429, 378] width 82 height 19
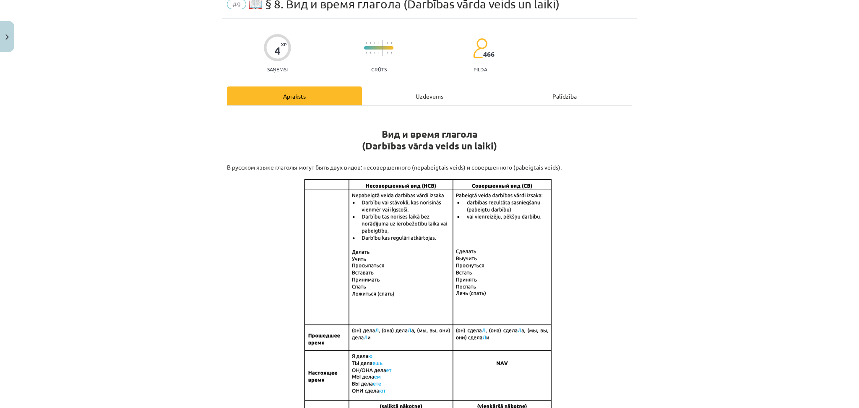
scroll to position [21, 0]
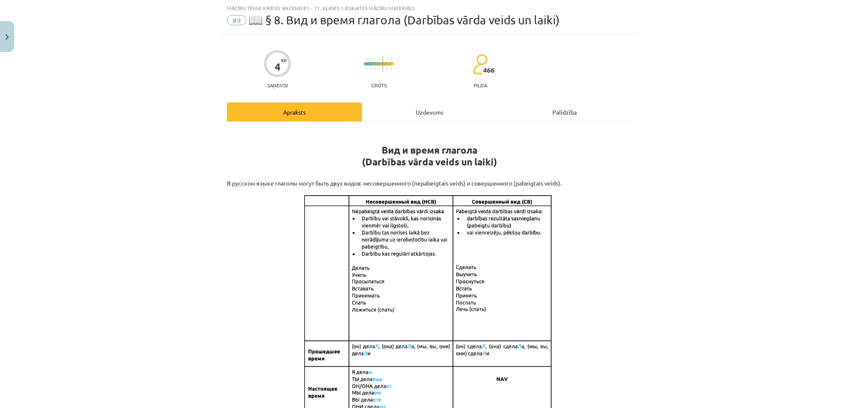
click at [410, 121] on div "Uzdevums" at bounding box center [429, 111] width 135 height 19
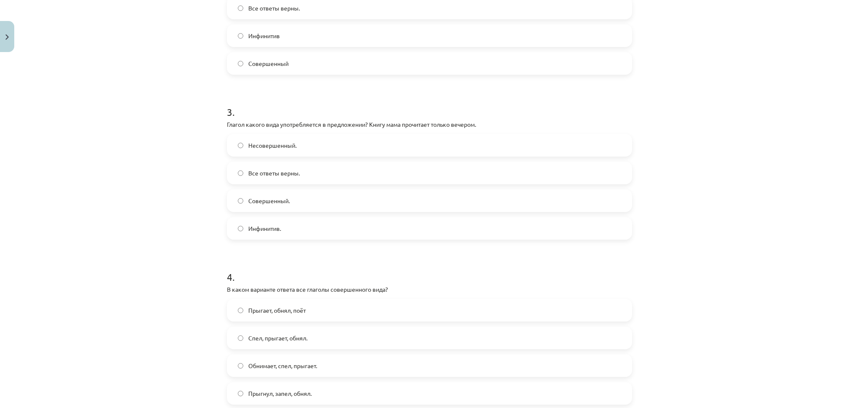
scroll to position [499, 0]
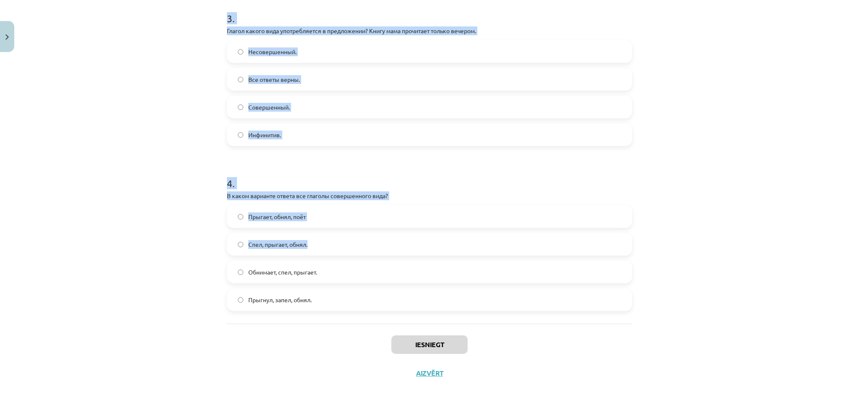
drag, startPoint x: 219, startPoint y: 163, endPoint x: 412, endPoint y: 163, distance: 192.9
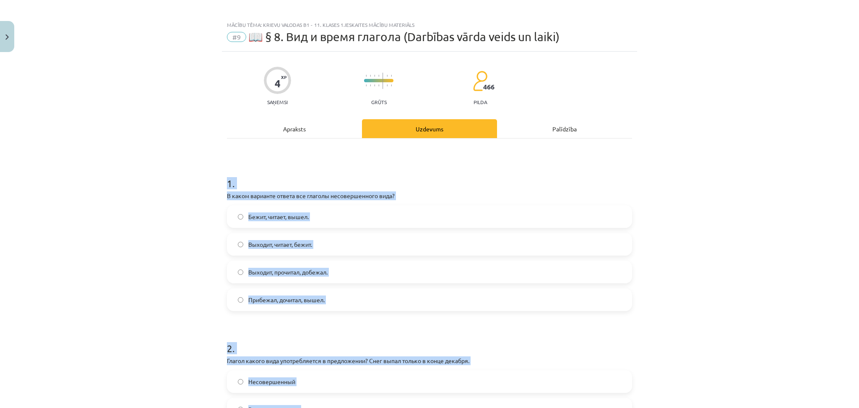
scroll to position [0, 0]
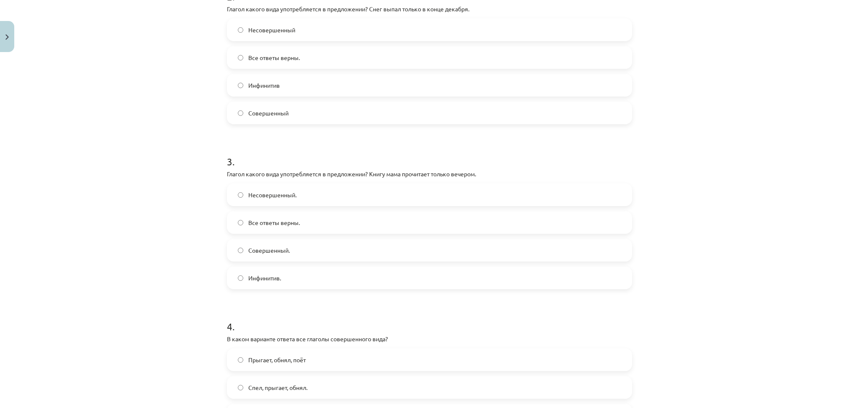
scroll to position [499, 0]
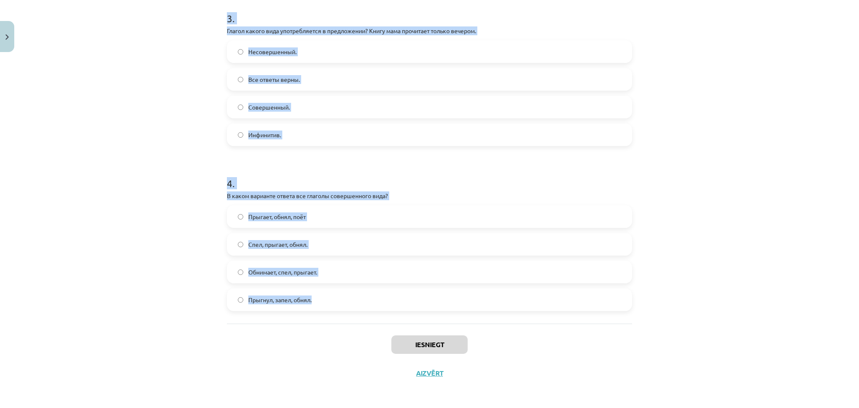
drag, startPoint x: 217, startPoint y: 184, endPoint x: 640, endPoint y: 286, distance: 435.0
click at [640, 286] on div "Mācību tēma: Krievu valodas b1 - 11. klases 1.ieskaites mācību materiāls #9 📖 §…" at bounding box center [429, 204] width 859 height 408
click at [374, 195] on p "В каком варианте ответа все глаголы совершенного вида?" at bounding box center [429, 195] width 405 height 9
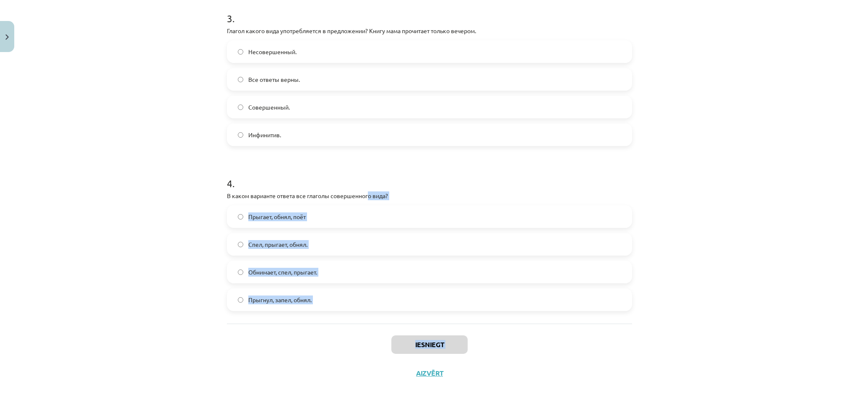
drag, startPoint x: 364, startPoint y: 190, endPoint x: 371, endPoint y: 389, distance: 198.8
click at [371, 382] on div "Mācību tēma: Krievu valodas b1 - 11. klases 1.ieskaites mācību materiāls #9 📖 §…" at bounding box center [429, 204] width 859 height 408
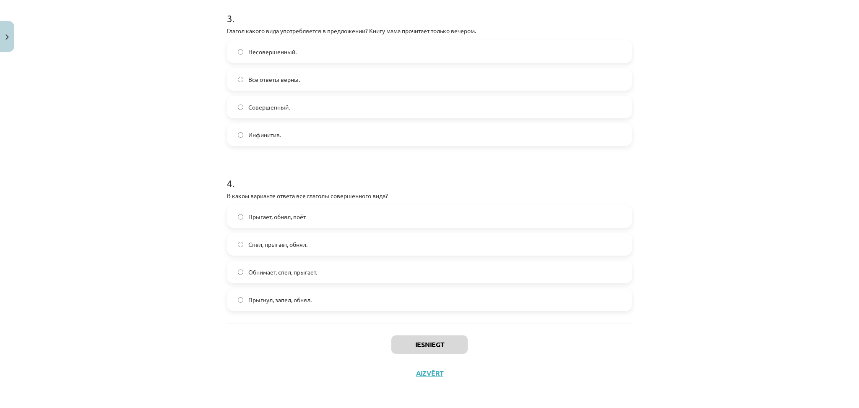
click at [297, 164] on h1 "4 ." at bounding box center [429, 176] width 405 height 26
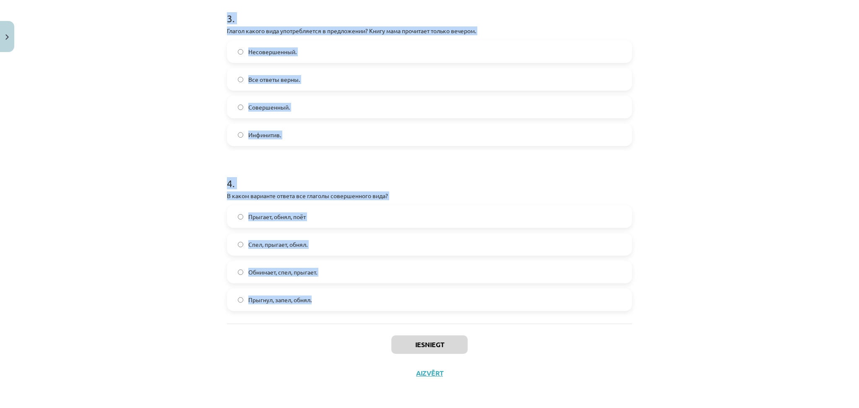
drag, startPoint x: 220, startPoint y: 183, endPoint x: 507, endPoint y: 291, distance: 306.6
copy form "1 . В каком варианте ответа все глаголы несовершенного вида? Бежит, читает, выш…"
click at [152, 100] on div "Mācību tēma: Krievu valodas b1 - 11. klases 1.ieskaites mācību materiāls #9 📖 §…" at bounding box center [429, 204] width 859 height 408
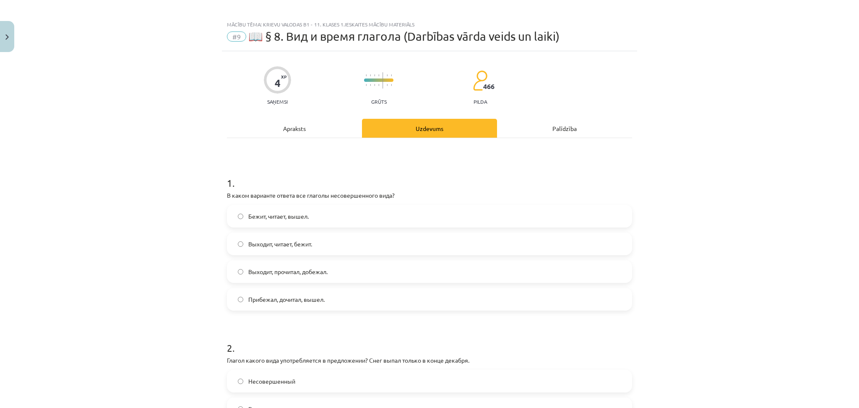
scroll to position [0, 0]
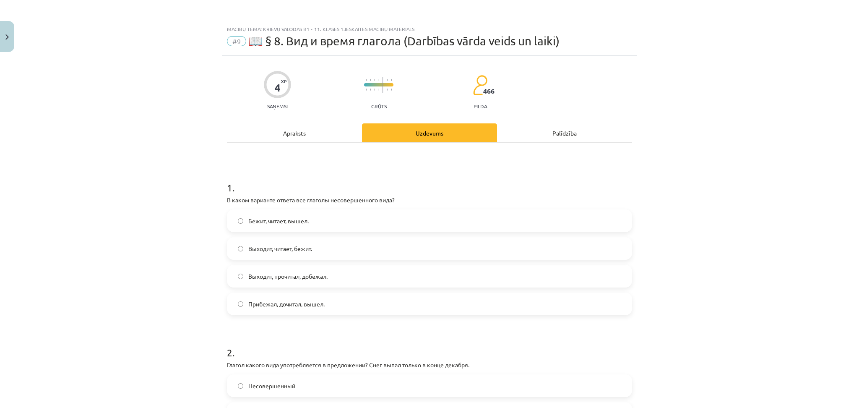
click at [272, 242] on label "Выходит, читает, бежит." at bounding box center [429, 248] width 403 height 21
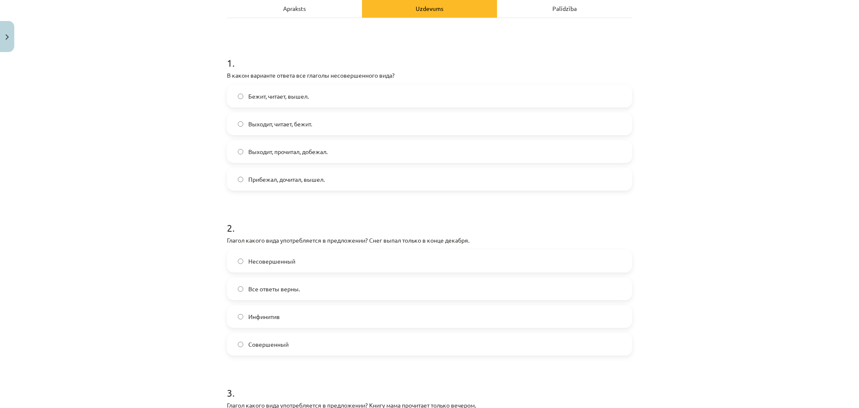
scroll to position [149, 0]
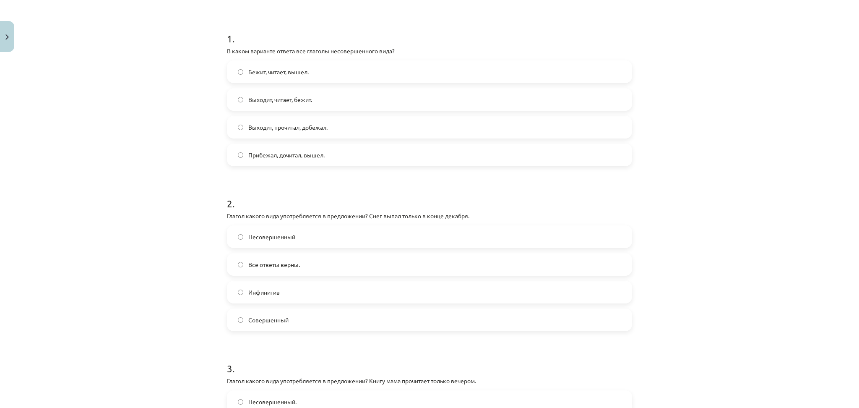
click at [284, 314] on label "Совершенный" at bounding box center [429, 319] width 403 height 21
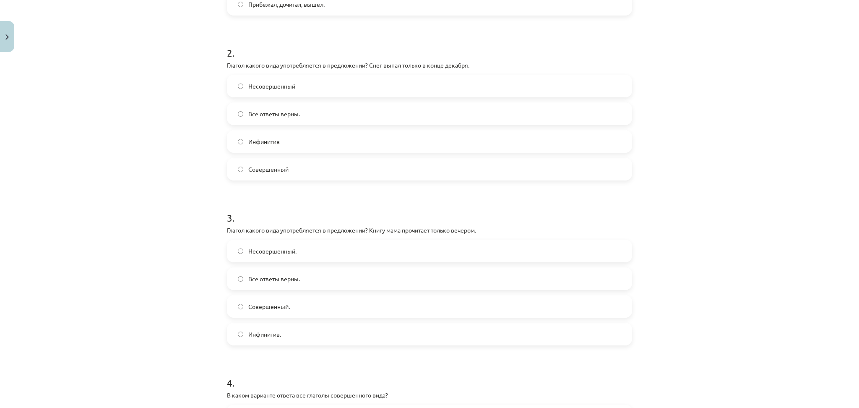
scroll to position [417, 0]
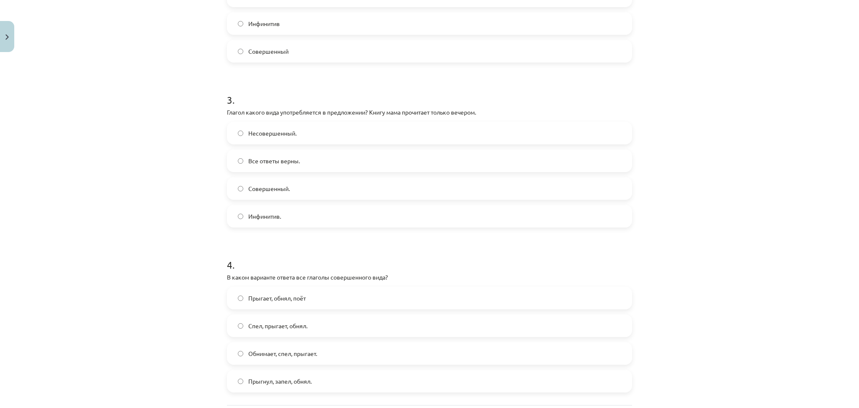
click at [252, 182] on label "Совершенный." at bounding box center [429, 188] width 403 height 21
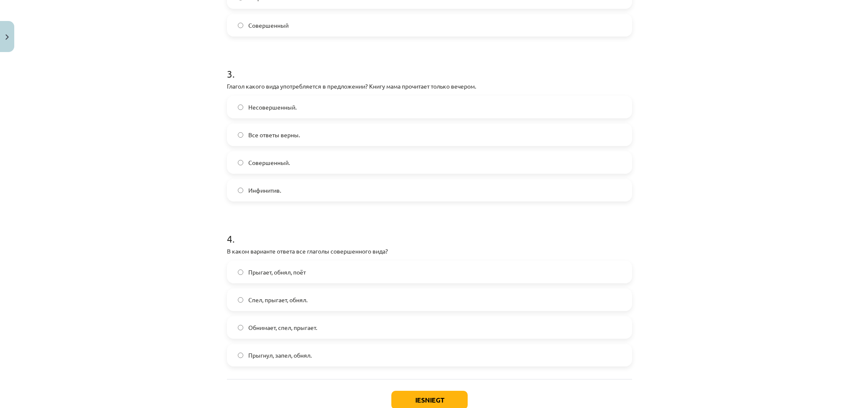
scroll to position [499, 0]
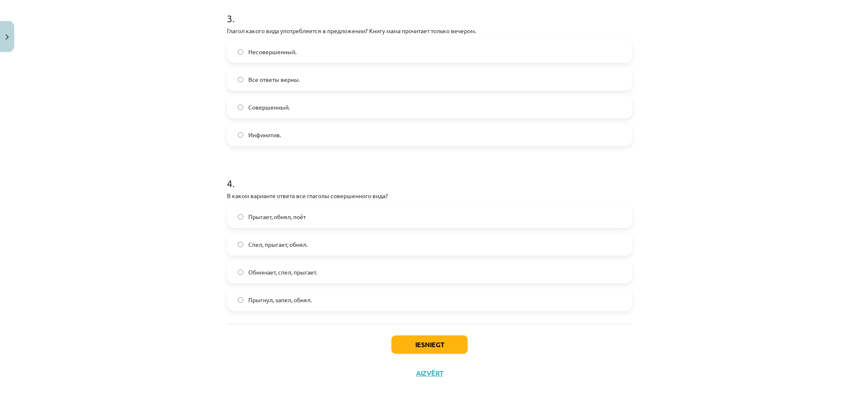
click at [250, 296] on span "Прыгнул, запел, обнял." at bounding box center [279, 299] width 63 height 9
click at [397, 345] on button "Iesniegt" at bounding box center [429, 344] width 76 height 18
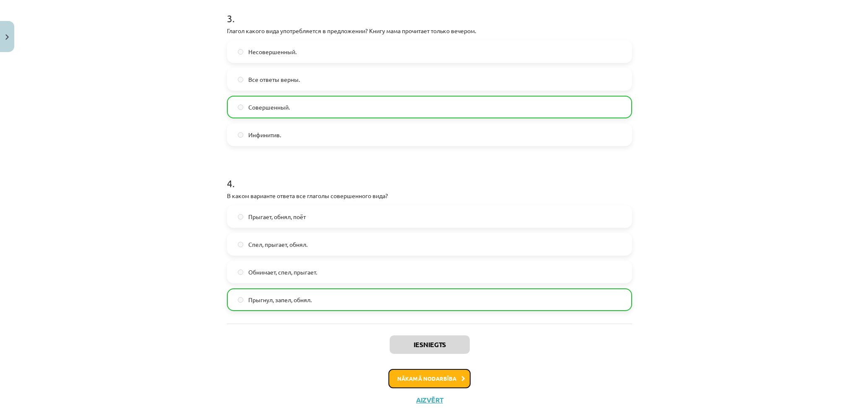
click at [410, 376] on button "Nākamā nodarbība" at bounding box center [429, 378] width 82 height 19
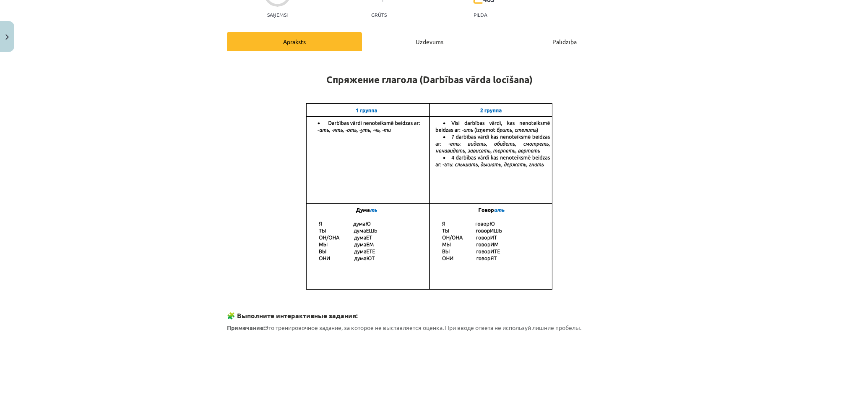
scroll to position [21, 0]
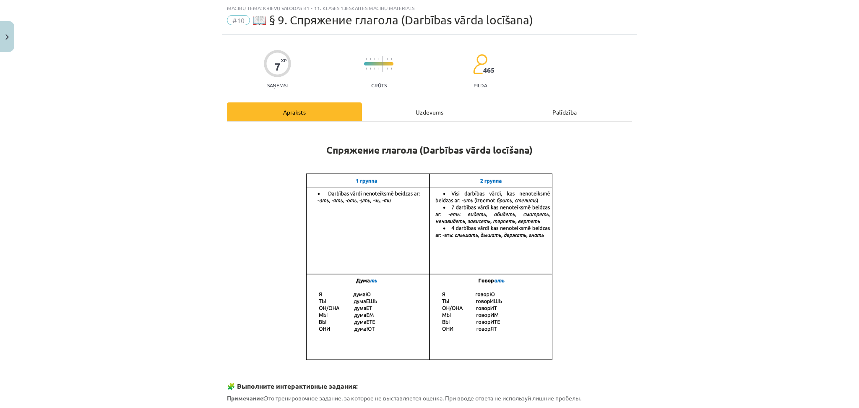
click at [419, 118] on div "Uzdevums" at bounding box center [429, 111] width 135 height 19
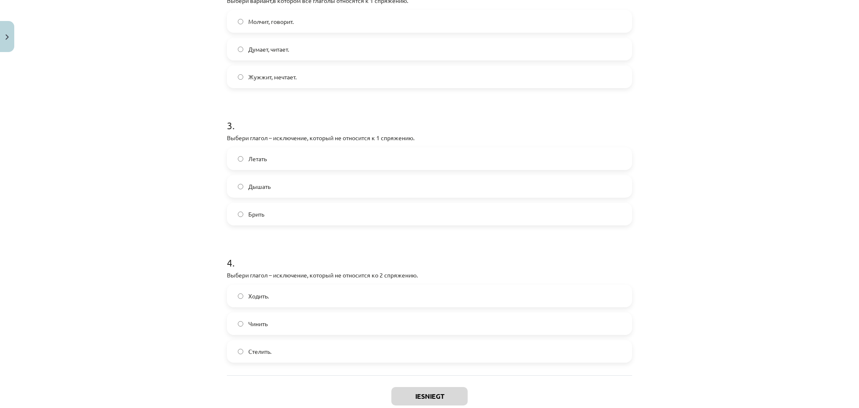
scroll to position [388, 0]
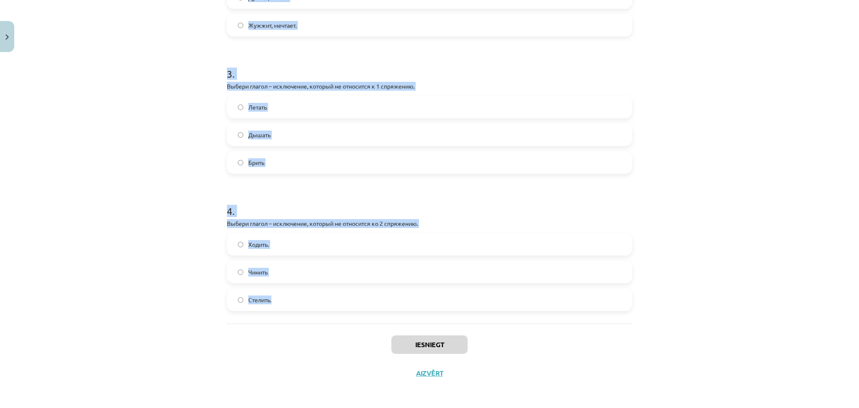
drag, startPoint x: 221, startPoint y: 162, endPoint x: 565, endPoint y: 290, distance: 367.1
click at [565, 290] on div "7 XP Saņemsi Grūts 465 pilda Apraksts Uzdevums Palīdzība 1 . Выбери вариант с г…" at bounding box center [429, 27] width 415 height 719
copy form "1 . Выбери вариант с глаголами во 2 спряжении. Молчит, говорит. Жужжит, мечтает…"
click at [162, 147] on div "Mācību tēma: Krievu valodas b1 - 11. klases 1.ieskaites mācību materiāls #10 📖 …" at bounding box center [429, 204] width 859 height 408
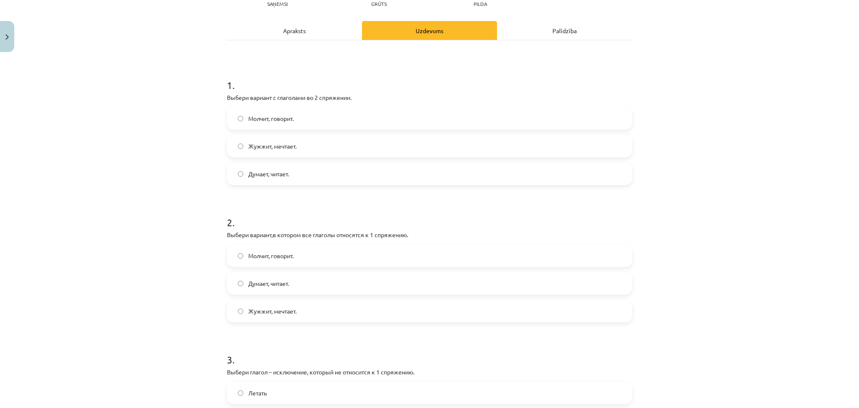
scroll to position [0, 0]
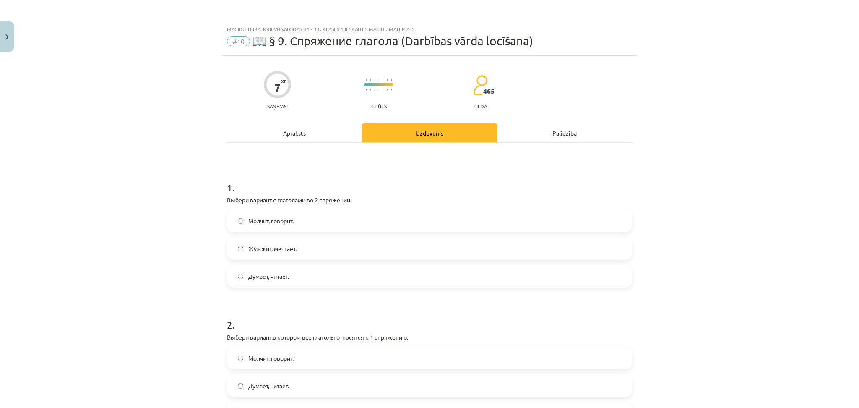
click at [361, 217] on label "Молчит, говорит." at bounding box center [429, 220] width 403 height 21
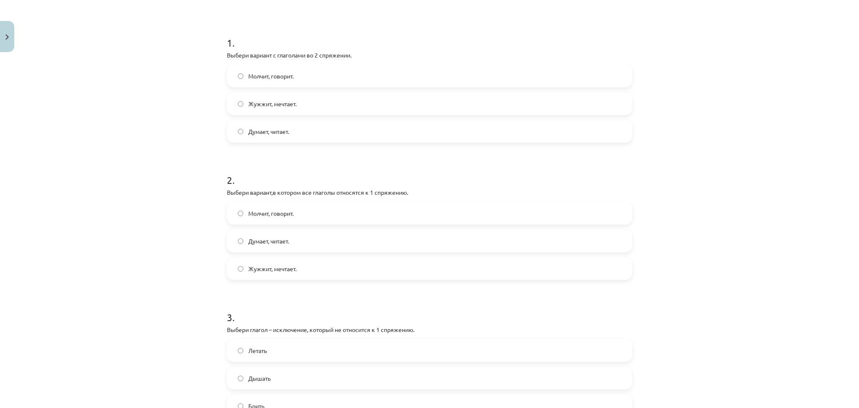
scroll to position [249, 0]
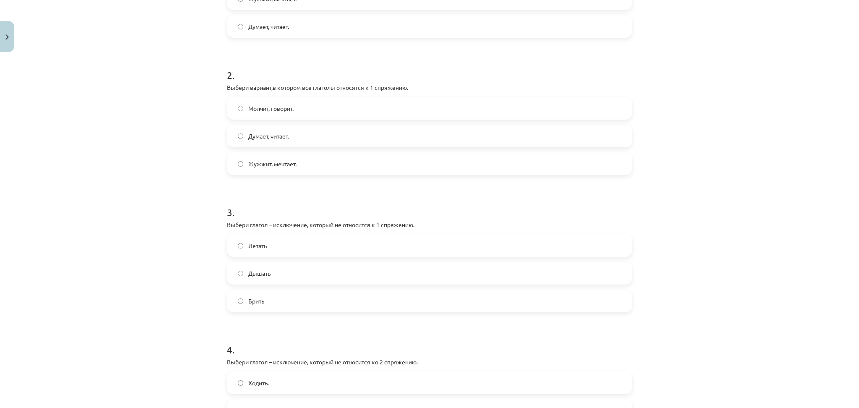
click at [312, 145] on label "Думает, читает." at bounding box center [429, 135] width 403 height 21
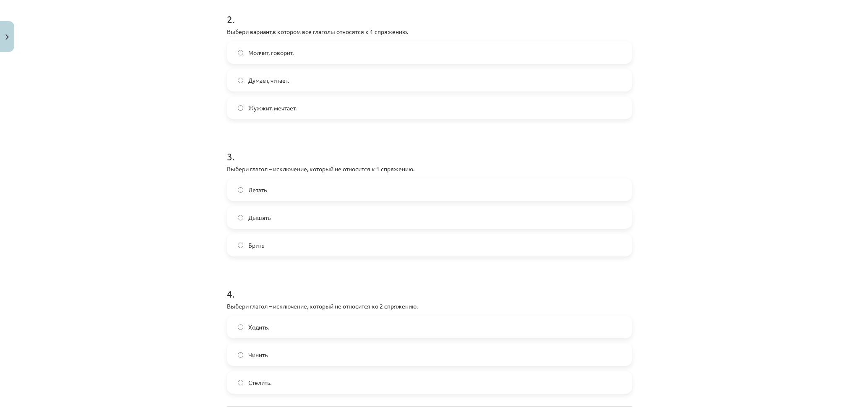
scroll to position [317, 0]
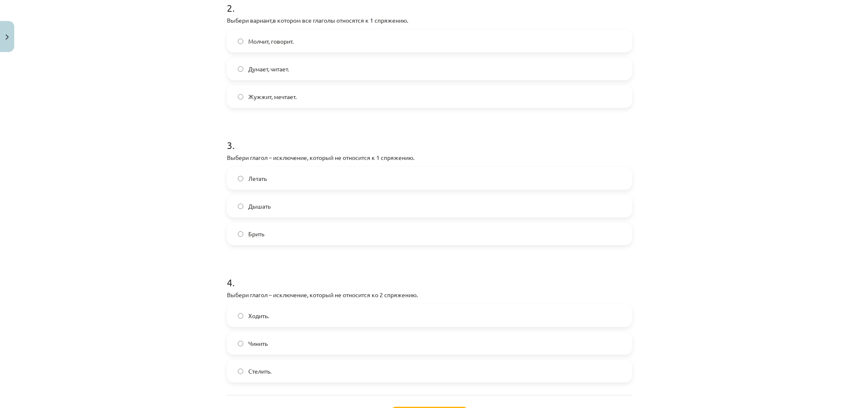
click at [275, 225] on label "Брить" at bounding box center [429, 233] width 403 height 21
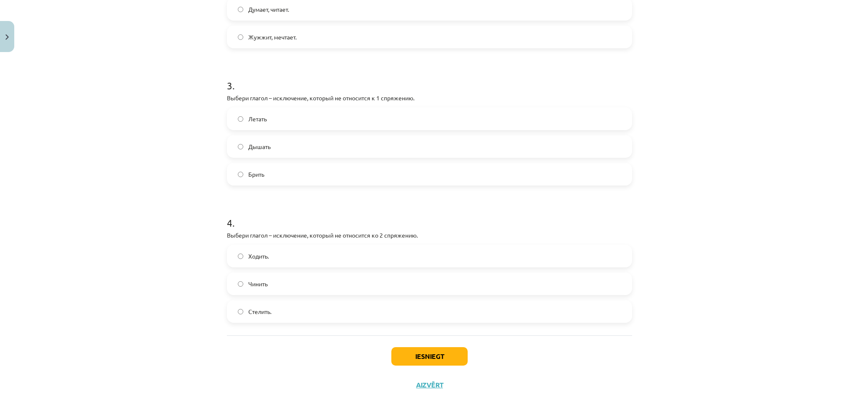
scroll to position [377, 0]
click at [260, 303] on label "Стелить." at bounding box center [429, 310] width 403 height 21
click at [430, 355] on button "Iesniegt" at bounding box center [429, 355] width 76 height 18
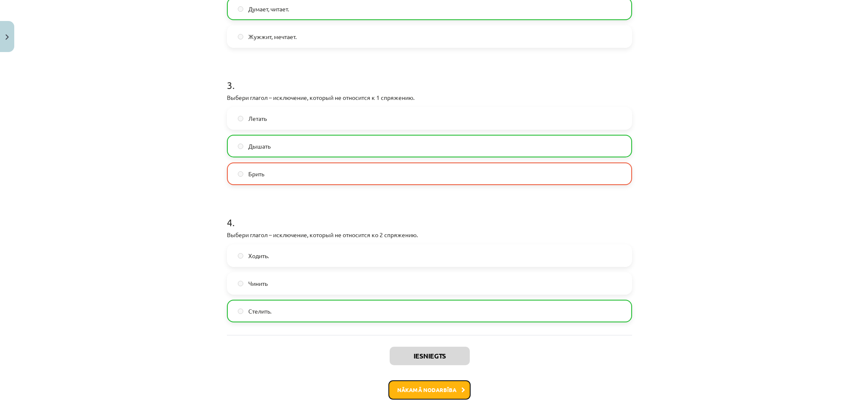
click at [430, 382] on button "Nākamā nodarbība" at bounding box center [429, 389] width 82 height 19
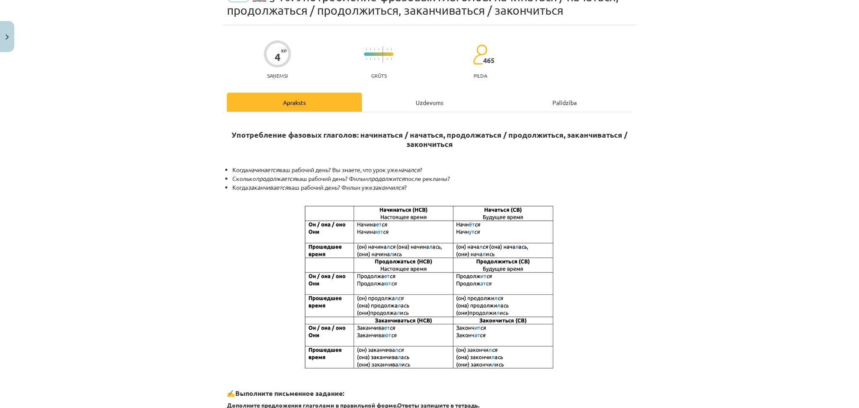
scroll to position [21, 0]
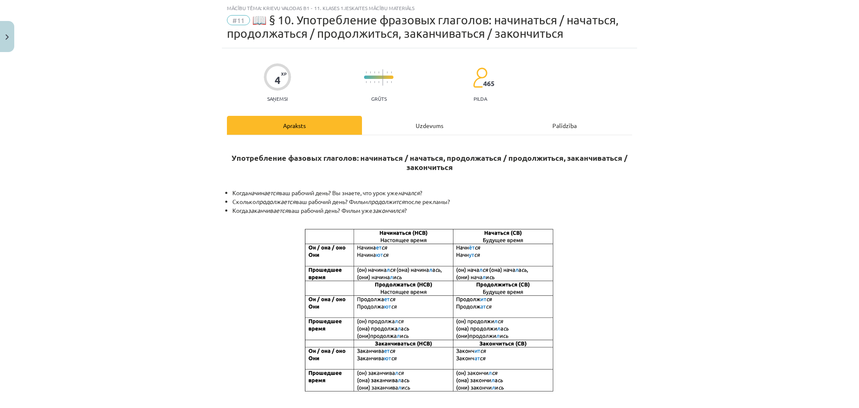
click at [426, 130] on div "Uzdevums" at bounding box center [429, 125] width 135 height 19
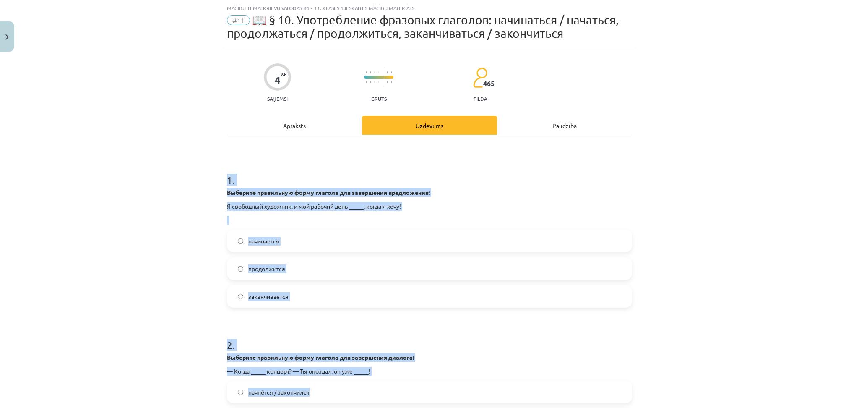
scroll to position [169, 0]
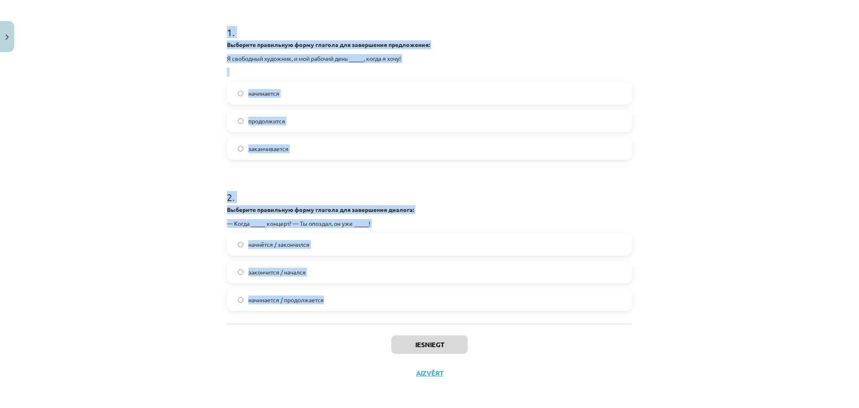
drag, startPoint x: 222, startPoint y: 176, endPoint x: 495, endPoint y: 311, distance: 304.9
click at [495, 311] on div "4 XP Saņemsi Grūts 465 pilda Apraksts Uzdevums Palīdzība 1 . Выберите правильну…" at bounding box center [429, 144] width 415 height 486
copy form "1 . Выберите правильную форму глагола для завершения предложения: Я свободный х…"
click at [237, 151] on label "заканчивается" at bounding box center [429, 148] width 403 height 21
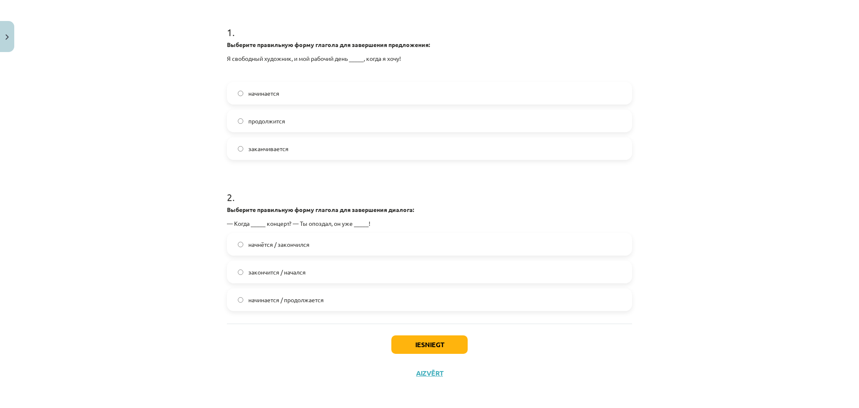
click at [297, 297] on span "начинается / продолжается" at bounding box center [285, 299] width 75 height 9
click at [361, 244] on label "начнётся / закончился" at bounding box center [429, 244] width 403 height 21
click at [424, 343] on button "Iesniegt" at bounding box center [429, 344] width 76 height 18
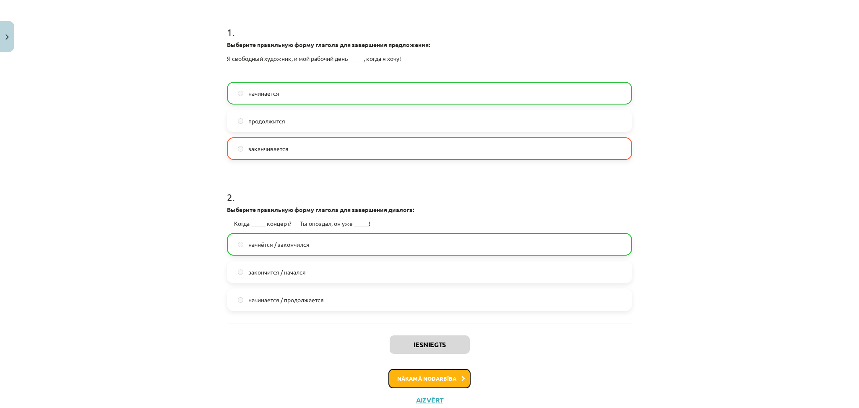
click at [423, 374] on button "Nākamā nodarbība" at bounding box center [429, 378] width 82 height 19
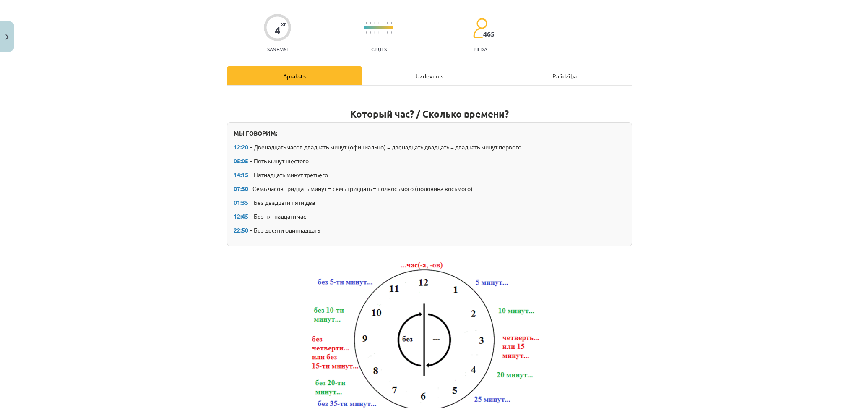
scroll to position [21, 0]
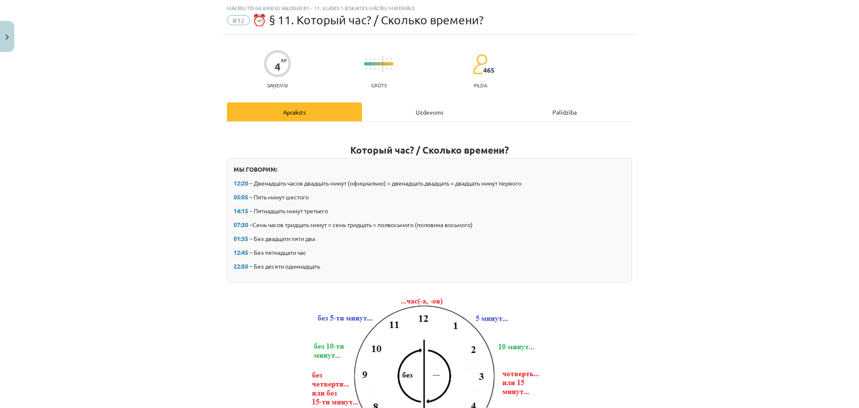
click at [439, 115] on div "Uzdevums" at bounding box center [429, 111] width 135 height 19
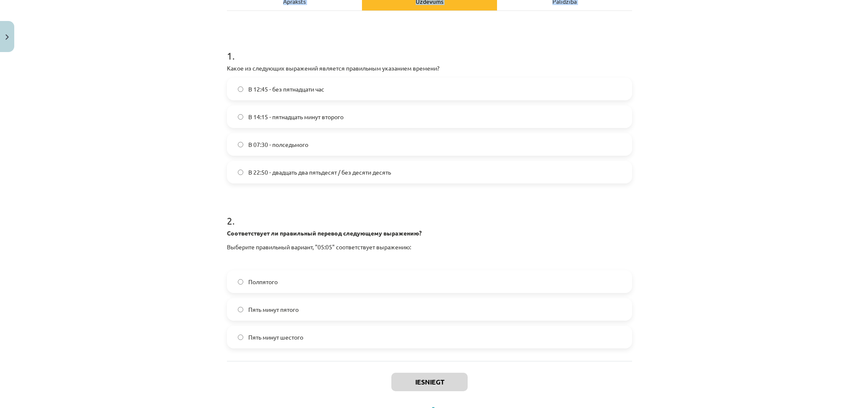
scroll to position [169, 0]
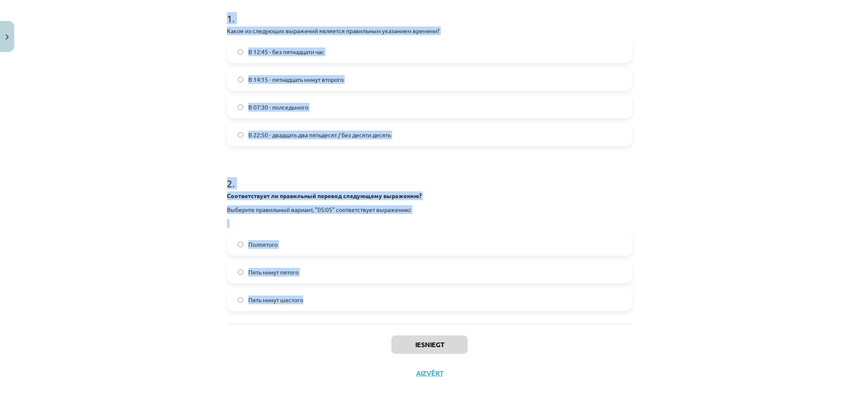
drag, startPoint x: 216, startPoint y: 163, endPoint x: 600, endPoint y: 321, distance: 414.9
click at [600, 321] on div "Mācību tēma: Krievu valodas b1 - 11. klases 1.ieskaites mācību materiāls #12 ⏰ …" at bounding box center [429, 204] width 859 height 408
click at [142, 97] on div "Mācību tēma: Krievu valodas b1 - 11. klases 1.ieskaites mācību materiāls #12 ⏰ …" at bounding box center [429, 204] width 859 height 408
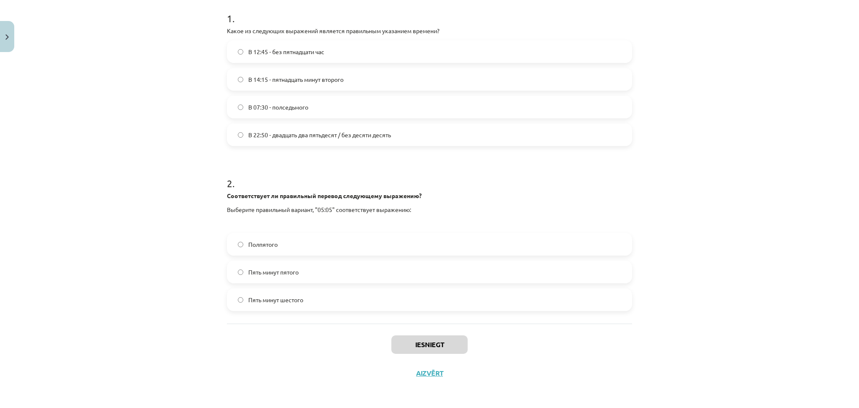
click at [259, 78] on span "В 14:15 - пятнадцать минут второго" at bounding box center [295, 79] width 95 height 9
click at [292, 268] on span "Пять минут пятого" at bounding box center [273, 271] width 50 height 9
click at [314, 305] on label "Пять минут шестого" at bounding box center [429, 299] width 403 height 21
click at [410, 348] on button "Iesniegt" at bounding box center [429, 344] width 76 height 18
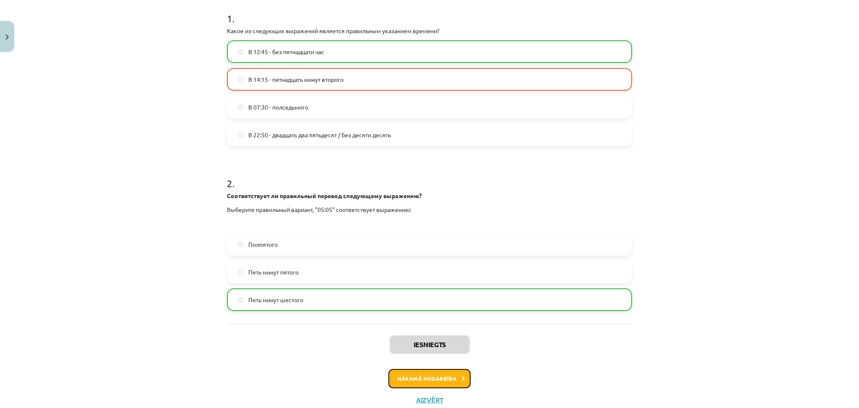
click at [430, 376] on button "Nākamā nodarbība" at bounding box center [429, 378] width 82 height 19
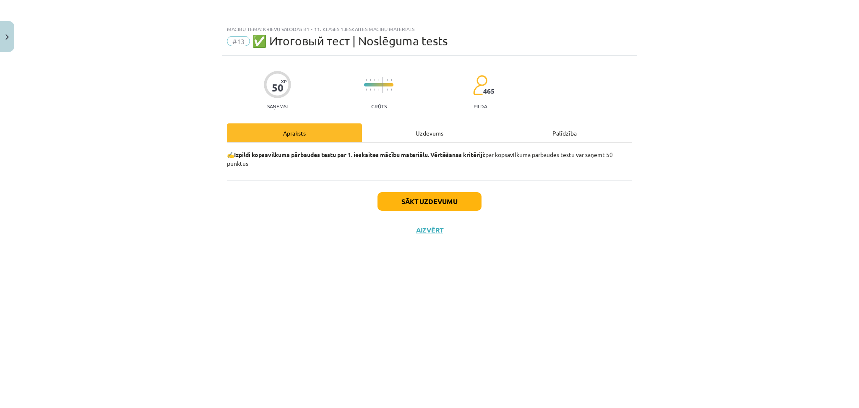
scroll to position [0, 0]
click at [438, 204] on button "Sākt uzdevumu" at bounding box center [429, 201] width 104 height 18
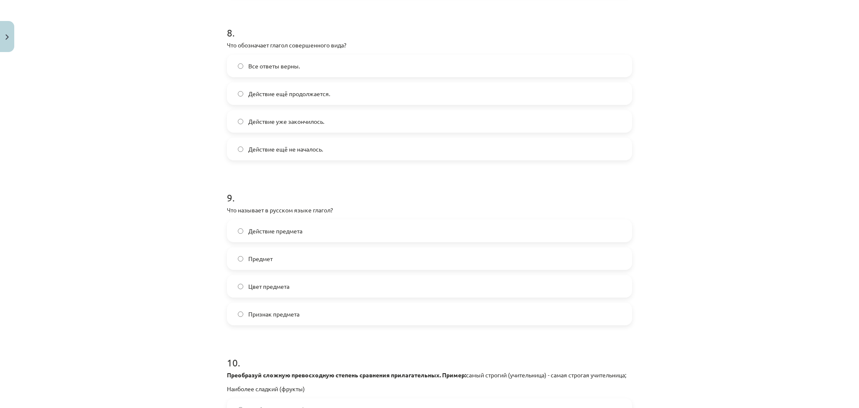
scroll to position [1531, 0]
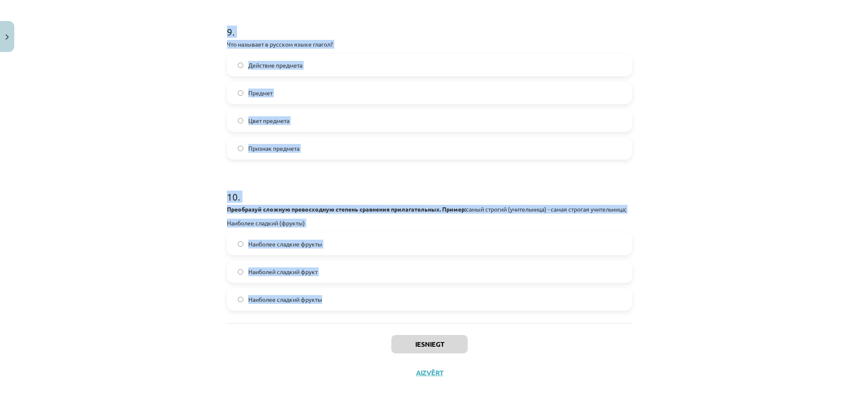
drag, startPoint x: 219, startPoint y: 183, endPoint x: 540, endPoint y: 313, distance: 346.5
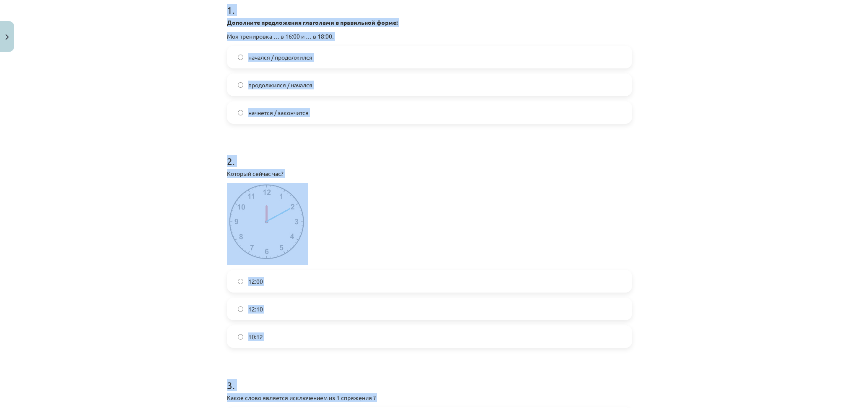
scroll to position [170, 0]
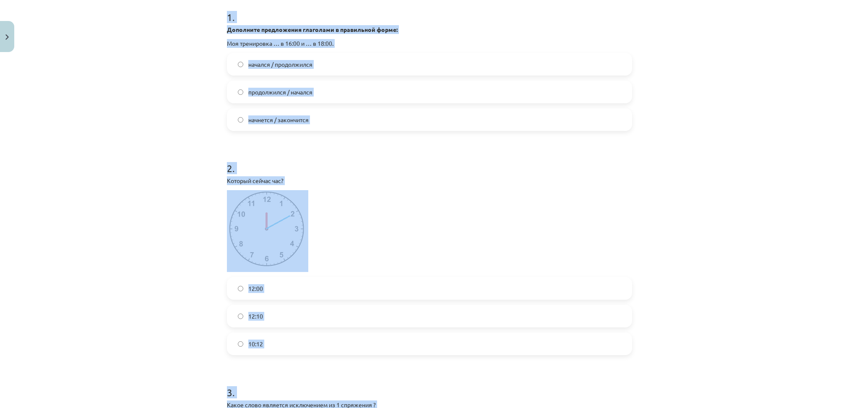
click at [216, 160] on div "Mācību tēma: Krievu valodas b1 - 11. klases 1.ieskaites mācību materiāls #13 ✅ …" at bounding box center [429, 204] width 859 height 408
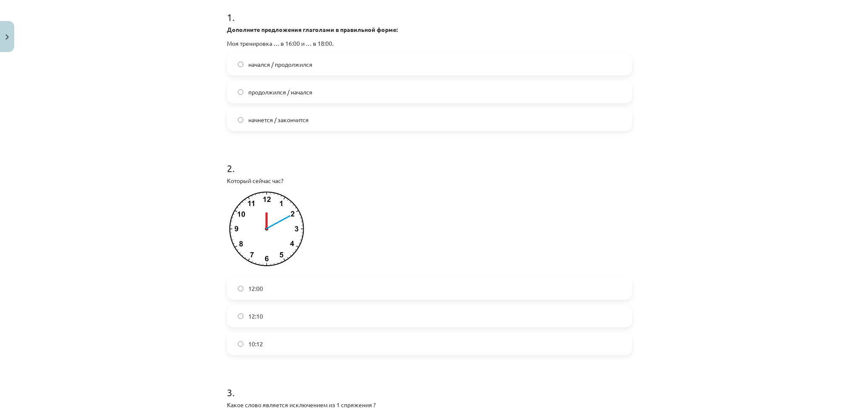
click at [286, 290] on label "12:00" at bounding box center [429, 288] width 403 height 21
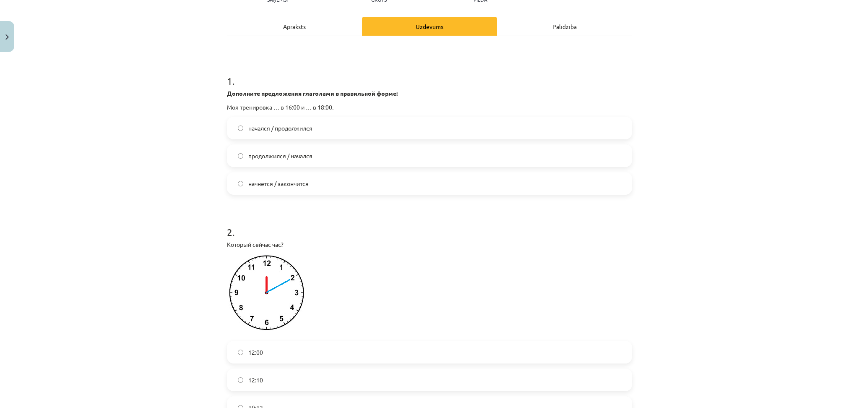
scroll to position [70, 0]
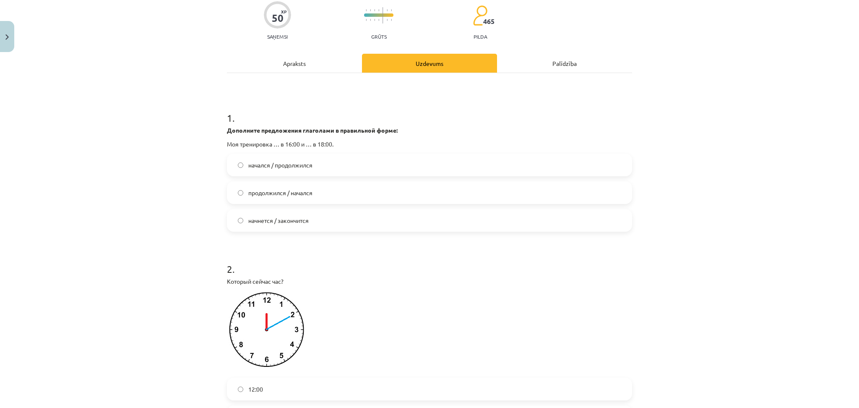
click at [285, 168] on span "начался / продолжился" at bounding box center [280, 165] width 64 height 9
click at [306, 221] on label "начнется / закончится" at bounding box center [429, 220] width 403 height 21
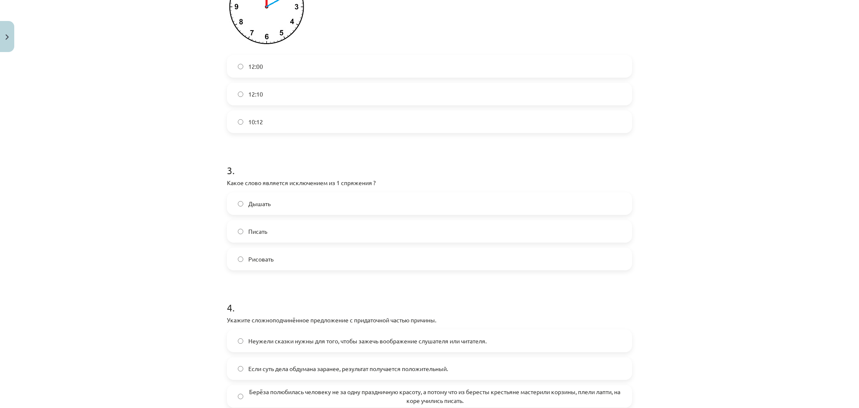
scroll to position [433, 0]
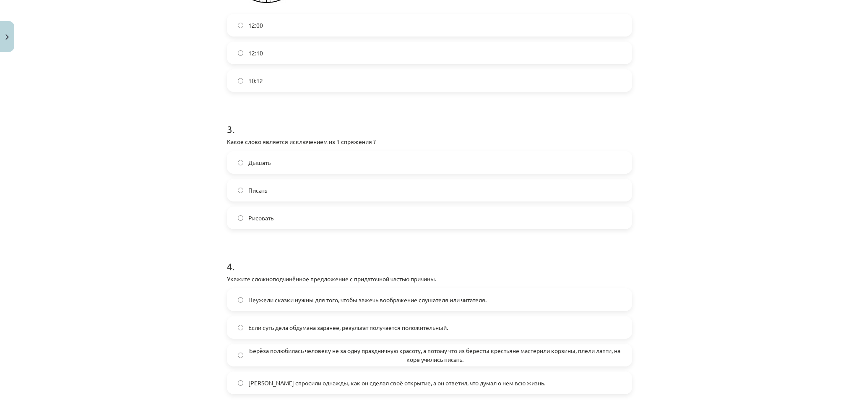
click at [280, 163] on label "Дышать" at bounding box center [429, 162] width 403 height 21
click at [353, 344] on label "Берёза полюбилась человеку не за одну праздничную красоту, а потому что из бере…" at bounding box center [429, 354] width 403 height 21
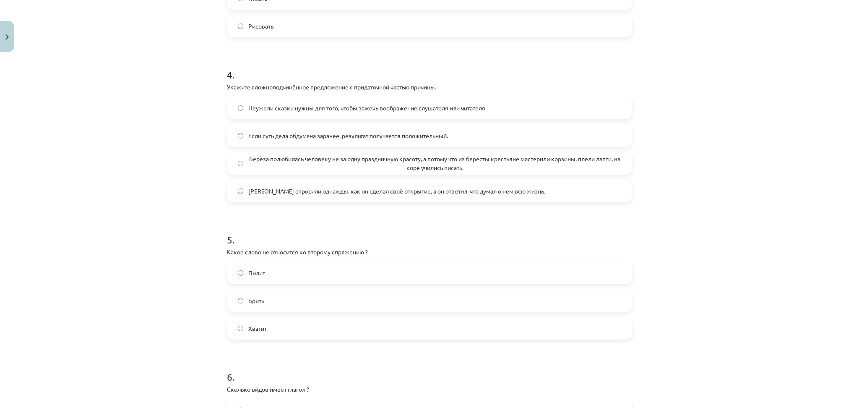
scroll to position [698, 0]
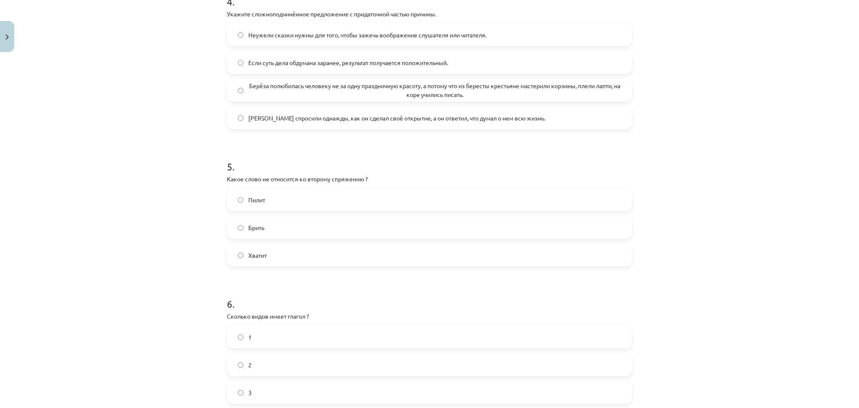
click at [306, 229] on label "Брить" at bounding box center [429, 227] width 403 height 21
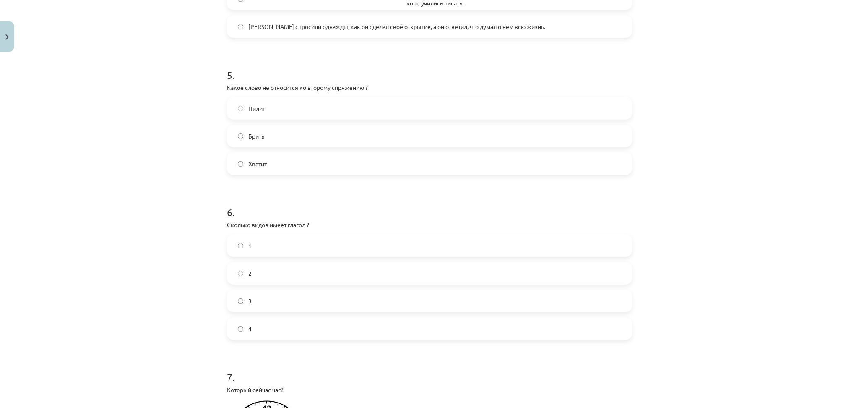
scroll to position [923, 0]
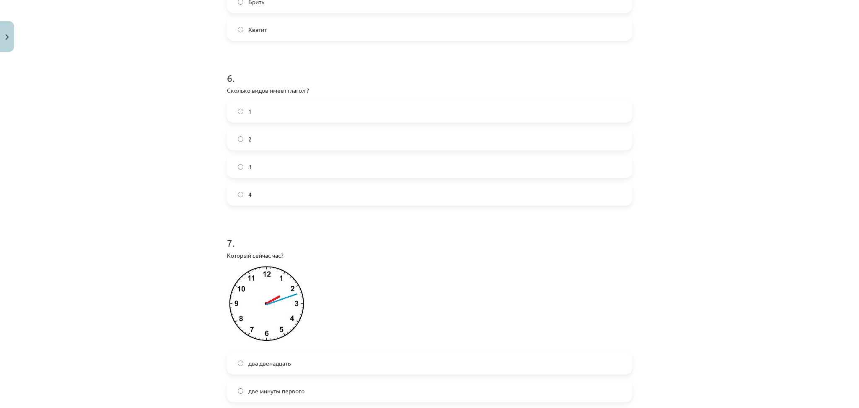
click at [293, 141] on label "2" at bounding box center [429, 138] width 403 height 21
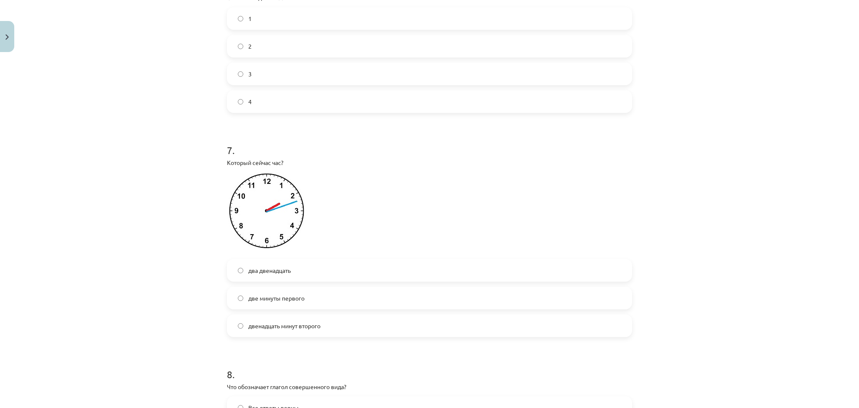
scroll to position [1039, 0]
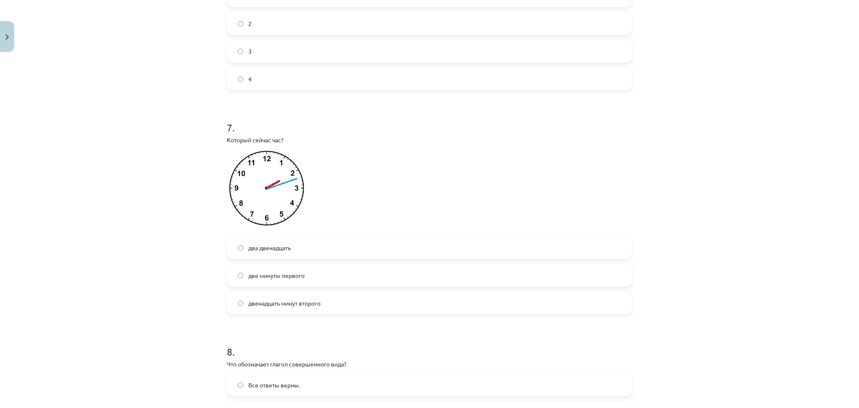
click at [310, 277] on label "две минуты первого" at bounding box center [429, 275] width 403 height 21
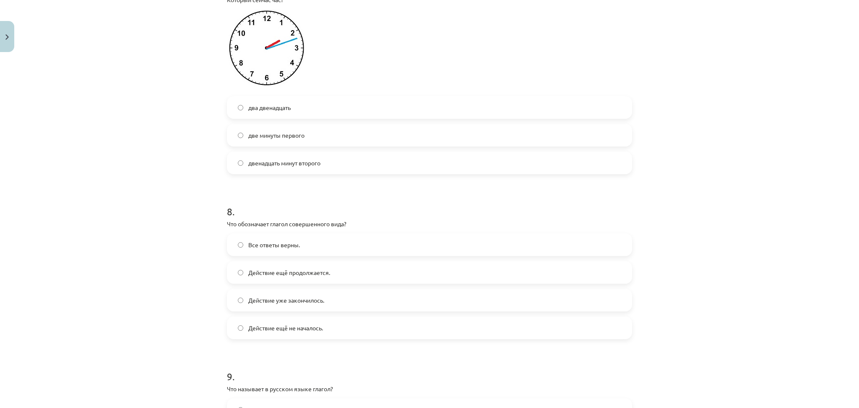
scroll to position [1205, 0]
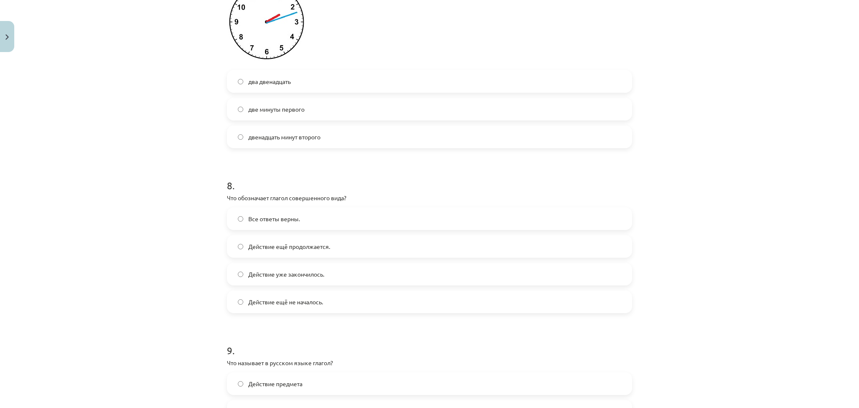
click at [332, 280] on label "Действие уже закончилось." at bounding box center [429, 273] width 403 height 21
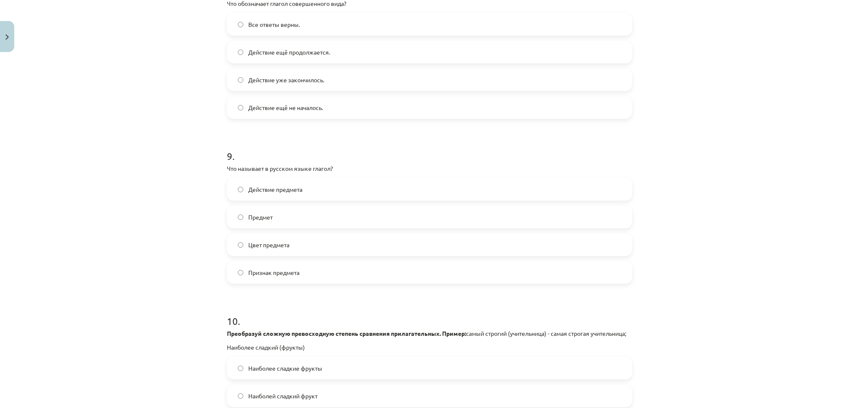
scroll to position [1531, 0]
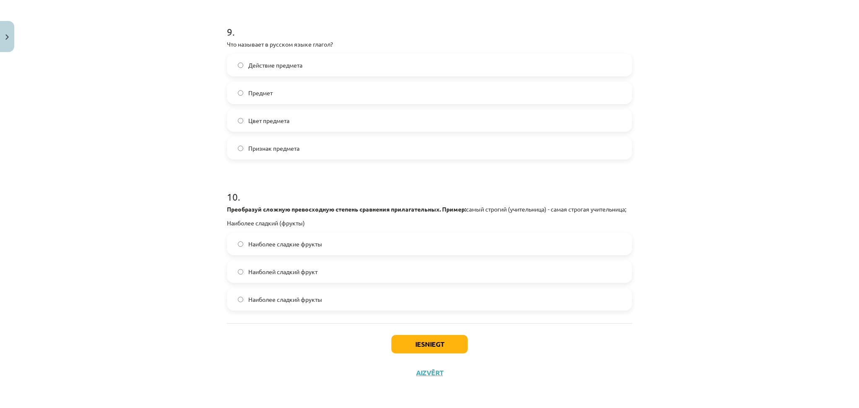
click at [320, 55] on label "Действие предмета" at bounding box center [429, 65] width 403 height 21
click at [338, 242] on label "Наиболее сладкие фрукты" at bounding box center [429, 243] width 403 height 21
click at [430, 341] on button "Iesniegt" at bounding box center [429, 344] width 76 height 18
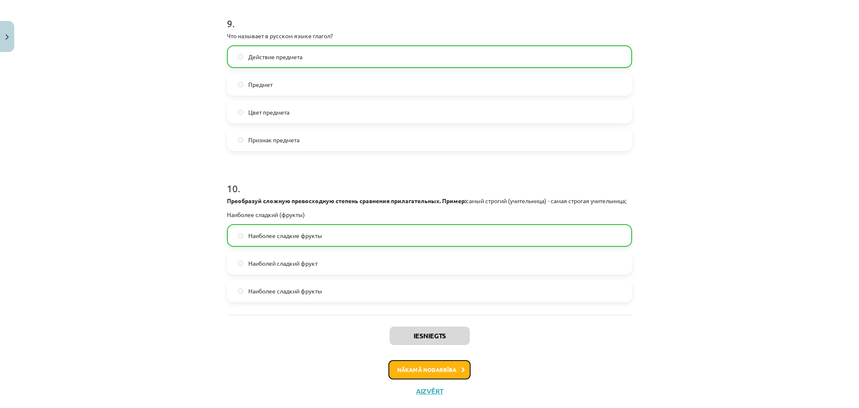
click at [436, 379] on button "Nākamā nodarbība" at bounding box center [429, 369] width 82 height 19
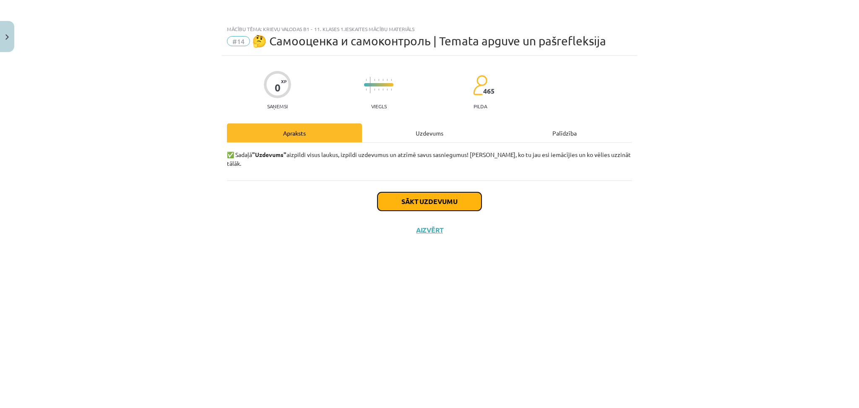
click at [410, 192] on button "Sākt uzdevumu" at bounding box center [429, 201] width 104 height 18
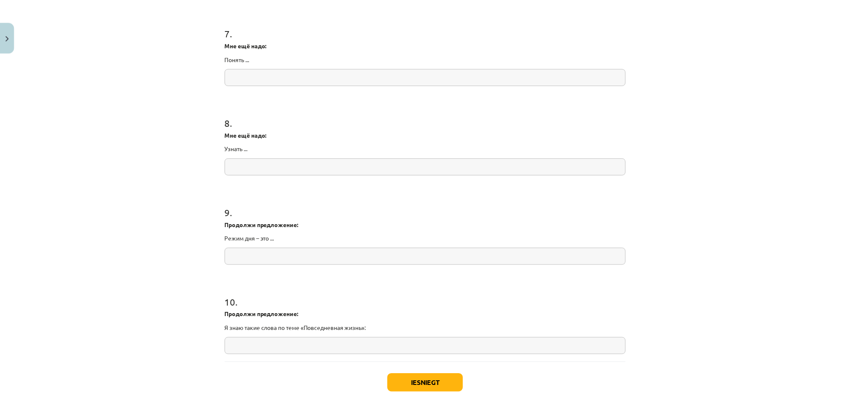
scroll to position [1018, 0]
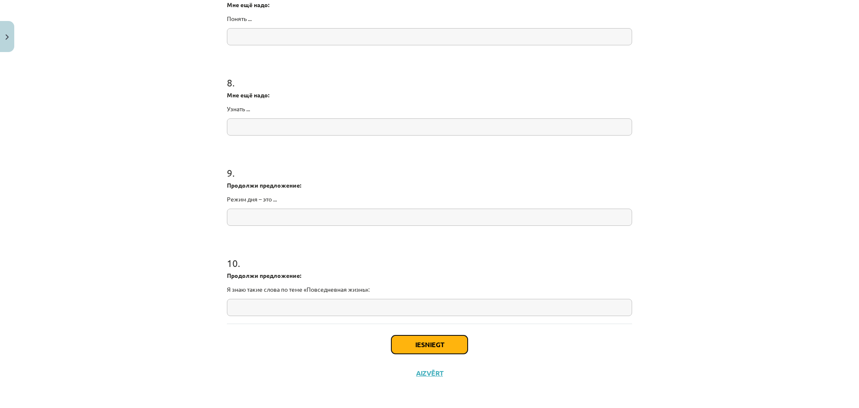
click at [431, 348] on button "Iesniegt" at bounding box center [429, 344] width 76 height 18
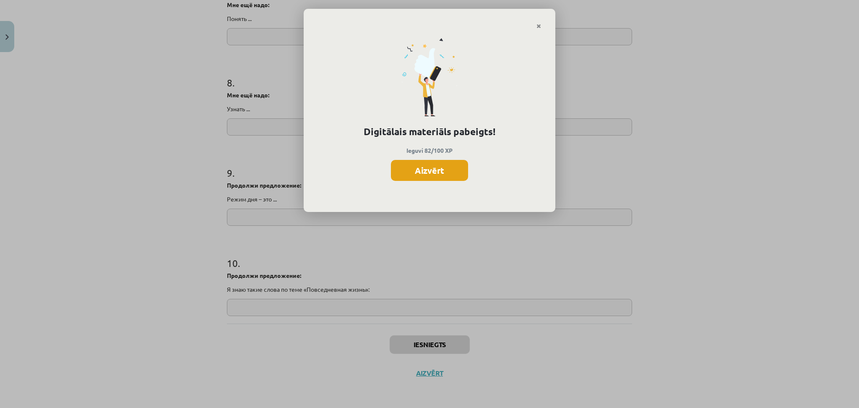
click at [436, 177] on button "Aizvērt" at bounding box center [429, 170] width 77 height 21
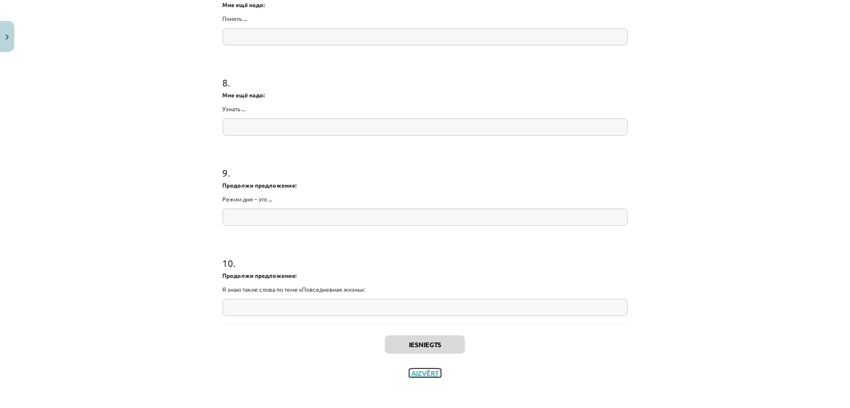
click at [431, 370] on button "Aizvērt" at bounding box center [425, 373] width 32 height 8
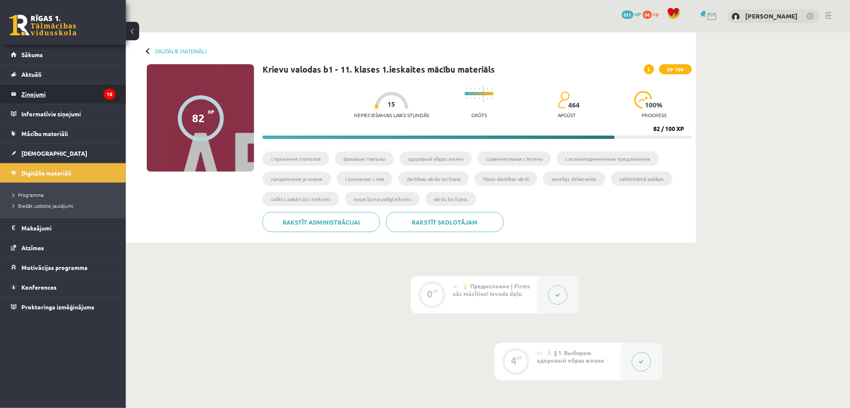
click at [99, 90] on legend "Ziņojumi 10" at bounding box center [68, 93] width 94 height 19
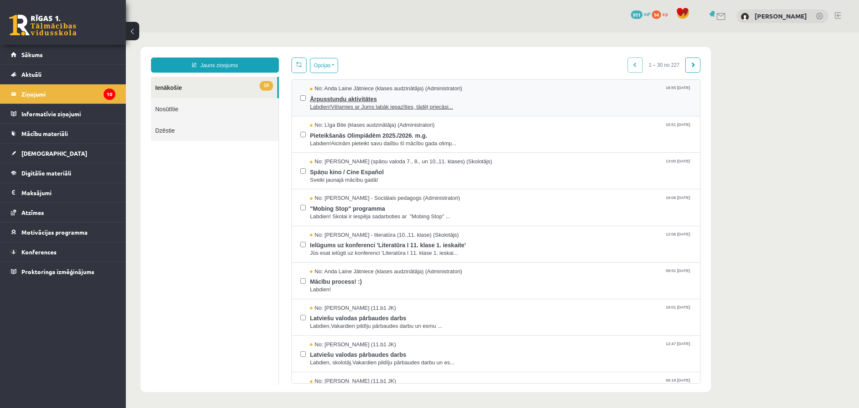
click at [354, 107] on span "Labdien!Vēlamies ar Jums labāk iepazīties, tādēļ priecāsi..." at bounding box center [501, 107] width 382 height 8
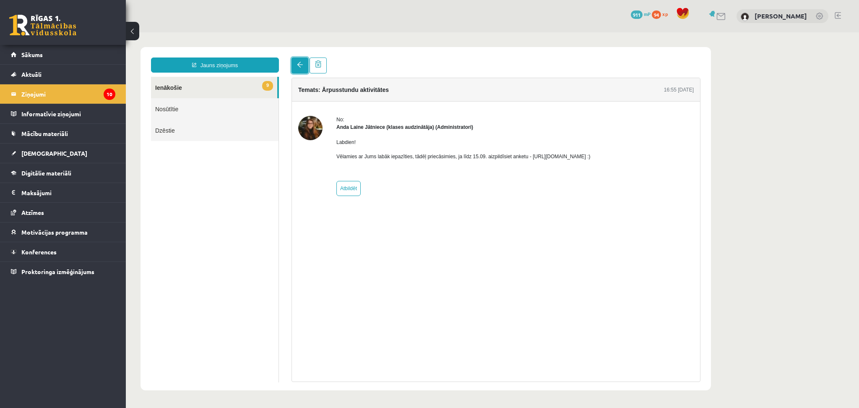
click at [297, 68] on link at bounding box center [299, 65] width 17 height 16
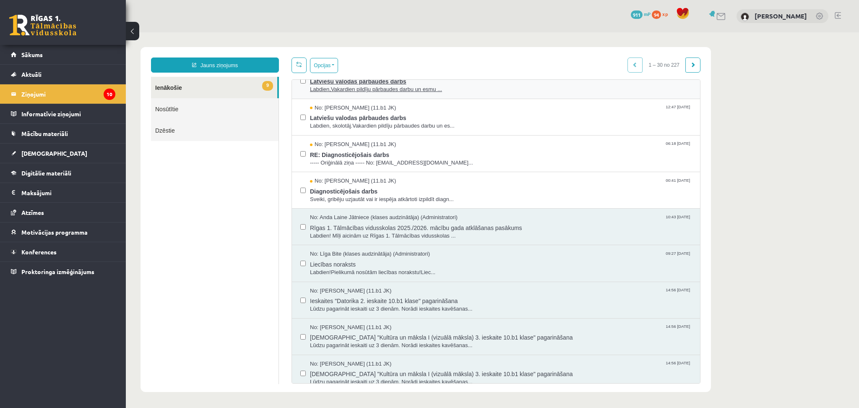
scroll to position [238, 0]
click at [372, 196] on span "Sveiki, gribēju uzjautāt vai ir iespēja atkārtoti izpildīt diagn..." at bounding box center [501, 198] width 382 height 8
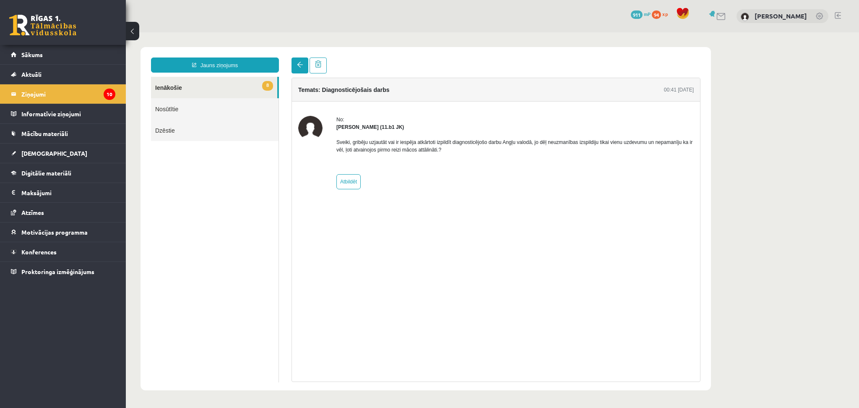
scroll to position [0, 0]
click at [301, 62] on span at bounding box center [300, 65] width 6 height 6
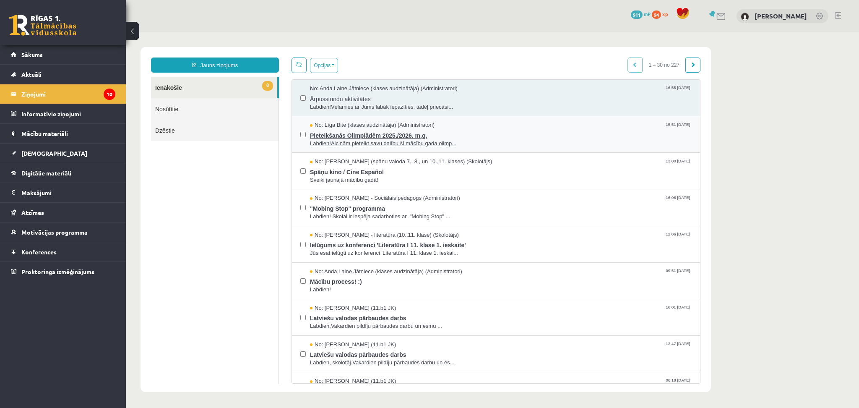
click at [359, 142] on span "Labdien!Aicinām pieteikt savu dalību šī mācību gada olimp..." at bounding box center [501, 144] width 382 height 8
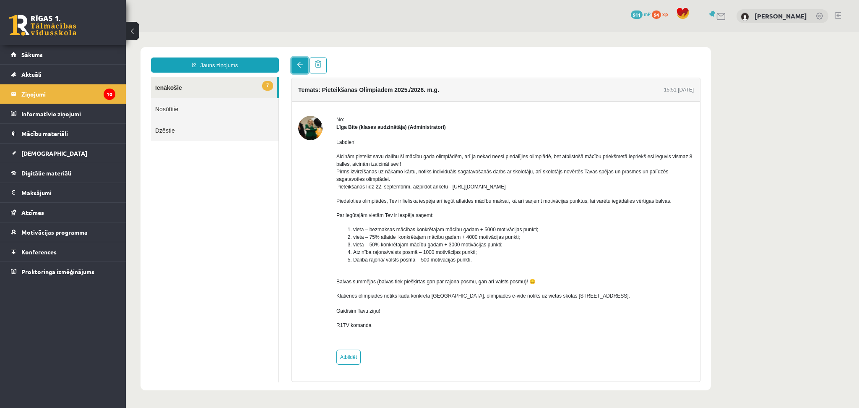
click at [302, 67] on span at bounding box center [300, 65] width 6 height 6
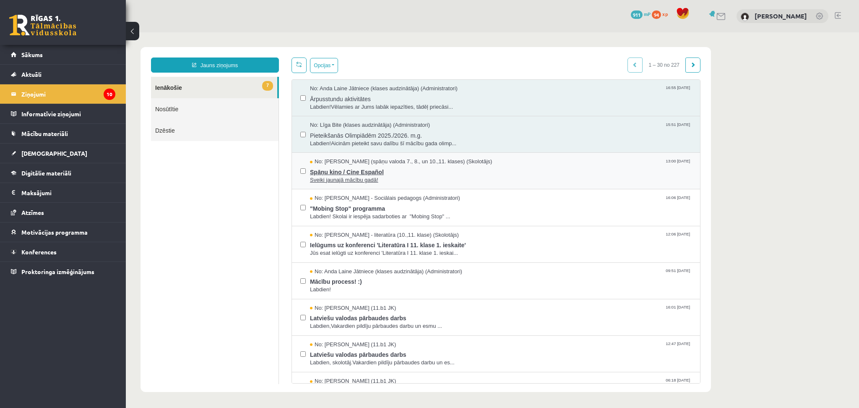
click at [325, 183] on span "Sveiki jaunajā mācību gadā!" at bounding box center [501, 180] width 382 height 8
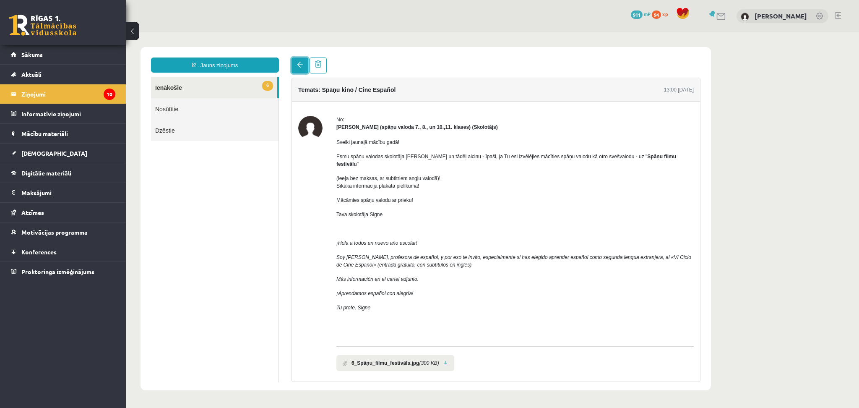
click at [299, 69] on link at bounding box center [299, 65] width 17 height 16
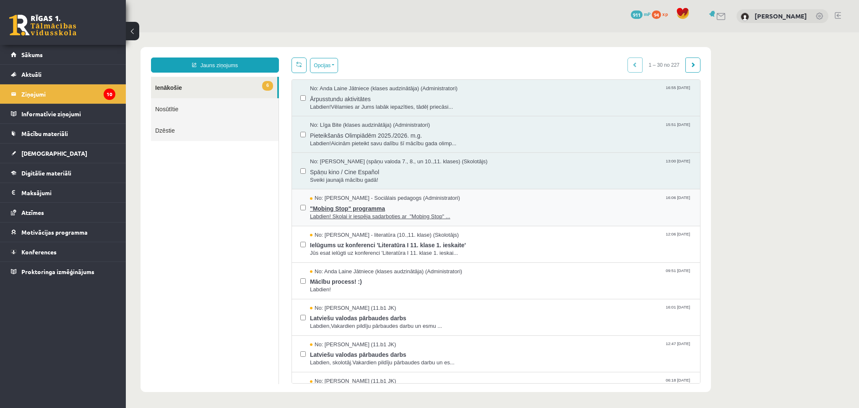
click at [340, 210] on span ""Mobing Stop" programma" at bounding box center [501, 207] width 382 height 10
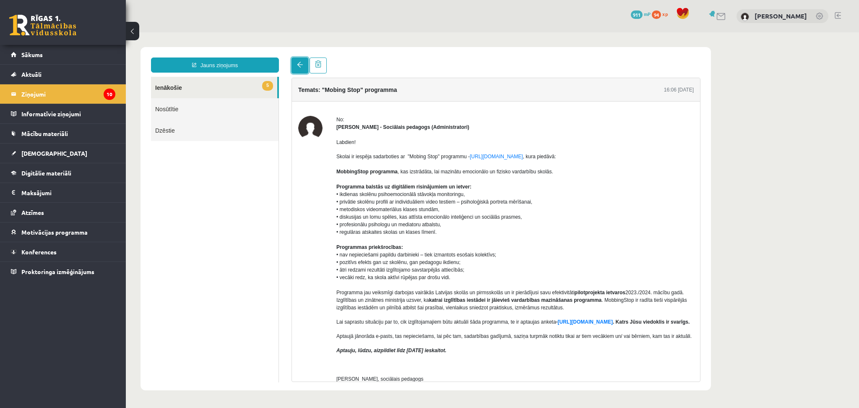
click at [300, 66] on span at bounding box center [300, 65] width 6 height 6
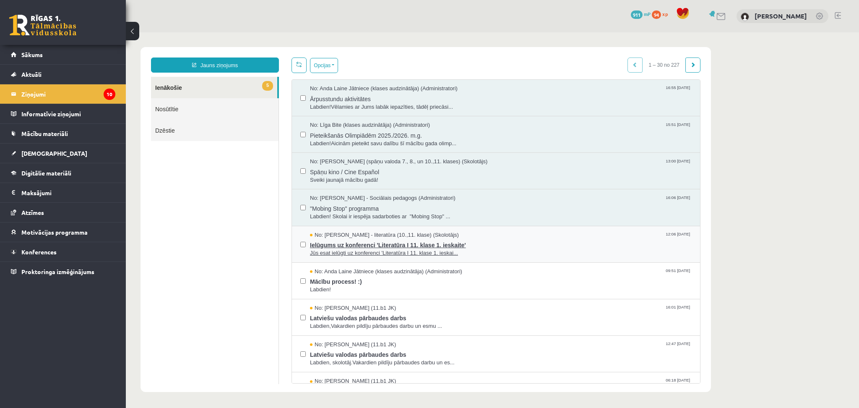
click at [331, 239] on span "No: Samanta Balode - literatūra (10.,11. klase) (Skolotājs)" at bounding box center [384, 235] width 149 height 8
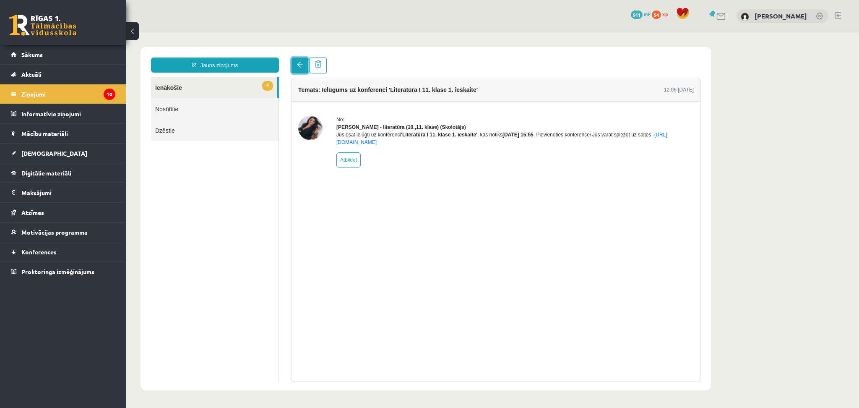
click at [297, 62] on span at bounding box center [300, 65] width 6 height 6
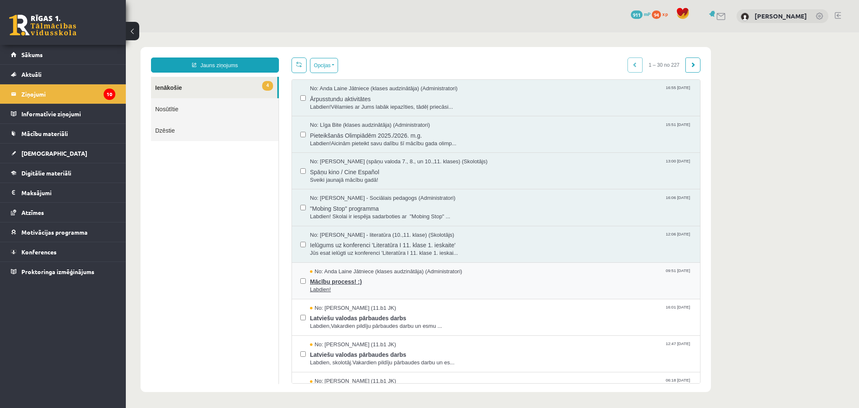
click at [330, 276] on span "Mācību process! :)" at bounding box center [501, 280] width 382 height 10
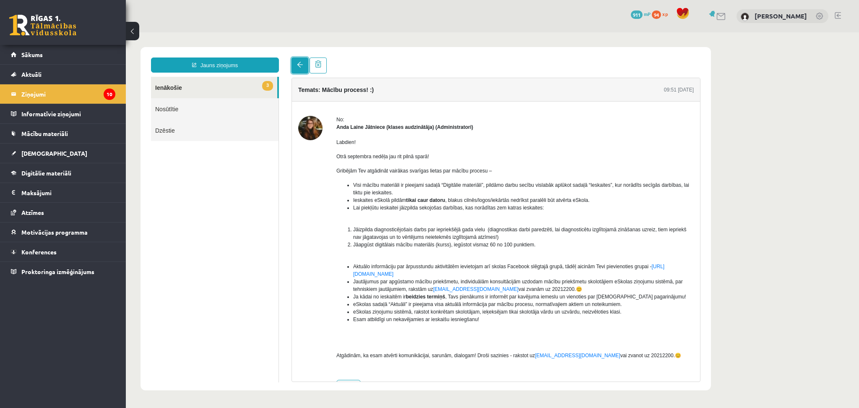
click at [301, 57] on link at bounding box center [299, 65] width 17 height 16
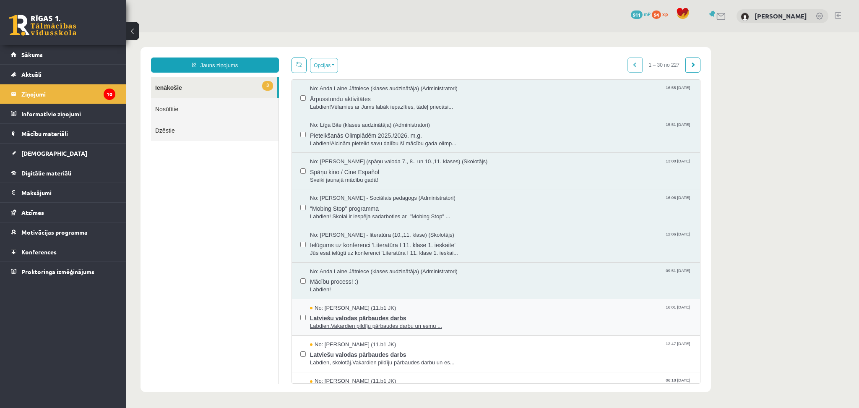
click at [341, 321] on span "Latviešu valodas pārbaudes darbs" at bounding box center [501, 317] width 382 height 10
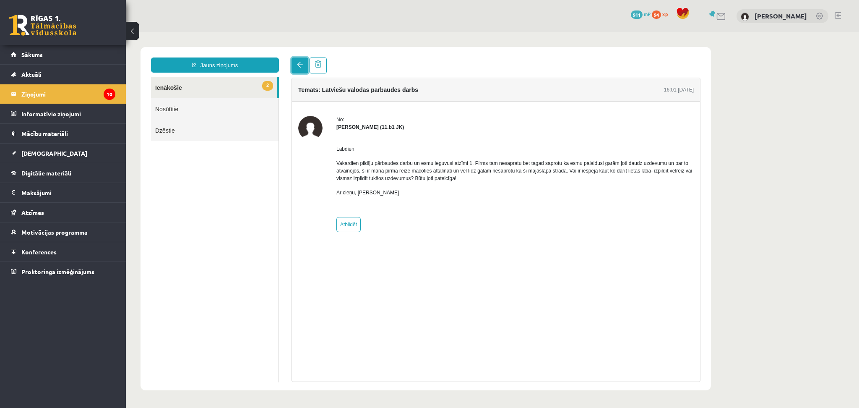
click at [299, 68] on link at bounding box center [299, 65] width 17 height 16
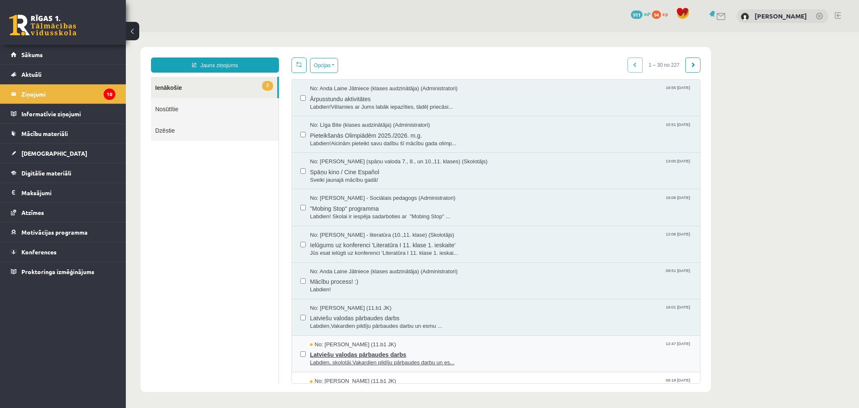
click at [337, 342] on span "No: Anna Kristiāna Bērziņa (11.b1 JK)" at bounding box center [353, 344] width 86 height 8
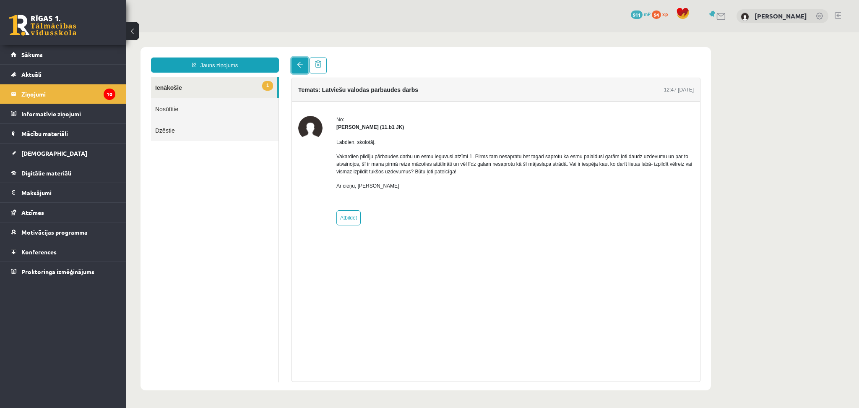
click at [302, 62] on span at bounding box center [300, 65] width 6 height 6
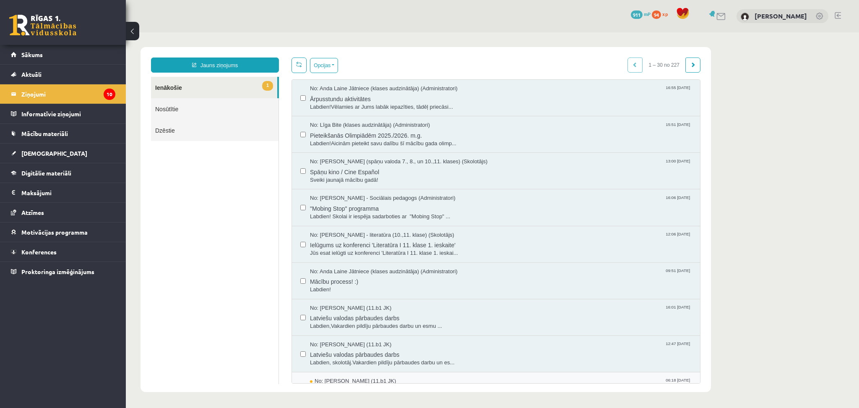
click at [338, 378] on span "No: Robins Ceirulis (11.b1 JK)" at bounding box center [353, 381] width 86 height 8
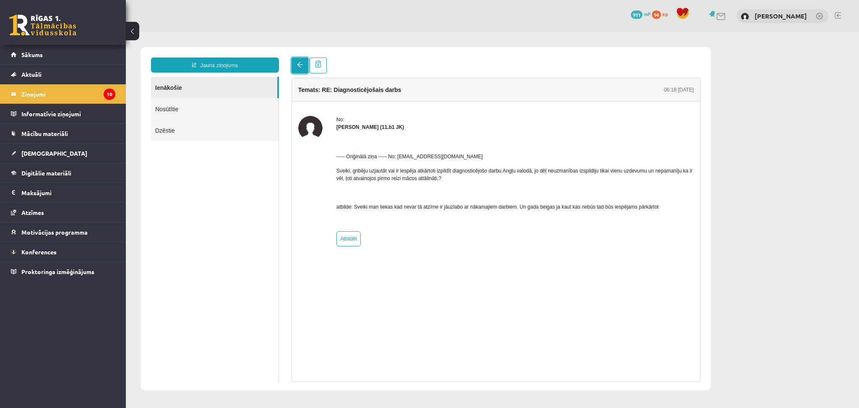
click at [298, 60] on link at bounding box center [299, 65] width 17 height 16
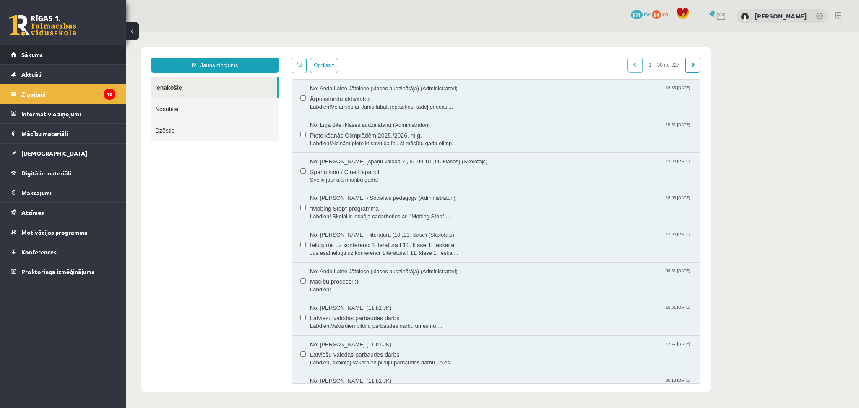
click at [49, 55] on link "Sākums" at bounding box center [63, 54] width 104 height 19
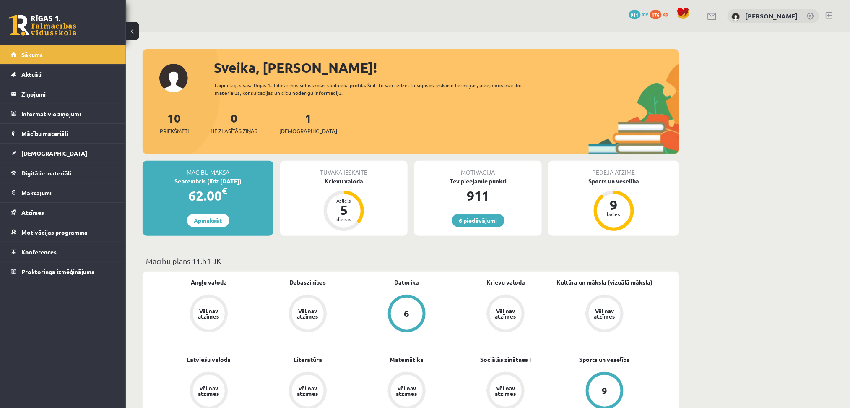
click at [347, 179] on div "Krievu valoda" at bounding box center [343, 181] width 127 height 9
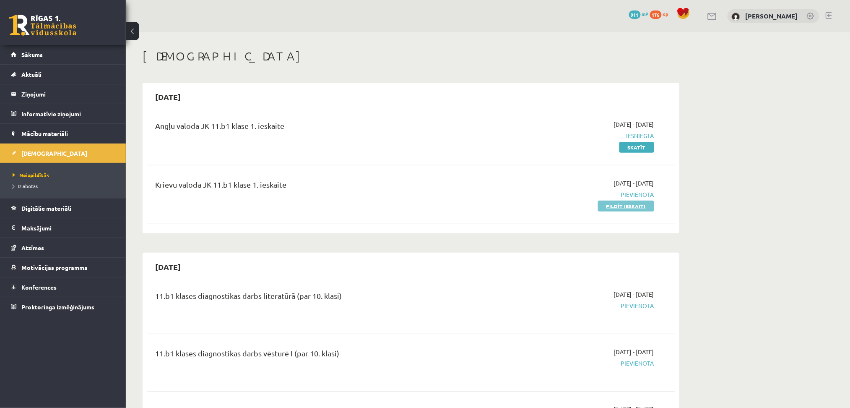
click at [640, 203] on link "Pildīt ieskaiti" at bounding box center [626, 205] width 56 height 11
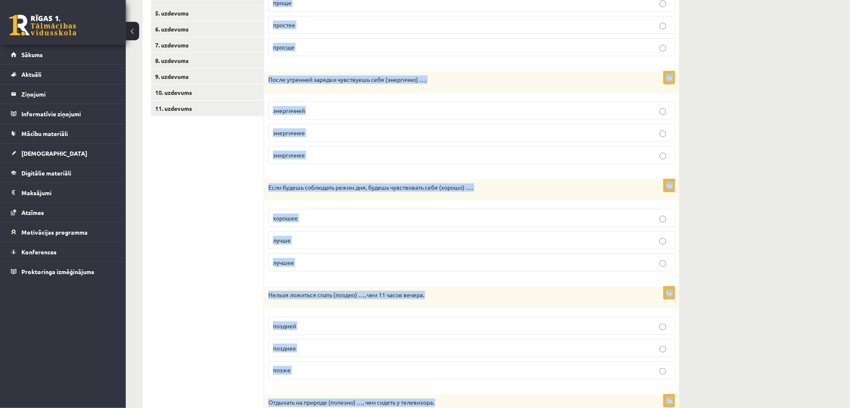
scroll to position [319, 0]
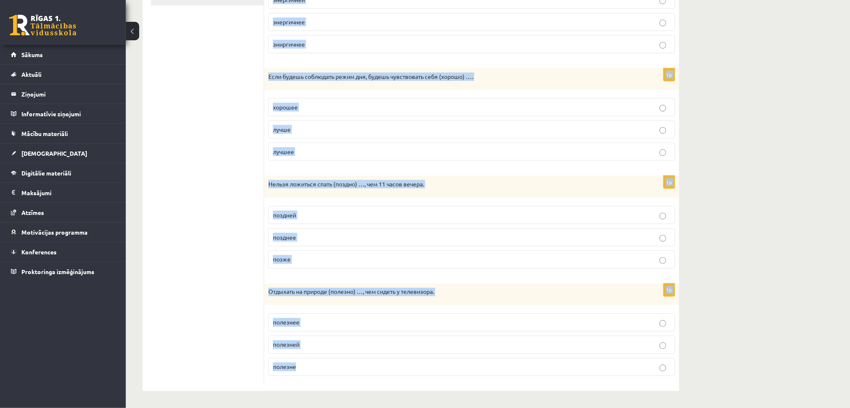
drag, startPoint x: 272, startPoint y: 151, endPoint x: 605, endPoint y: 425, distance: 431.7
copy form "Выберите правильную форму сравнительной степени. 1p Быть здоровым (просто) …, е…"
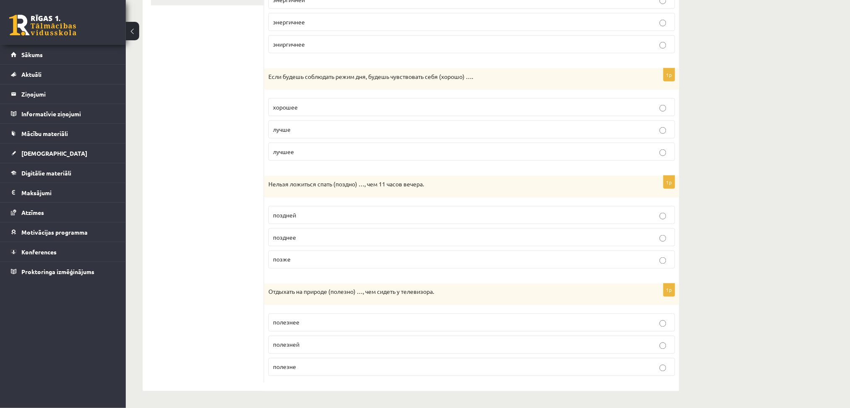
click at [257, 59] on ul "1. uzdevums 2. uzdevums 3. uzdevums 4. uzdevums 5. uzdevums 6. uzdevums 7. uzde…" at bounding box center [207, 106] width 113 height 551
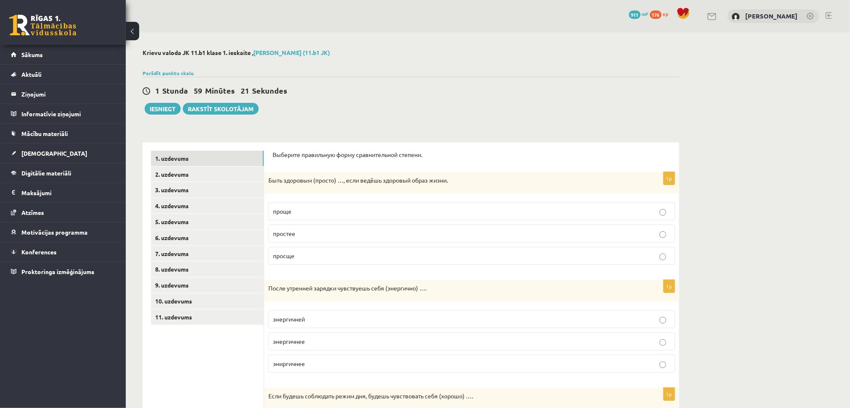
click at [300, 203] on label "проще" at bounding box center [471, 211] width 407 height 18
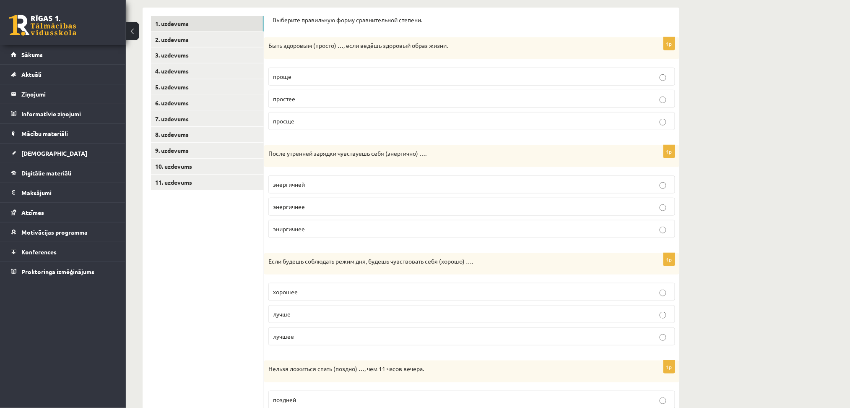
scroll to position [184, 0]
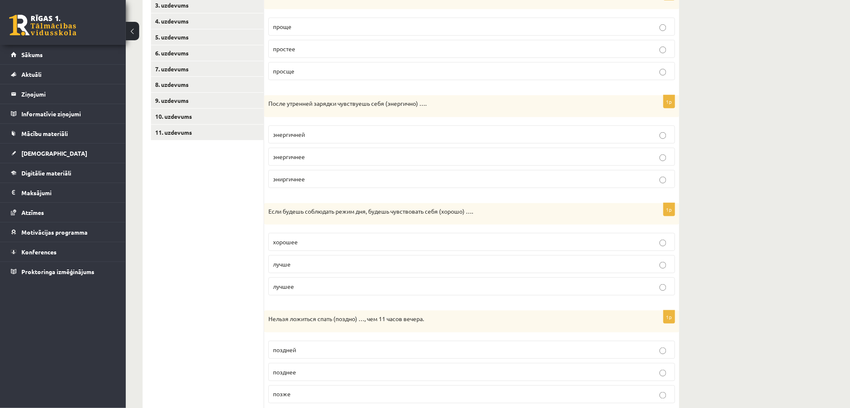
click at [293, 152] on p "энергичнее" at bounding box center [471, 156] width 397 height 9
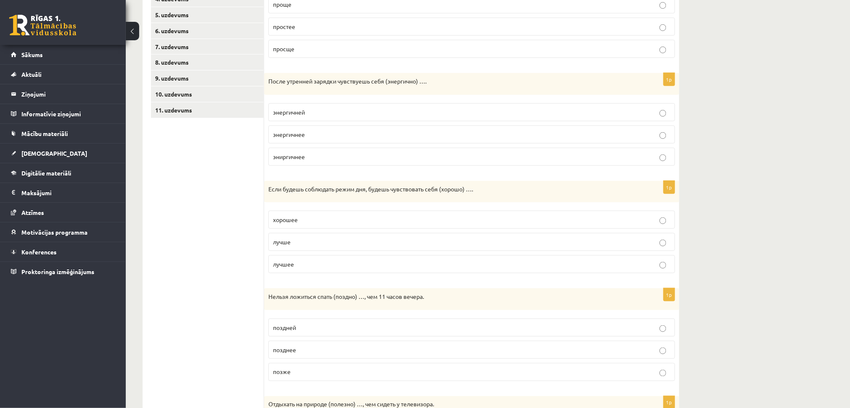
scroll to position [222, 0]
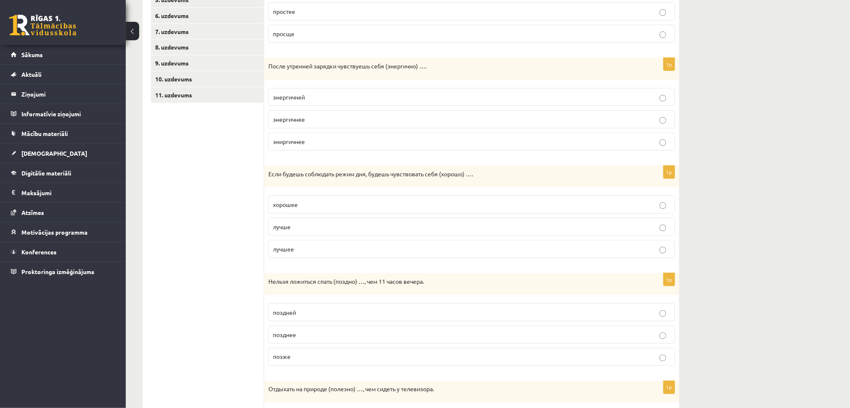
click at [325, 118] on p "энергичнее" at bounding box center [471, 119] width 397 height 9
click at [331, 231] on label "лучше" at bounding box center [471, 227] width 407 height 18
click at [337, 332] on p "позднее" at bounding box center [471, 334] width 397 height 9
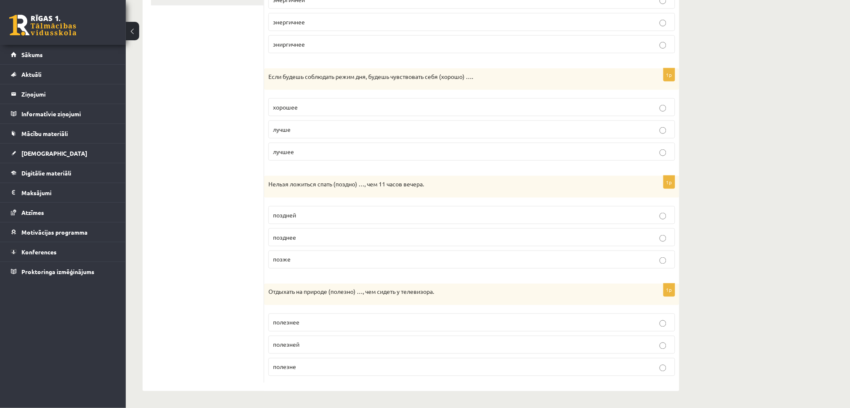
click at [334, 319] on p "полезнее" at bounding box center [471, 322] width 397 height 9
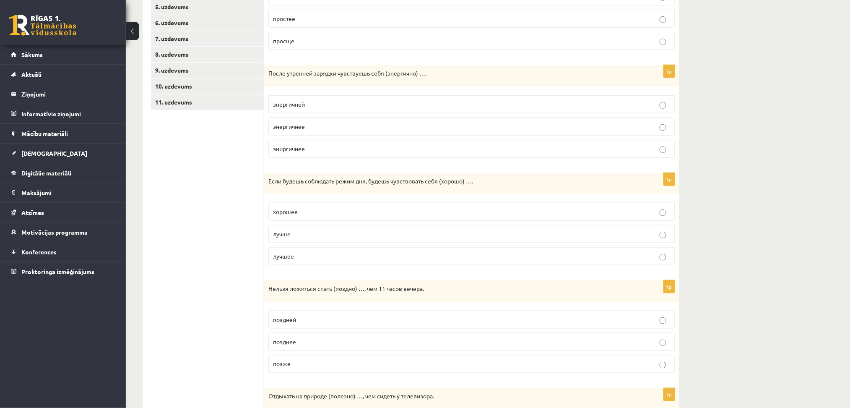
scroll to position [122, 0]
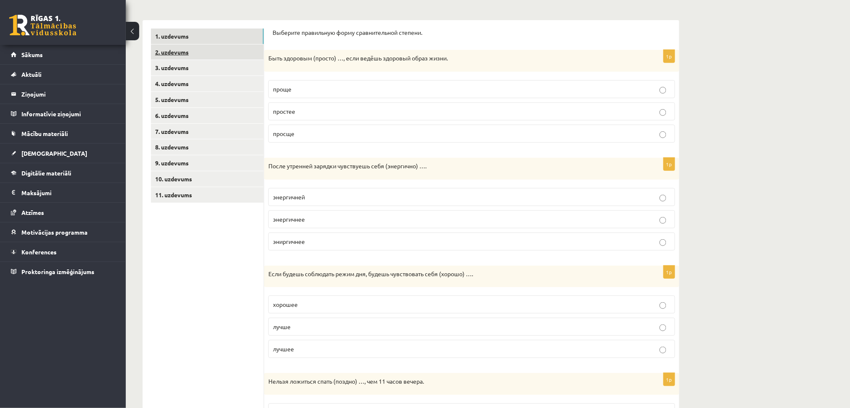
click at [234, 48] on link "2. uzdevums" at bounding box center [207, 52] width 113 height 16
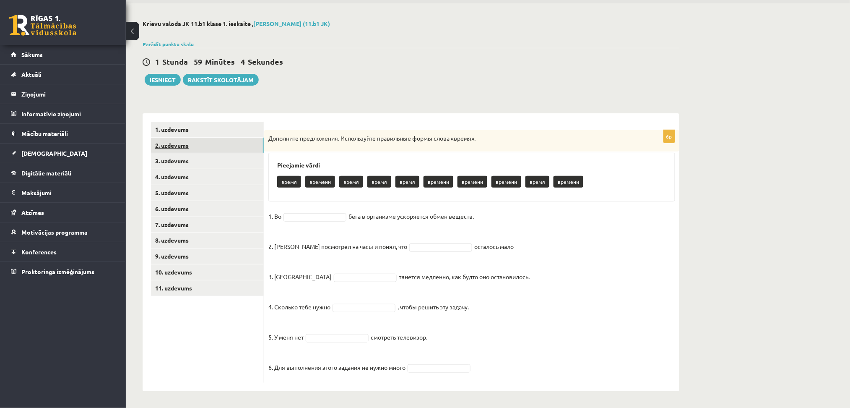
scroll to position [29, 0]
click at [230, 163] on link "3. uzdevums" at bounding box center [207, 161] width 113 height 16
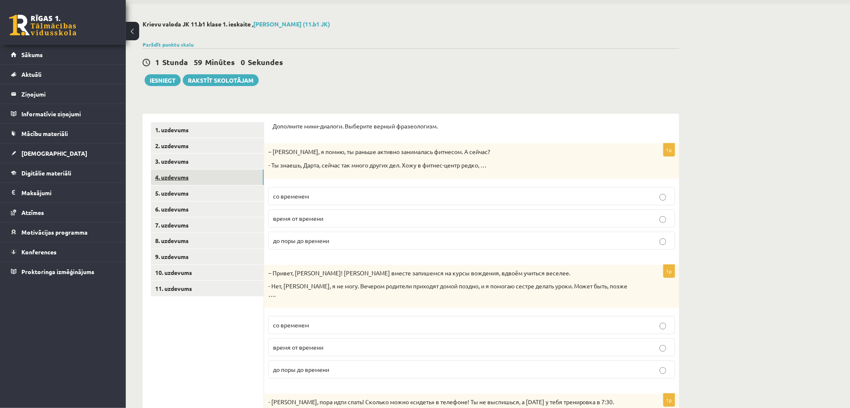
click at [230, 180] on link "4. uzdevums" at bounding box center [207, 177] width 113 height 16
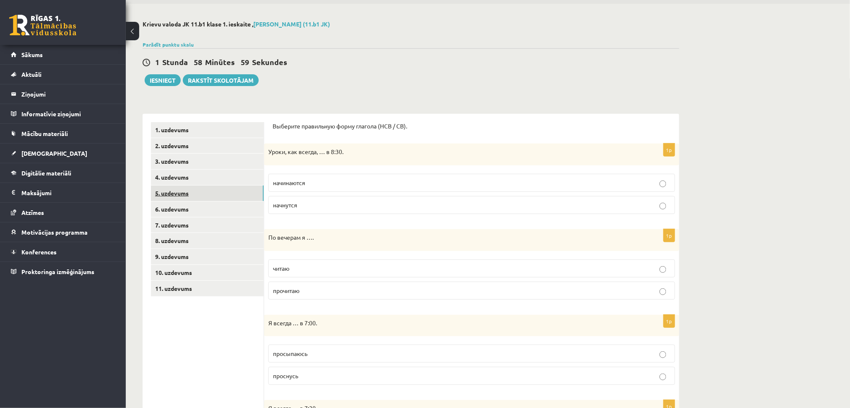
click at [232, 195] on link "5. uzdevums" at bounding box center [207, 193] width 113 height 16
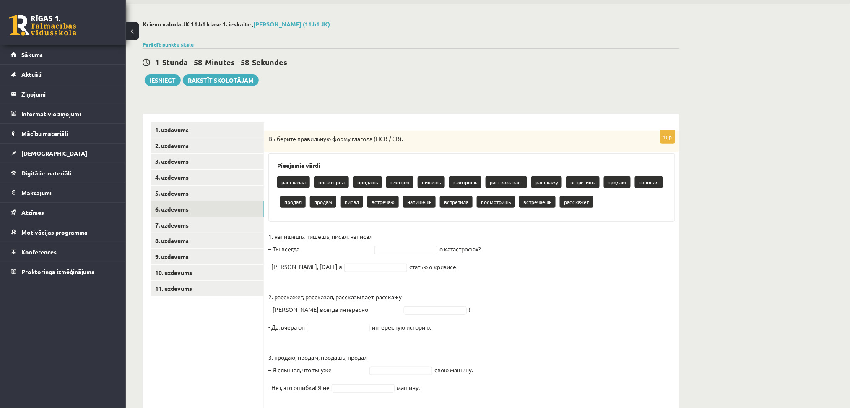
click at [233, 209] on link "6. uzdevums" at bounding box center [207, 209] width 113 height 16
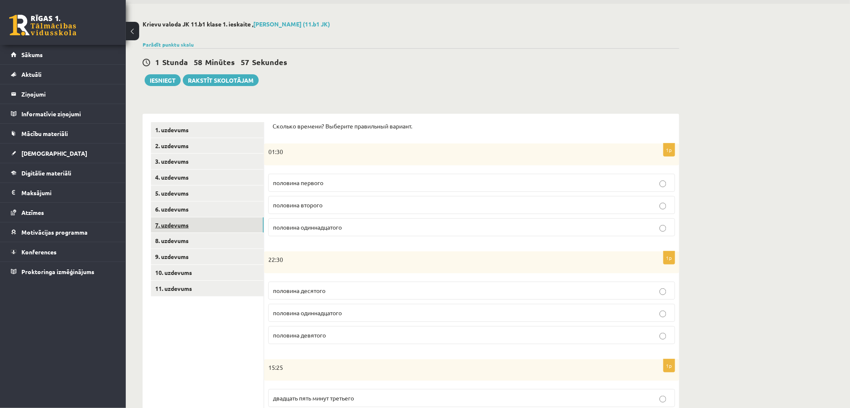
click at [233, 227] on link "7. uzdevums" at bounding box center [207, 225] width 113 height 16
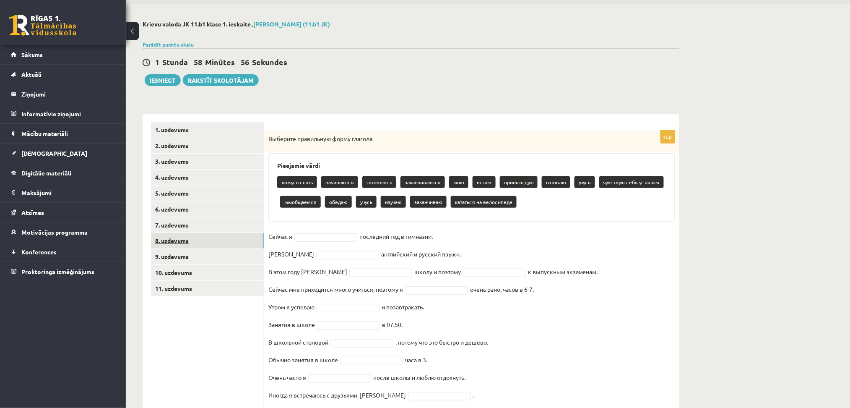
click at [233, 239] on link "8. uzdevums" at bounding box center [207, 241] width 113 height 16
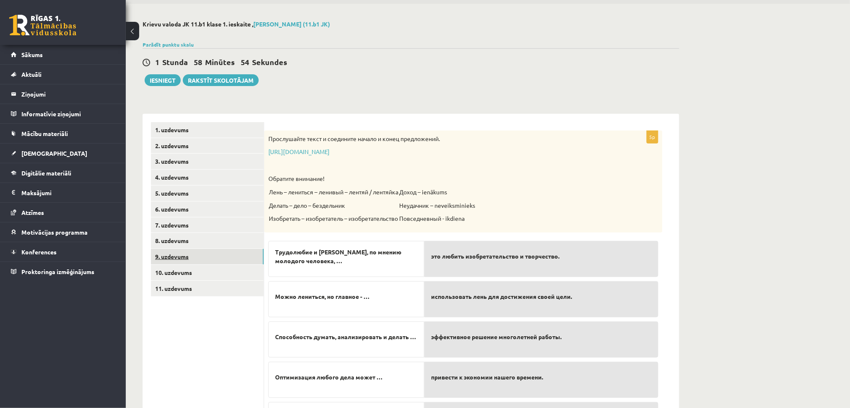
click at [232, 252] on link "9. uzdevums" at bounding box center [207, 257] width 113 height 16
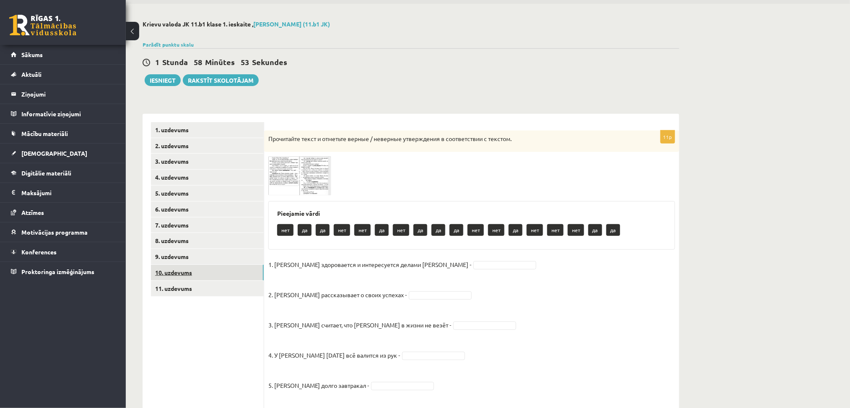
click at [234, 274] on link "10. uzdevums" at bounding box center [207, 273] width 113 height 16
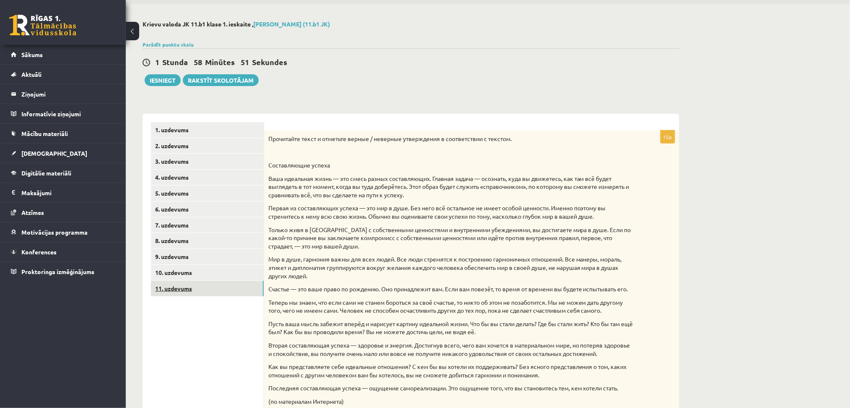
click at [235, 294] on link "11. uzdevums" at bounding box center [207, 288] width 113 height 16
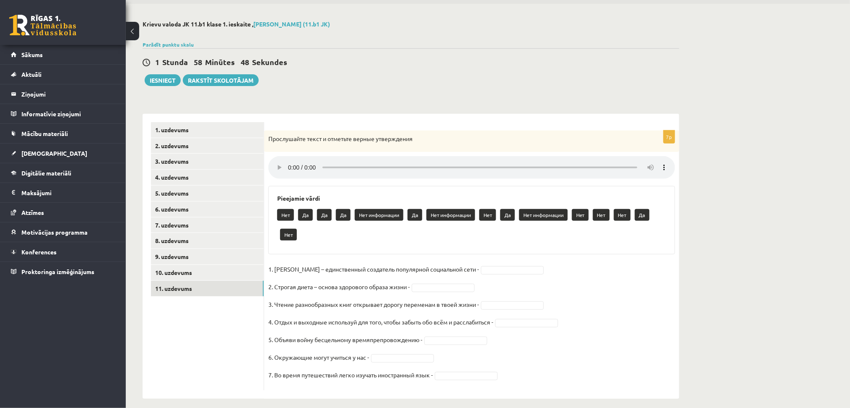
scroll to position [36, 0]
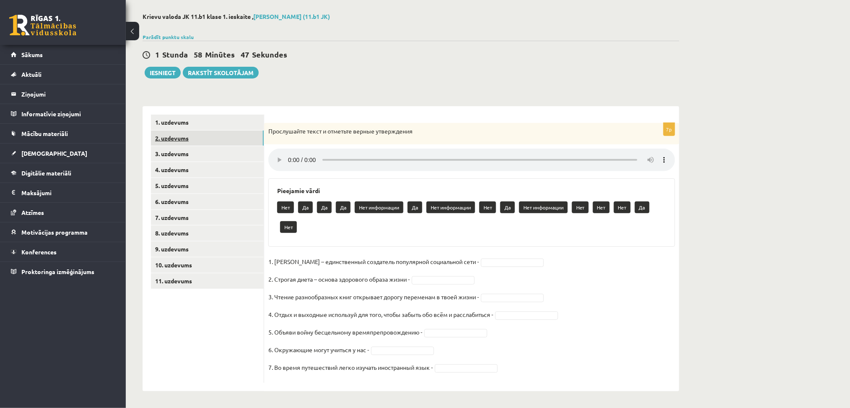
click at [213, 137] on link "2. uzdevums" at bounding box center [207, 138] width 113 height 16
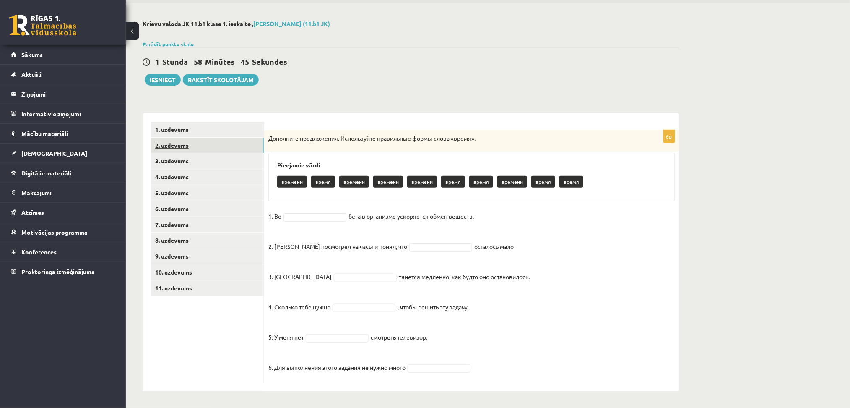
scroll to position [29, 0]
drag, startPoint x: 283, startPoint y: 158, endPoint x: 282, endPoint y: 153, distance: 6.1
click at [282, 153] on div "6p Дополните предложения. Используйте правильные формы слова «время». Pieejamie…" at bounding box center [471, 256] width 415 height 252
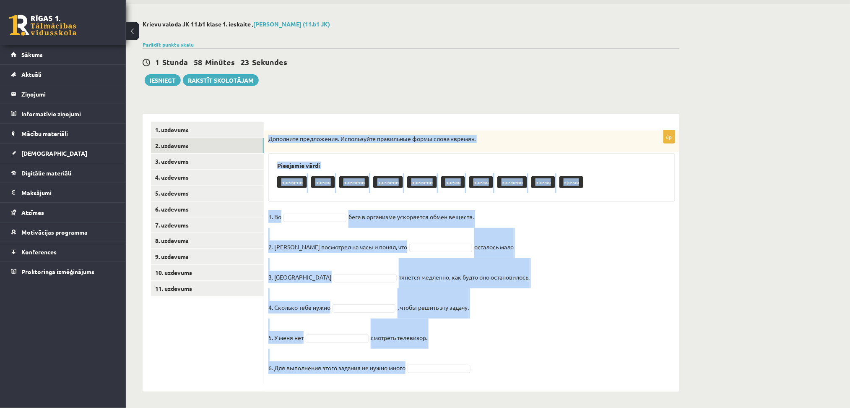
drag, startPoint x: 267, startPoint y: 137, endPoint x: 611, endPoint y: 408, distance: 437.9
click at [611, 379] on html "0 Dāvanas 911 mP 176 xp Krista Cimermane Sākums Aktuāli Kā mācīties eSKOLĀ Kont…" at bounding box center [425, 175] width 850 height 408
click at [503, 247] on fieldset "1. Во бега в организме ускоряется обмен веществ. 2. Андрис посмотрел на часы и …" at bounding box center [471, 294] width 407 height 169
drag, startPoint x: 266, startPoint y: 137, endPoint x: 510, endPoint y: 377, distance: 342.7
click at [510, 377] on div "6p Дополните предложения. Используйте правильные формы слова «время». Pieejamie…" at bounding box center [471, 256] width 415 height 252
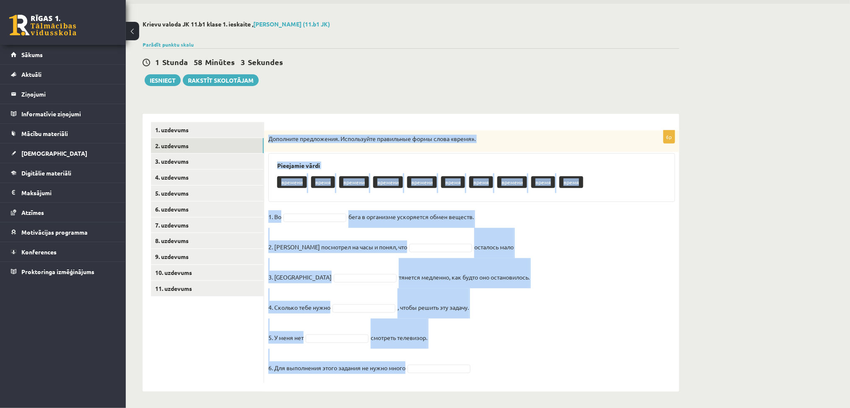
copy div "Дополните предложения. Используйте правильные формы слова «время». Pieejamie vā…"
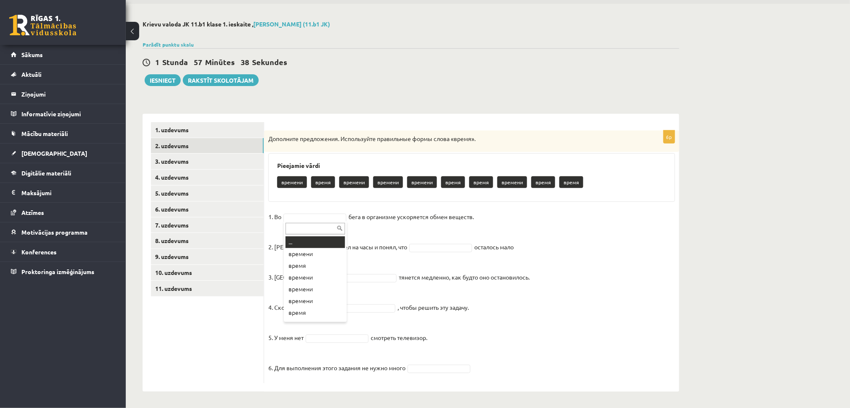
paste input "**********"
type input "*"
paste input "*****"
type input "*****"
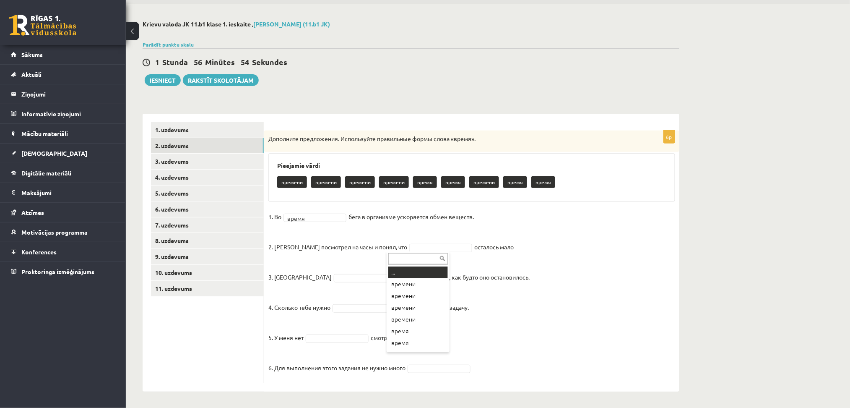
type input "*"
paste input "*******"
type input "*******"
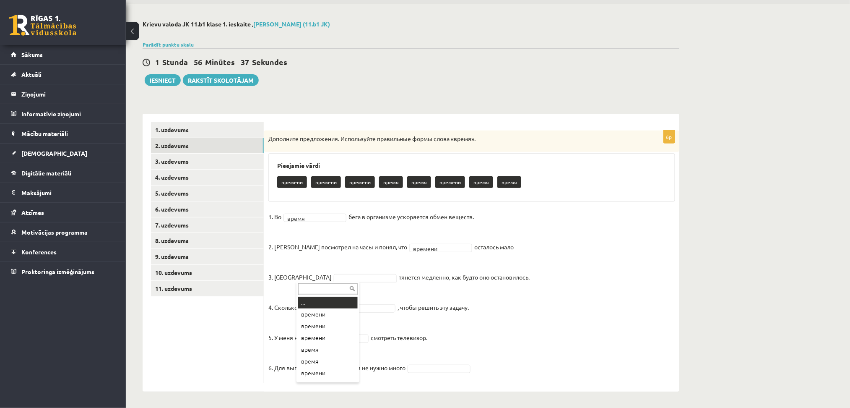
paste input "*****"
type input "*****"
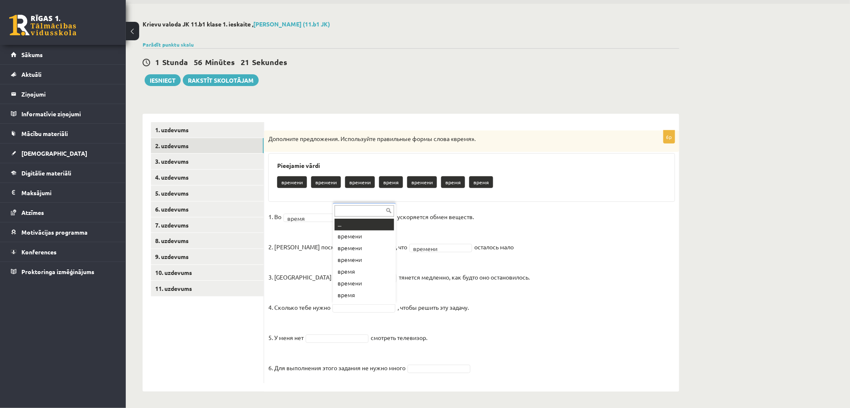
type input "*******"
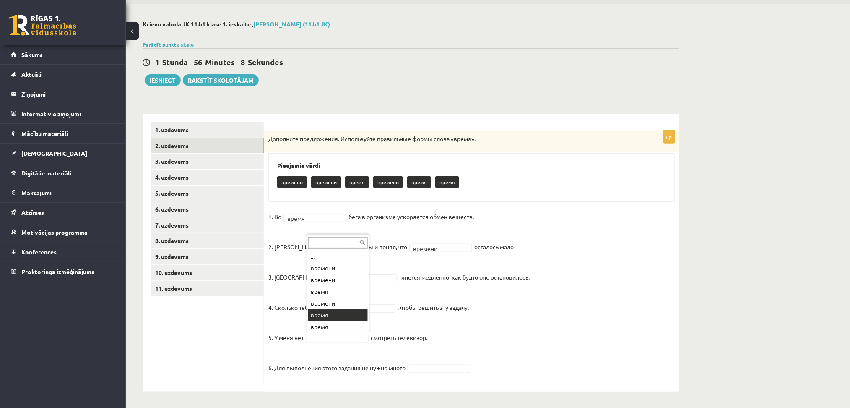
paste input "*********"
type input "*******"
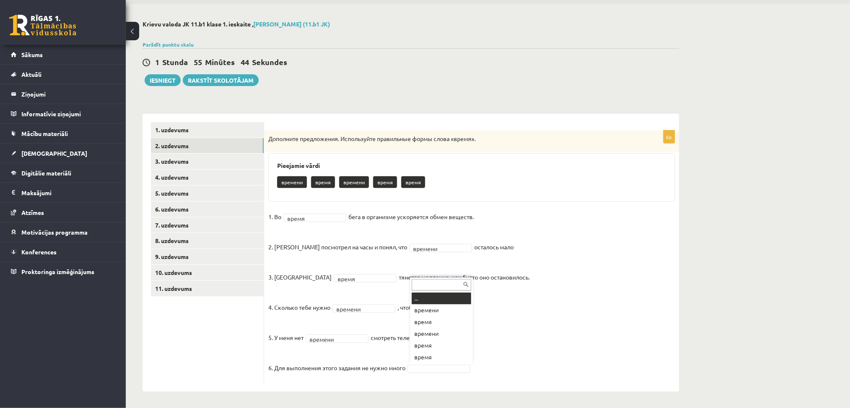
type input "*******"
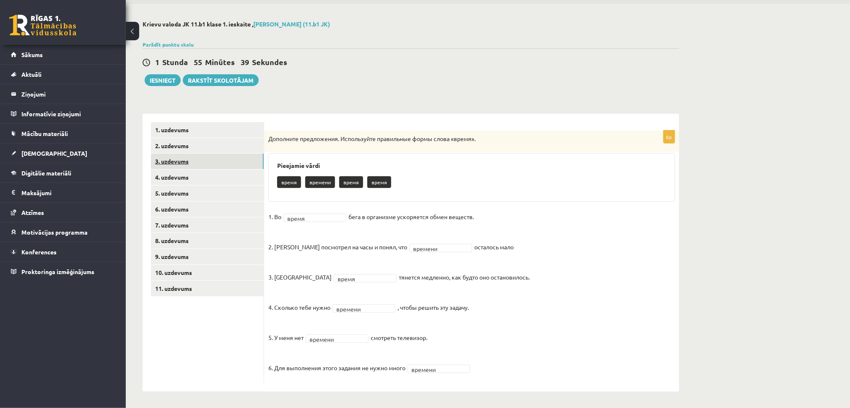
click at [241, 163] on link "3. uzdevums" at bounding box center [207, 161] width 113 height 16
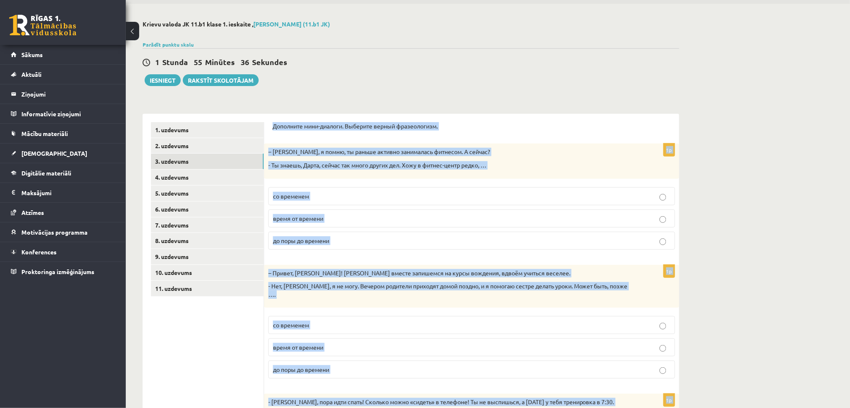
scroll to position [252, 0]
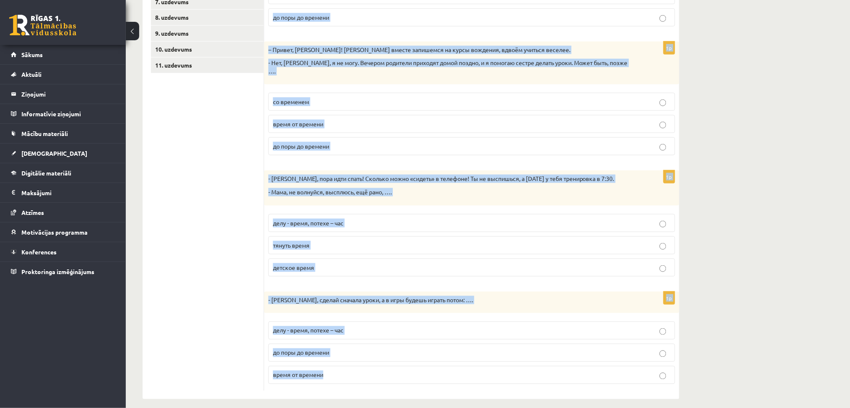
drag, startPoint x: 271, startPoint y: 125, endPoint x: 760, endPoint y: 433, distance: 577.8
copy form "Дополните мини-диалоги. Выберите верный фразеологизм. 1p – Мария, я помню, ты р…"
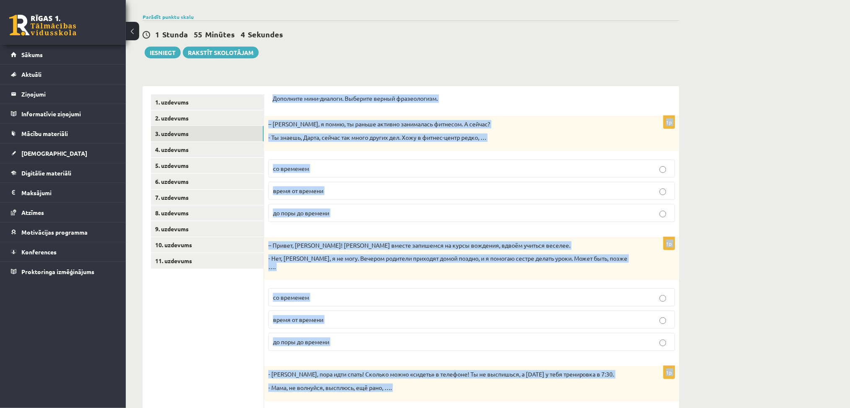
scroll to position [24, 0]
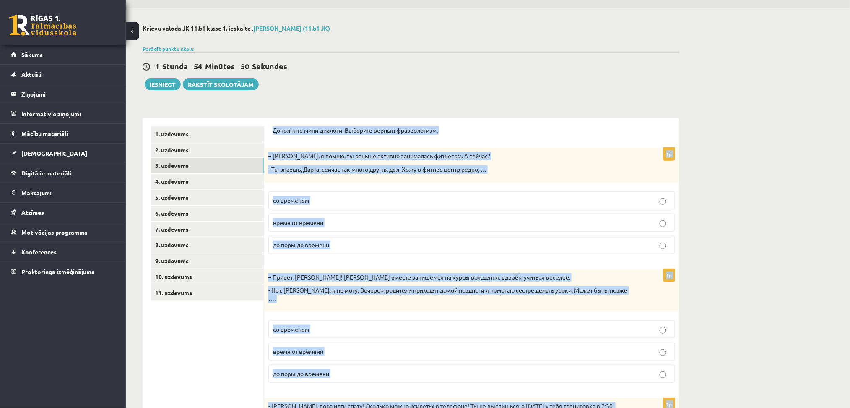
click at [328, 226] on p "время от времени" at bounding box center [471, 222] width 397 height 9
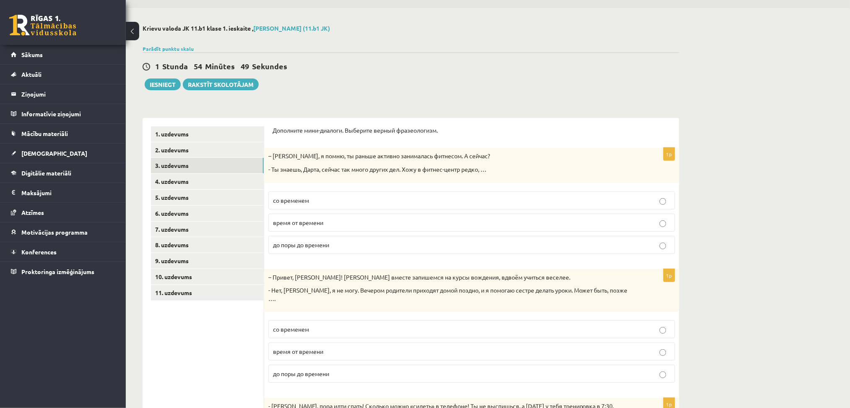
click at [343, 325] on p "со временем" at bounding box center [471, 329] width 397 height 9
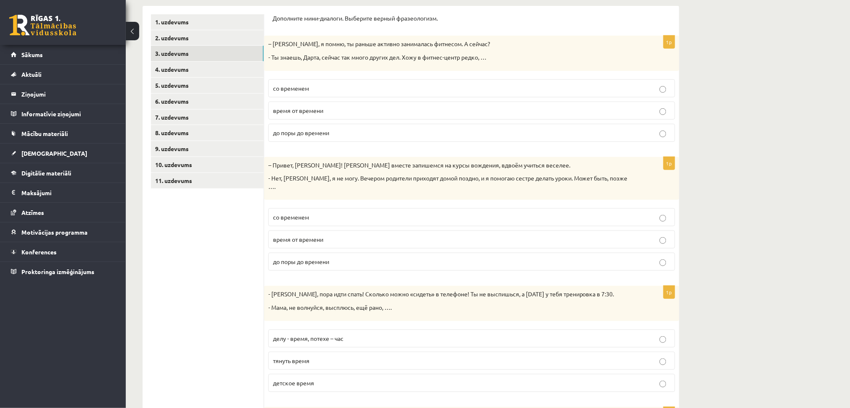
scroll to position [231, 0]
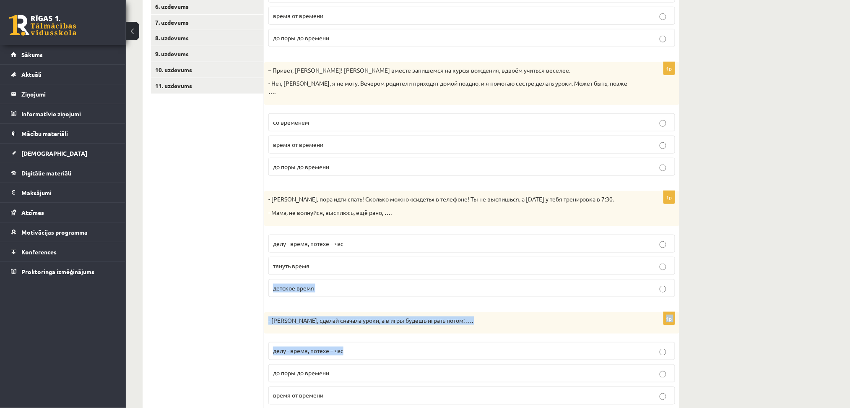
drag, startPoint x: 364, startPoint y: 258, endPoint x: 369, endPoint y: 345, distance: 87.8
click at [369, 345] on form "Дополните мини-диалоги. Выберите верный фразеологизм. 1p – Мария, я помню, ты р…" at bounding box center [472, 165] width 398 height 491
click at [369, 346] on p "делу - время, потехе – час" at bounding box center [471, 350] width 397 height 9
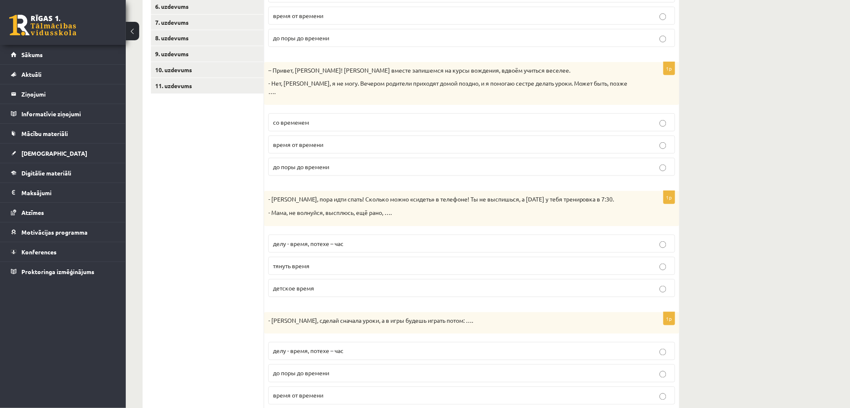
click at [338, 262] on p "тянуть время" at bounding box center [471, 265] width 397 height 9
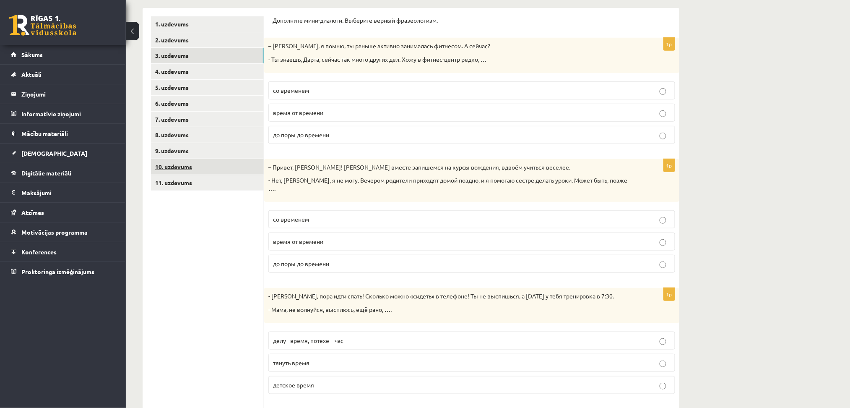
scroll to position [26, 0]
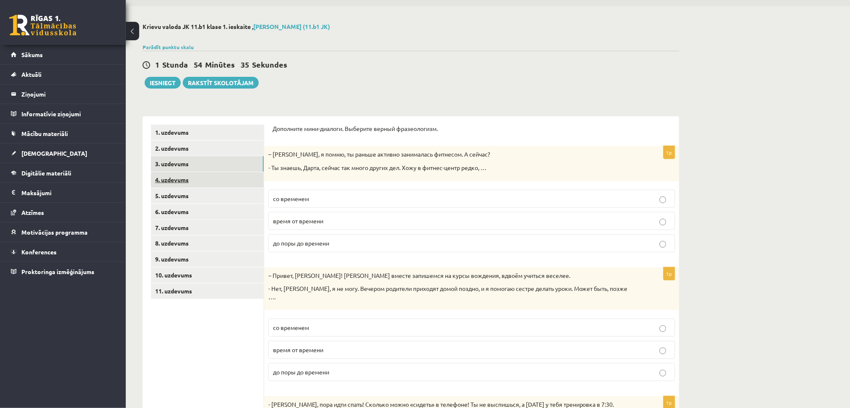
click at [205, 178] on link "4. uzdevums" at bounding box center [207, 180] width 113 height 16
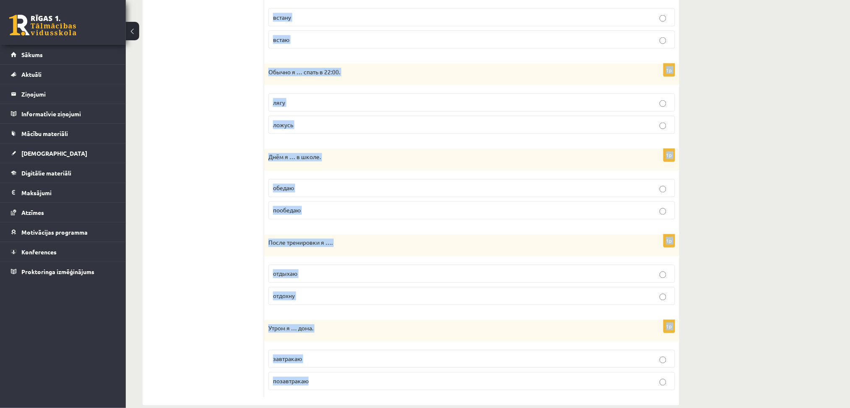
scroll to position [465, 0]
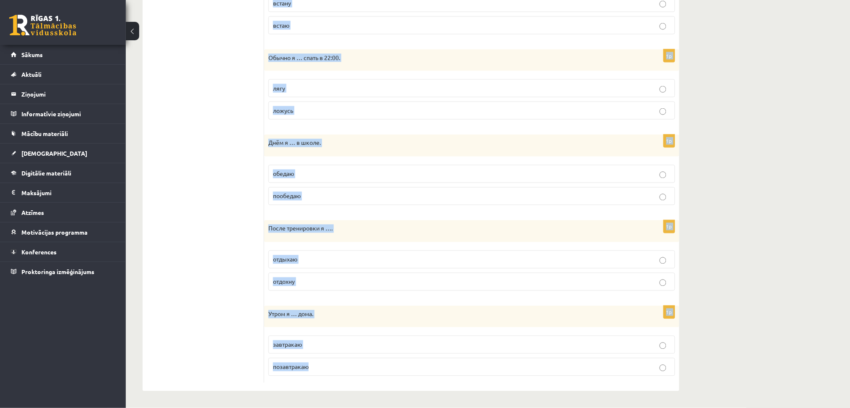
drag, startPoint x: 272, startPoint y: 127, endPoint x: 469, endPoint y: 403, distance: 339.5
copy form "Выберите правильную форму глагола (НСВ / СВ). 1p Уроки, как всегда, … в 8:30. н…"
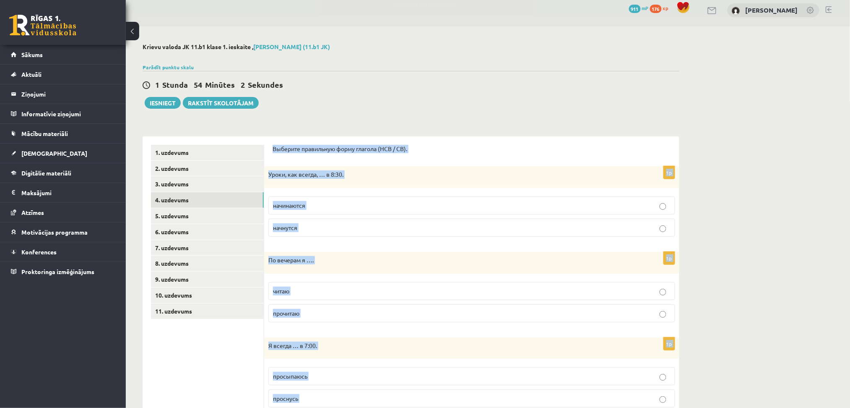
scroll to position [0, 0]
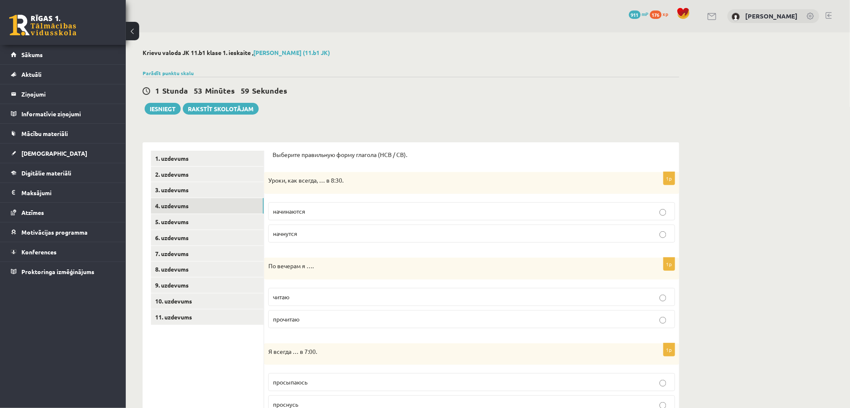
click at [421, 95] on div "1 Stunda 53 Minūtes 59 Sekundes" at bounding box center [411, 91] width 537 height 11
click at [305, 212] on span "начинаются" at bounding box center [289, 211] width 32 height 8
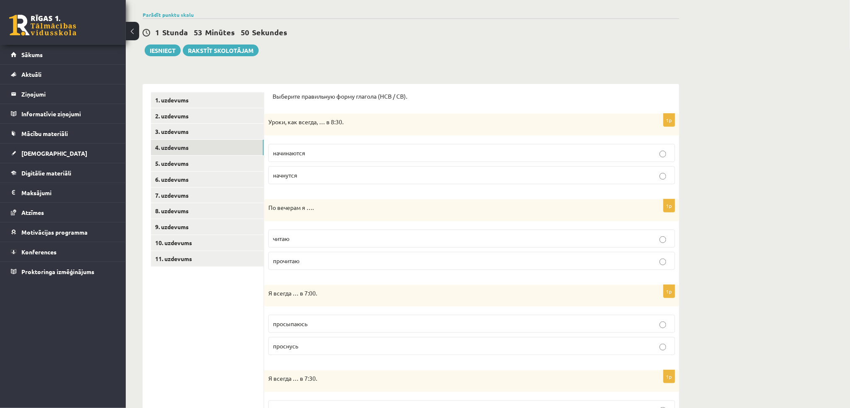
scroll to position [82, 0]
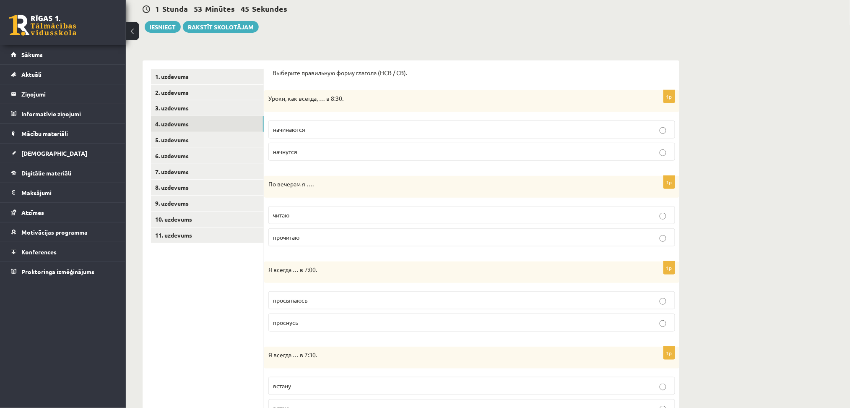
click at [306, 206] on label "читаю" at bounding box center [471, 215] width 407 height 18
click at [360, 302] on p "просыпаюсь" at bounding box center [471, 300] width 397 height 9
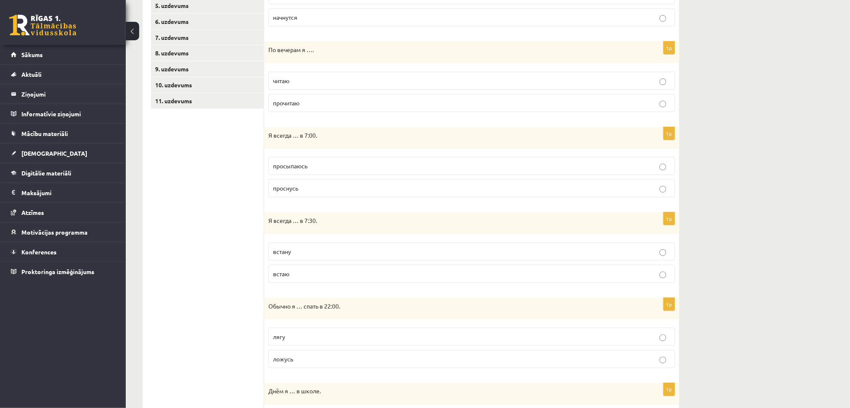
scroll to position [281, 0]
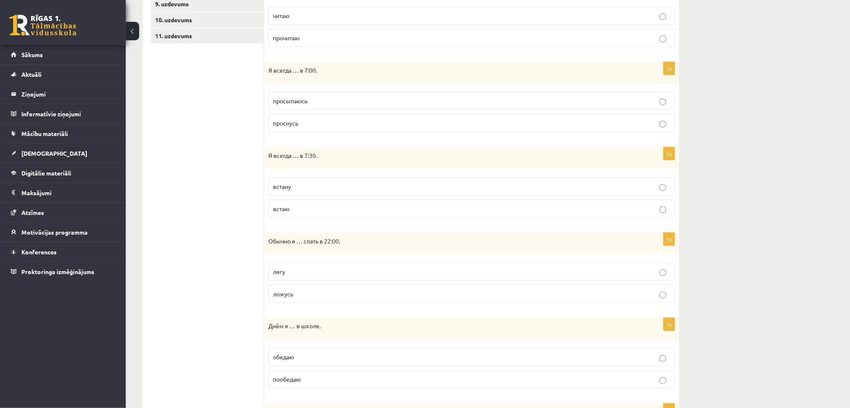
click at [320, 205] on p "встаю" at bounding box center [471, 208] width 397 height 9
click at [314, 294] on p "ложусь" at bounding box center [471, 293] width 397 height 9
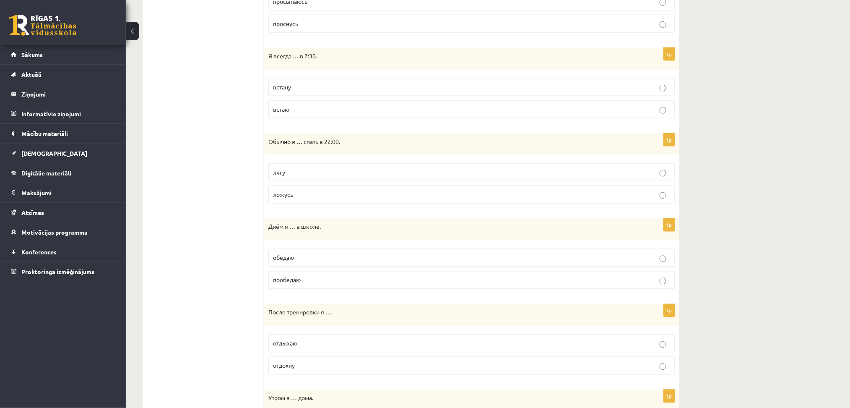
scroll to position [426, 0]
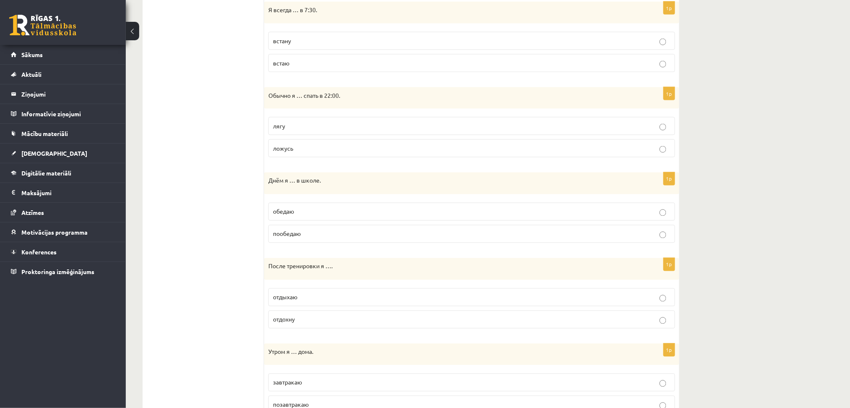
click at [332, 213] on p "обедаю" at bounding box center [471, 211] width 397 height 9
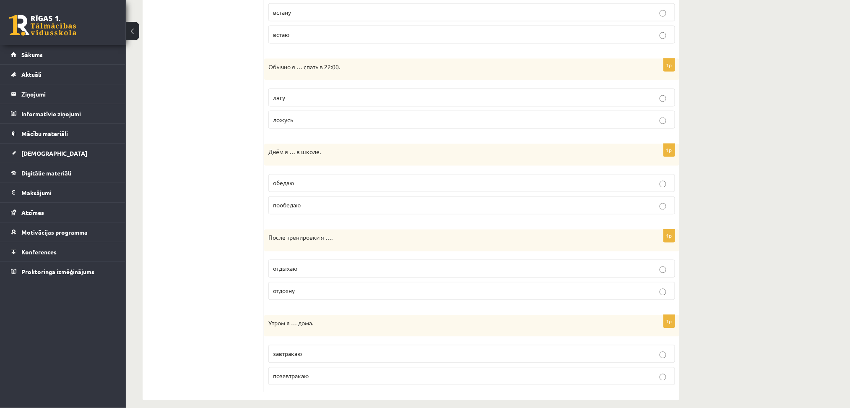
scroll to position [465, 0]
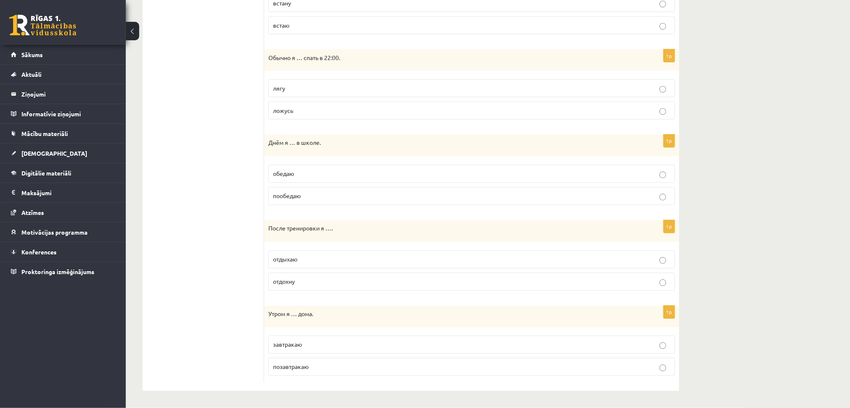
click at [385, 265] on label "отдыхаю" at bounding box center [471, 259] width 407 height 18
click at [341, 350] on label "завтракаю" at bounding box center [471, 344] width 407 height 18
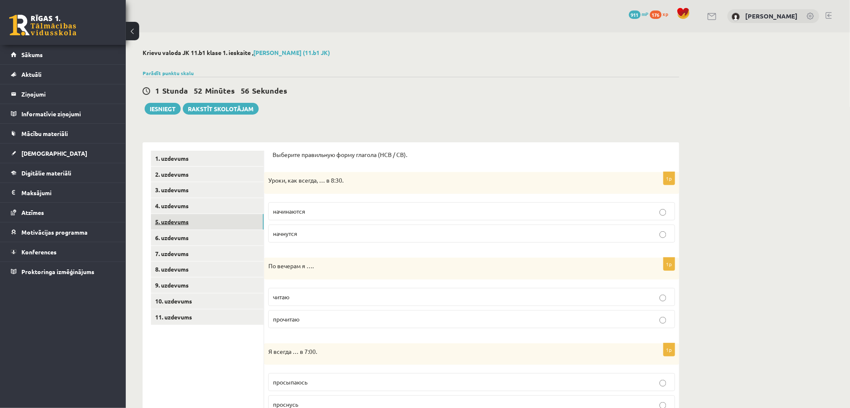
click at [237, 221] on link "5. uzdevums" at bounding box center [207, 222] width 113 height 16
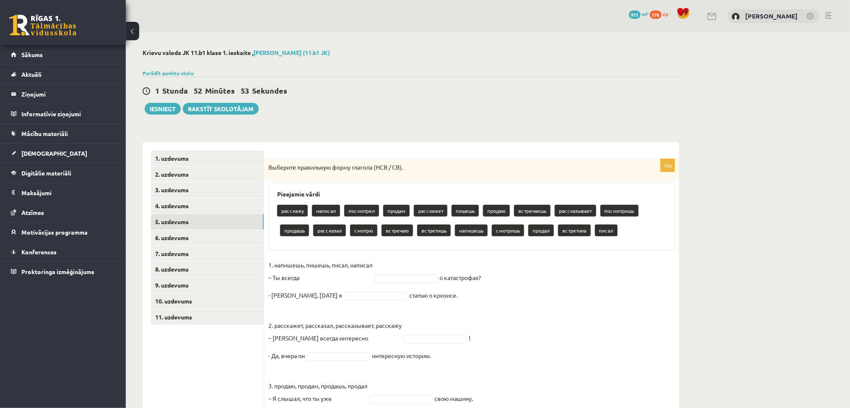
scroll to position [169, 0]
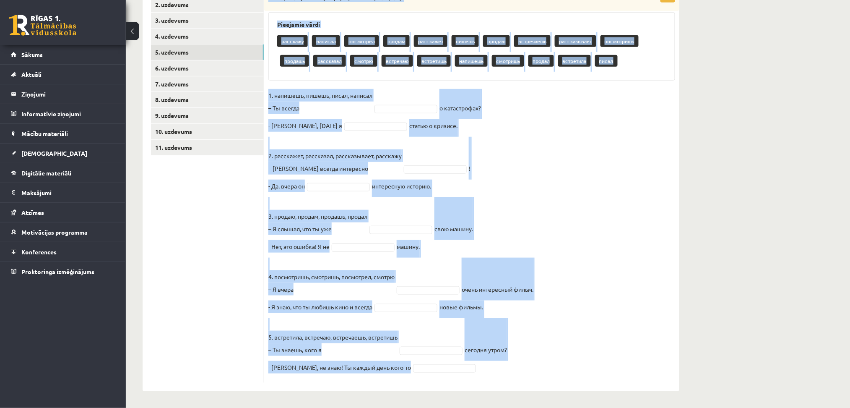
drag, startPoint x: 265, startPoint y: 165, endPoint x: 641, endPoint y: 434, distance: 462.0
click at [641, 238] on html "0 Dāvanas 911 mP 176 xp Krista Cimermane Sākums Aktuāli Kā mācīties eSKOLĀ Kont…" at bounding box center [425, 35] width 850 height 408
copy div "Выберите правильную форму глагола (НСВ / СВ). Pieejamie vārdi расскажу написал …"
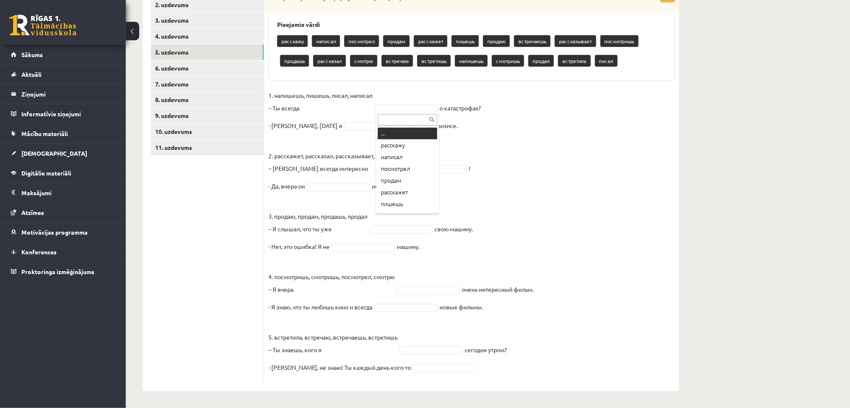
paste input "******"
type input "******"
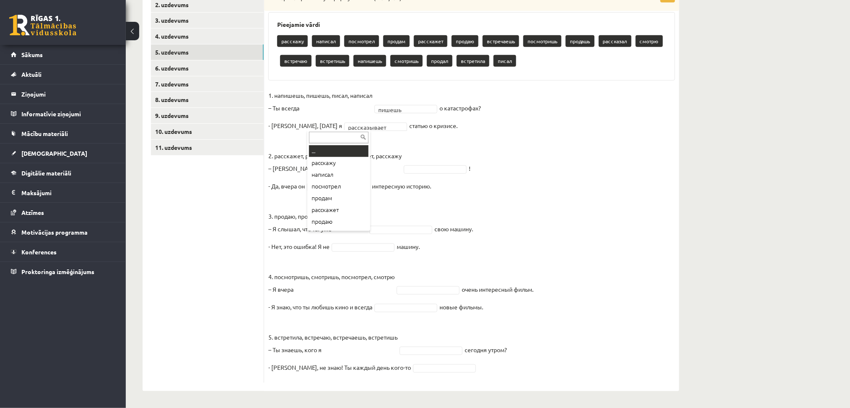
paste input "*******"
type input "*******"
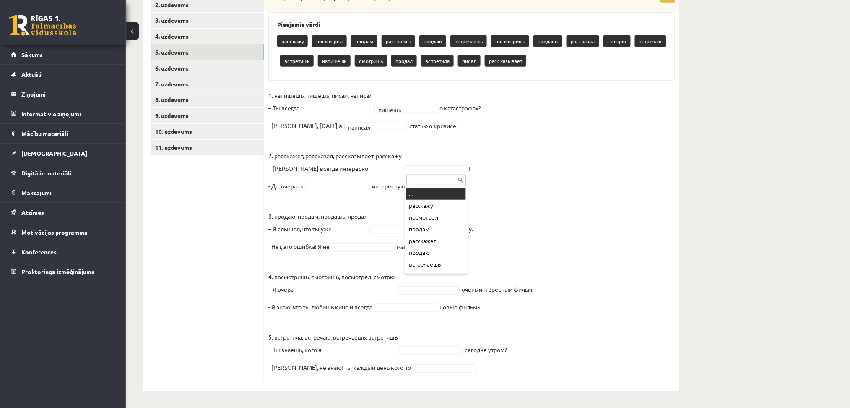
type input "**********"
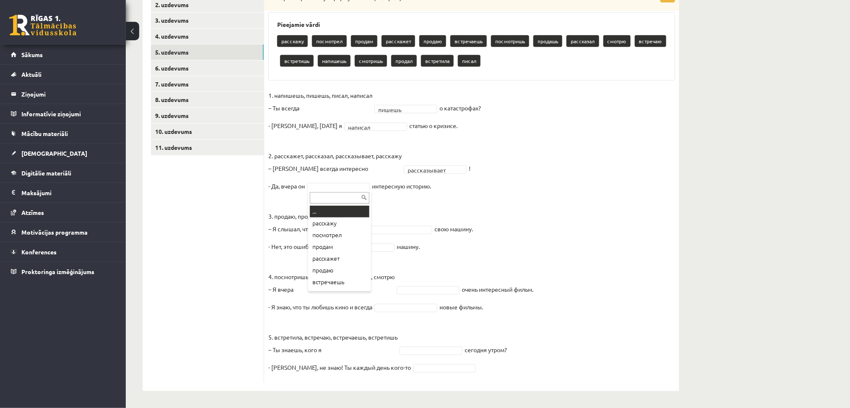
paste input "*********"
type input "*********"
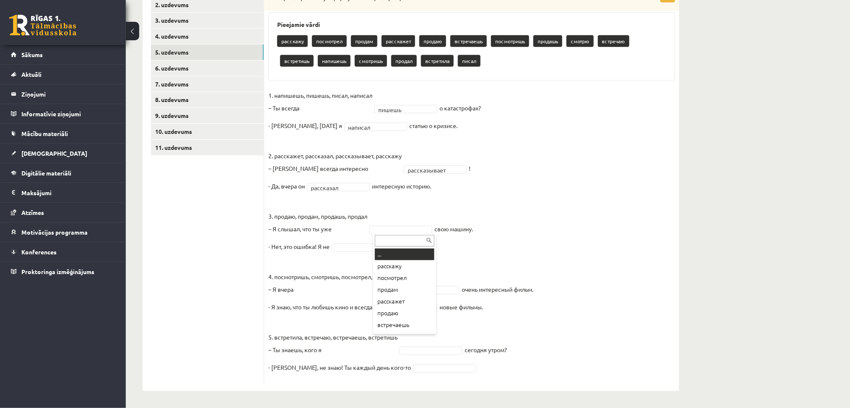
type input "******"
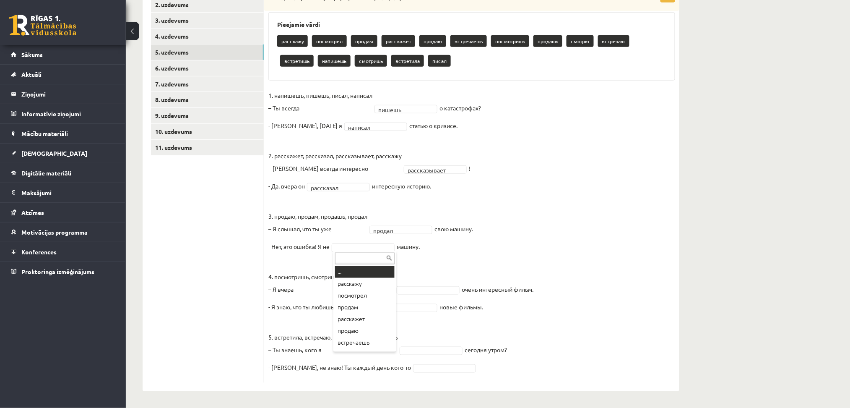
type input "******"
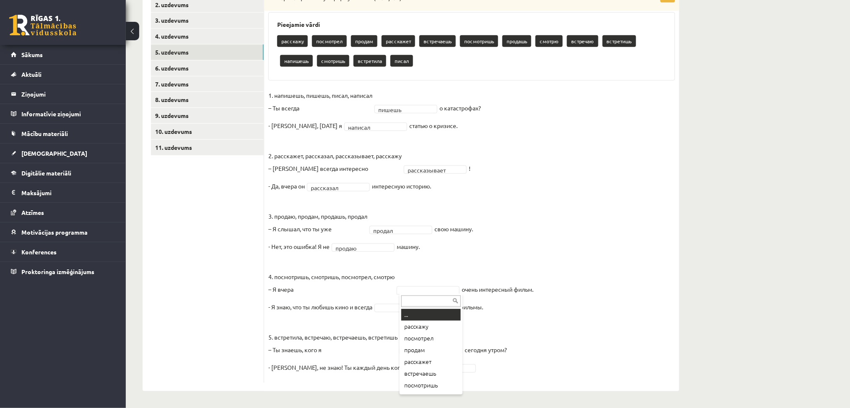
type input "*********"
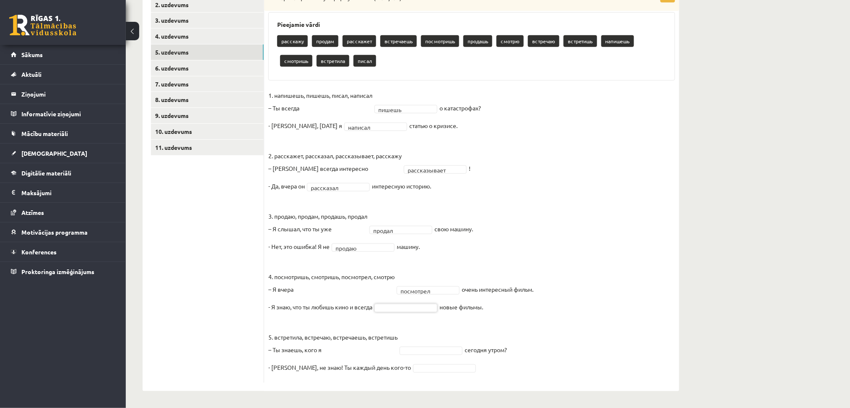
paste input "******"
type input "******"
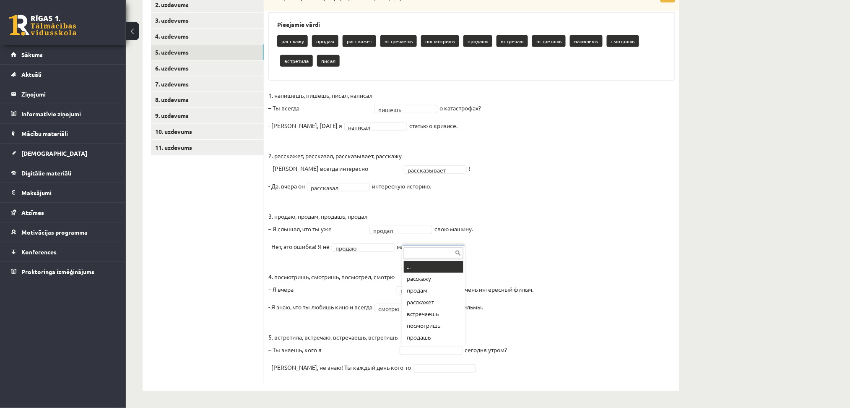
type input "*********"
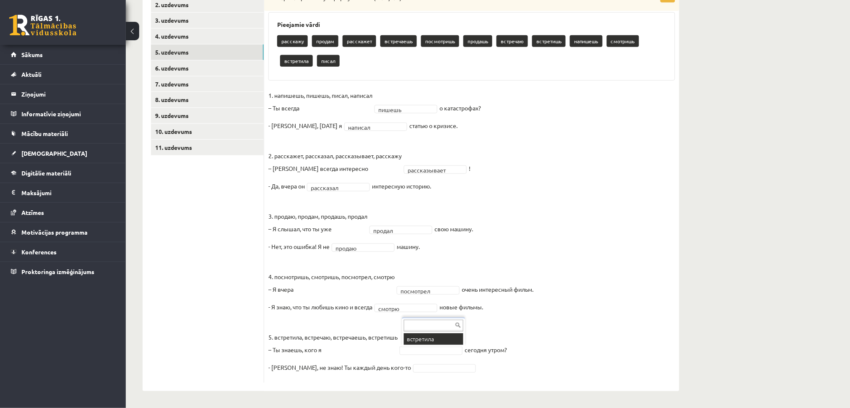
scroll to position [149, 0]
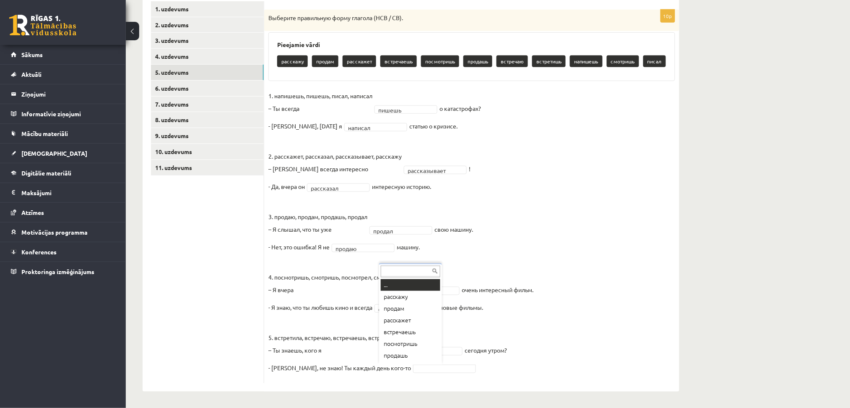
type input "**********"
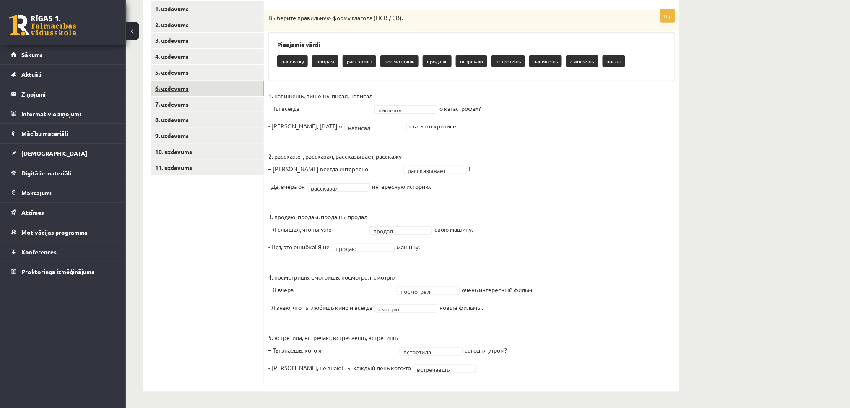
click at [220, 90] on link "6. uzdevums" at bounding box center [207, 88] width 113 height 16
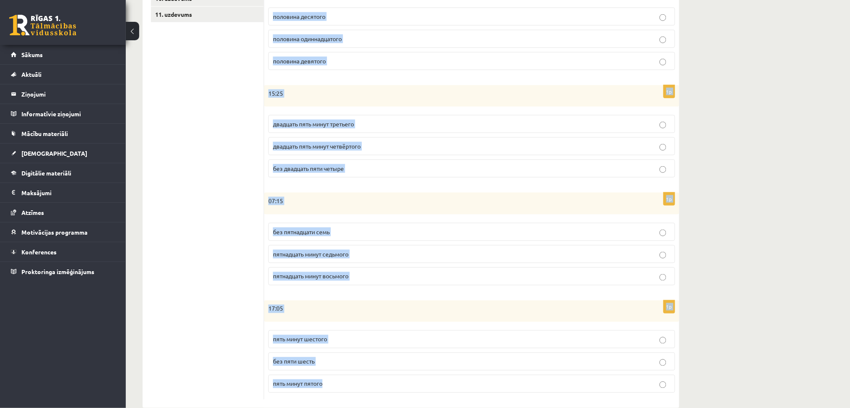
scroll to position [319, 0]
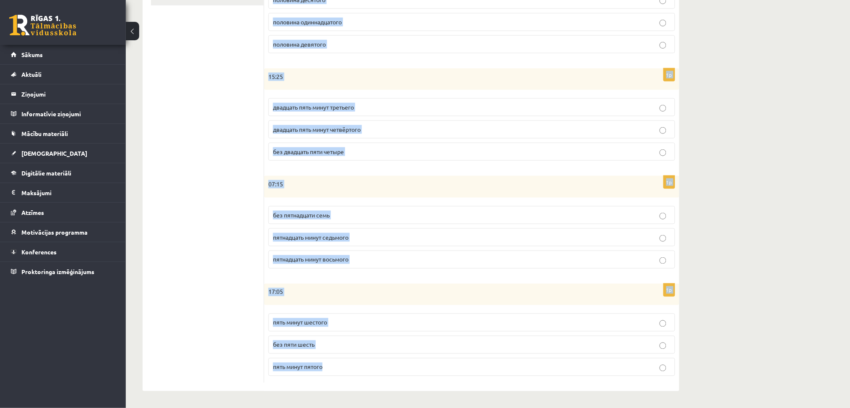
drag, startPoint x: 272, startPoint y: 153, endPoint x: 467, endPoint y: 375, distance: 295.0
click at [467, 375] on div "Сколько времени? Выберите правильный вариант. 1p 01:30 половина первого половин…" at bounding box center [471, 107] width 415 height 568
copy form "Сколько времени? Выберите правильный вариант. 1p 01:30 половина первого половин…"
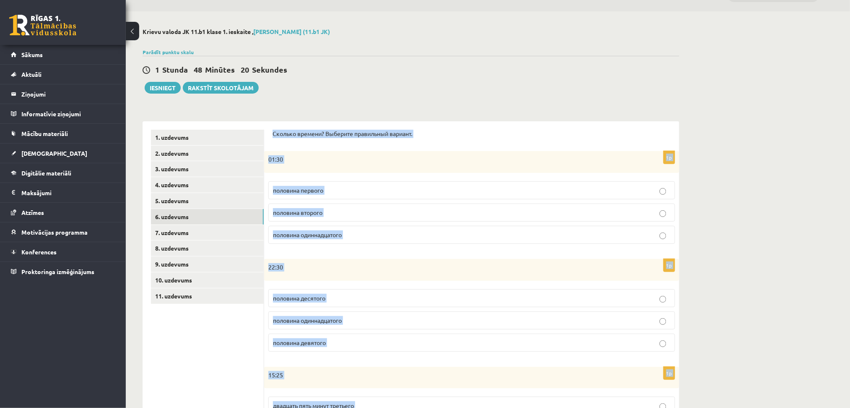
scroll to position [0, 0]
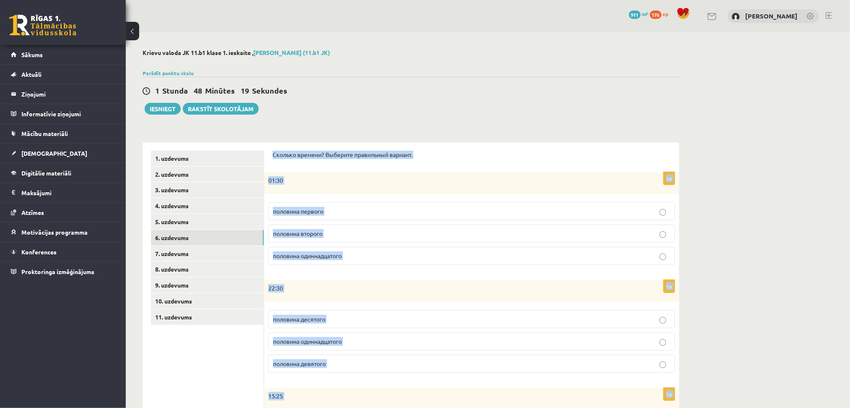
click at [360, 117] on div "Krievu valoda JK 11.b1 klase 1. ieskaite , Krista Cimermane (11.b1 JK) Parādīt …" at bounding box center [411, 379] width 570 height 694
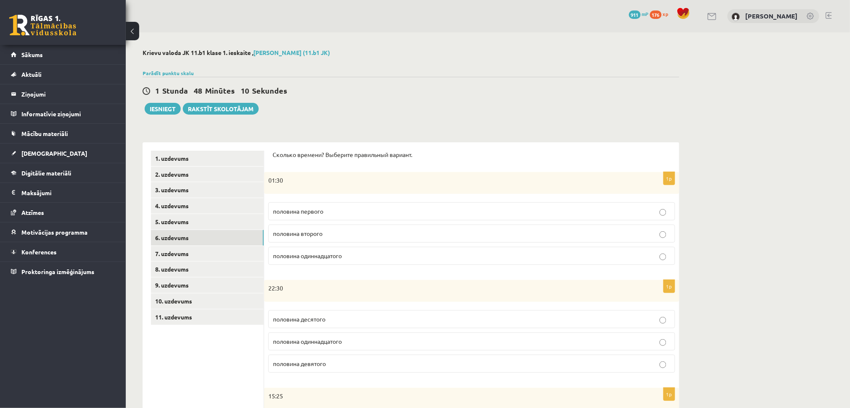
click at [347, 241] on label "половина второго" at bounding box center [471, 233] width 407 height 18
drag, startPoint x: 347, startPoint y: 241, endPoint x: 359, endPoint y: 274, distance: 35.7
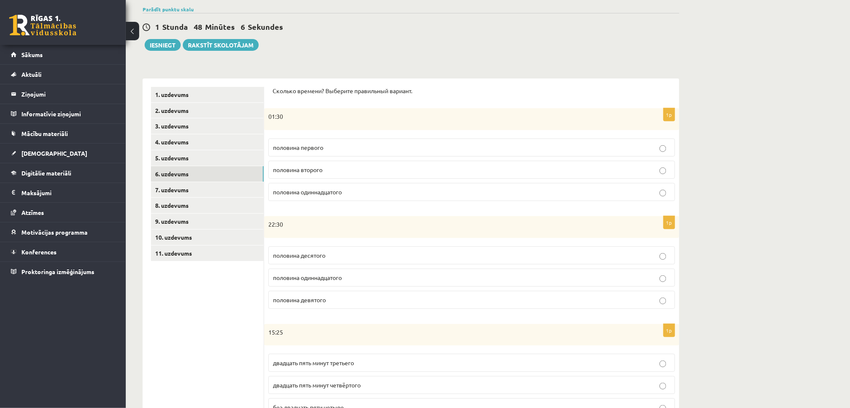
scroll to position [125, 0]
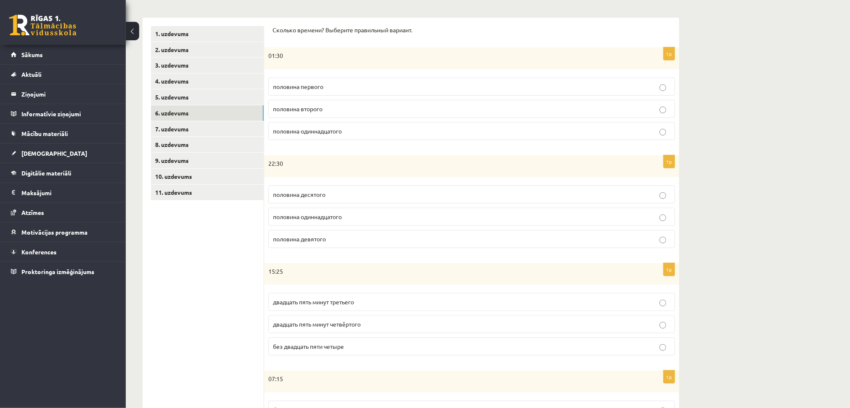
drag, startPoint x: 316, startPoint y: 217, endPoint x: 291, endPoint y: 213, distance: 25.0
click at [291, 213] on p "половина одиннадцатого" at bounding box center [471, 216] width 397 height 9
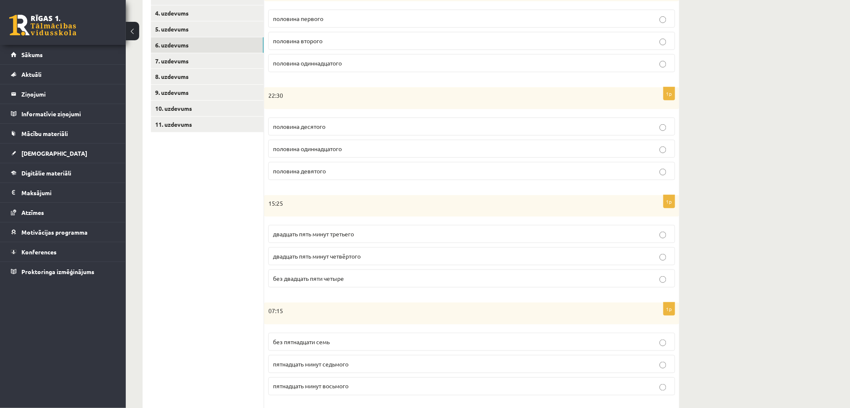
scroll to position [251, 0]
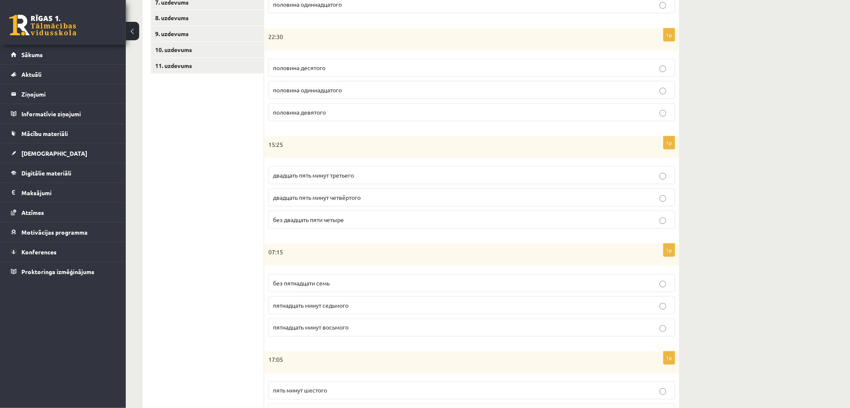
click at [342, 201] on p "двадцать пять минут четвёртого" at bounding box center [471, 197] width 397 height 9
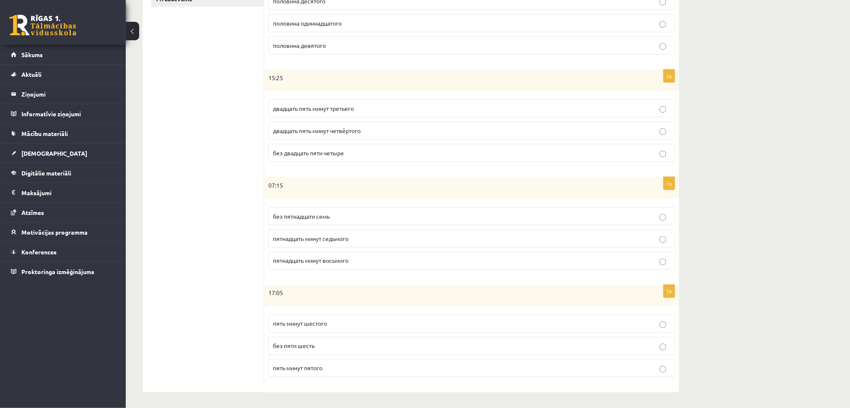
scroll to position [319, 0]
click at [280, 237] on span "пятнадцать минут седьмого" at bounding box center [310, 237] width 75 height 8
click at [373, 262] on p "пятнадцать минут восьмого" at bounding box center [471, 259] width 397 height 9
click at [302, 317] on label "пять минут шестого" at bounding box center [471, 322] width 407 height 18
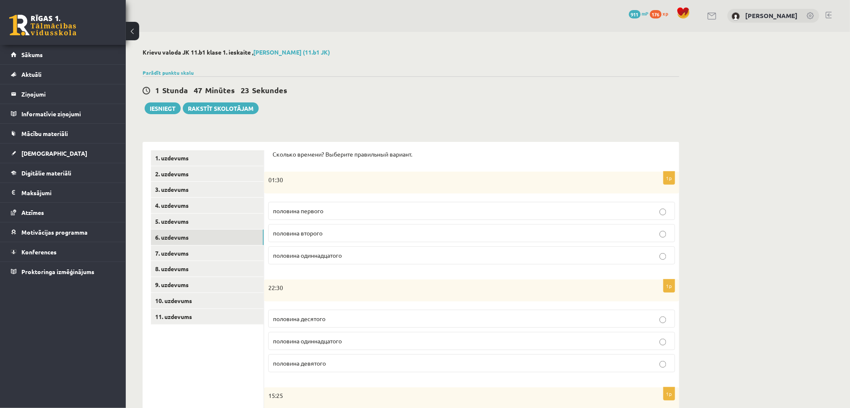
scroll to position [0, 0]
click at [216, 256] on link "7. uzdevums" at bounding box center [207, 254] width 113 height 16
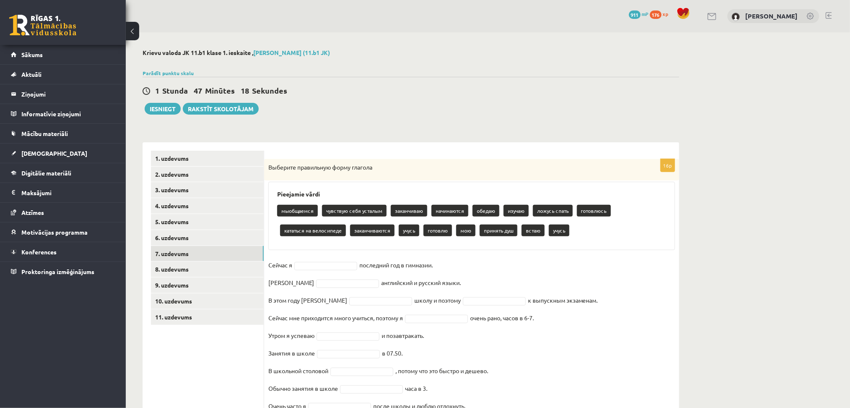
scroll to position [126, 0]
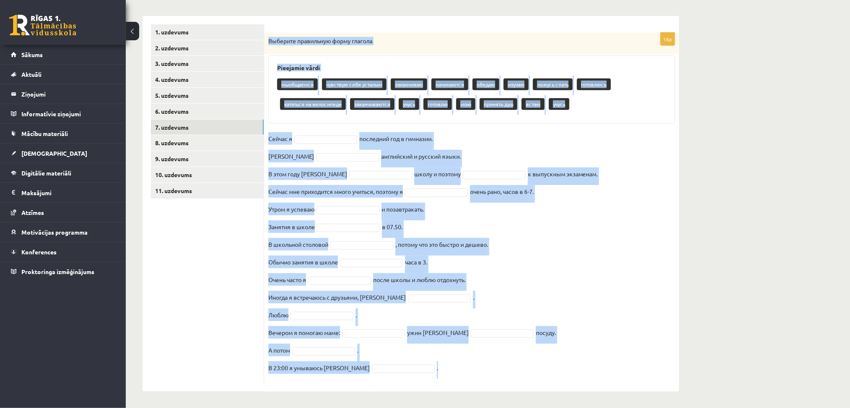
drag, startPoint x: 266, startPoint y: 166, endPoint x: 706, endPoint y: 434, distance: 514.9
click at [706, 281] on html "0 Dāvanas 911 mP 176 xp Krista Cimermane Sākums Aktuāli Kā mācīties eSKOLĀ Kont…" at bounding box center [425, 78] width 850 height 408
copy div "Выберите правильную форму глагола Pieejamie vārdi мыобщаемся чувствую себя уста…"
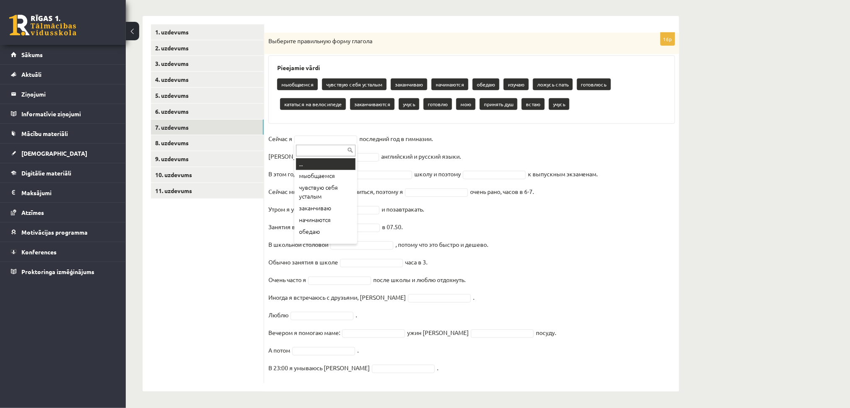
type input "*****"
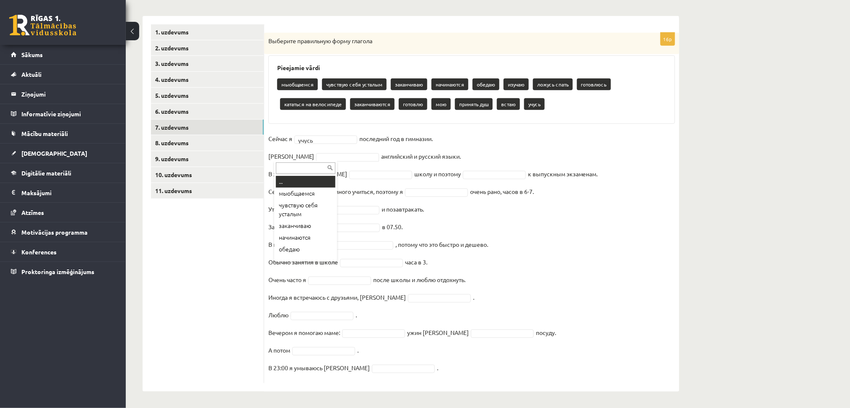
type input "******"
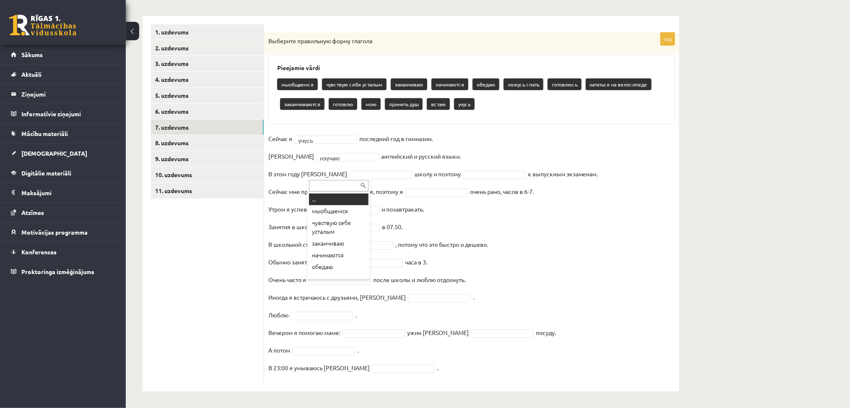
paste input "**********"
type input "**********"
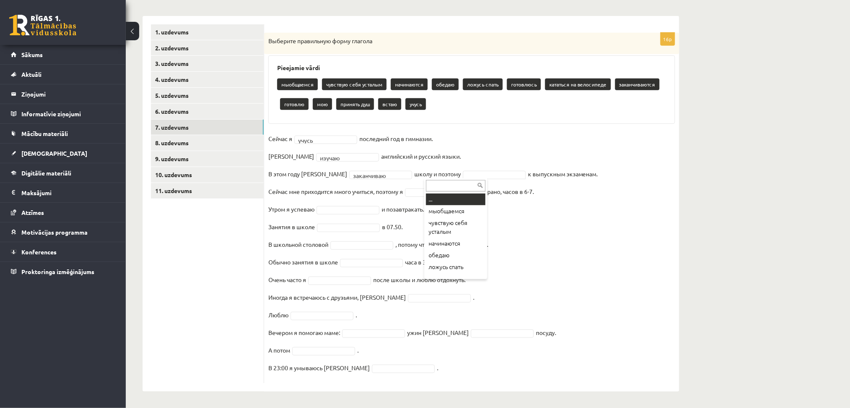
type input "*********"
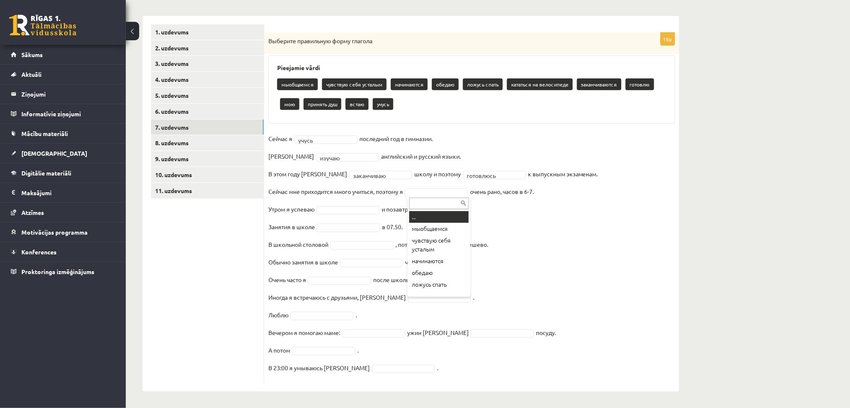
type input "*****"
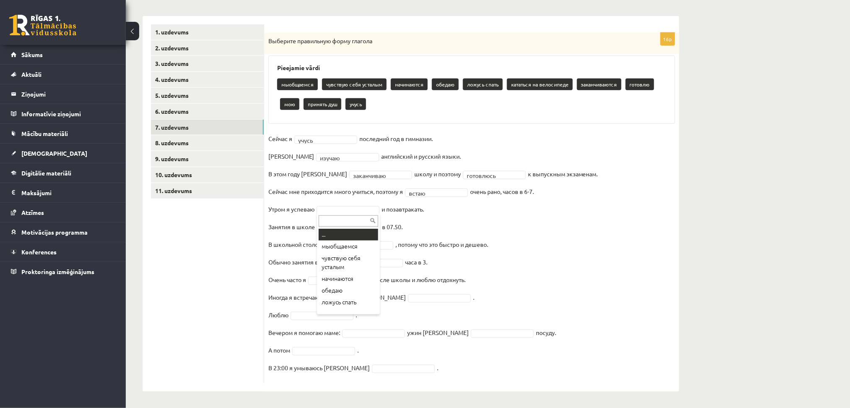
type input "**********"
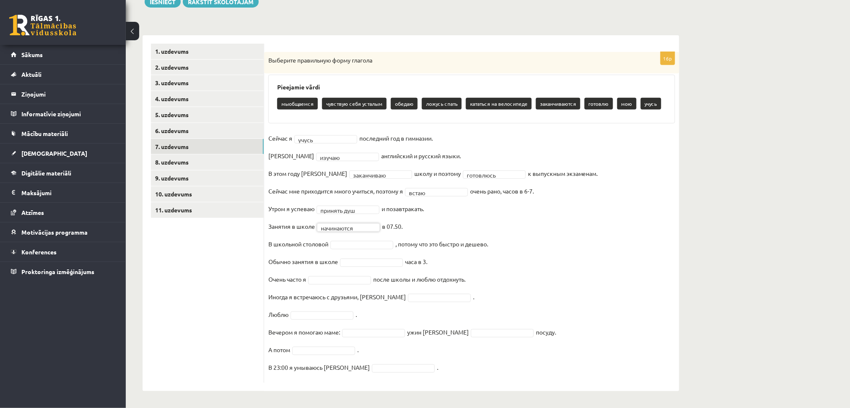
scroll to position [106, 0]
type input "******"
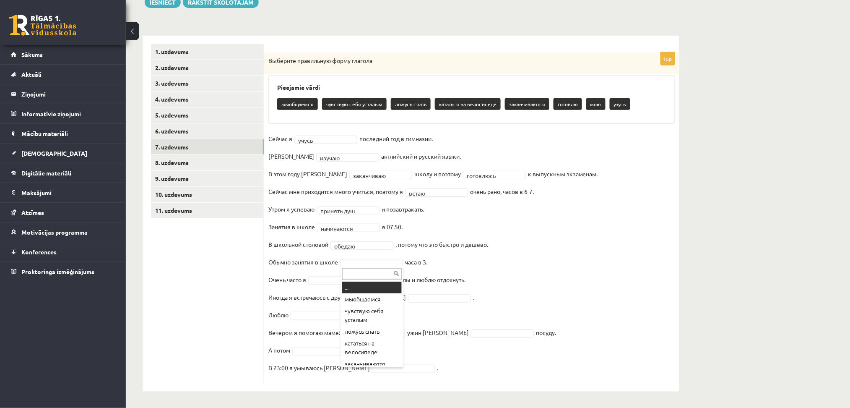
type input "**********"
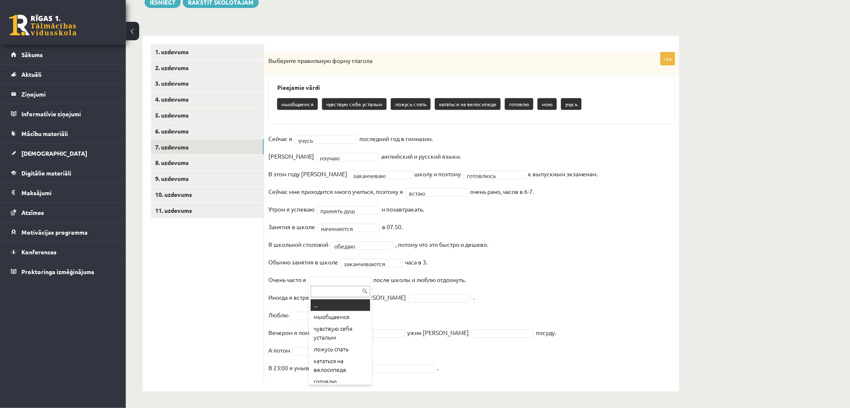
type input "**********"
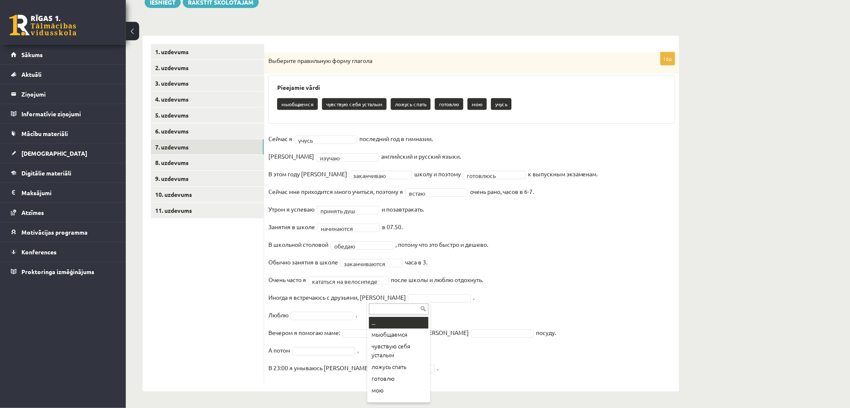
type input "**********"
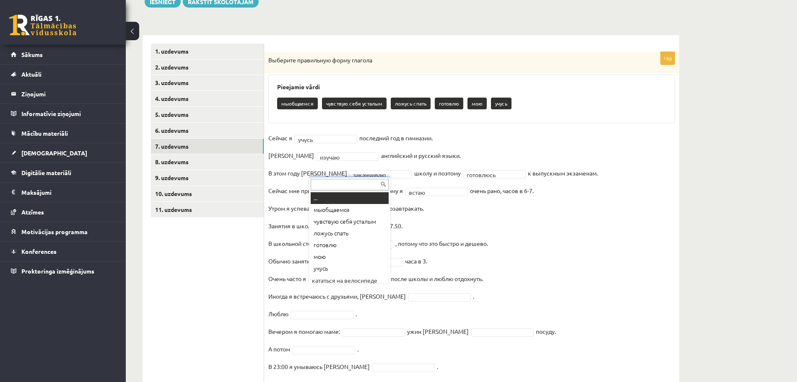
drag, startPoint x: 371, startPoint y: 300, endPoint x: 348, endPoint y: 281, distance: 29.8
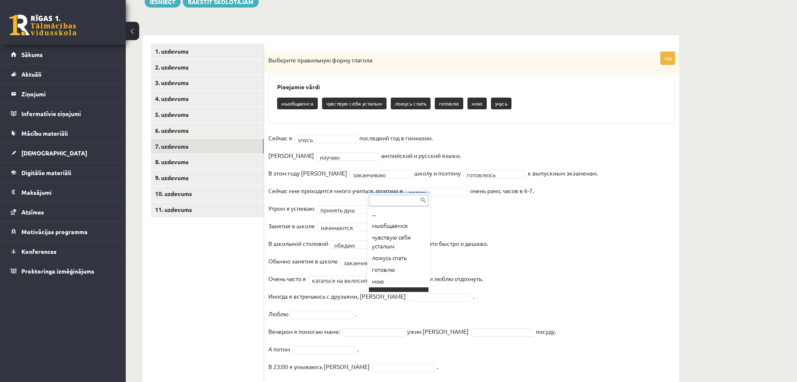
scroll to position [7, 0]
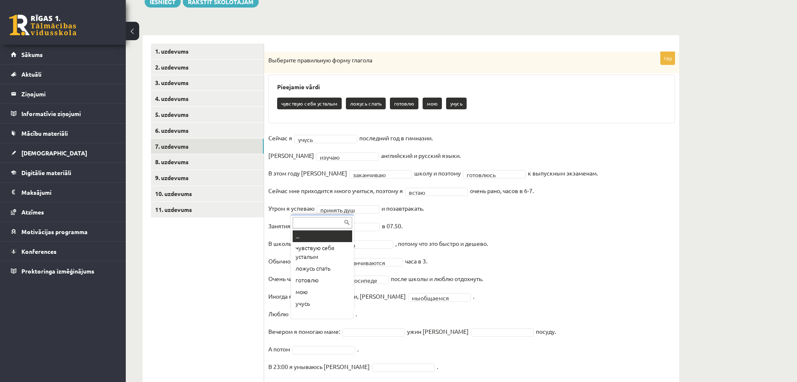
type input "*****"
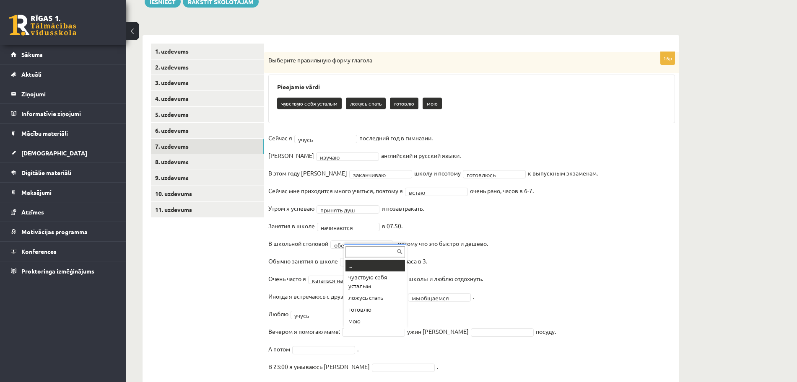
type input "*******"
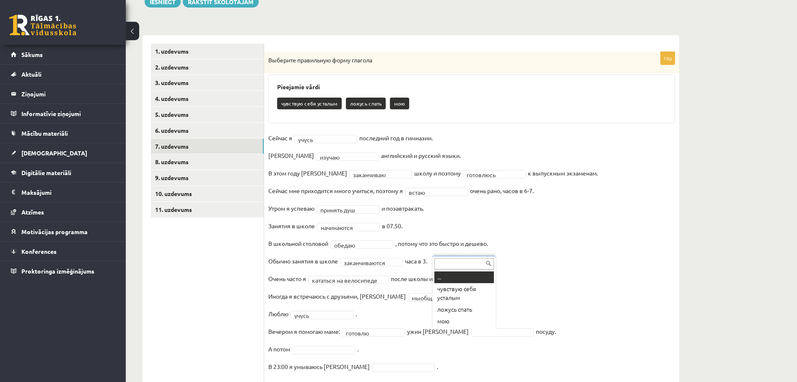
paste input "***"
type input "***"
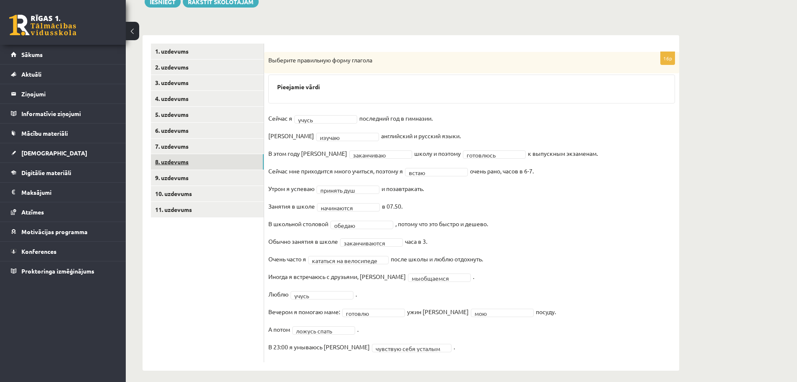
click at [202, 167] on link "8. uzdevums" at bounding box center [207, 162] width 113 height 16
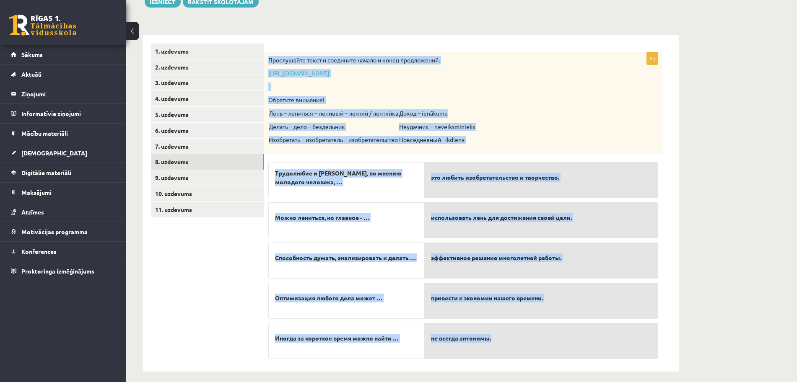
drag, startPoint x: 267, startPoint y: 56, endPoint x: 602, endPoint y: 350, distance: 445.9
click at [602, 350] on div "5p Прослушайте текст и соедините начало и конец предложений. https://www.zvaigz…" at bounding box center [463, 208] width 398 height 312
copy div "Прослушайте текст и соедините начало и конец предложений. https://www.zvaigzne.…"
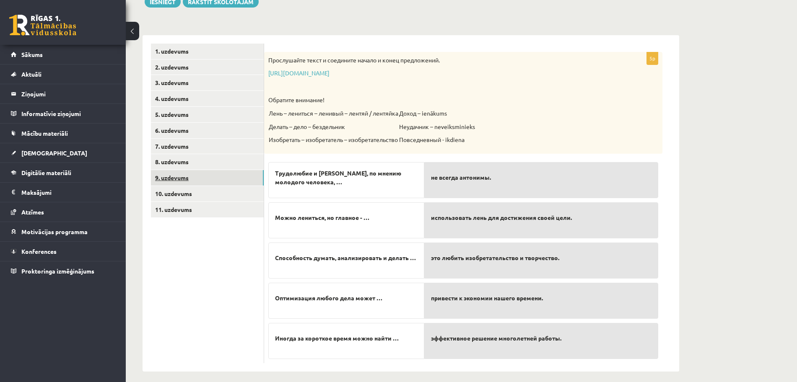
click at [216, 183] on link "9. uzdevums" at bounding box center [207, 178] width 113 height 16
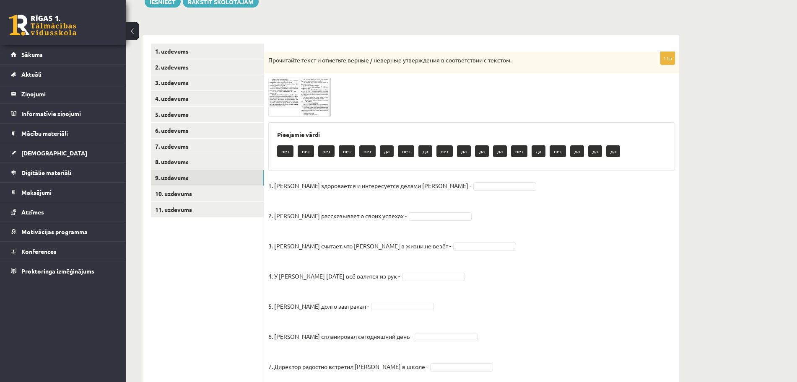
click at [284, 83] on img at bounding box center [299, 97] width 63 height 39
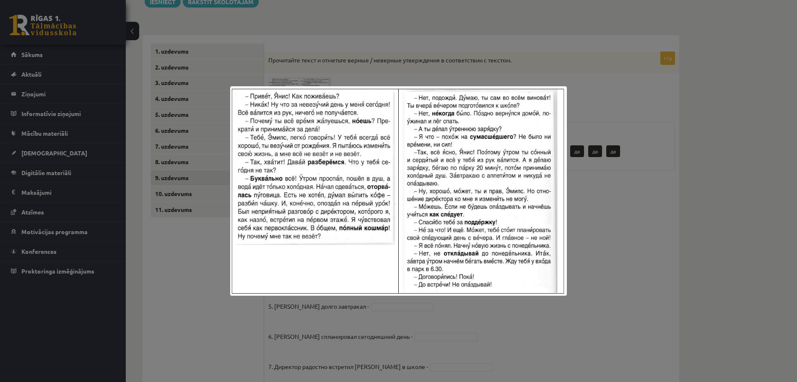
click at [305, 14] on div at bounding box center [398, 191] width 797 height 382
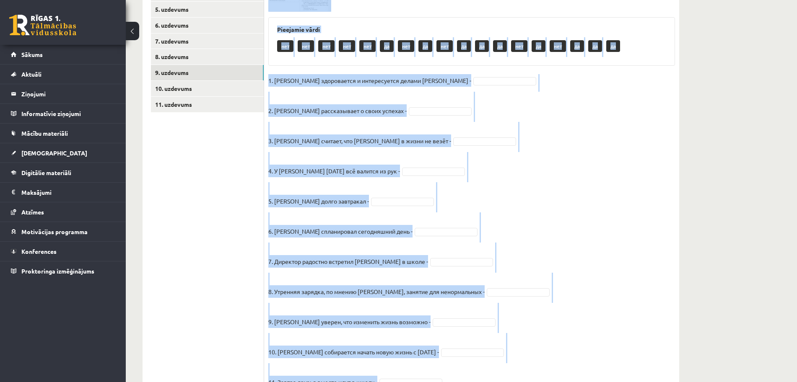
scroll to position [266, 0]
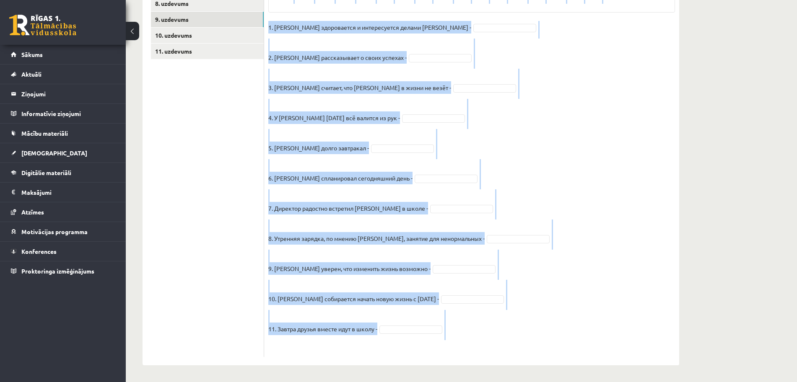
drag, startPoint x: 268, startPoint y: 59, endPoint x: 631, endPoint y: 407, distance: 502.0
copy div "Прочитайте текст и отметьте верные / неверные утверждения в соответствии с текс…"
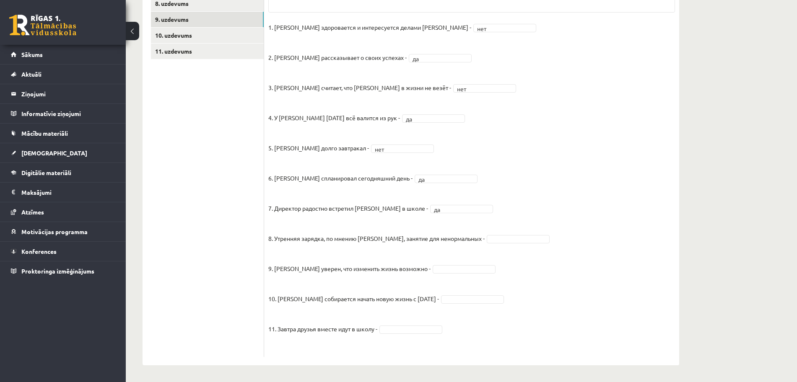
click at [478, 244] on fieldset "1. Эмилс здоровается и интересуется делами Яниса - нет *** 2. Янис рассказывает…" at bounding box center [471, 187] width 407 height 332
click at [235, 40] on link "10. uzdevums" at bounding box center [207, 36] width 113 height 16
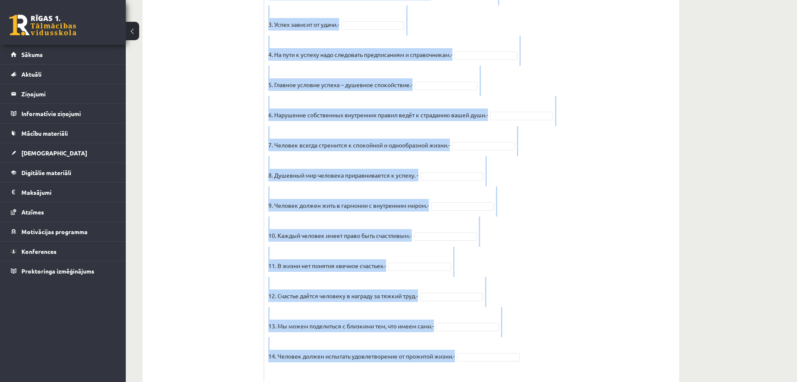
scroll to position [617, 0]
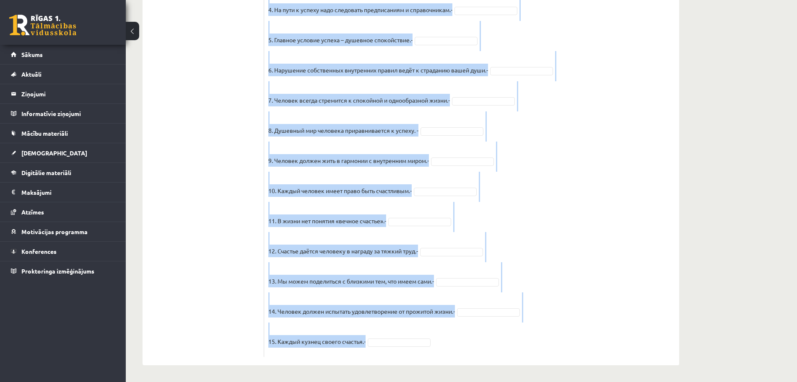
drag, startPoint x: 267, startPoint y: 166, endPoint x: 578, endPoint y: 407, distance: 392.7
copy div "Прочитайте текст и отметьте верные / неверные утверждения в соответствии с текс…"
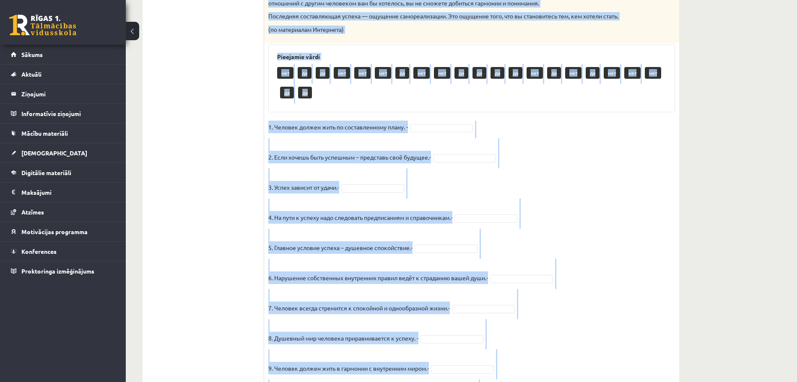
scroll to position [383, 0]
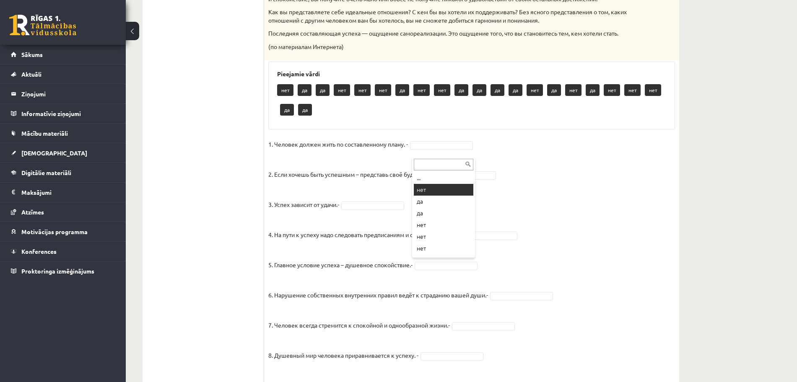
drag, startPoint x: 444, startPoint y: 189, endPoint x: 451, endPoint y: 192, distance: 7.3
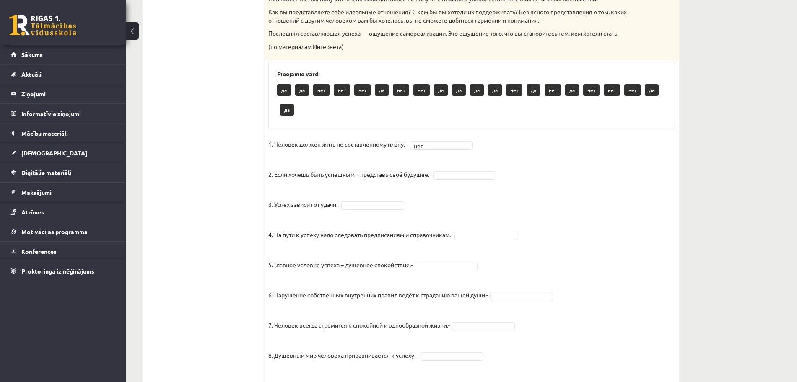
click at [451, 192] on fieldset "1. Человек должен жить по составленному плану. - нет *** 2. Если хочешь быть ус…" at bounding box center [471, 358] width 407 height 440
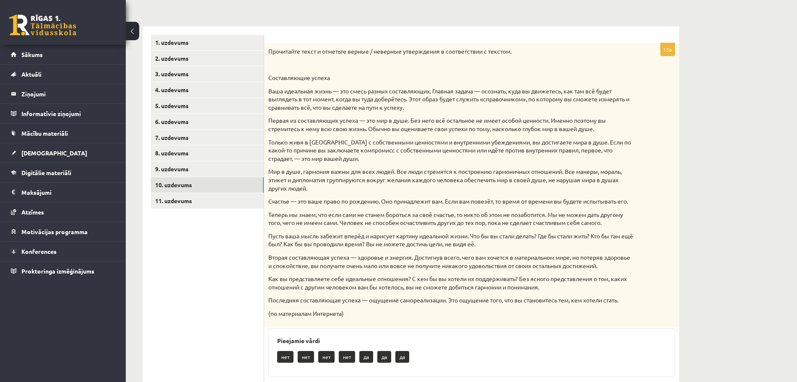
scroll to position [115, 0]
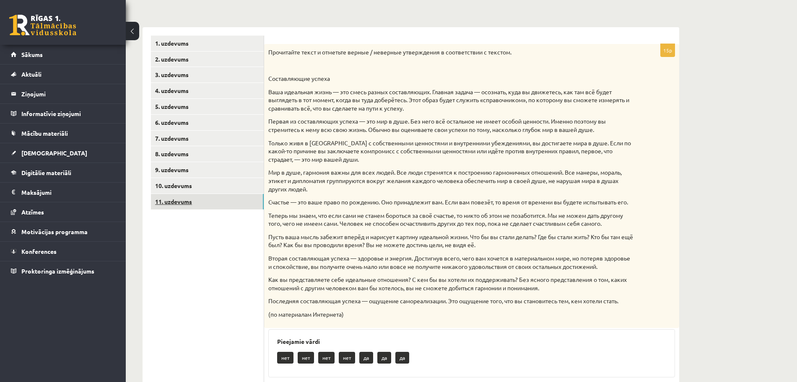
click at [208, 209] on link "11. uzdevums" at bounding box center [207, 202] width 113 height 16
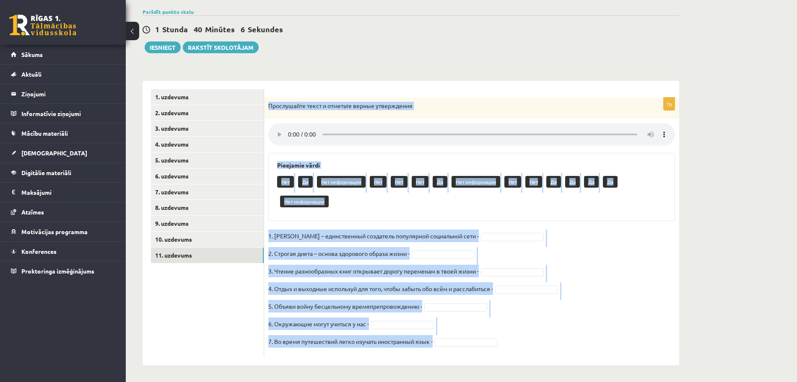
drag, startPoint x: 265, startPoint y: 104, endPoint x: 581, endPoint y: 371, distance: 413.5
click at [581, 371] on div "Krievu valoda JK 11.b1 klase 1. ieskaite , Krista Cimermane (11.b1 JK) Parādīt …" at bounding box center [411, 176] width 570 height 411
click at [354, 64] on div "Krievu valoda JK 11.b1 klase 1. ieskaite , Krista Cimermane (11.b1 JK) Parādīt …" at bounding box center [411, 176] width 570 height 411
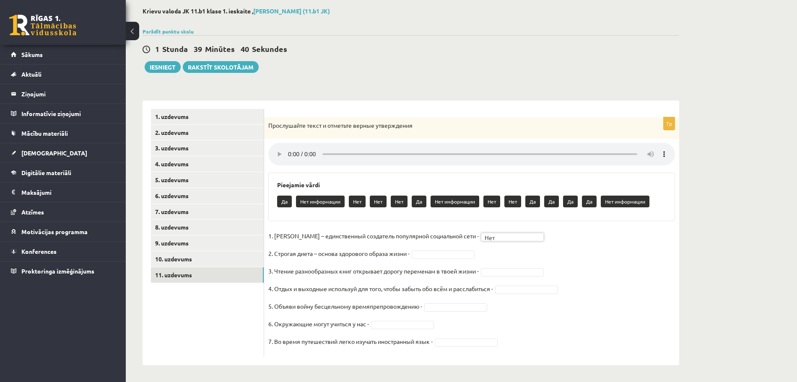
scroll to position [42, 0]
click at [489, 276] on fieldset "1. Павел Дуров – единственный создатель популярной социальной сети - Нет *** 2.…" at bounding box center [471, 291] width 407 height 123
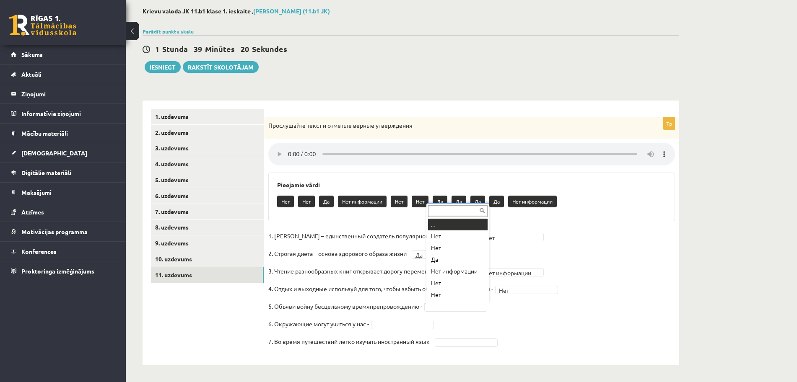
scroll to position [7, 0]
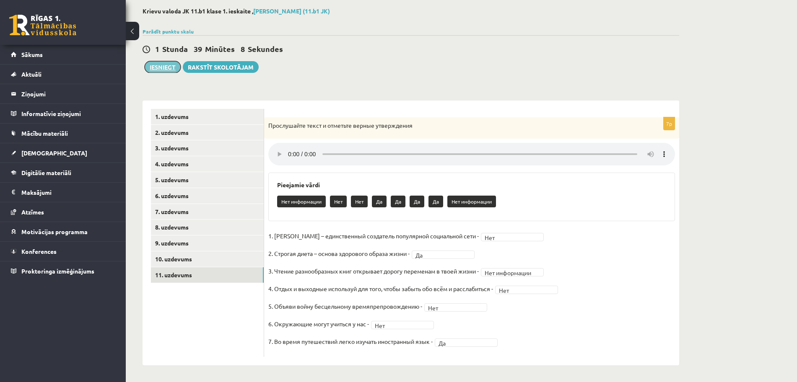
click at [167, 68] on button "Iesniegt" at bounding box center [163, 67] width 36 height 12
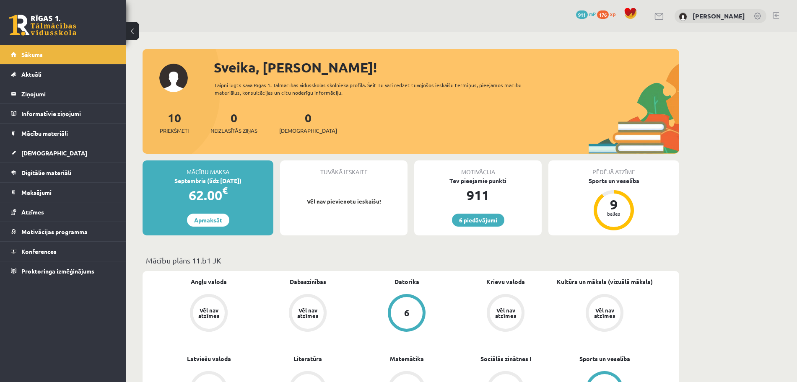
click at [470, 220] on link "6 piedāvājumi" at bounding box center [478, 220] width 52 height 13
